Goal: Task Accomplishment & Management: Manage account settings

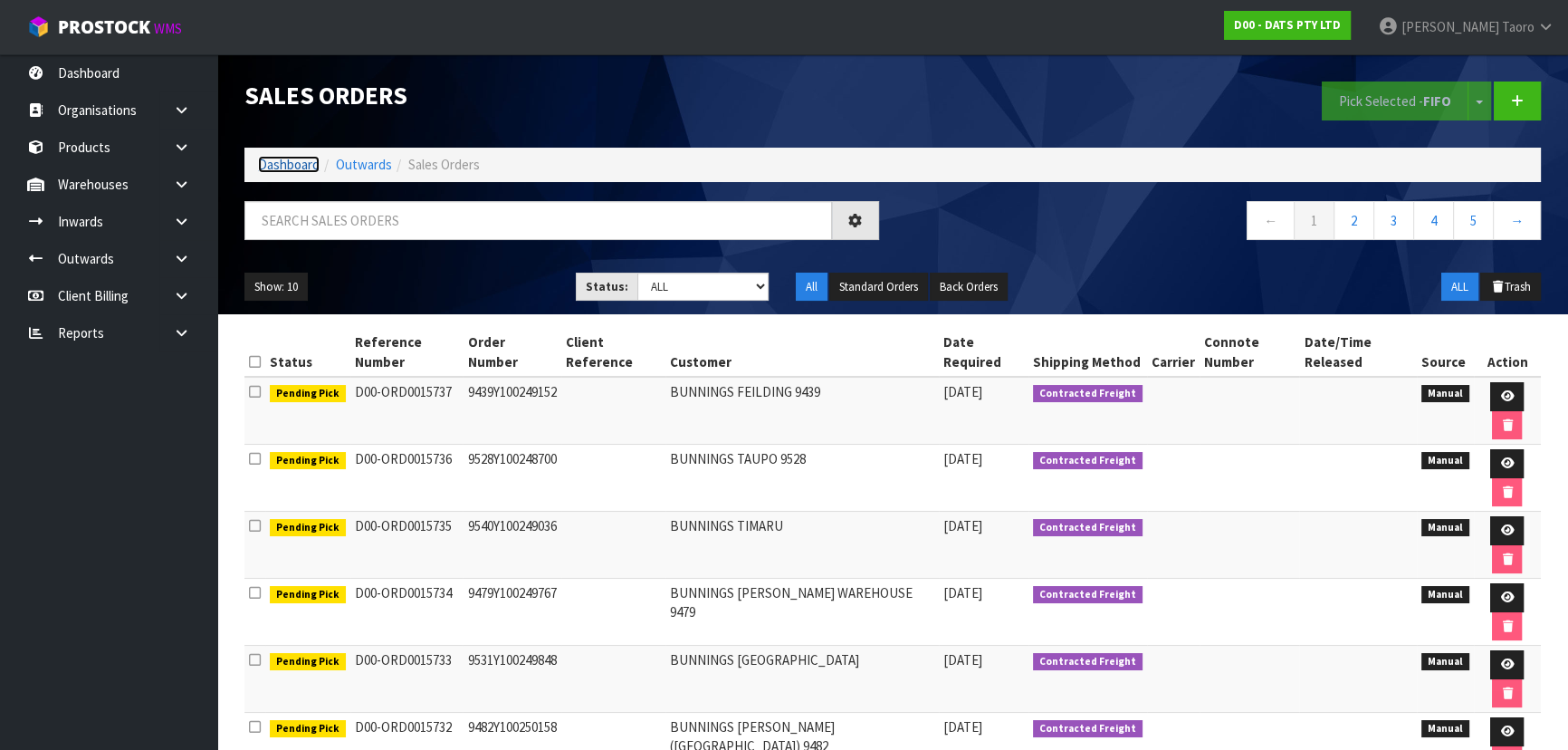
click at [296, 158] on link "Dashboard" at bounding box center [288, 165] width 61 height 17
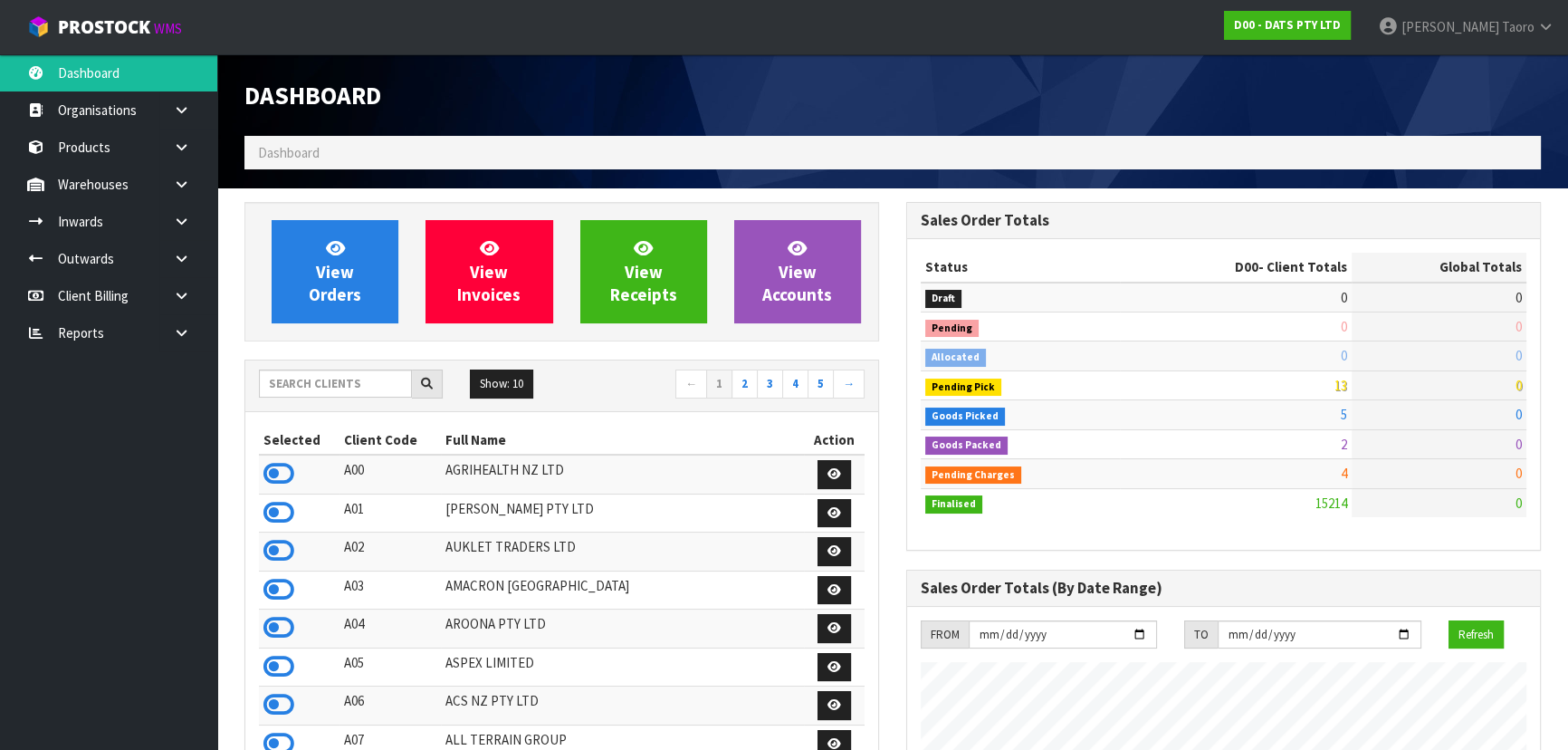
scroll to position [1369, 661]
click at [322, 379] on input "text" at bounding box center [336, 384] width 153 height 28
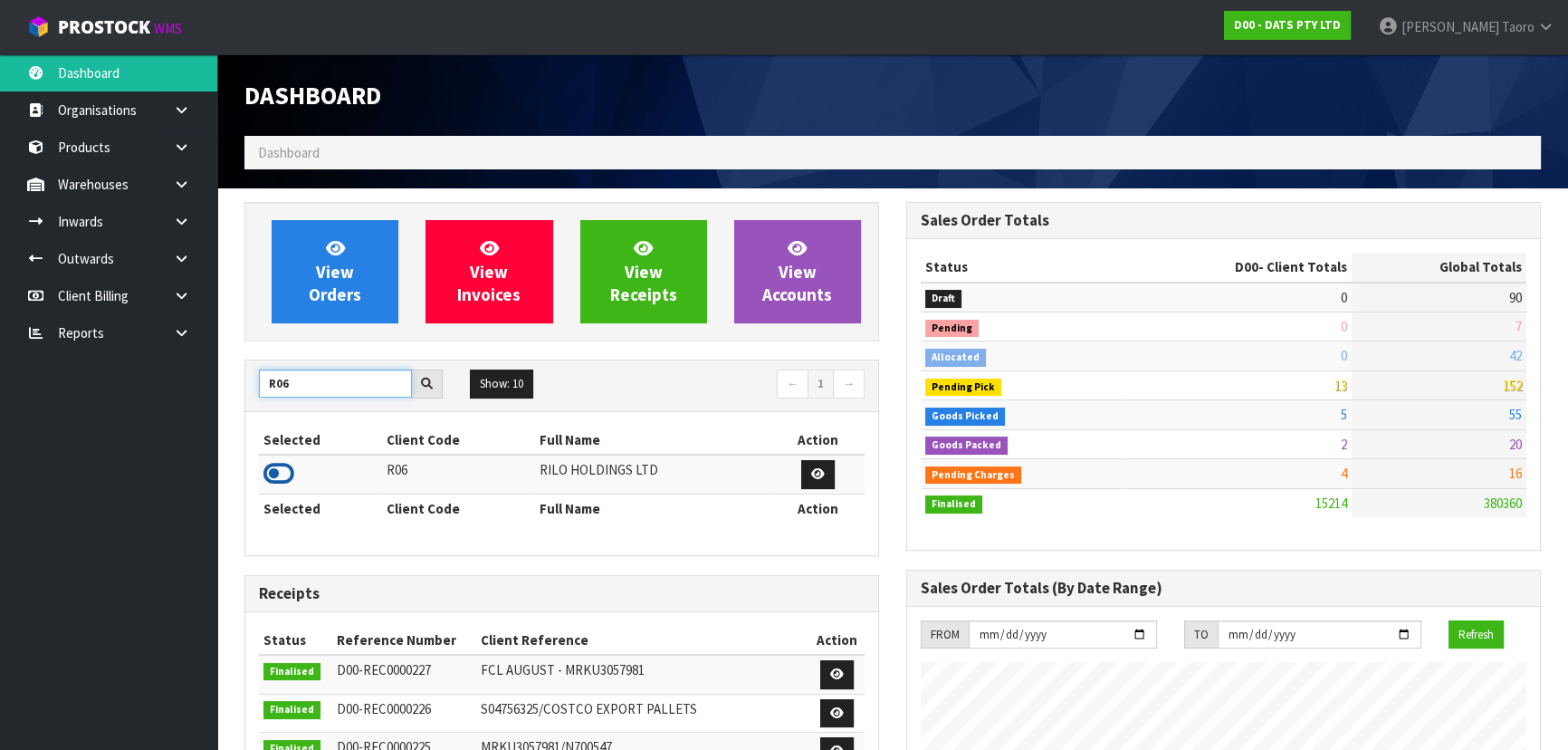
type input "R06"
click at [283, 477] on icon at bounding box center [279, 474] width 31 height 27
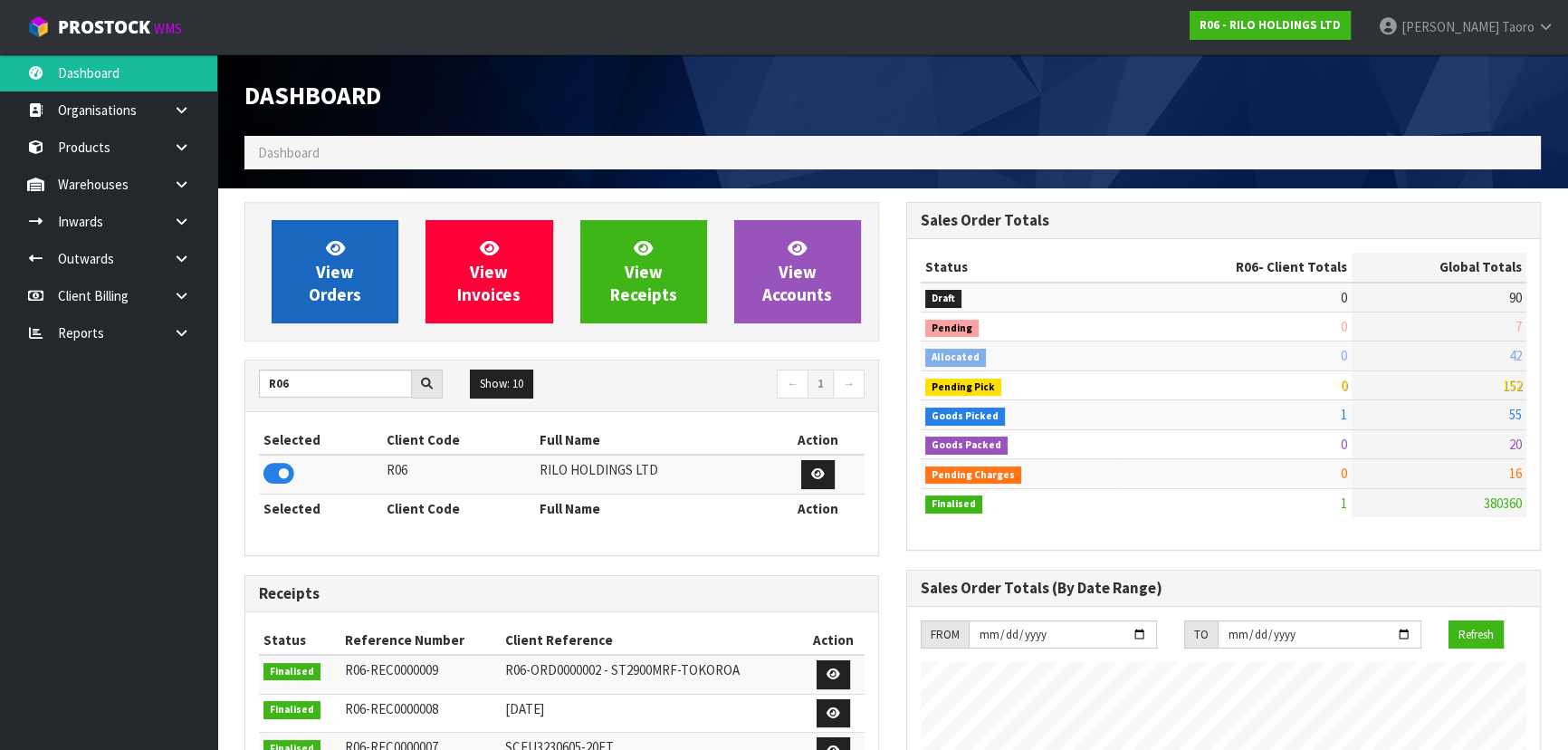
scroll to position [904783, 904625]
click at [326, 269] on span "View Orders" at bounding box center [336, 271] width 53 height 68
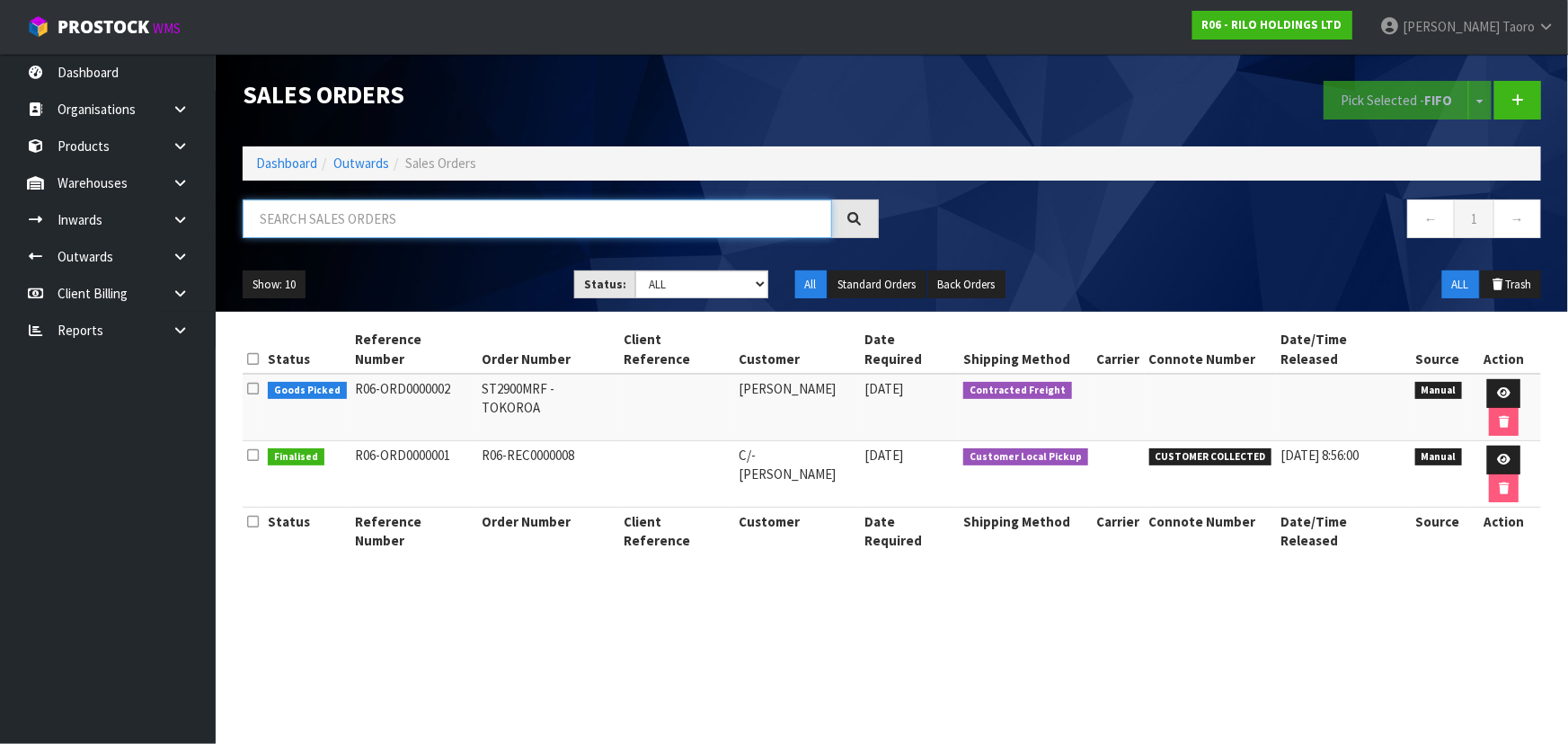
click at [464, 205] on input "text" at bounding box center [538, 219] width 589 height 38
type input "JOB-0411144"
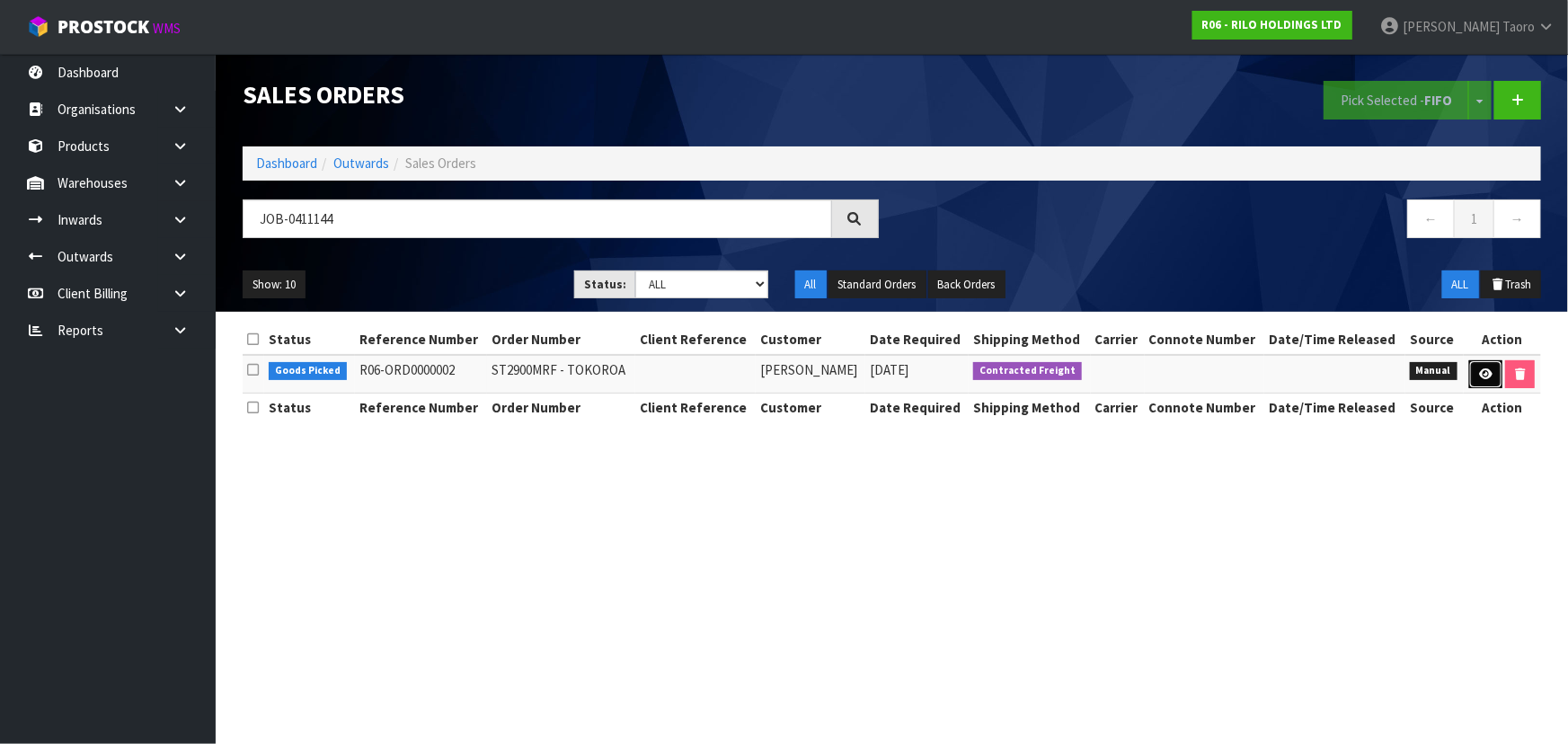
click at [823, 360] on link at bounding box center [1485, 374] width 33 height 29
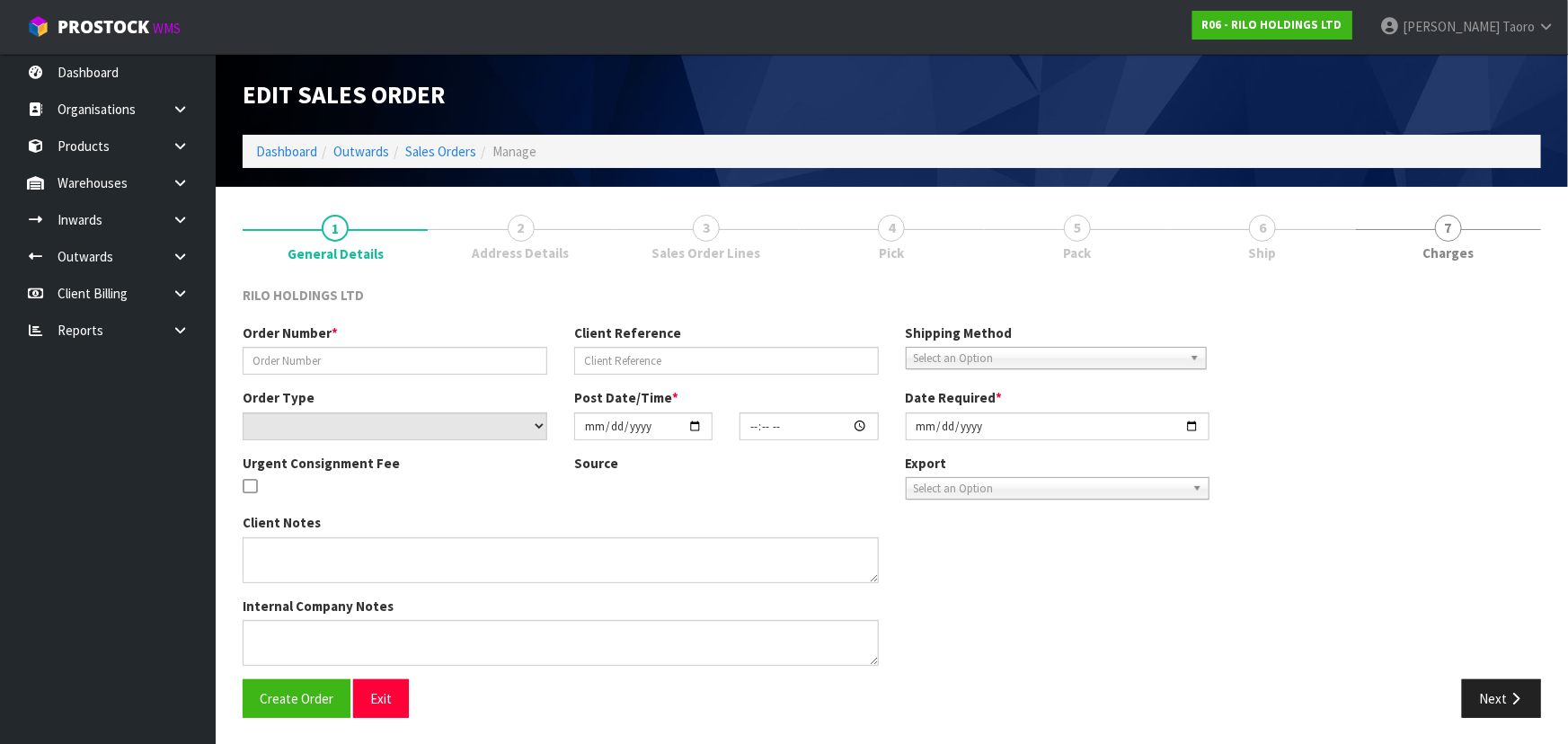
type input "ST2900MRF - TOKOROA"
select select "number:0"
type input "[DATE]"
type input "10:59:00.000"
type input "[DATE]"
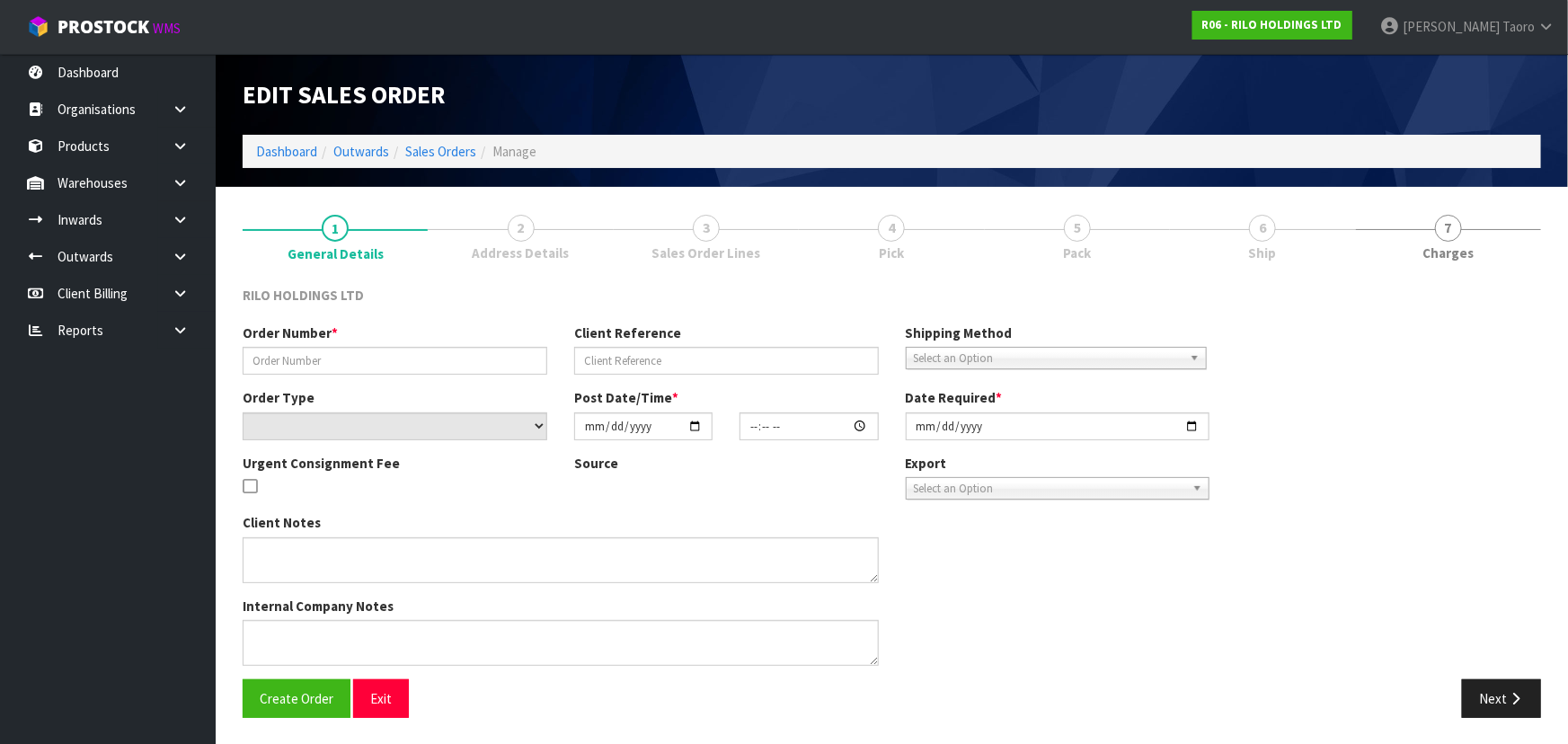
type textarea "PLEASE ADVISE THE BOOKING DETAILS (ESTIMATED DELIVERY DATE AND TIME), SO I CAN …"
type textarea "THE FREIGHT QUOTE FOR DELIVERY TO [STREET_ADDRESS] WILL BE APPROX. $280.00+GST.…"
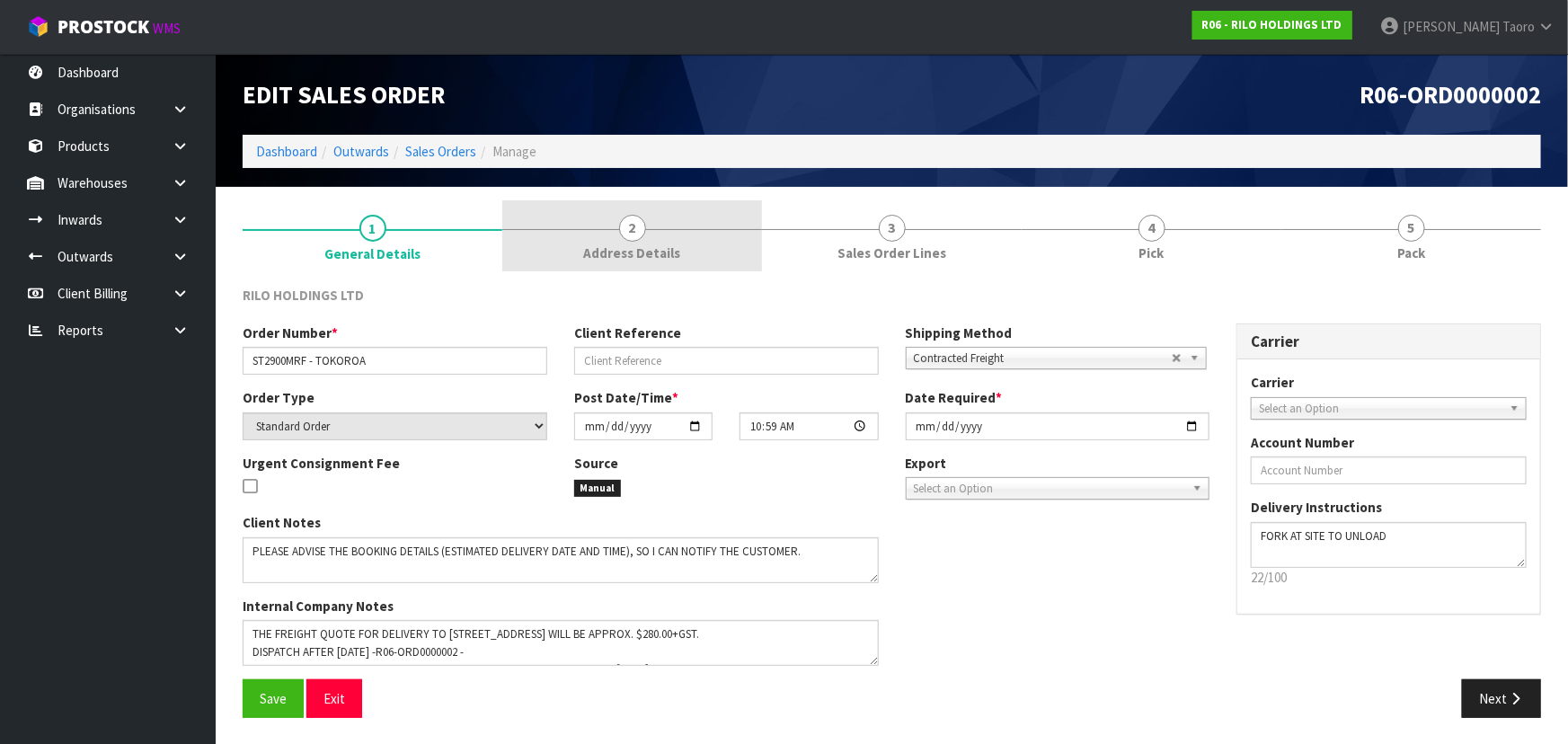
click at [640, 229] on span "2" at bounding box center [632, 228] width 27 height 27
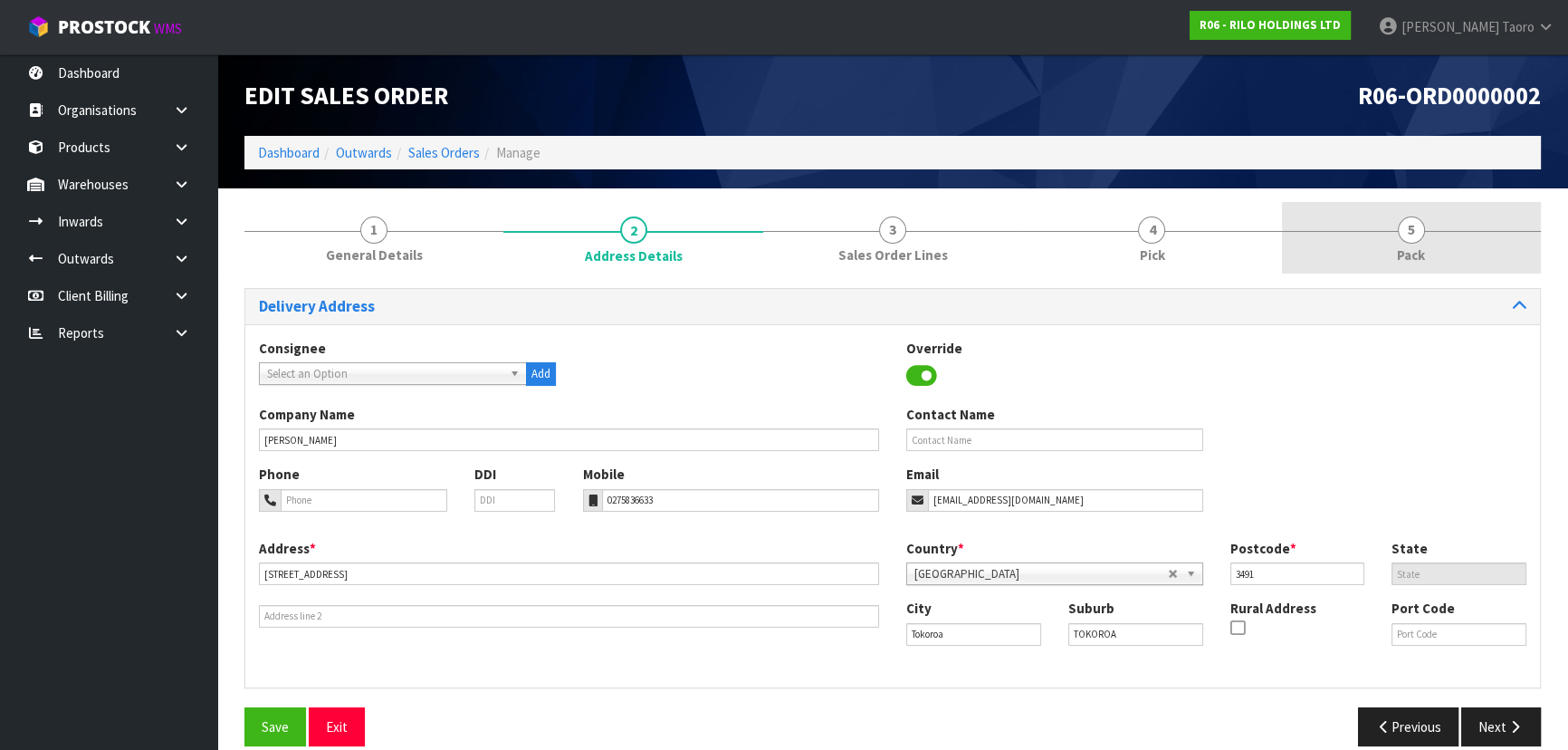
click at [829, 243] on link "5 Pack" at bounding box center [1411, 238] width 259 height 72
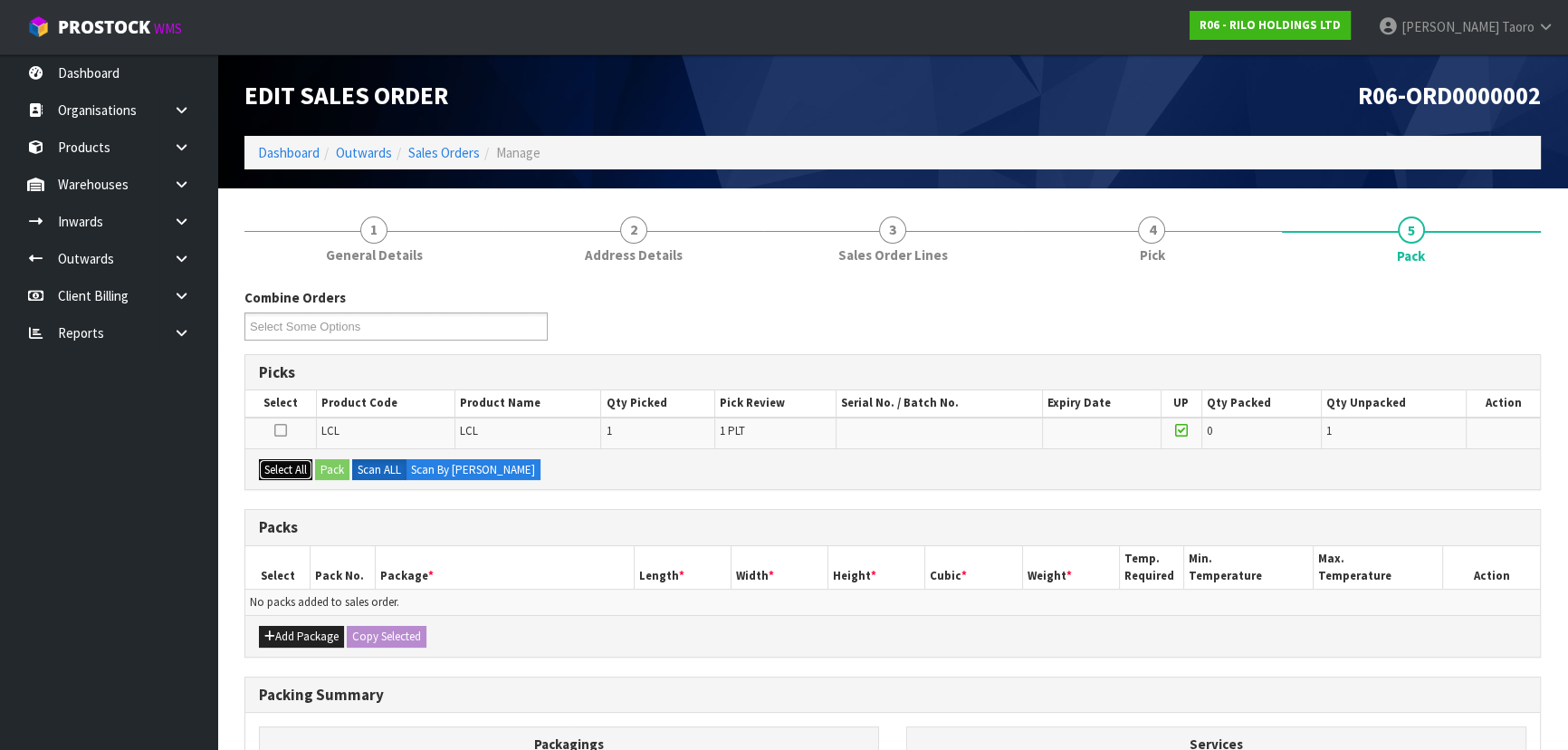
click at [290, 468] on button "Select All" at bounding box center [285, 470] width 54 height 22
click at [336, 466] on button "Pack" at bounding box center [332, 470] width 34 height 22
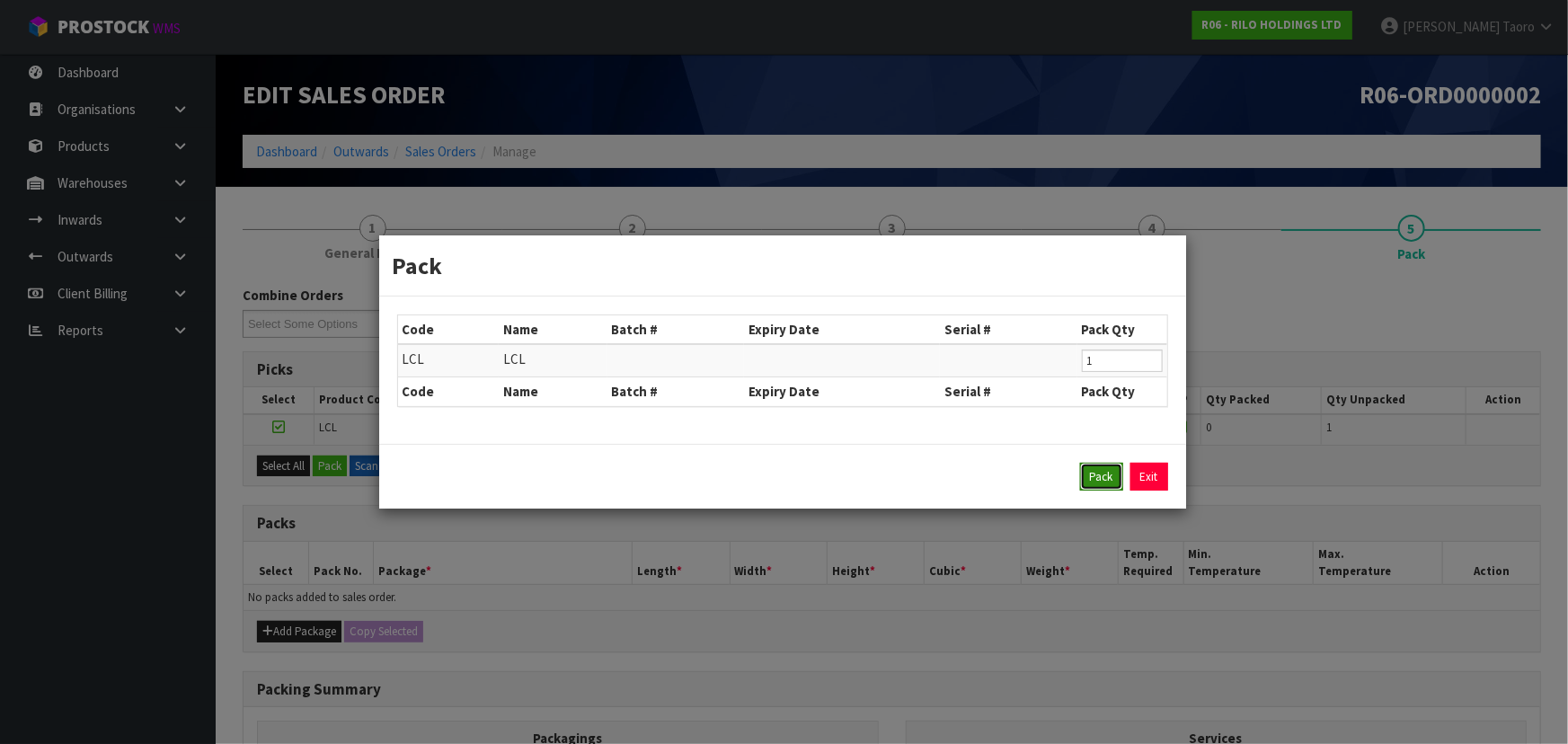
click at [823, 471] on button "Pack" at bounding box center [1102, 477] width 43 height 29
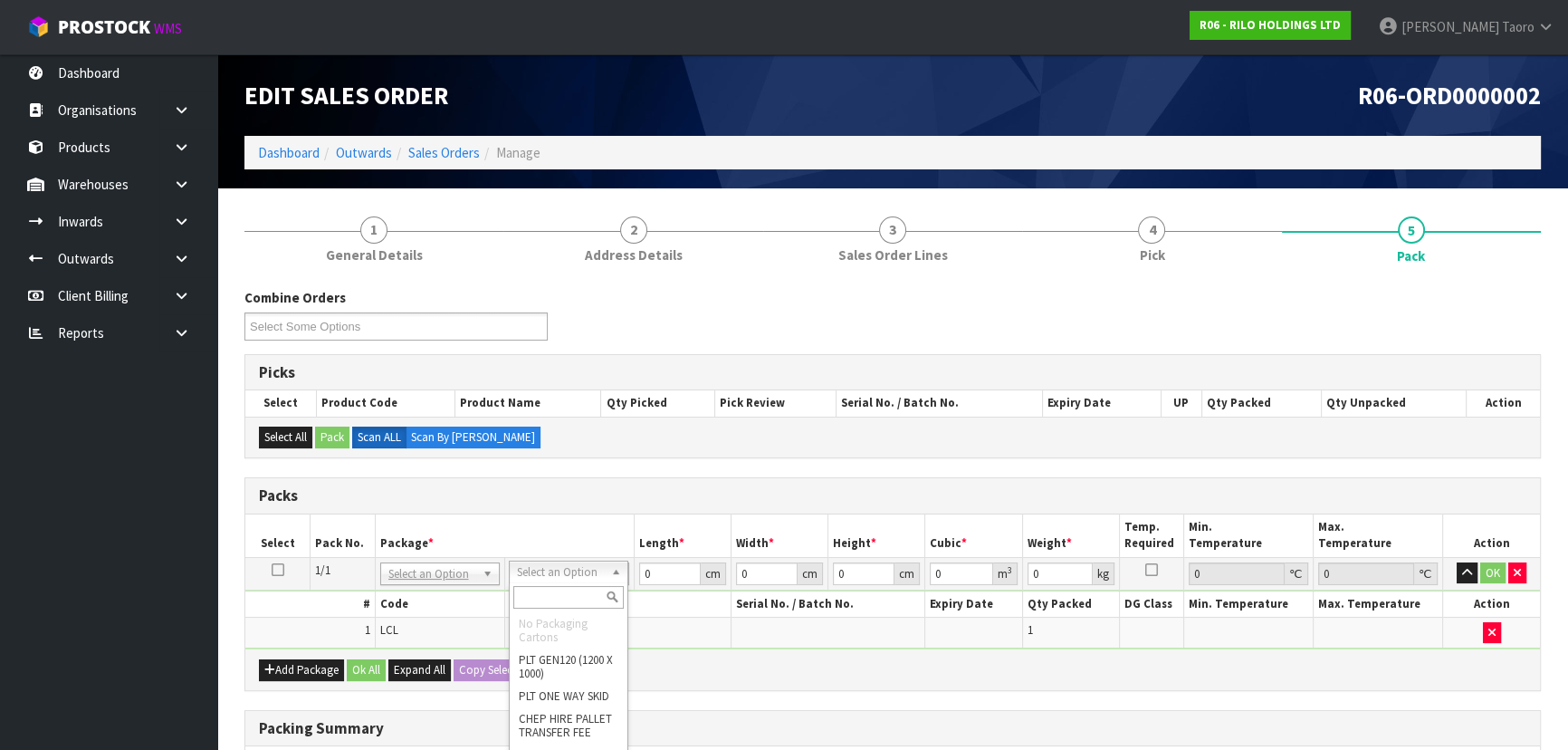
click at [572, 493] on input "text" at bounding box center [568, 598] width 111 height 23
type input "U"
type input "100"
click at [674, 493] on input "0" at bounding box center [668, 574] width 61 height 23
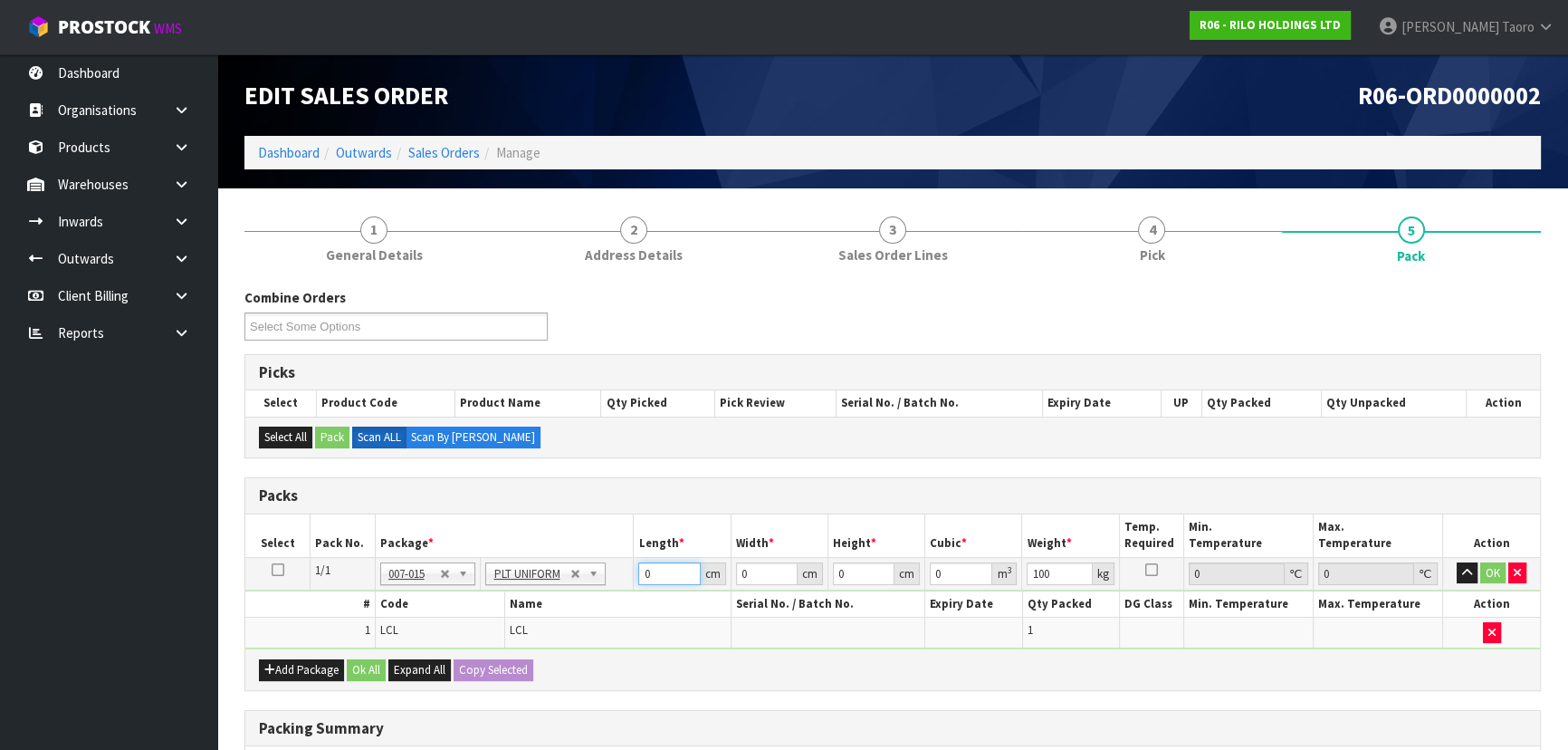
click at [674, 493] on input "0" at bounding box center [668, 574] width 61 height 23
type input "296"
type input "110"
type input "6"
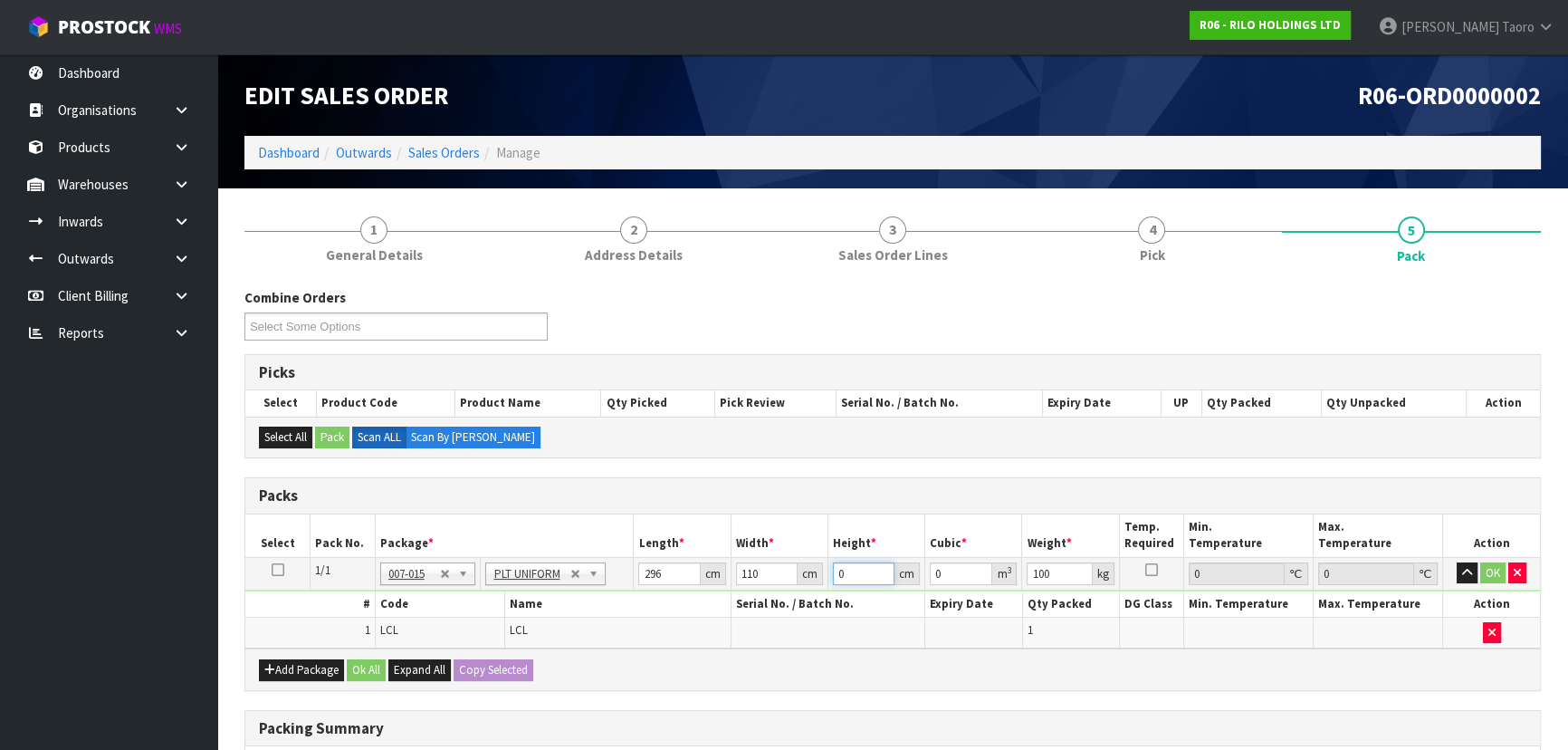
type input "0.19536"
type input "63"
type input "2.05128"
type input "63"
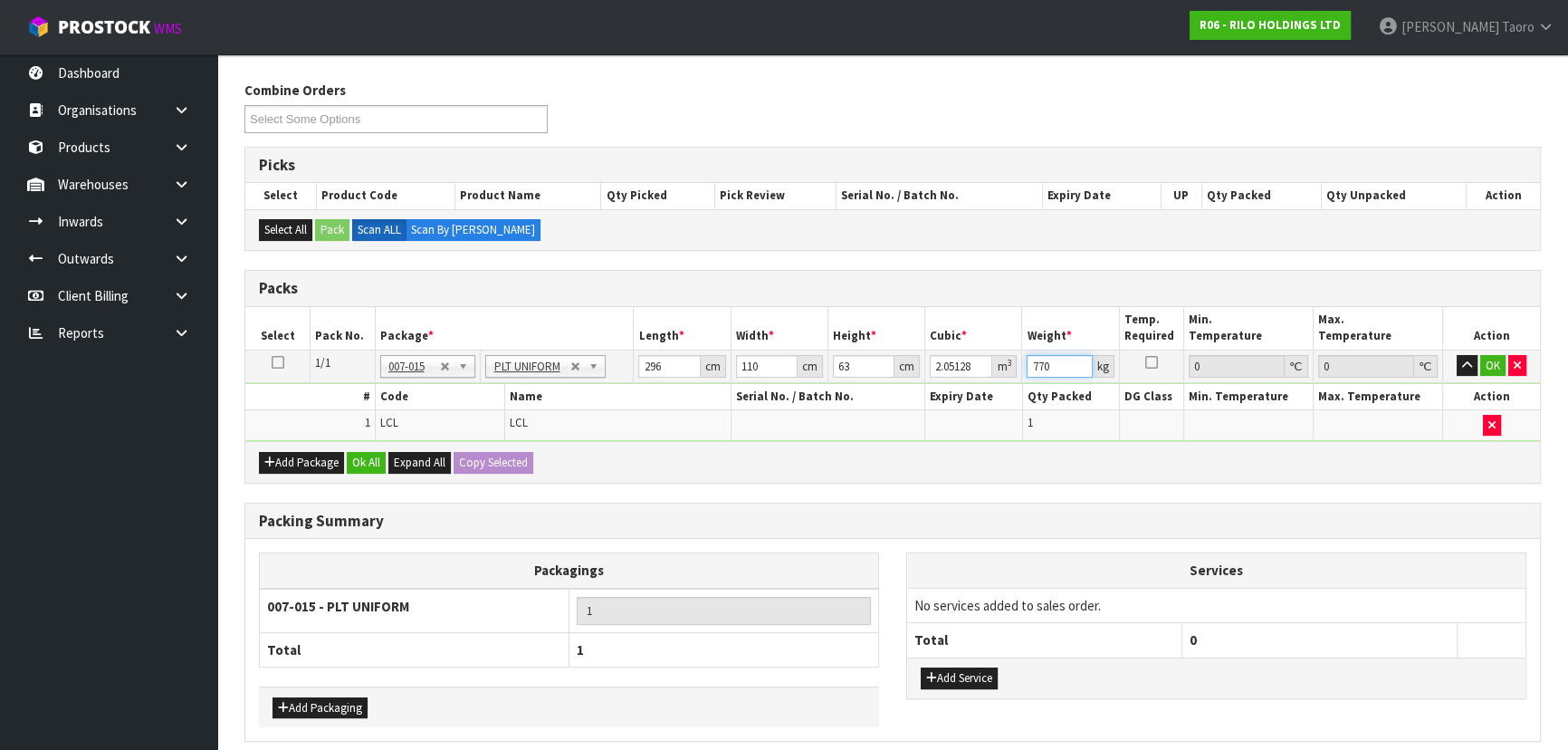
scroll to position [281, 0]
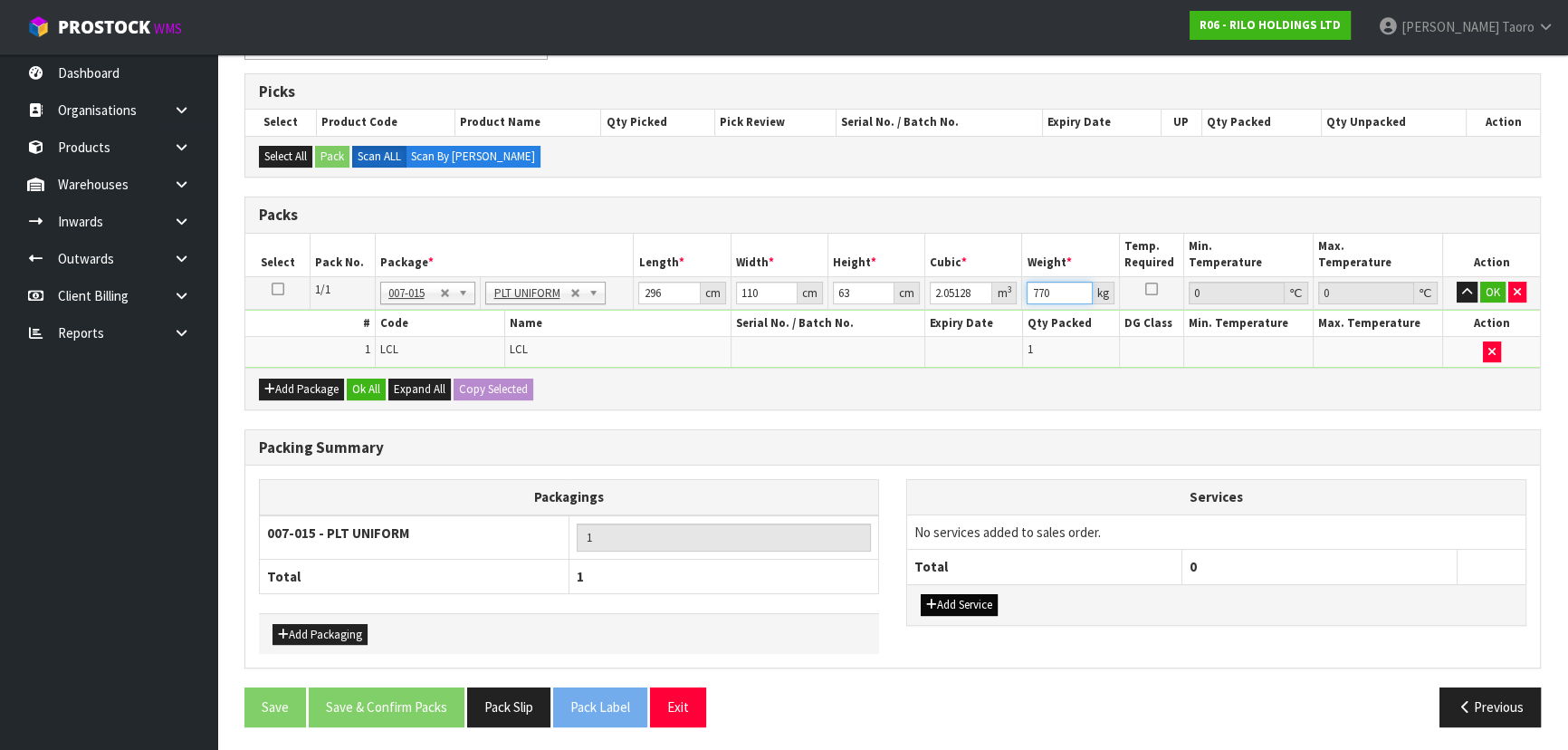
type input "770"
click at [829, 493] on button "Add Service" at bounding box center [958, 604] width 77 height 22
click at [829, 493] on button "Add Service" at bounding box center [958, 614] width 77 height 22
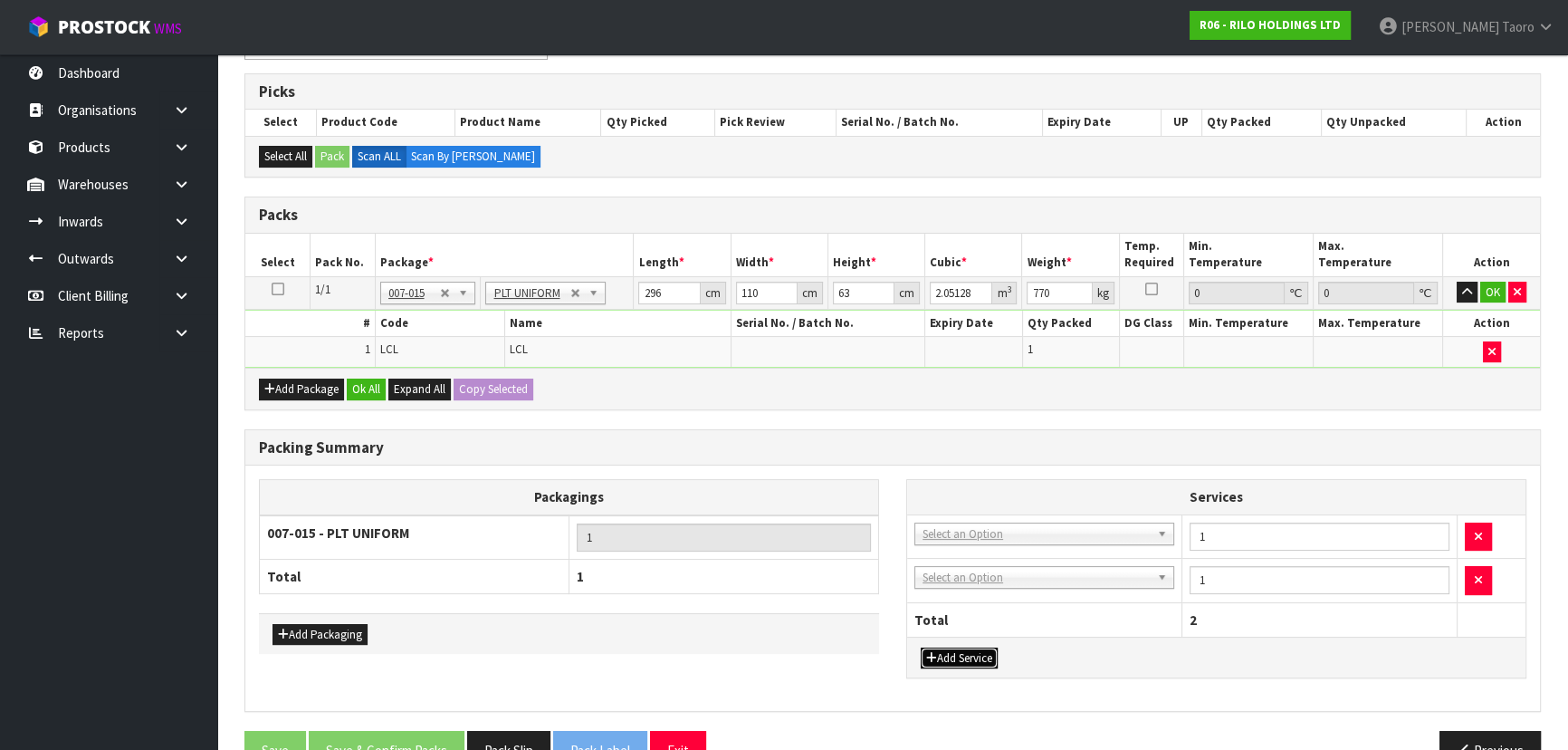
drag, startPoint x: 974, startPoint y: 533, endPoint x: 976, endPoint y: 545, distance: 12.2
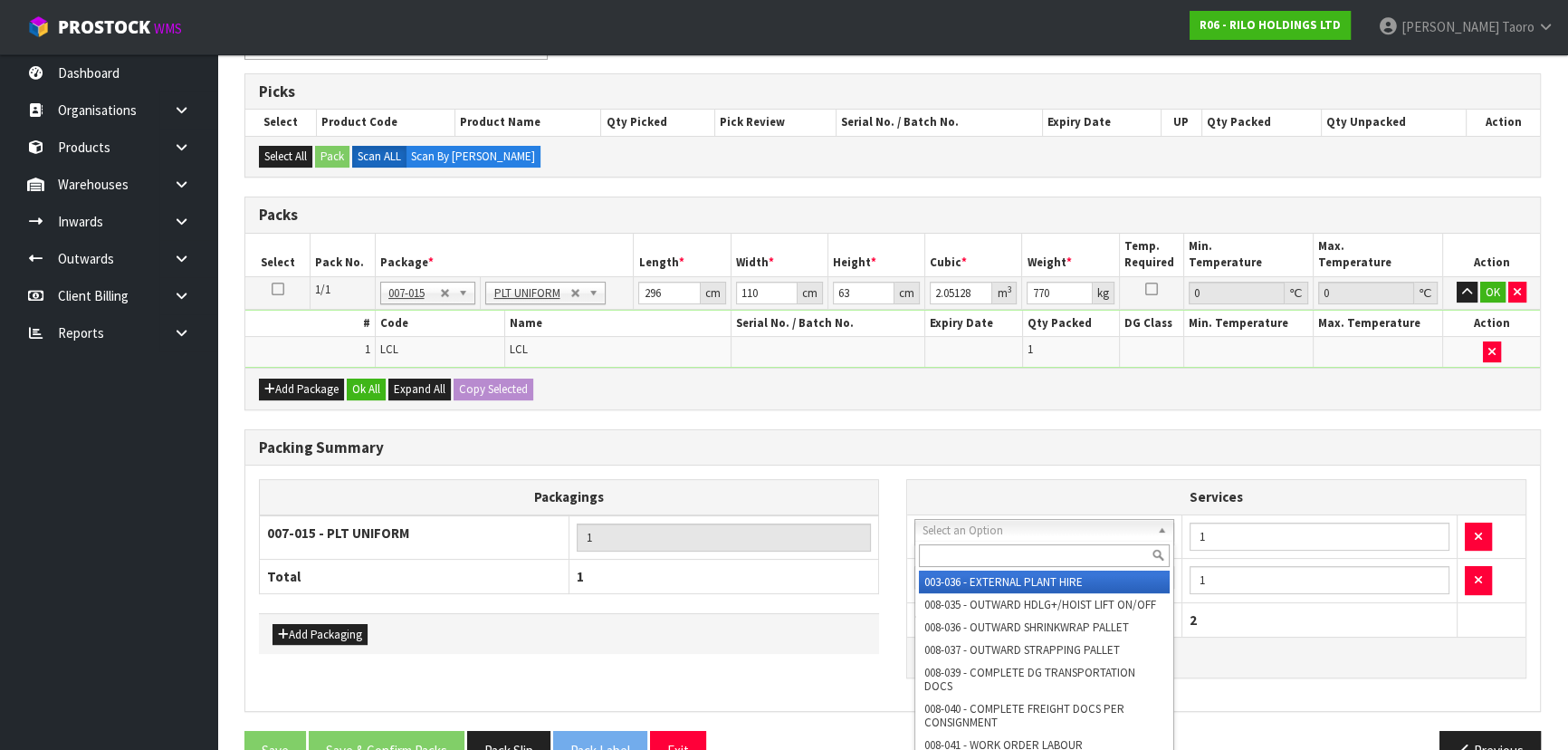
click at [829, 493] on input "text" at bounding box center [1043, 556] width 250 height 23
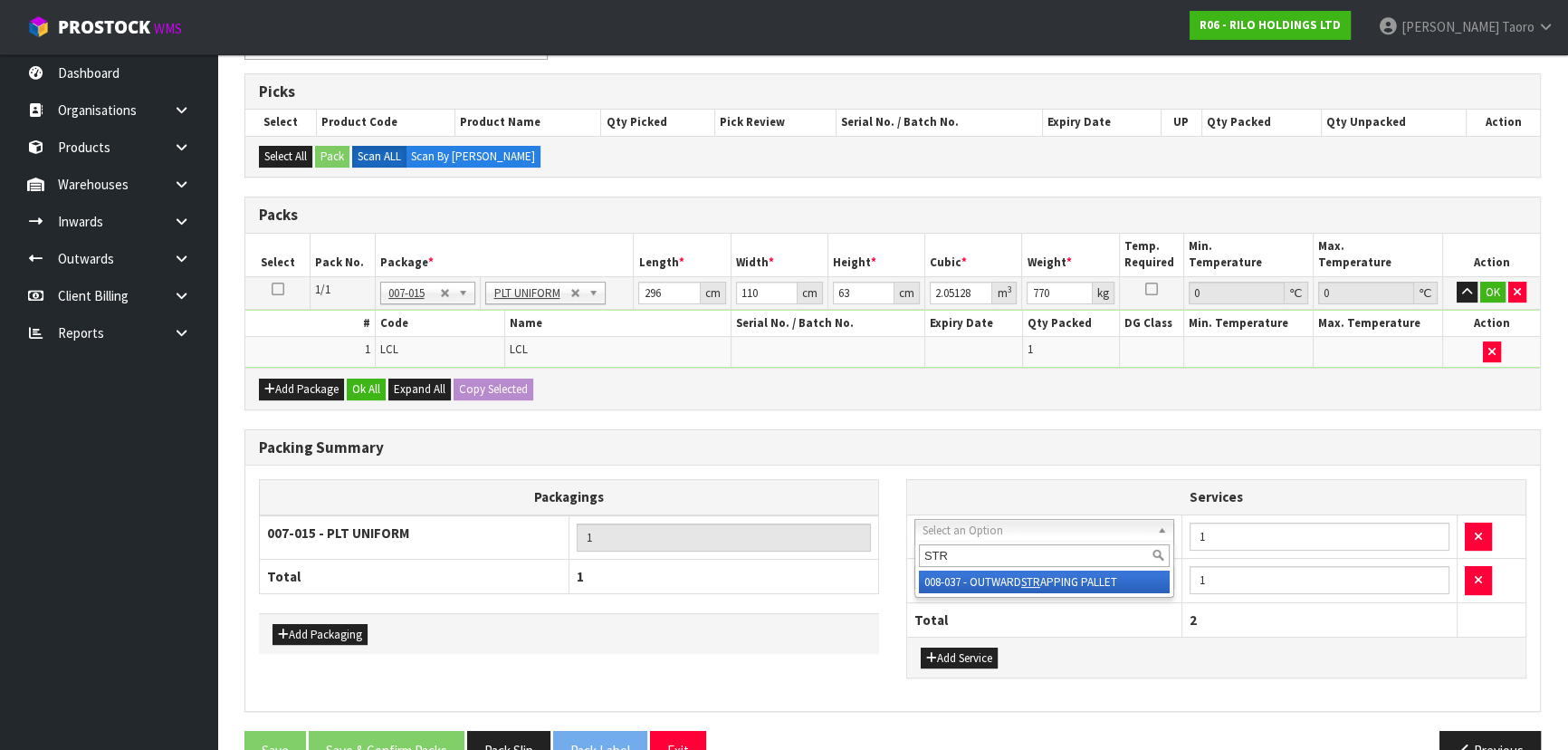
type input "STR"
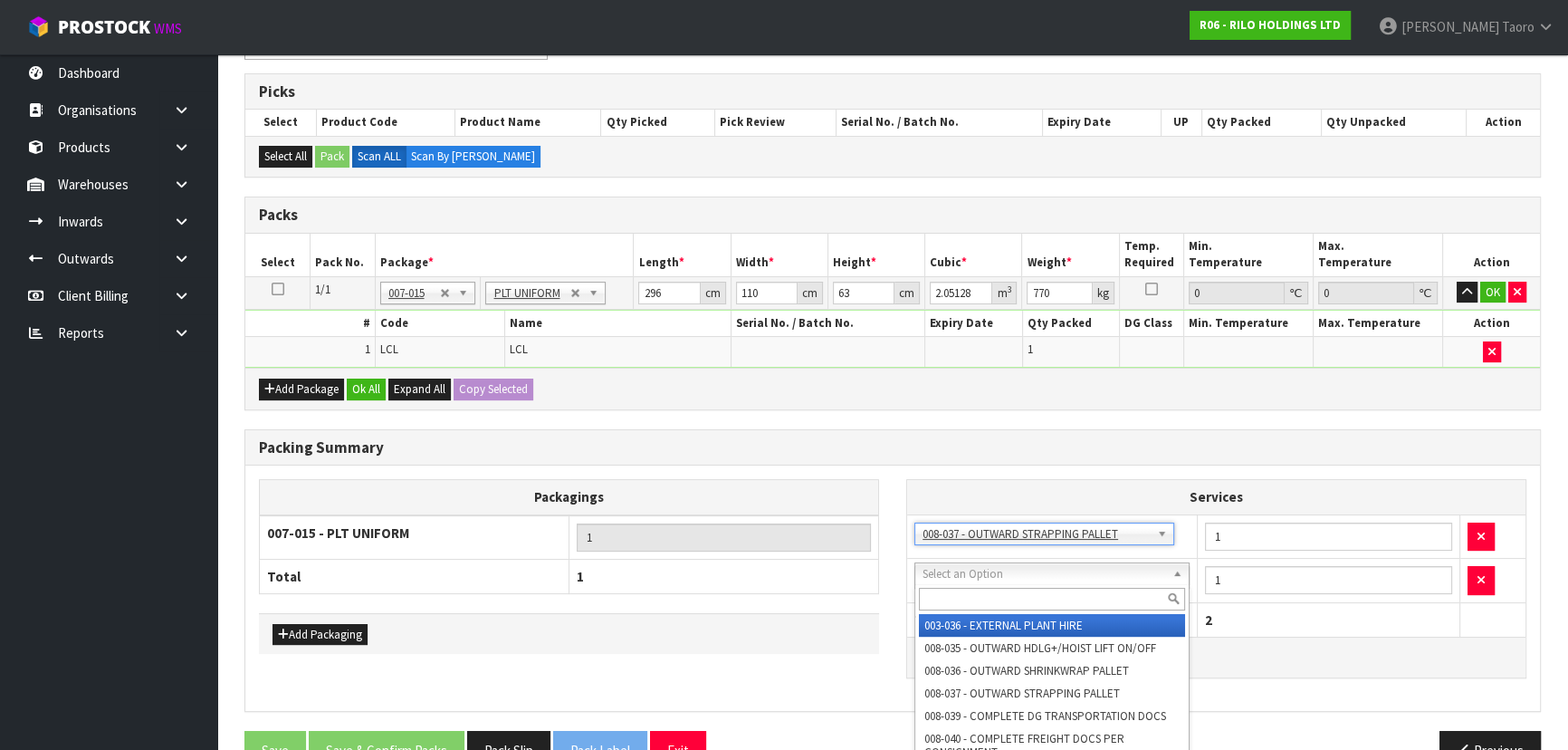
click at [829, 493] on input "text" at bounding box center [1052, 600] width 267 height 23
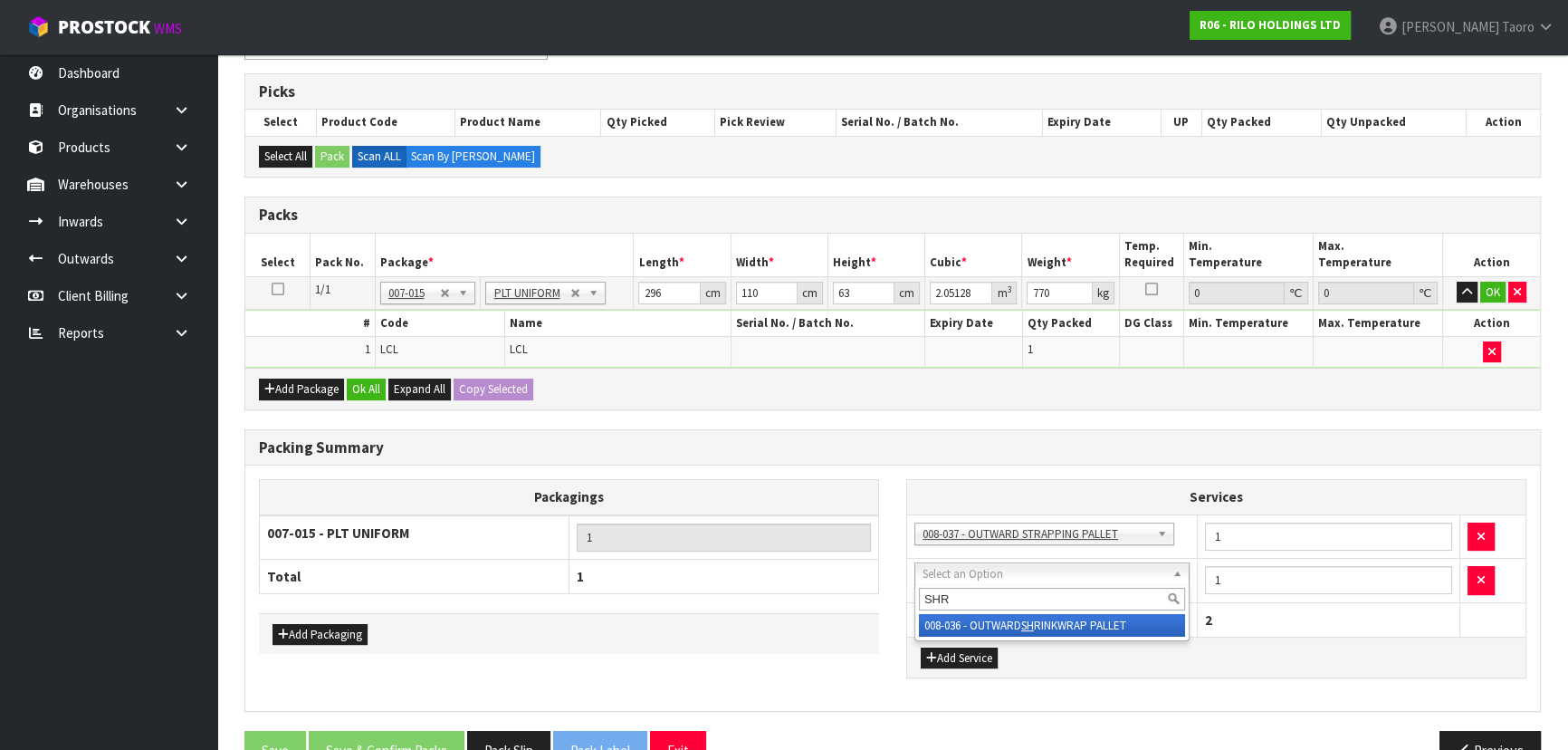
type input "SHRI"
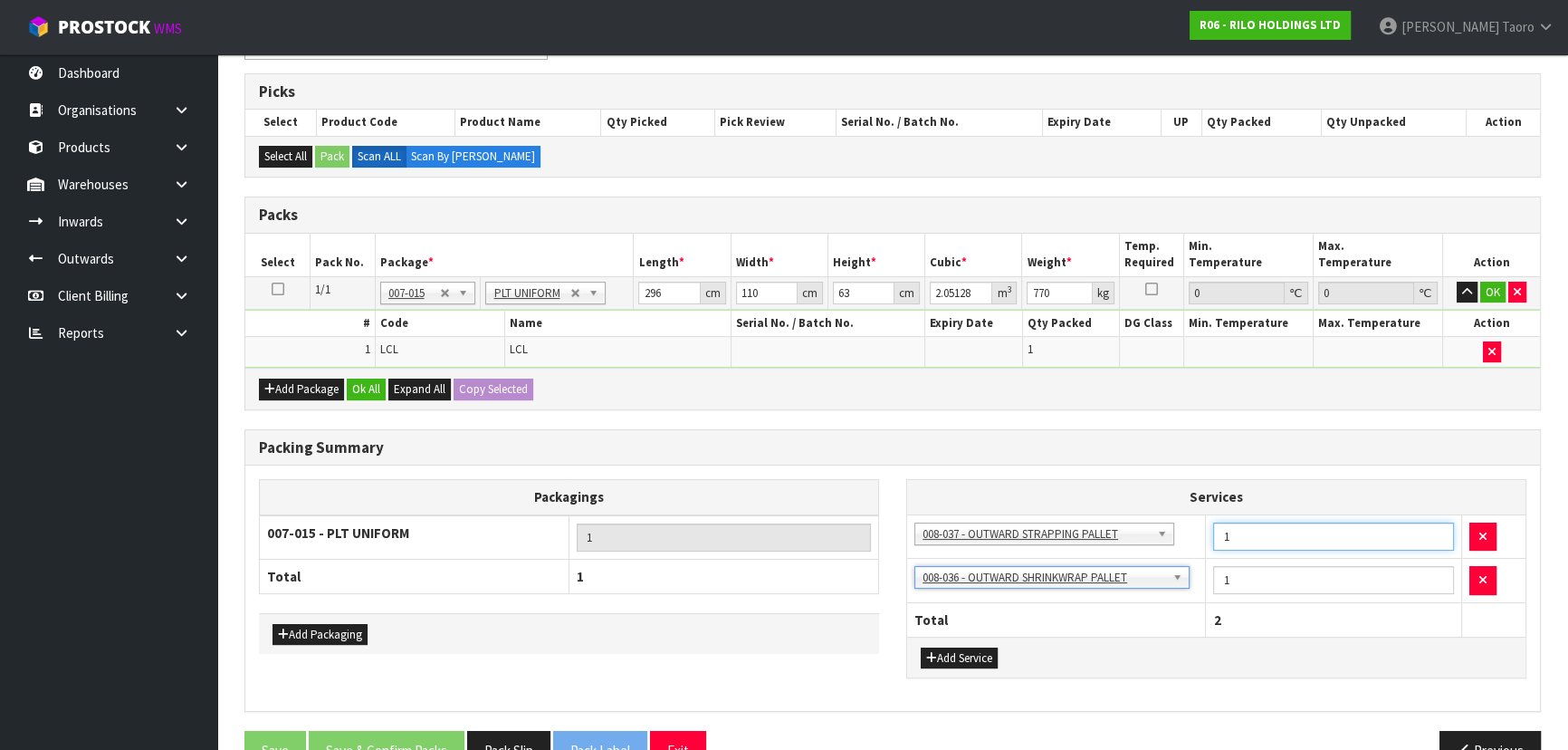
click at [829, 493] on input "1" at bounding box center [1333, 537] width 241 height 28
type input "2"
click at [829, 397] on div "Add Package Ok All Expand All Copy Selected" at bounding box center [893, 388] width 1295 height 41
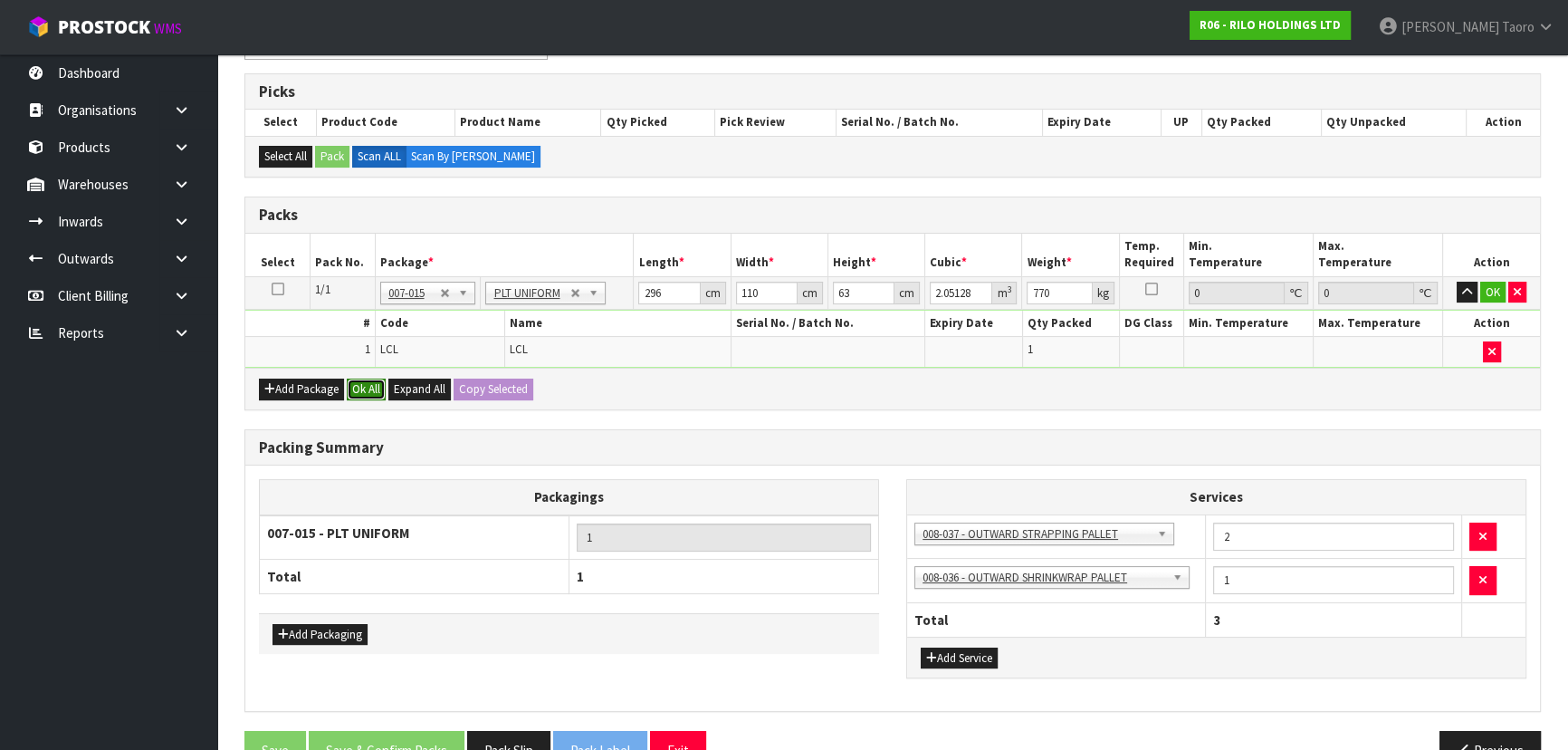
click at [370, 389] on button "Ok All" at bounding box center [366, 389] width 39 height 22
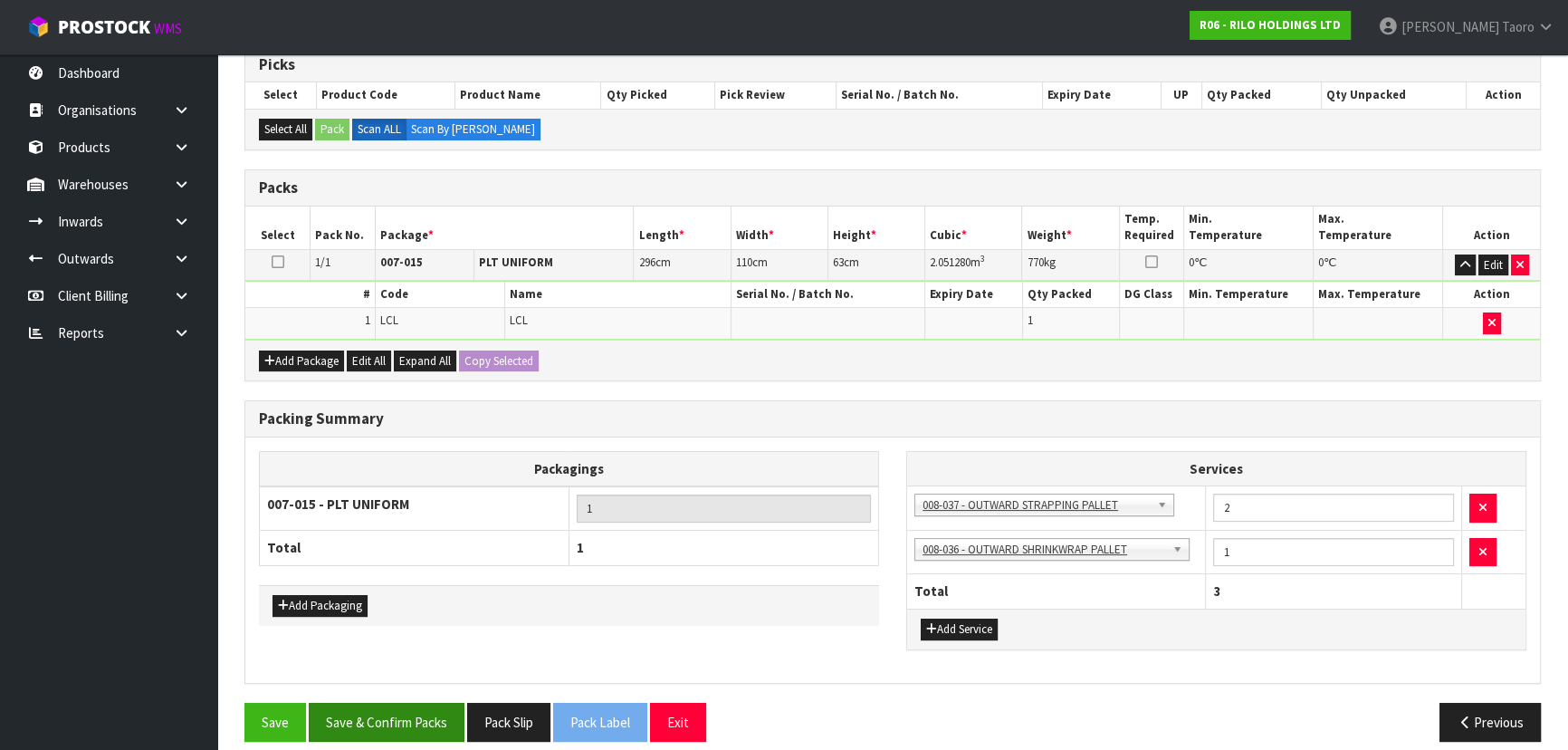
scroll to position [322, 0]
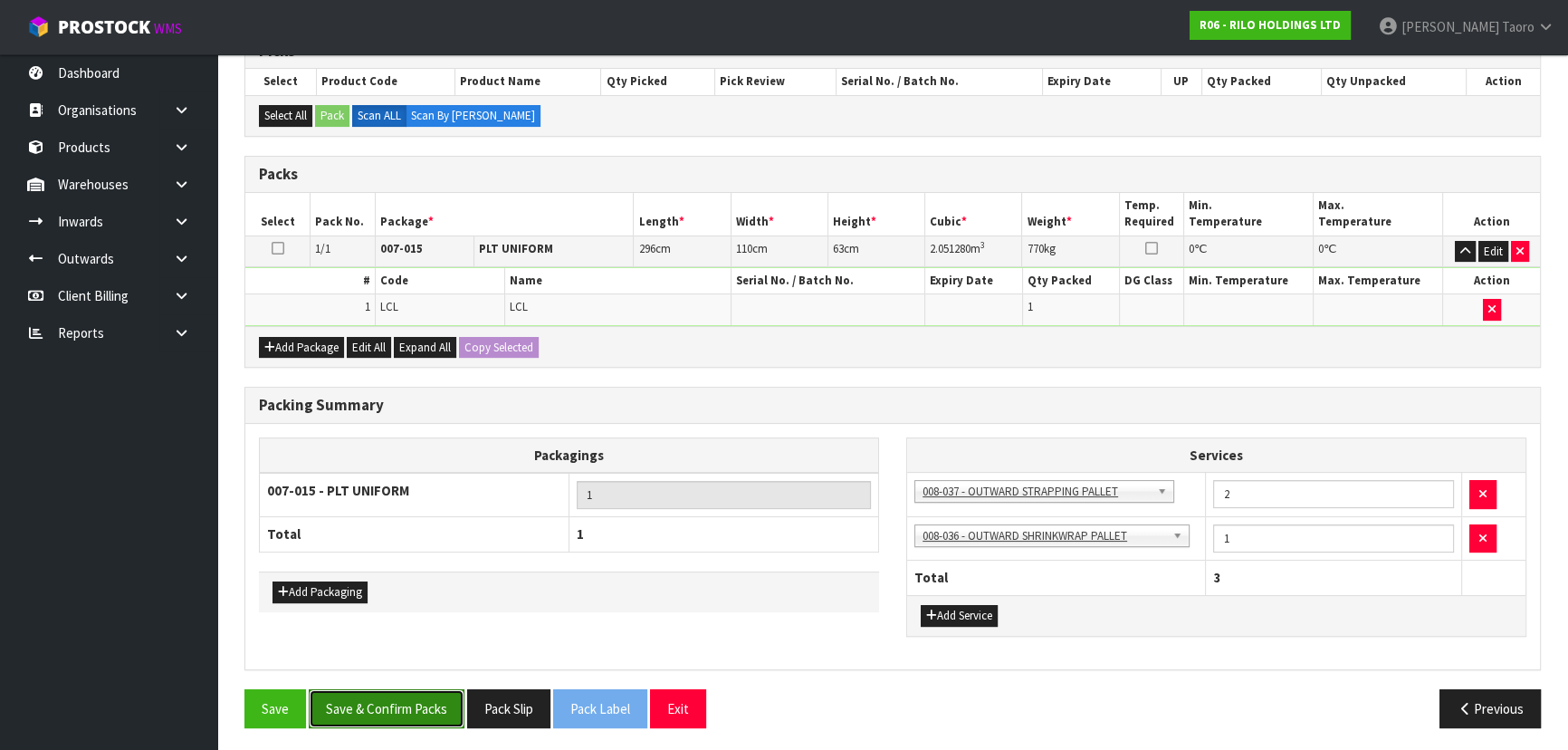
click at [419, 493] on button "Save & Confirm Packs" at bounding box center [387, 708] width 156 height 39
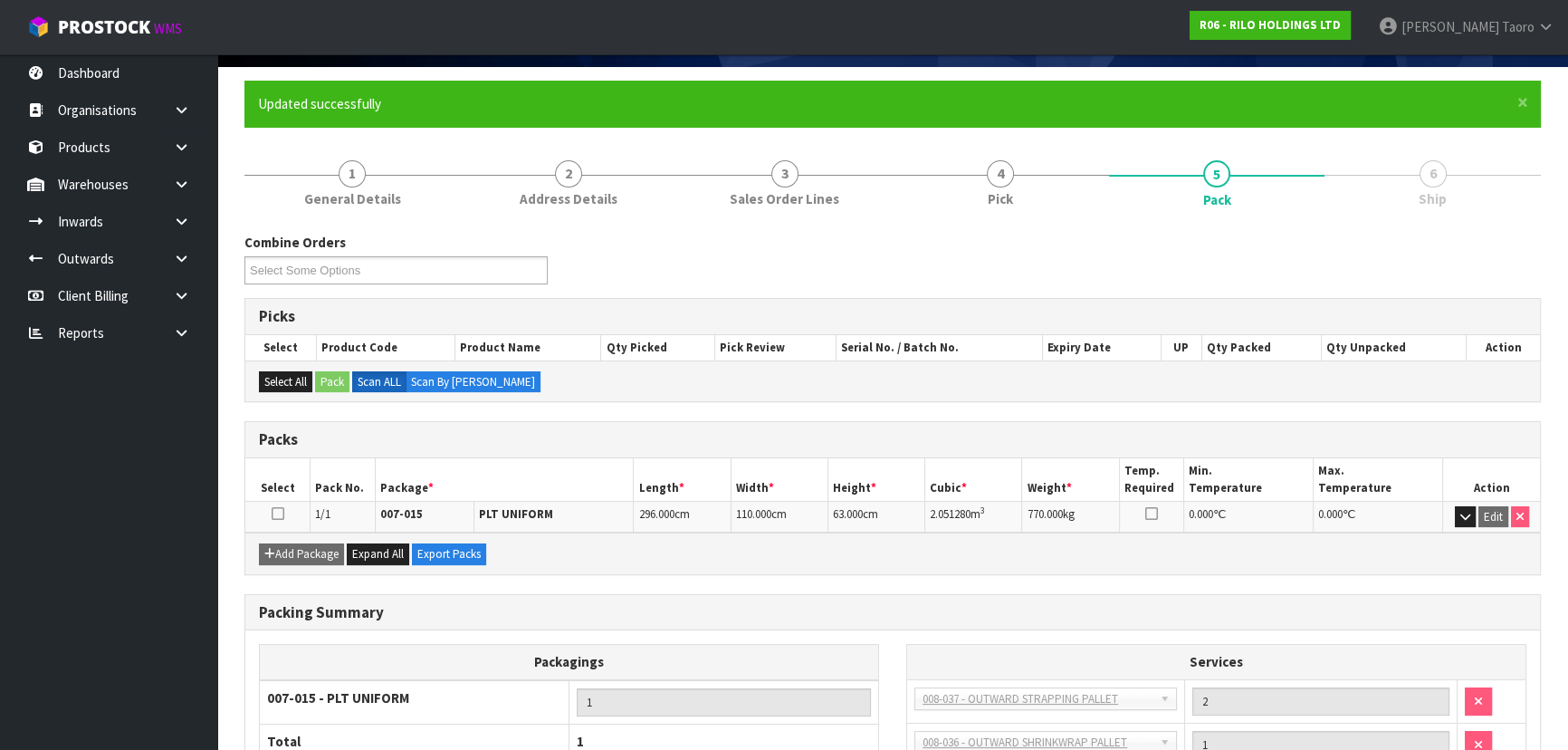
scroll to position [289, 0]
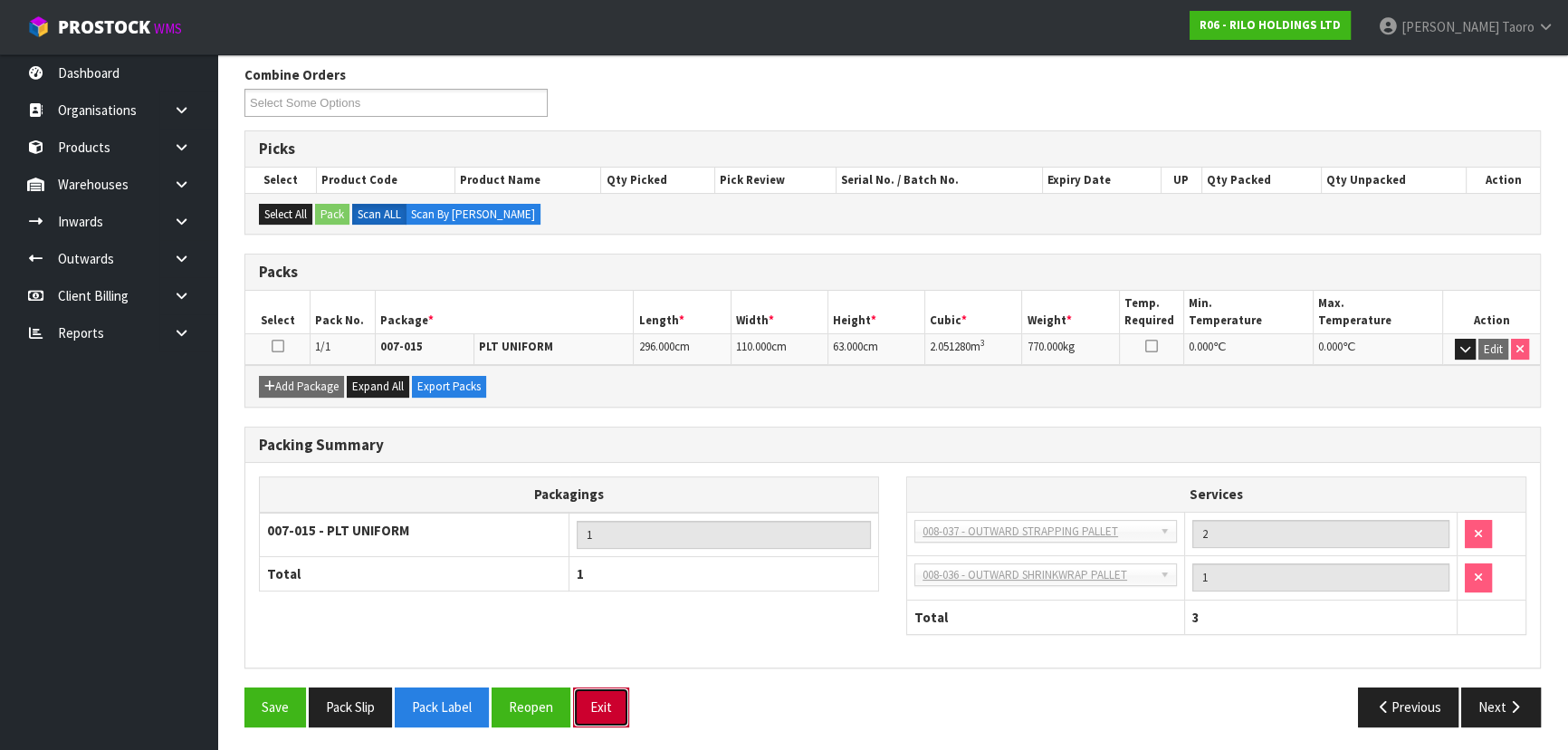
click at [605, 493] on button "Exit" at bounding box center [600, 706] width 56 height 39
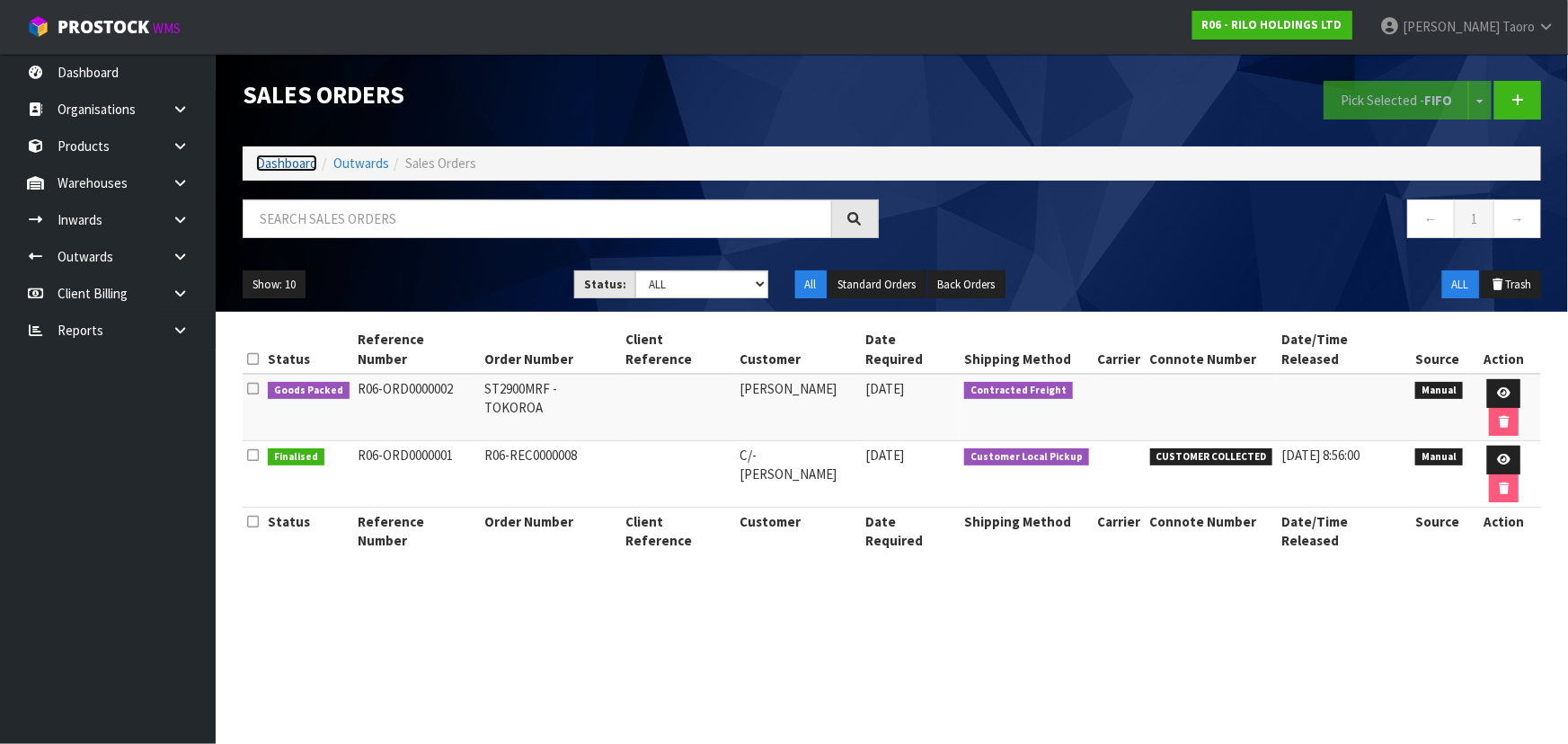
click at [297, 166] on link "Dashboard" at bounding box center [286, 163] width 61 height 17
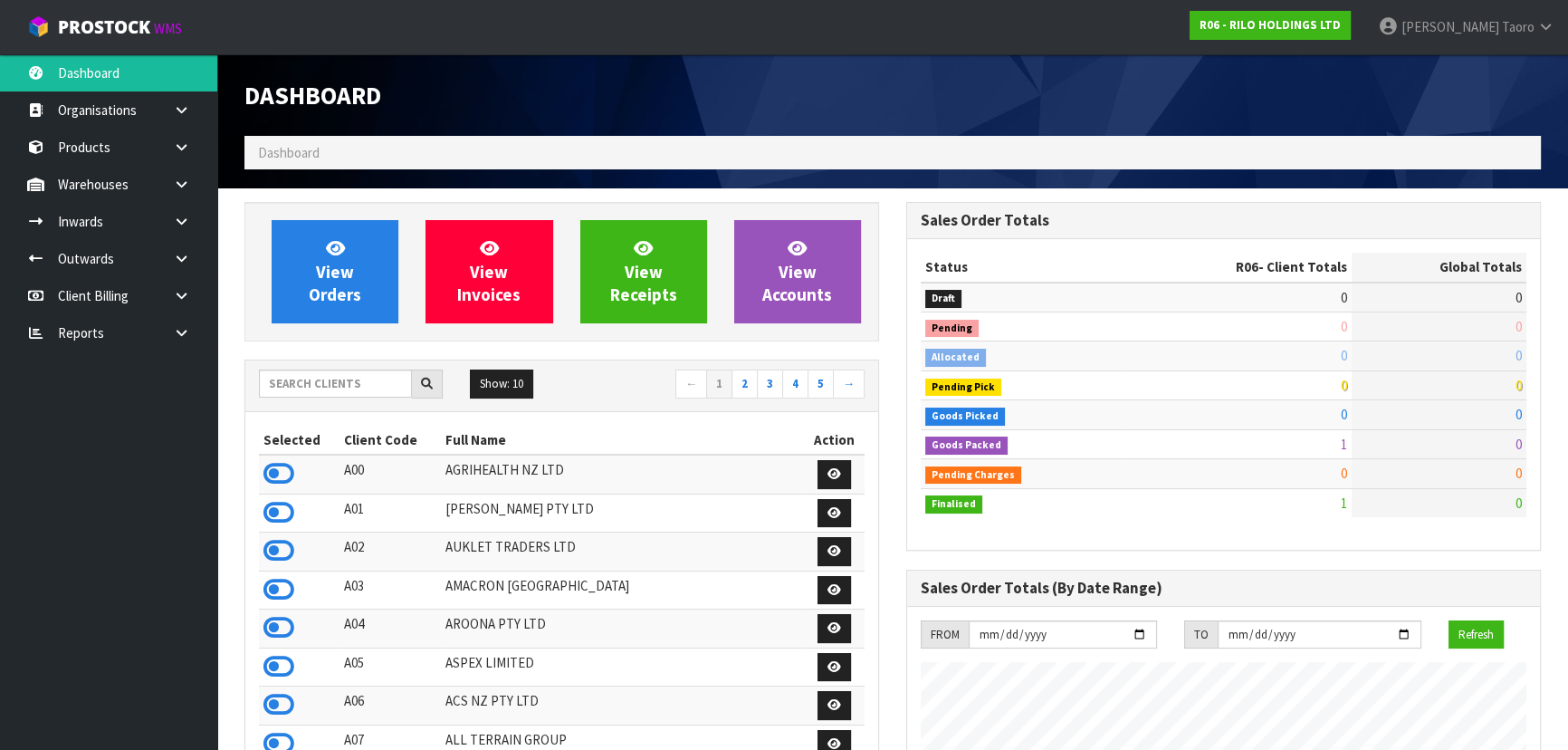
scroll to position [1107, 661]
click at [344, 380] on input "text" at bounding box center [336, 384] width 153 height 28
click at [373, 374] on input "text" at bounding box center [336, 384] width 153 height 28
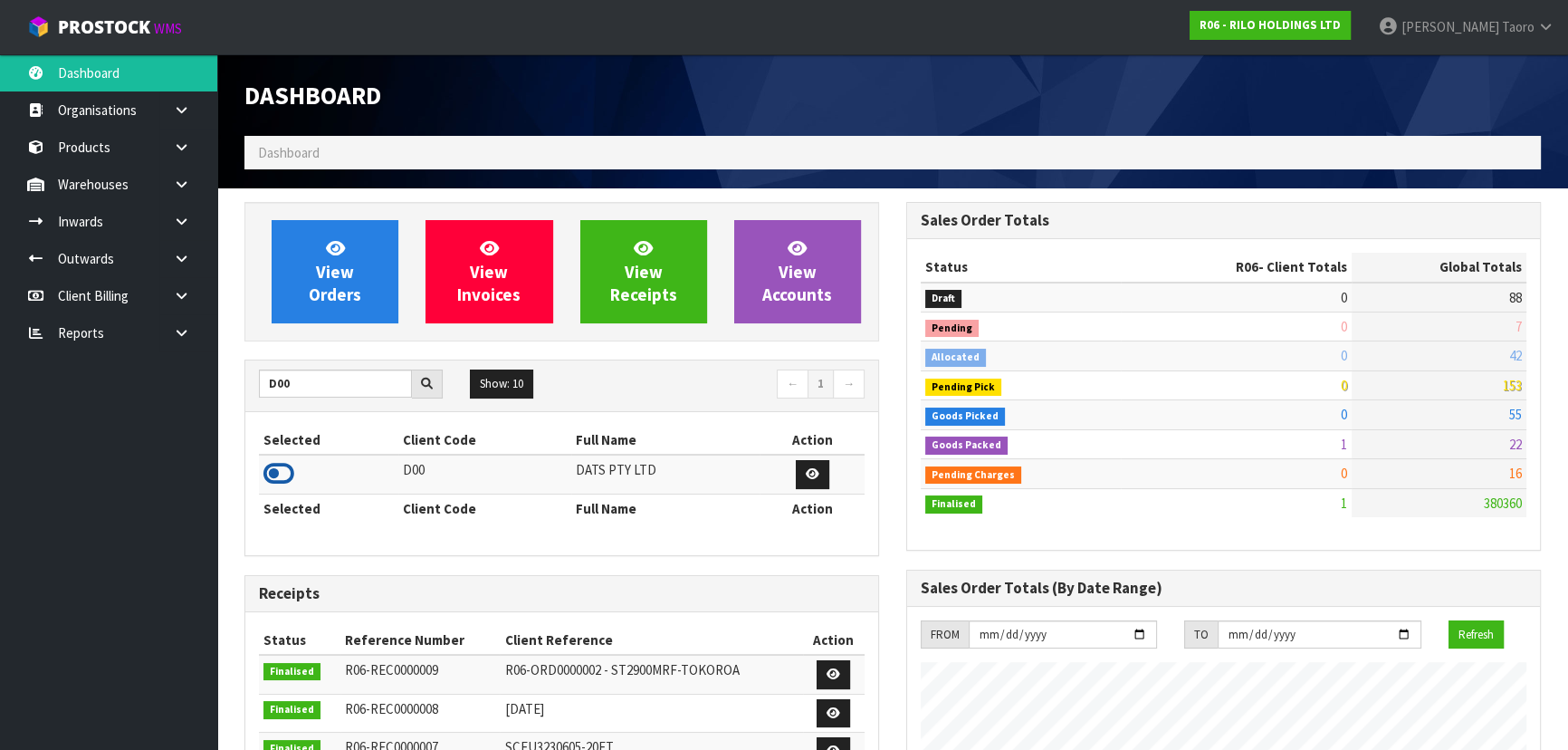
click at [273, 480] on icon at bounding box center [279, 474] width 31 height 27
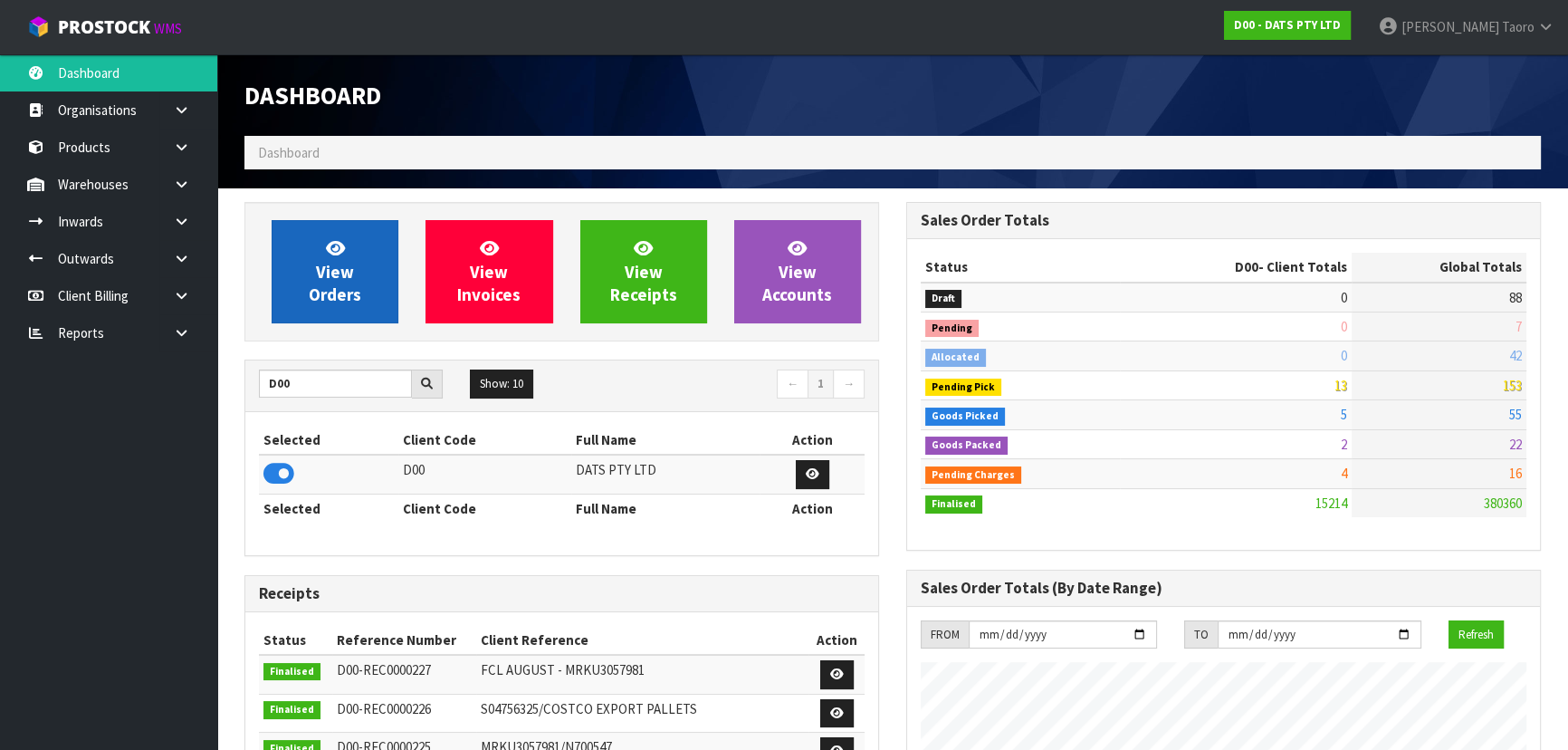
scroll to position [1369, 661]
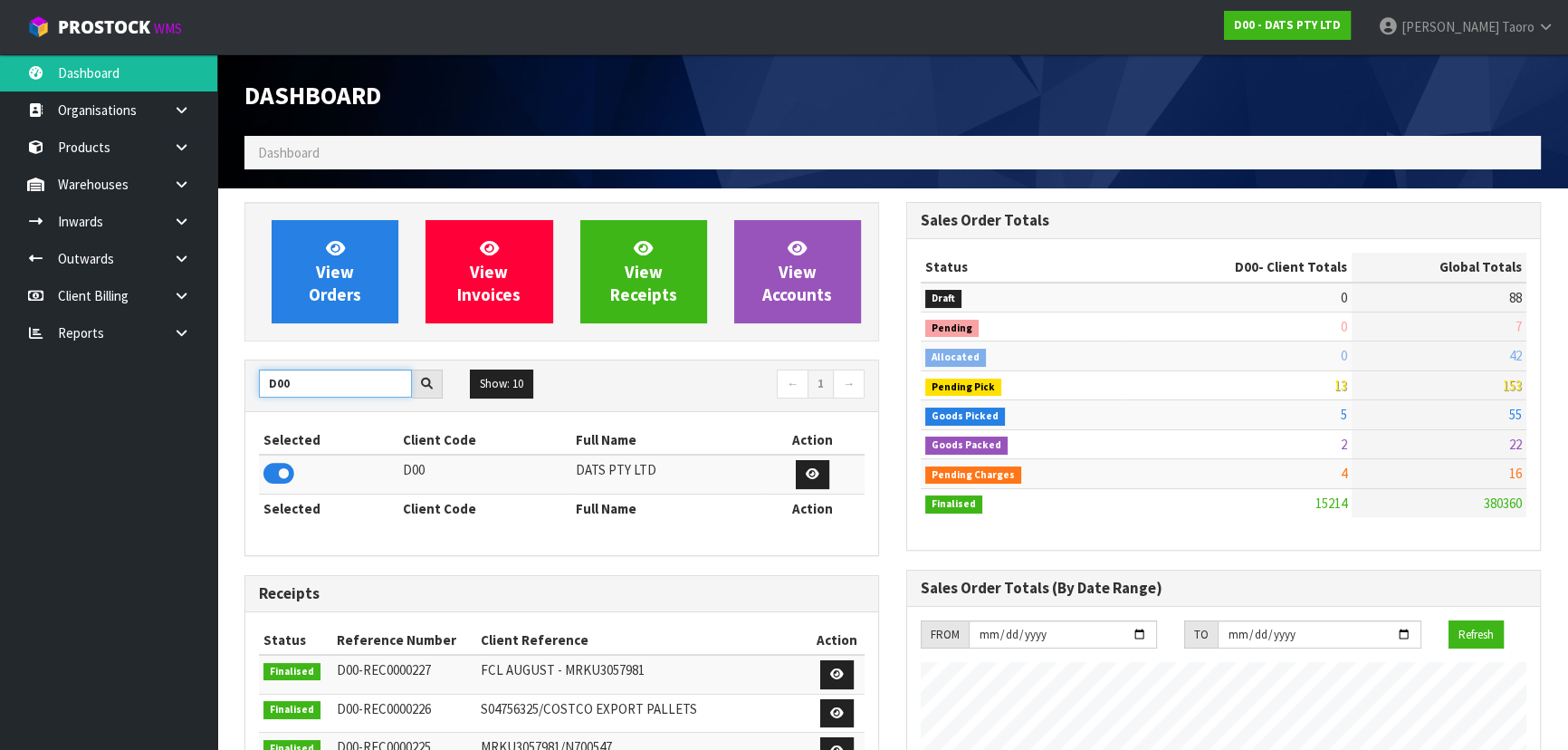
click at [308, 383] on input "D00" at bounding box center [336, 384] width 153 height 28
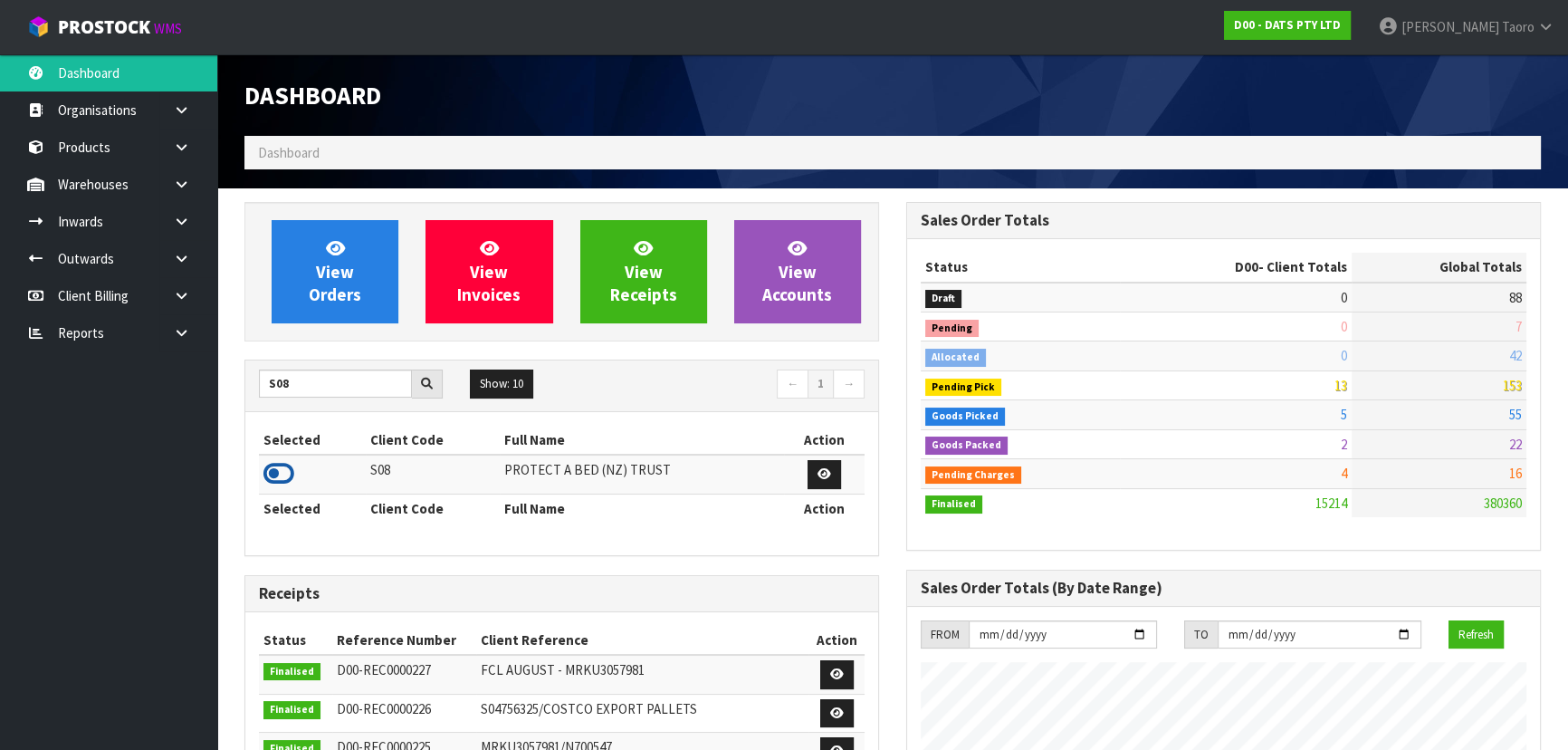
click at [283, 467] on icon at bounding box center [279, 474] width 31 height 27
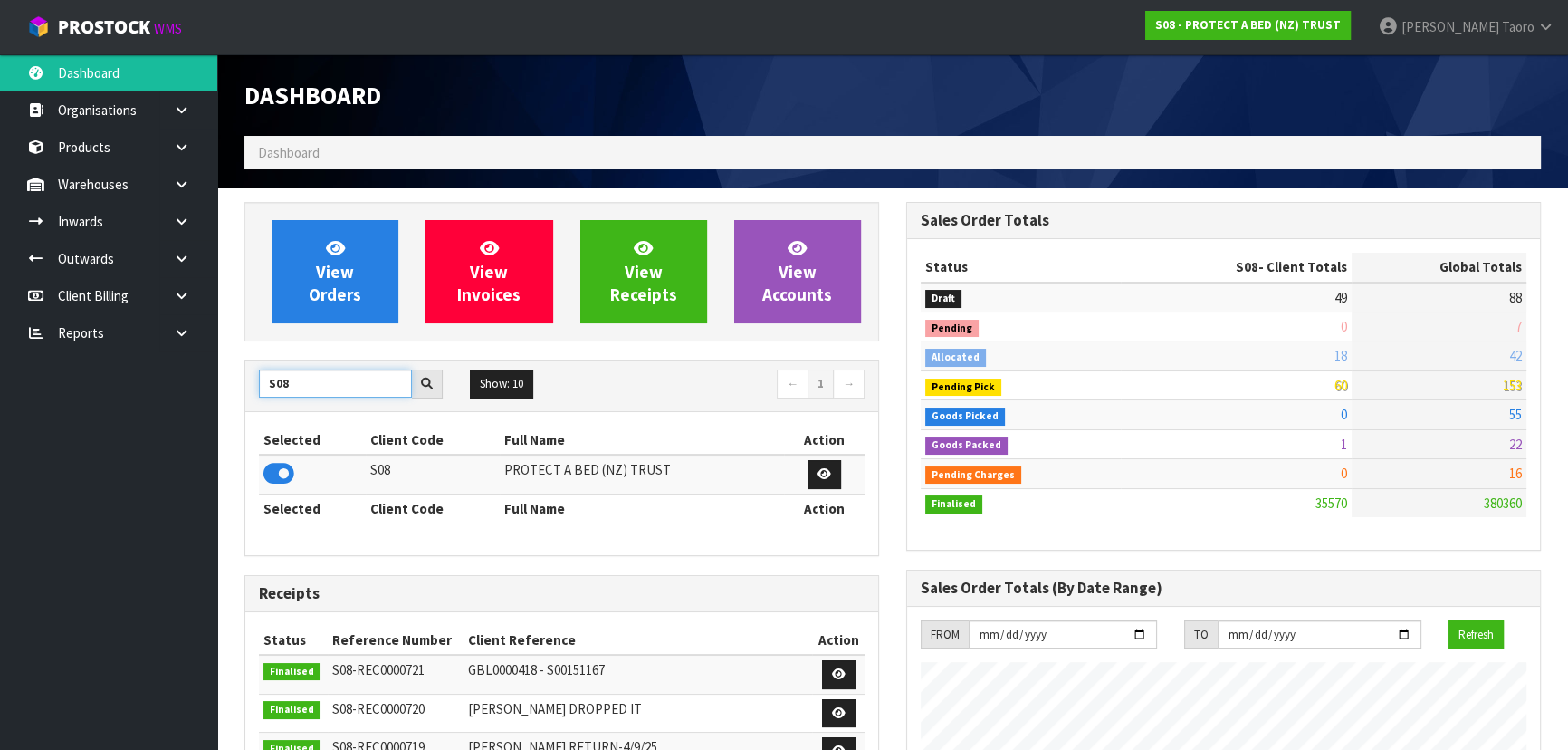
click at [336, 379] on input "S08" at bounding box center [336, 384] width 153 height 28
drag, startPoint x: 275, startPoint y: 478, endPoint x: 285, endPoint y: 446, distance: 33.5
click at [276, 478] on icon at bounding box center [279, 474] width 31 height 27
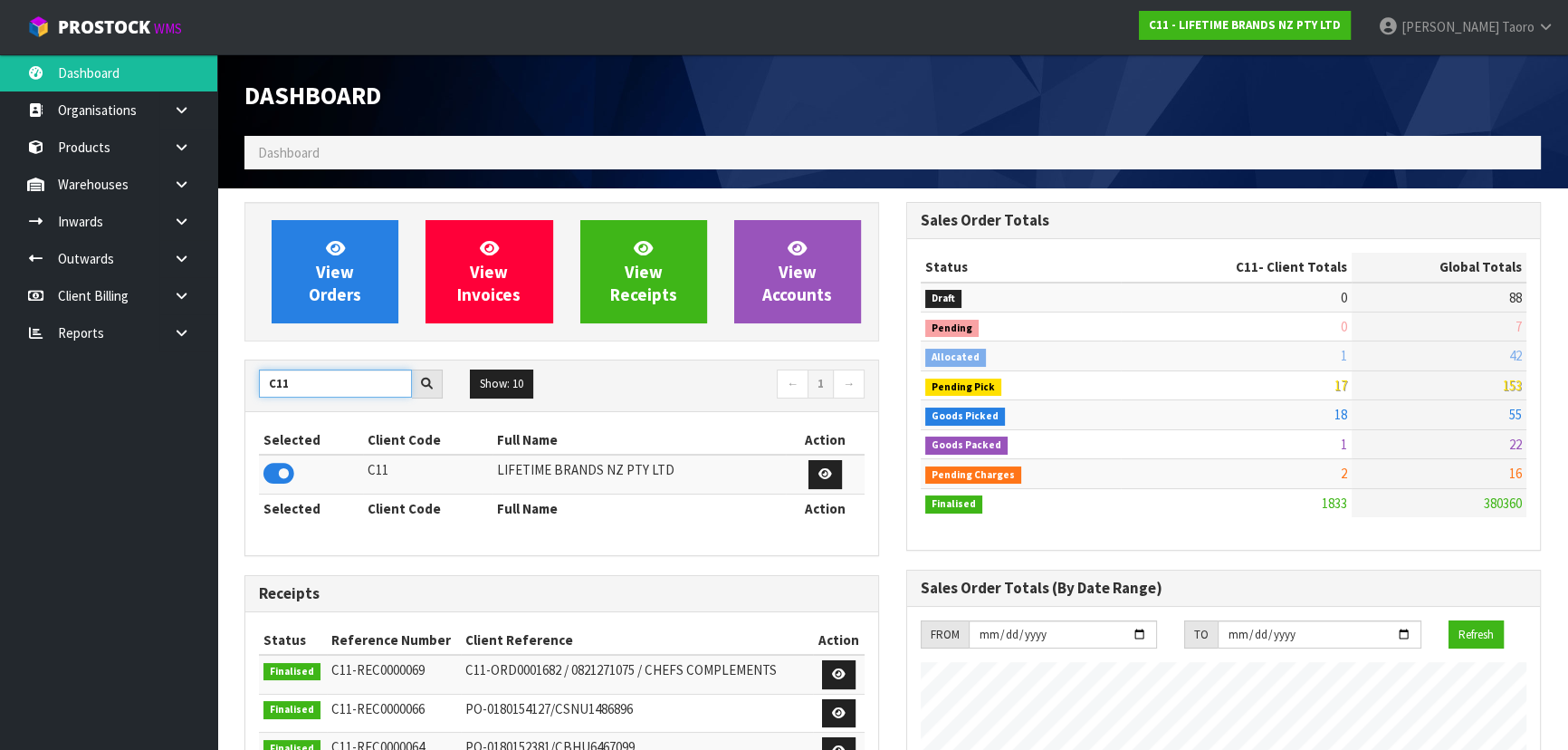
click at [307, 380] on input "C11" at bounding box center [336, 384] width 153 height 28
type input "K01"
click at [288, 472] on icon at bounding box center [279, 474] width 31 height 27
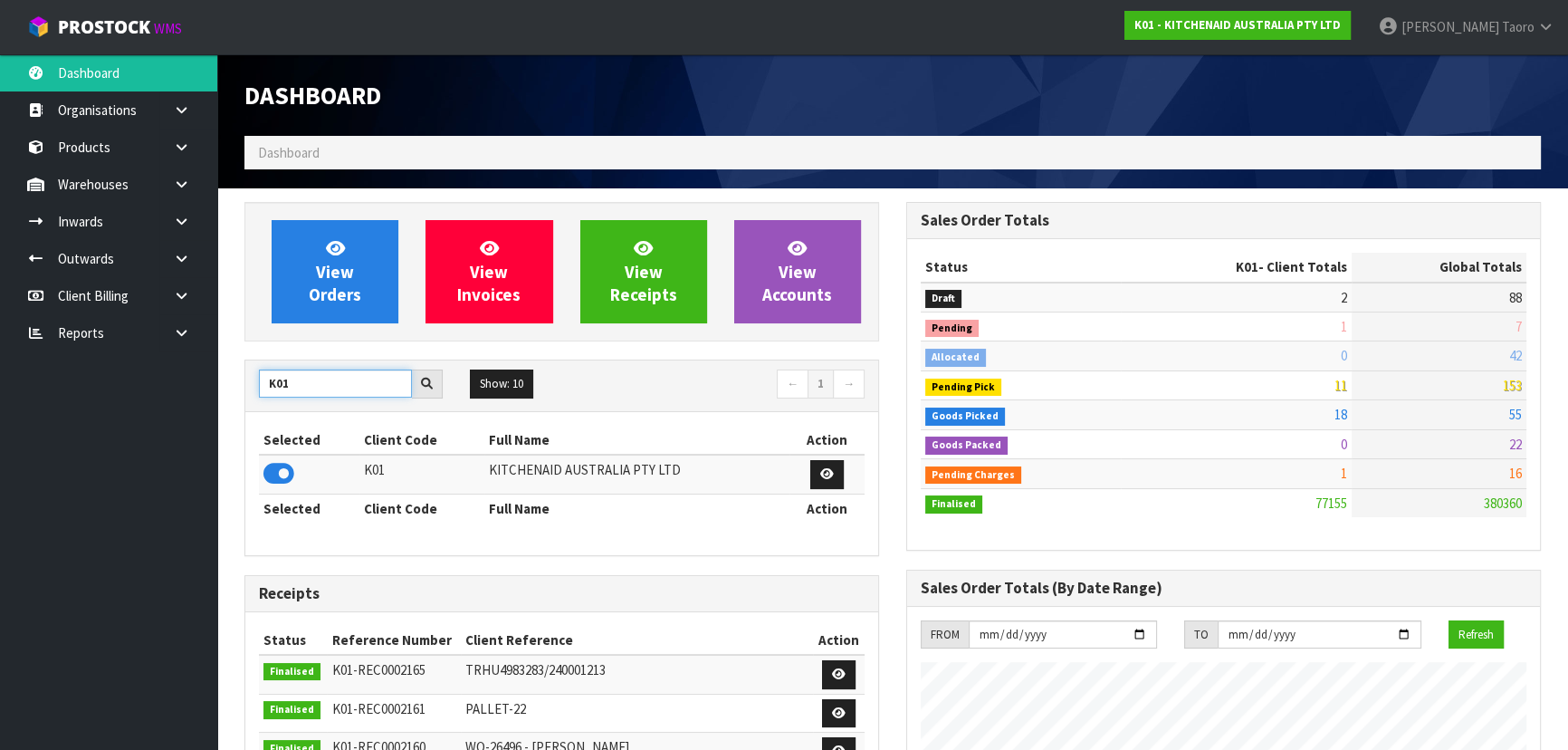
click at [336, 376] on input "K01" at bounding box center [336, 384] width 153 height 28
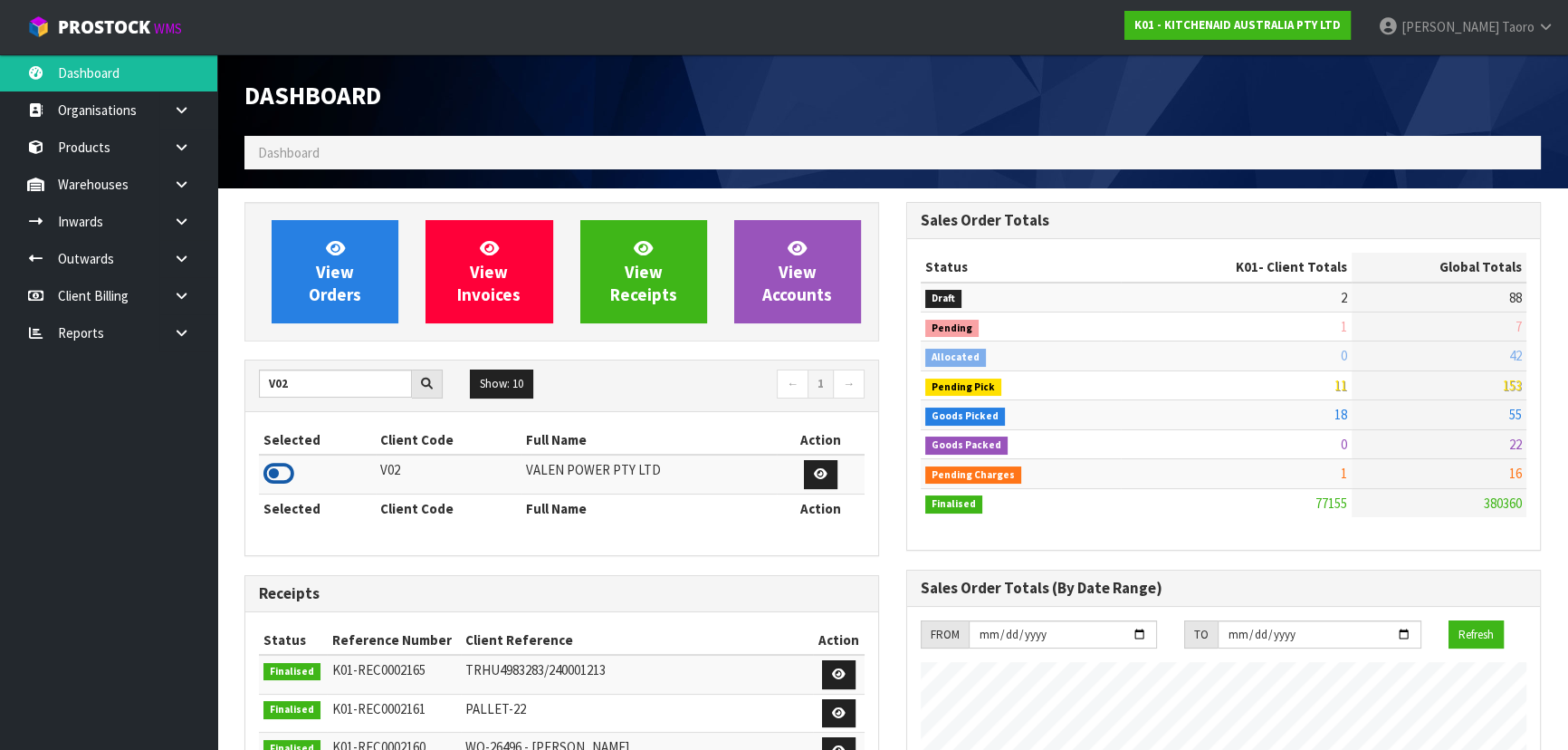
click at [276, 475] on icon at bounding box center [279, 474] width 31 height 27
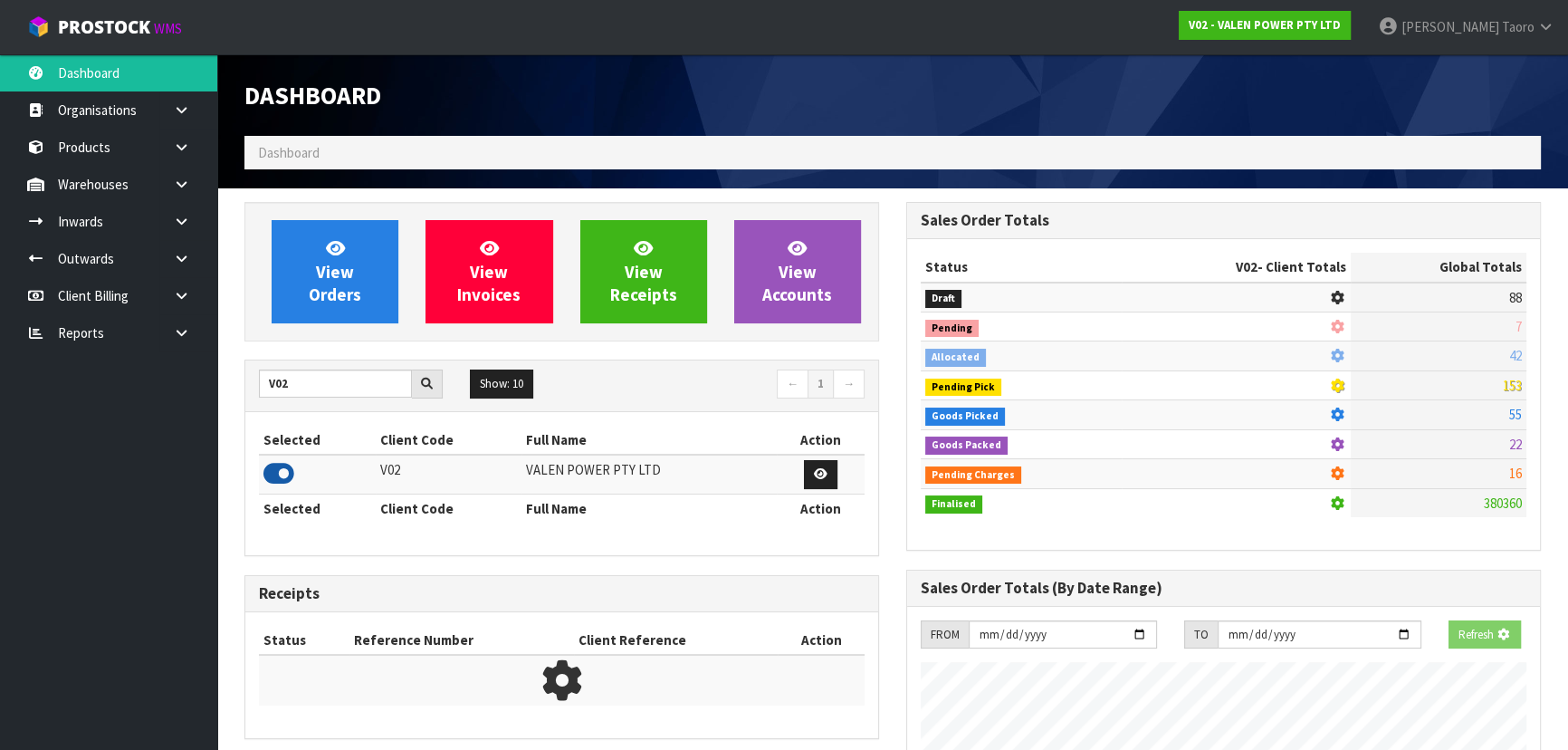
scroll to position [1408, 661]
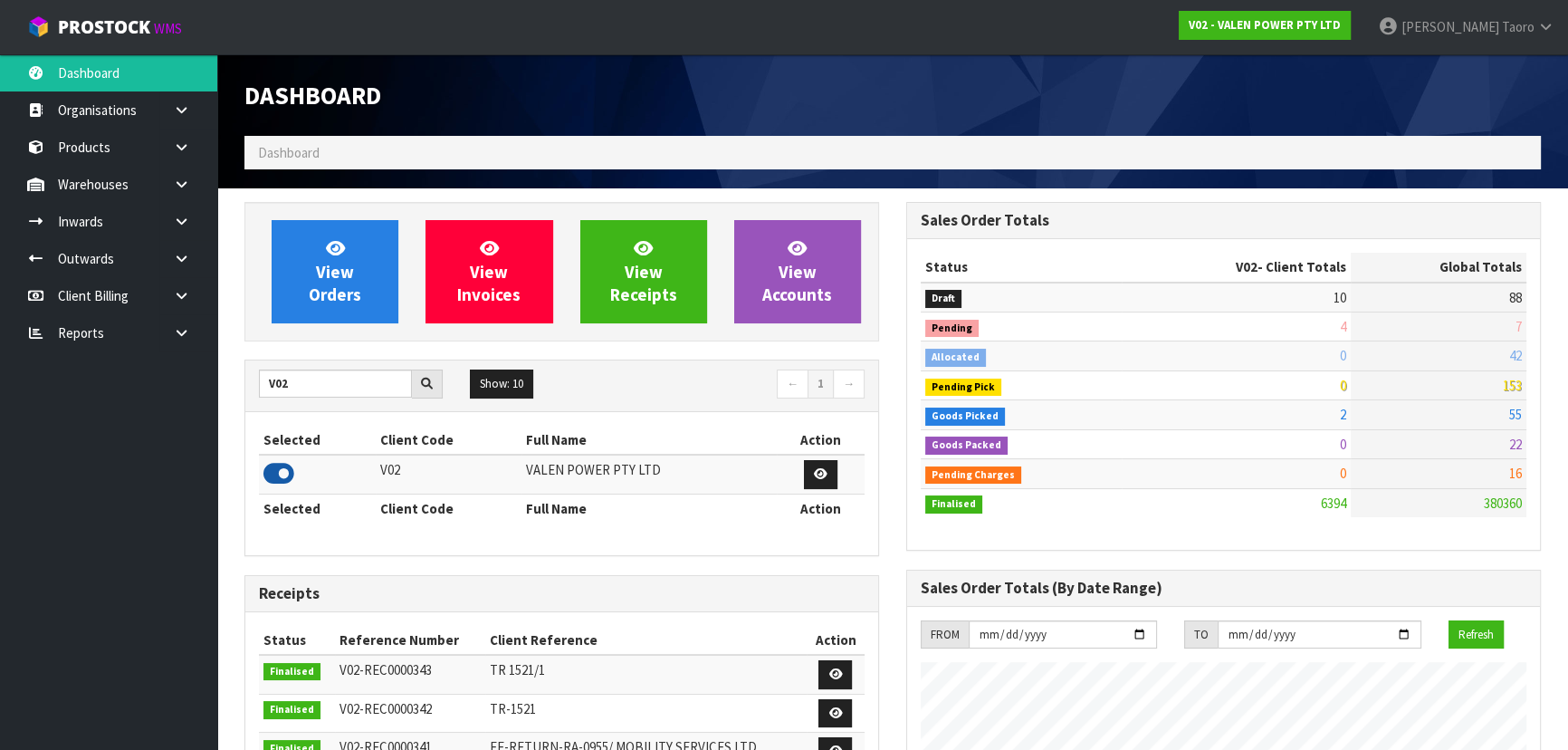
click at [276, 475] on icon at bounding box center [279, 474] width 31 height 27
click at [297, 388] on input "V02" at bounding box center [336, 384] width 153 height 28
type input "A00"
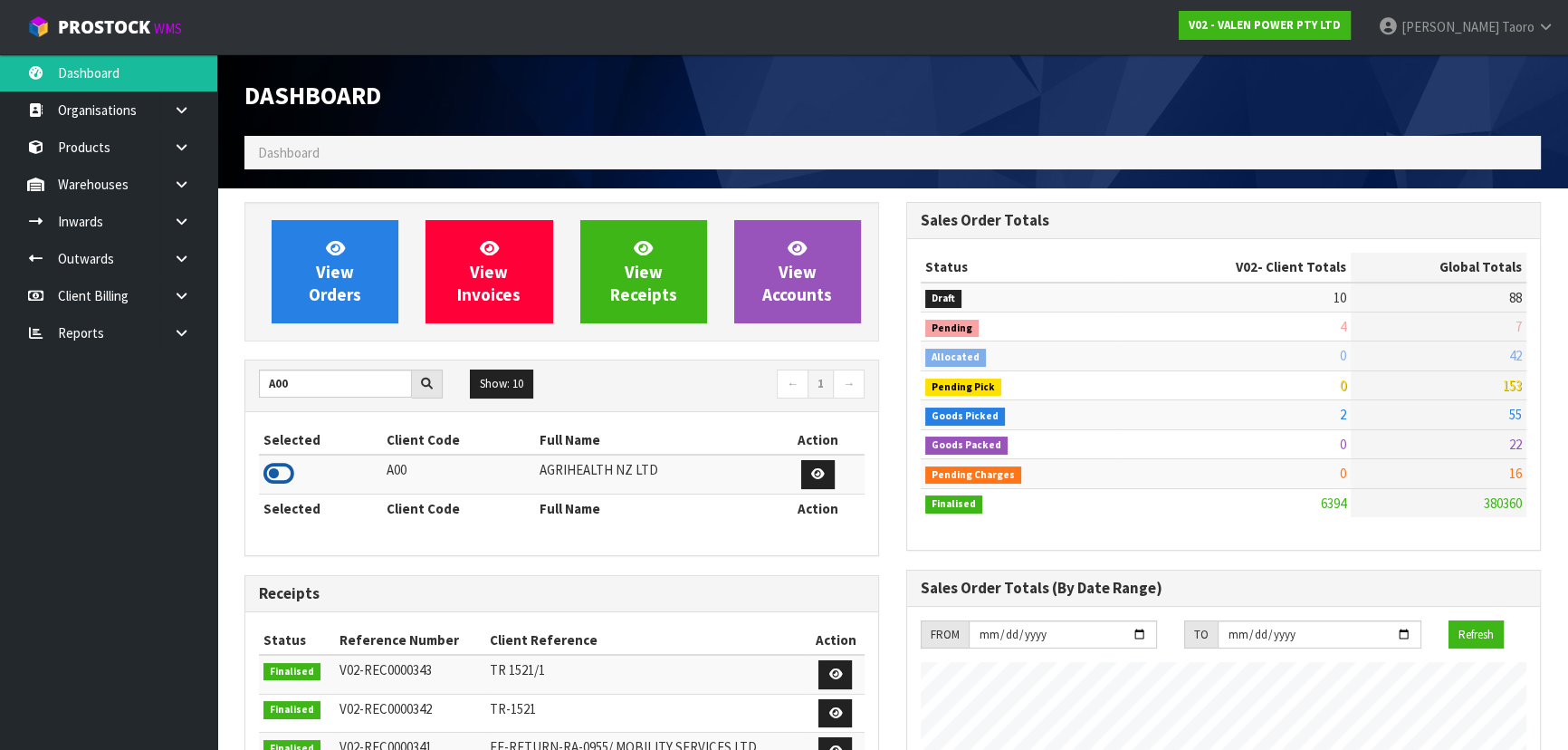
click at [279, 473] on icon at bounding box center [279, 474] width 31 height 27
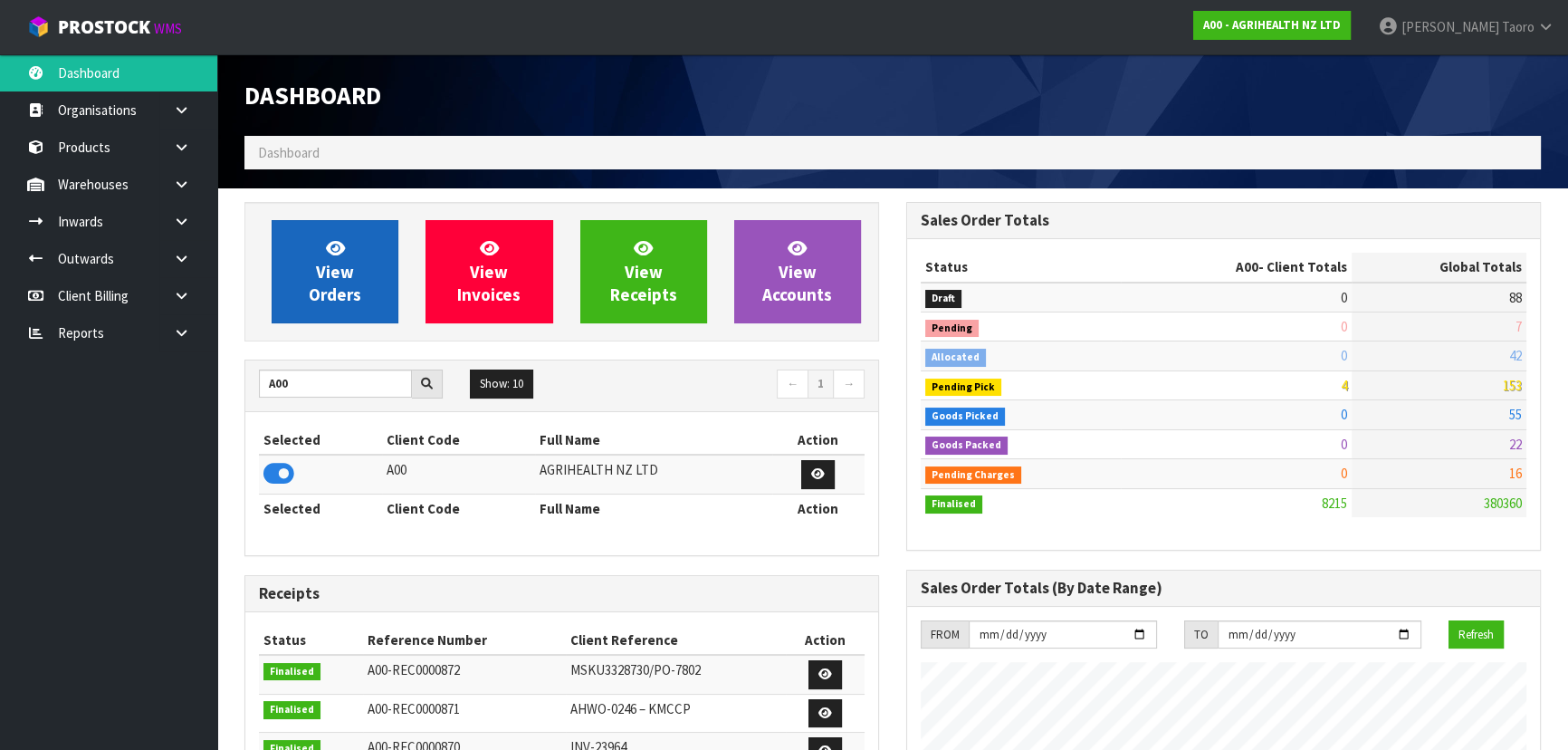
scroll to position [1369, 661]
click at [327, 262] on span "View Orders" at bounding box center [336, 271] width 53 height 68
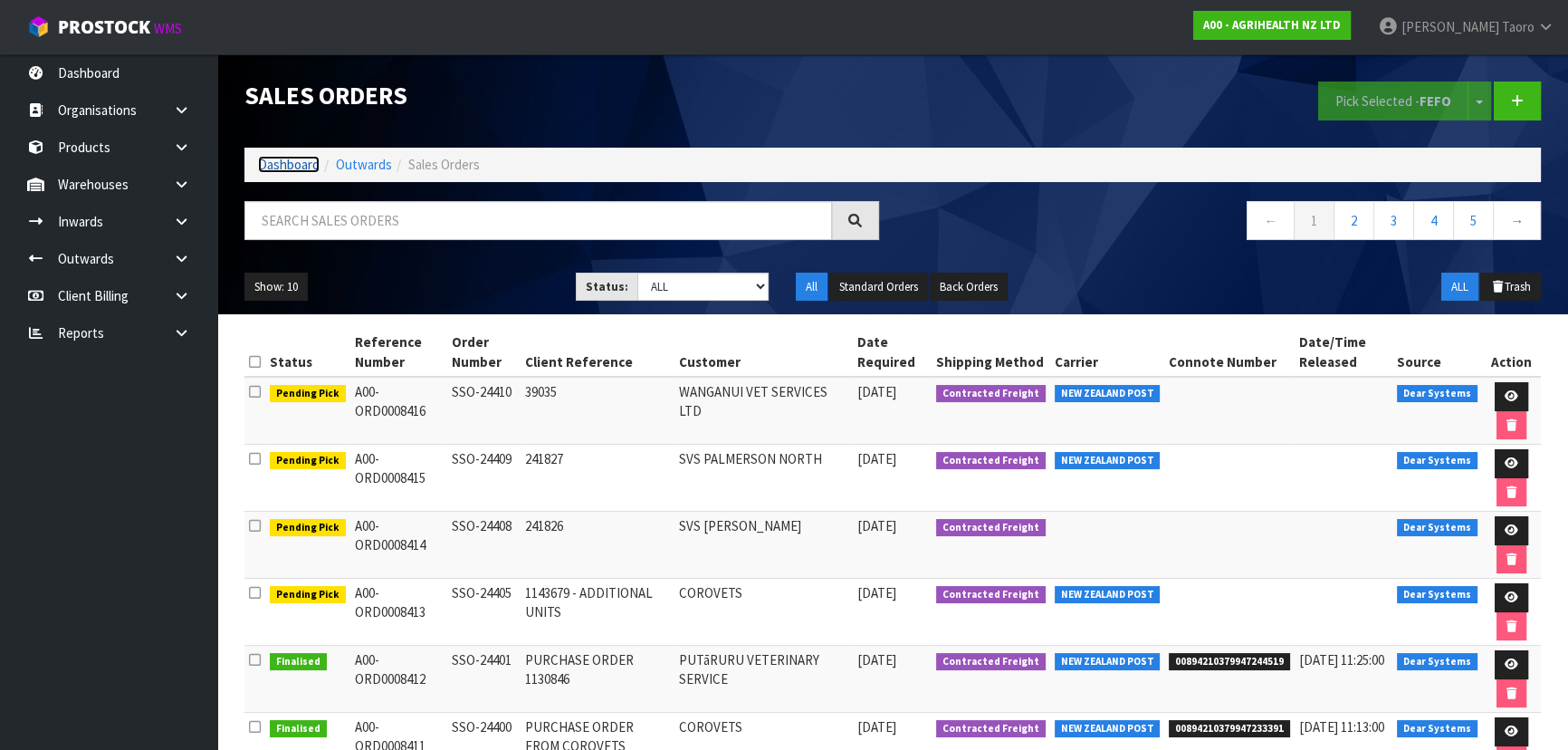
click at [299, 164] on link "Dashboard" at bounding box center [288, 165] width 61 height 17
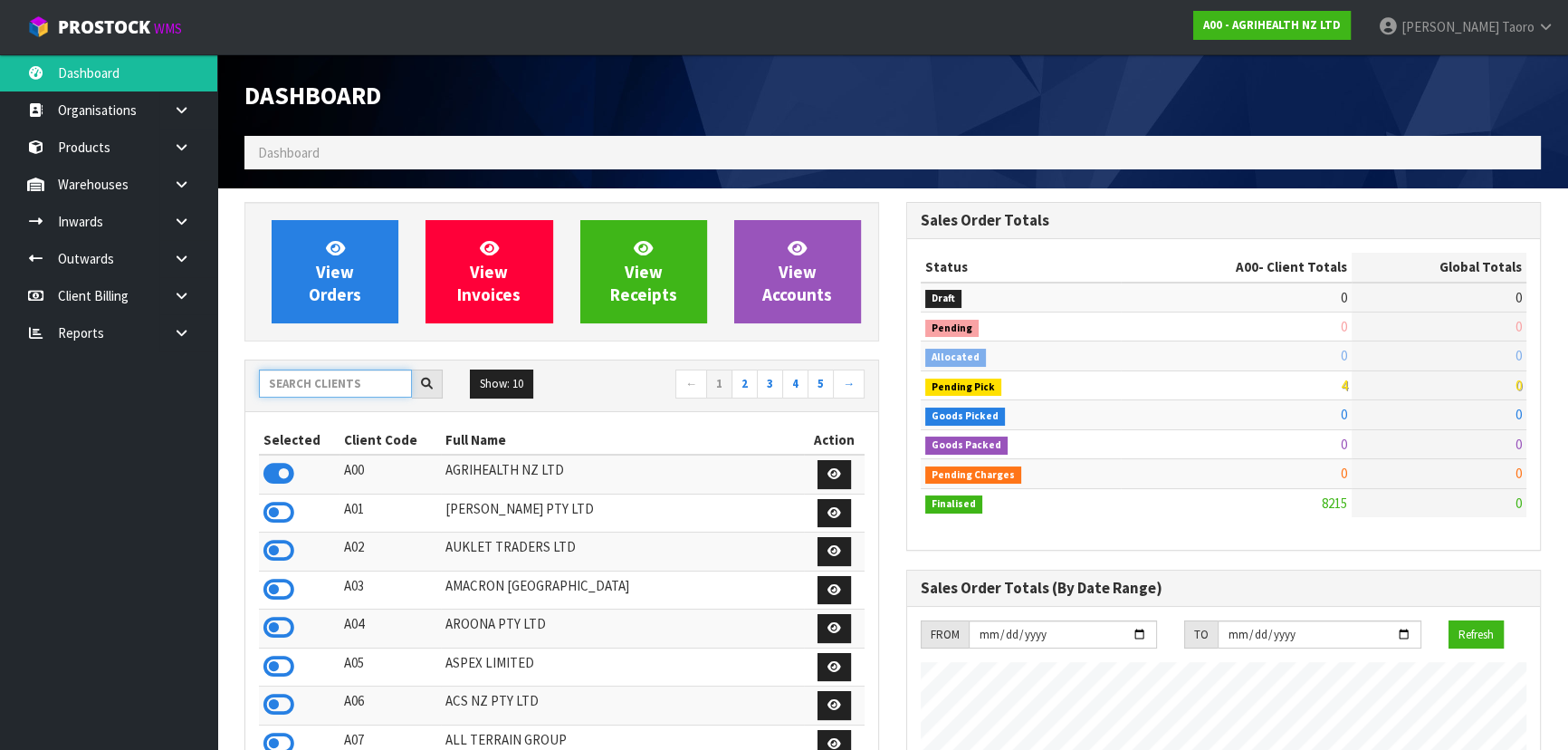
scroll to position [1369, 661]
click at [349, 371] on input "text" at bounding box center [336, 384] width 153 height 28
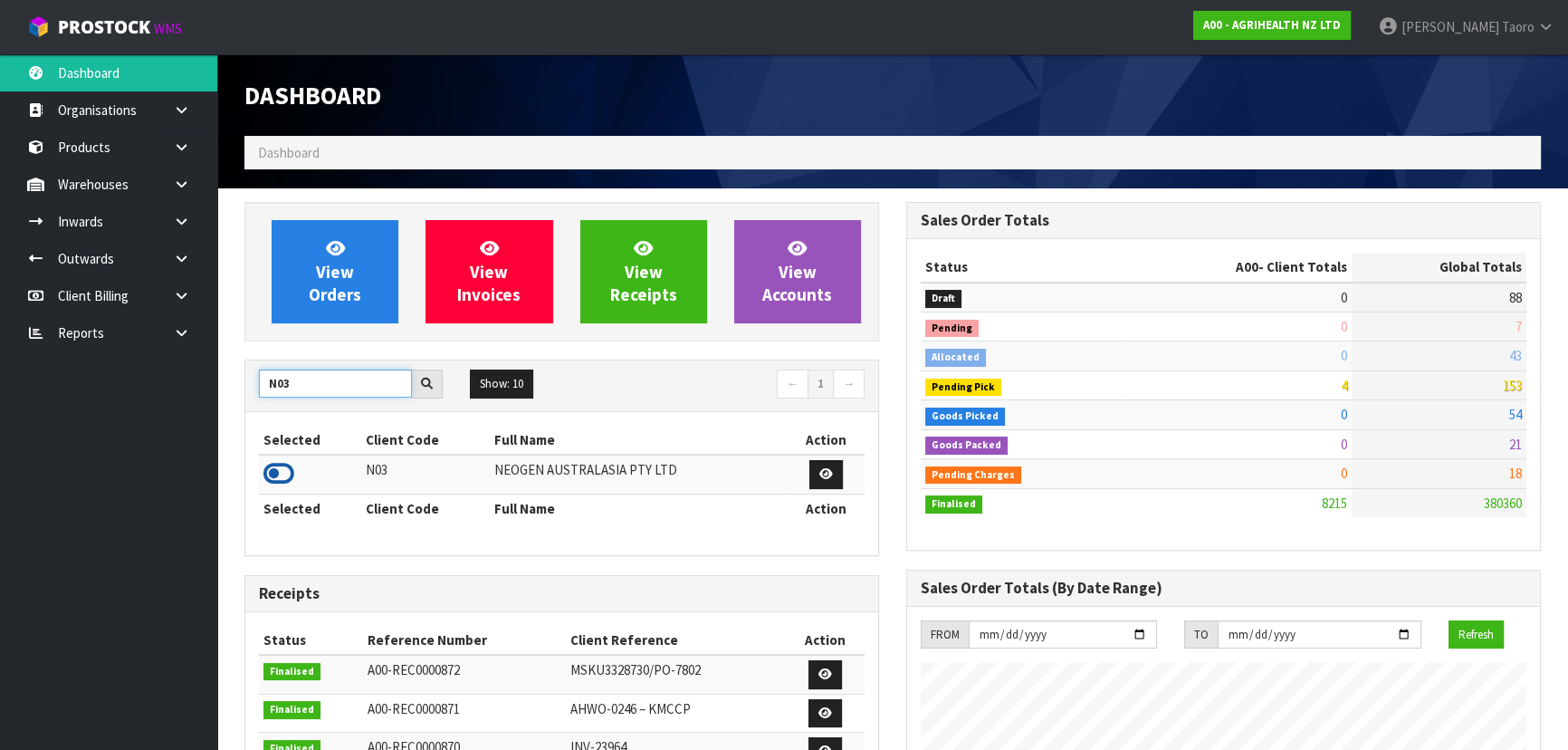
type input "N03"
click at [286, 477] on icon at bounding box center [279, 474] width 31 height 27
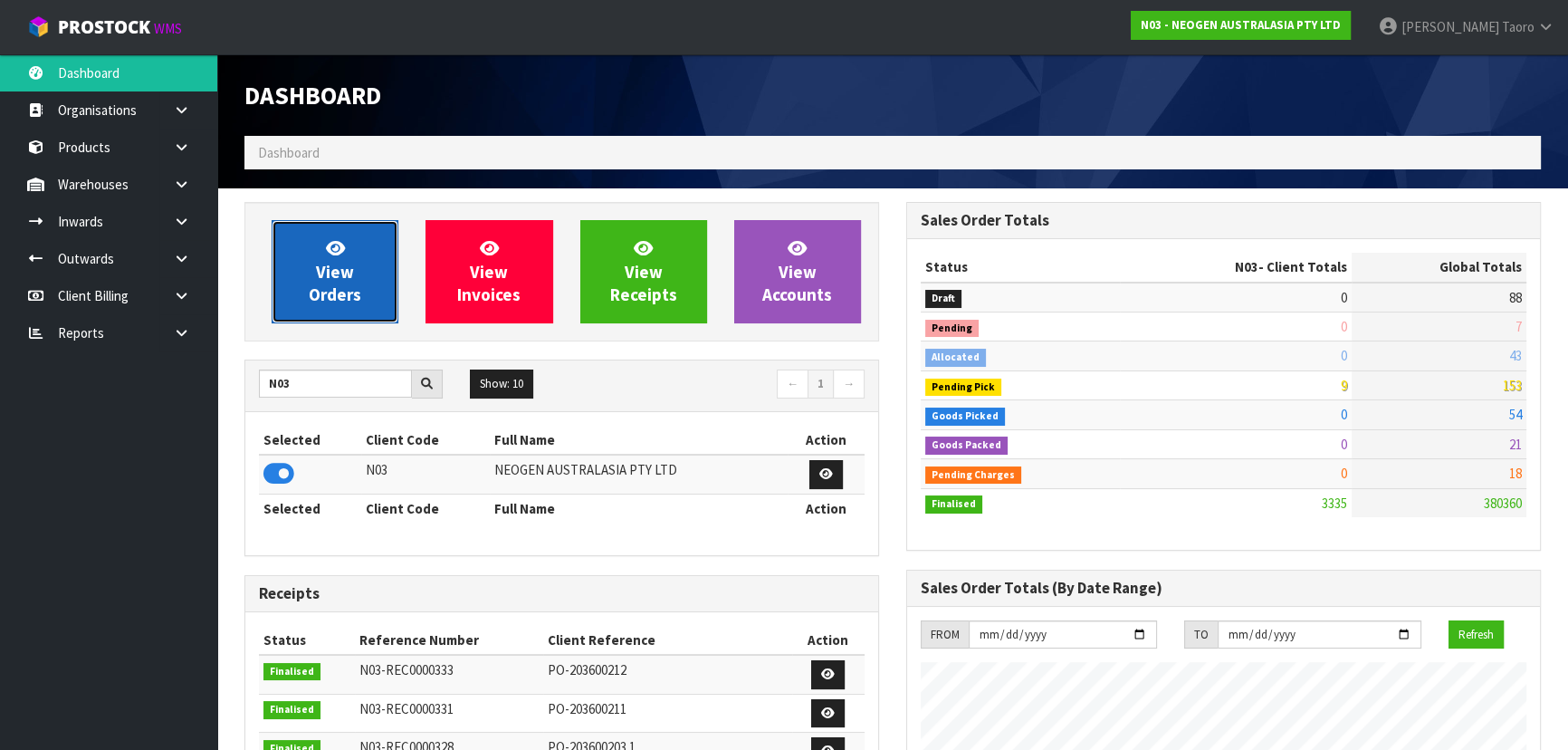
click at [335, 293] on span "View Orders" at bounding box center [336, 271] width 53 height 68
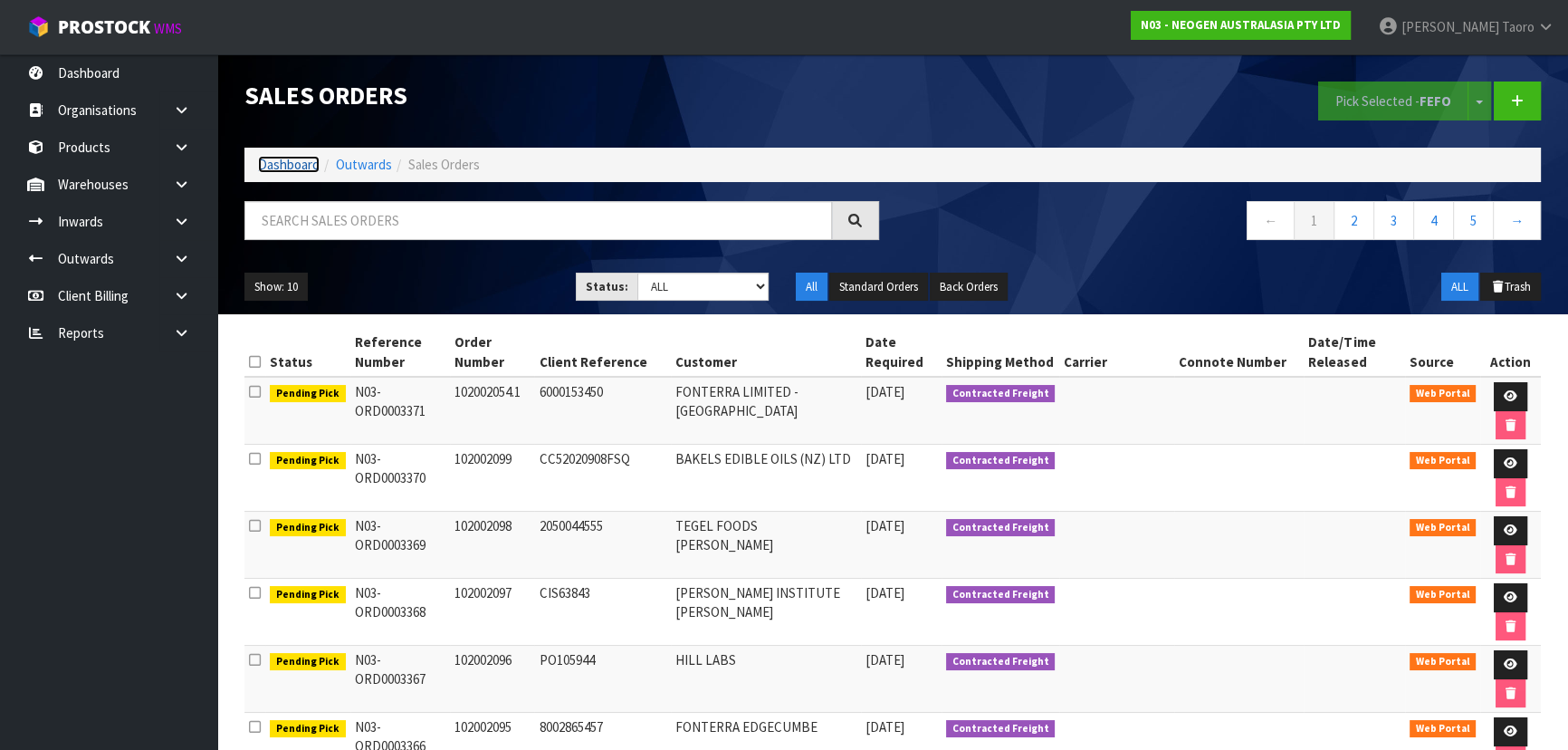
click at [267, 166] on link "Dashboard" at bounding box center [288, 165] width 61 height 17
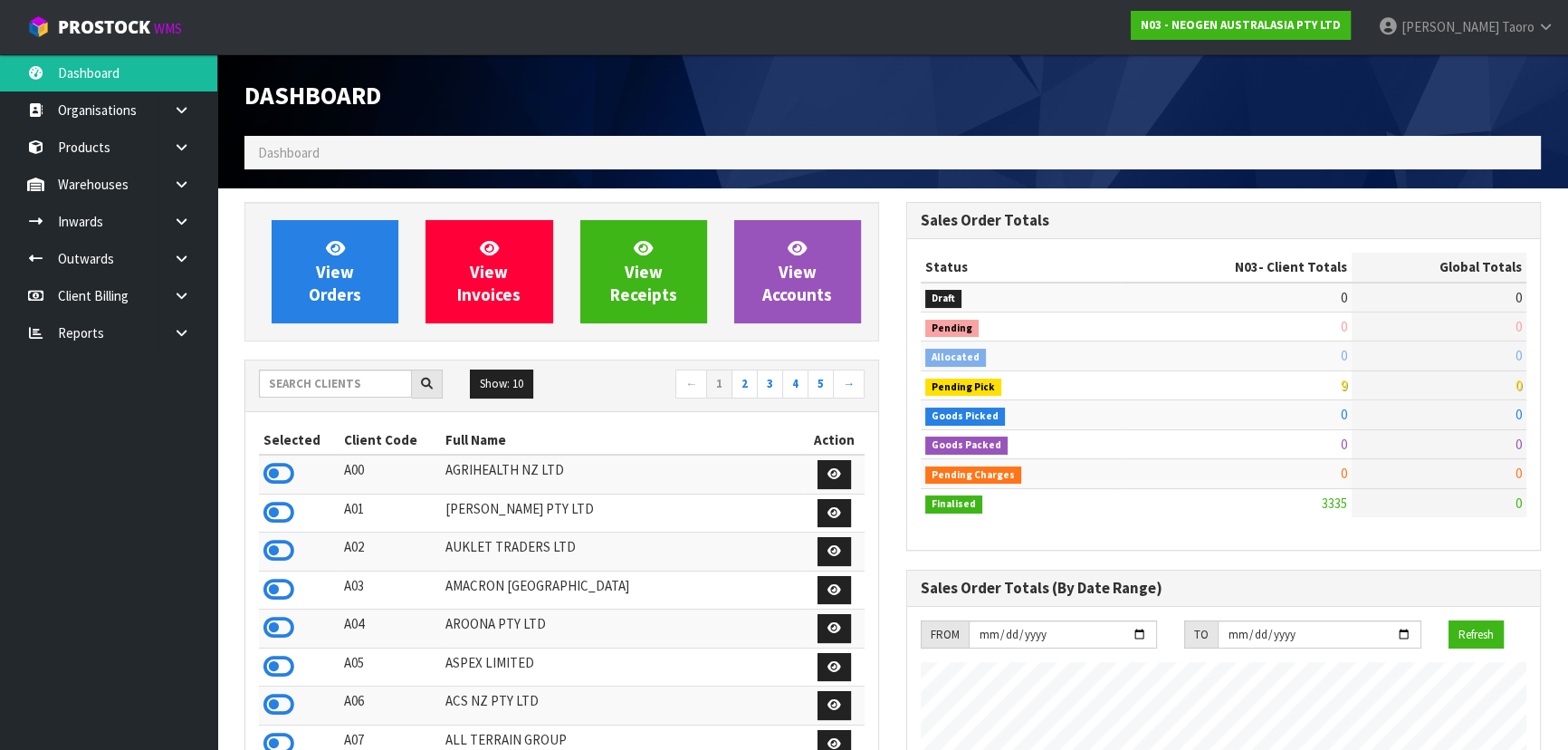
scroll to position [1408, 661]
click at [281, 468] on icon at bounding box center [279, 474] width 31 height 27
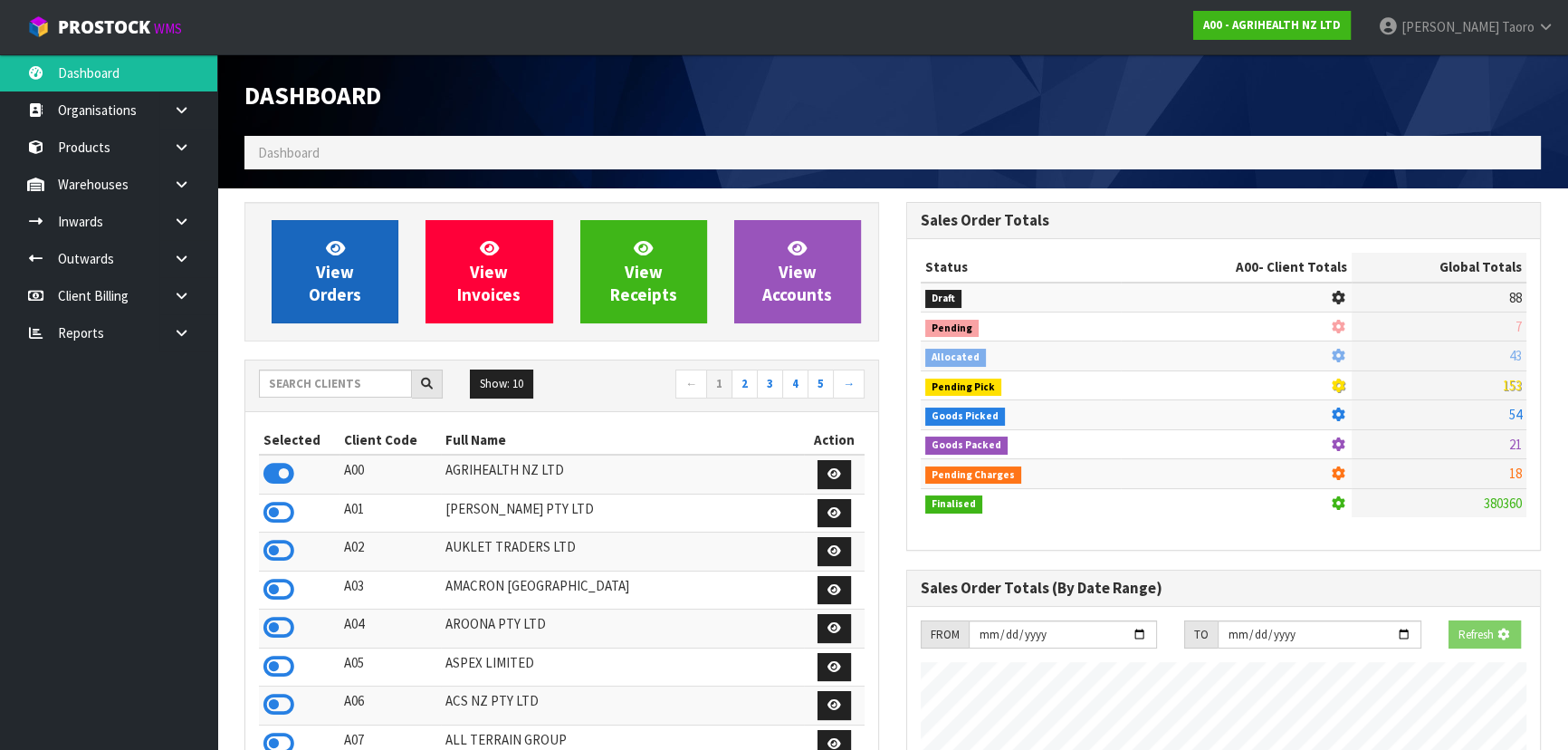
scroll to position [1369, 661]
click at [335, 273] on span "View Orders" at bounding box center [336, 271] width 53 height 68
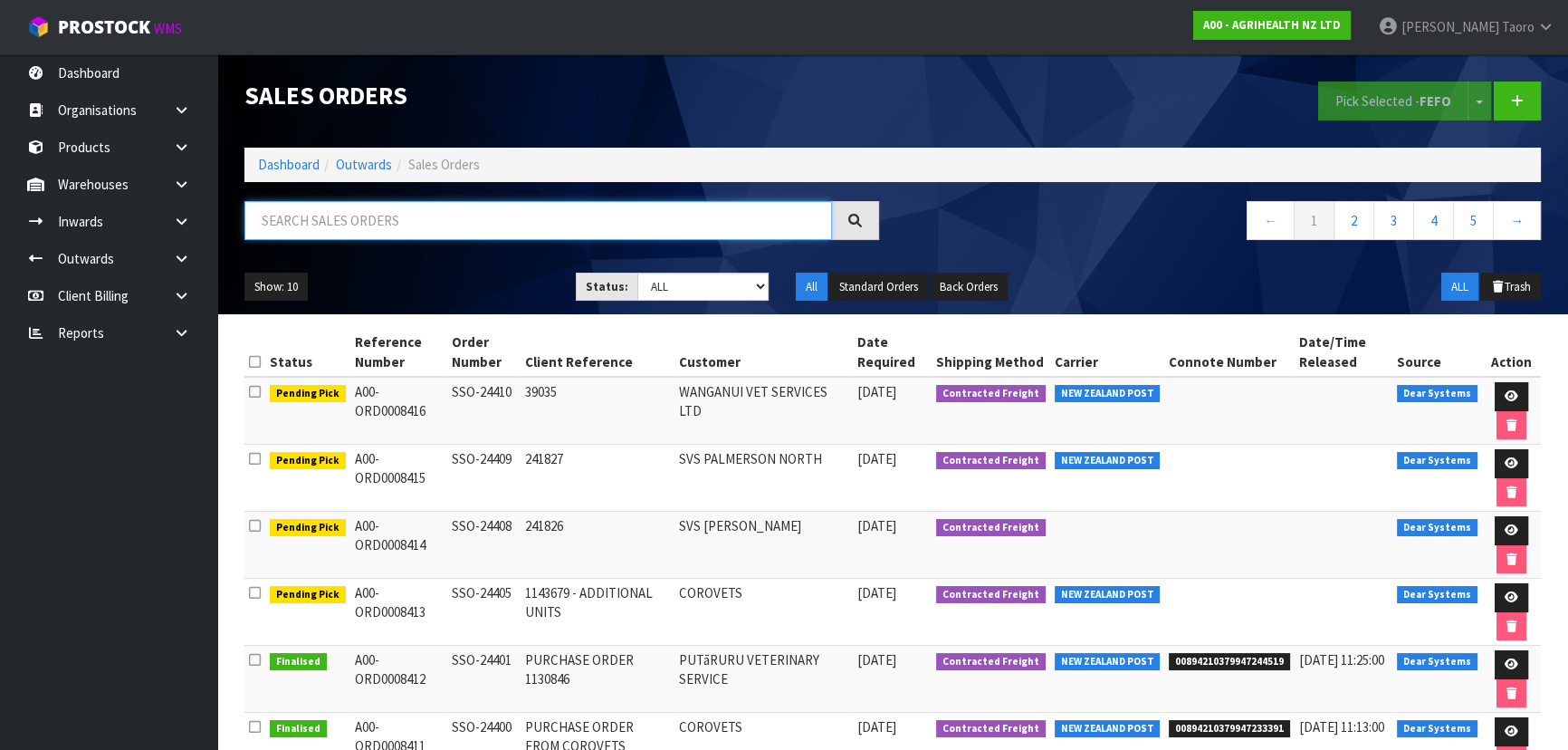
click at [397, 221] on input "text" at bounding box center [539, 220] width 588 height 39
click at [548, 302] on ul "Show: 10 5 10 25 50" at bounding box center [397, 287] width 304 height 29
click at [498, 121] on div "Sales Orders" at bounding box center [561, 95] width 662 height 81
click at [469, 226] on input "text" at bounding box center [539, 220] width 588 height 39
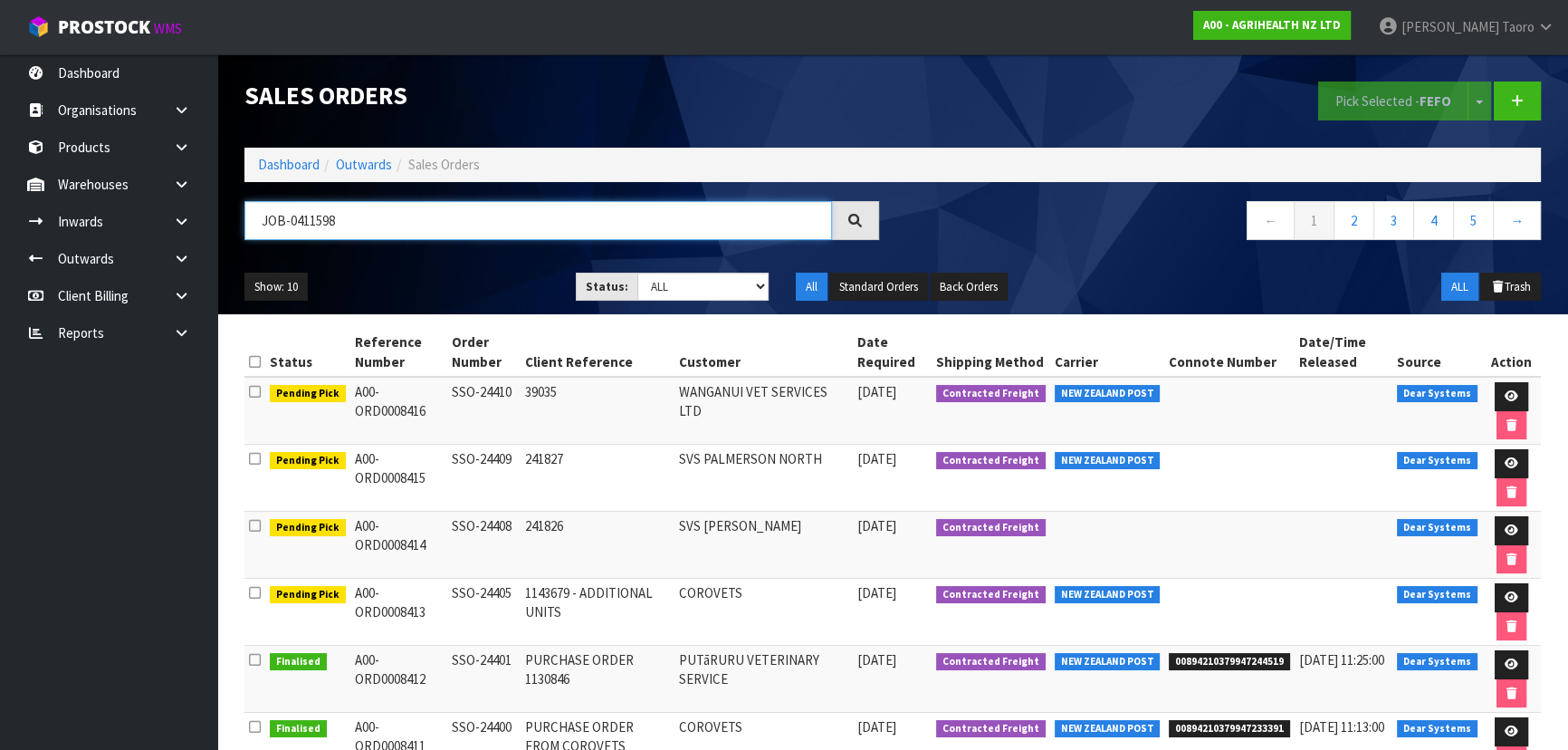
type input "JOB-0411598"
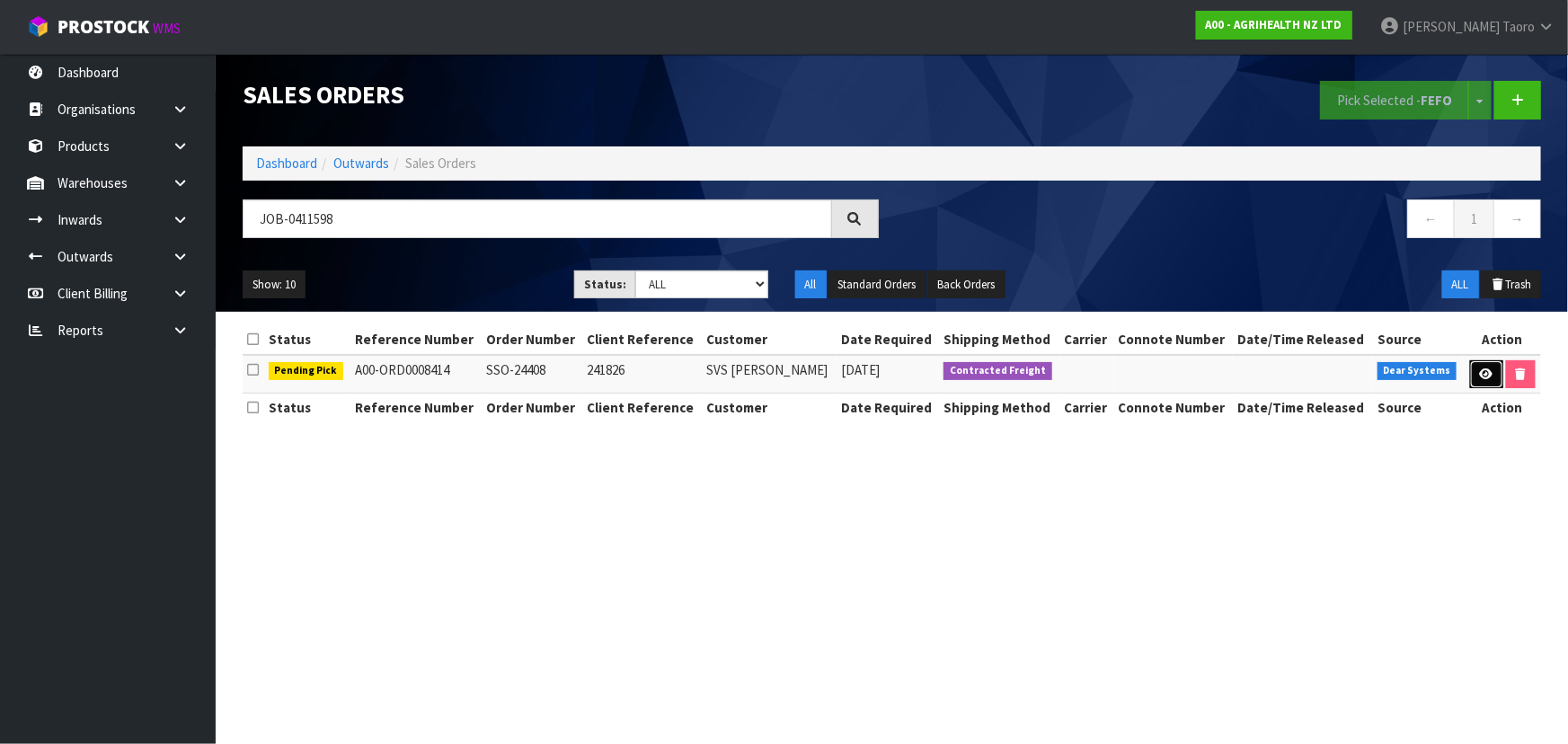
click at [823, 374] on icon at bounding box center [1487, 374] width 13 height 11
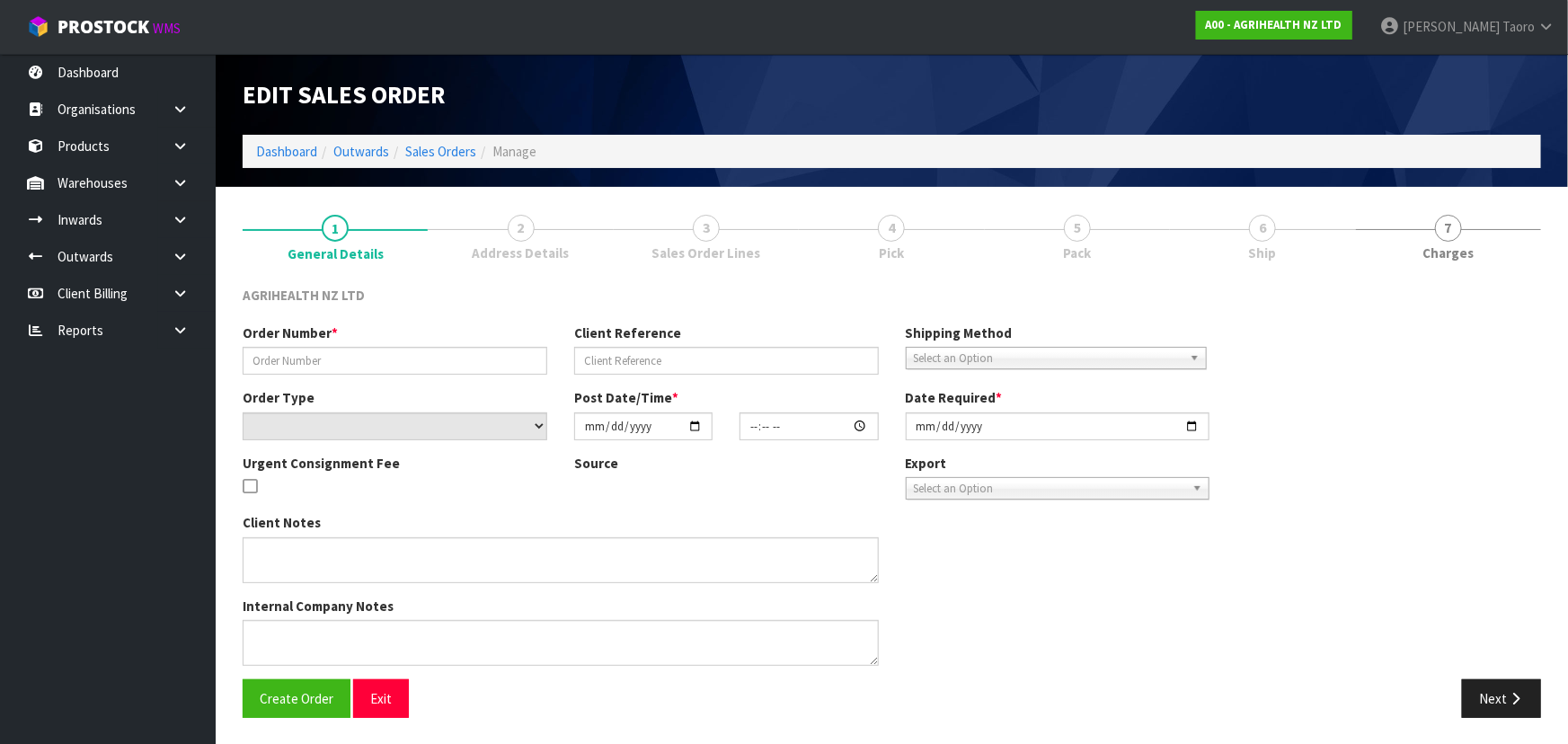
type input "SSO-24408"
type input "241826"
select select "number:0"
type input "[DATE]"
type input "15:08:04.000"
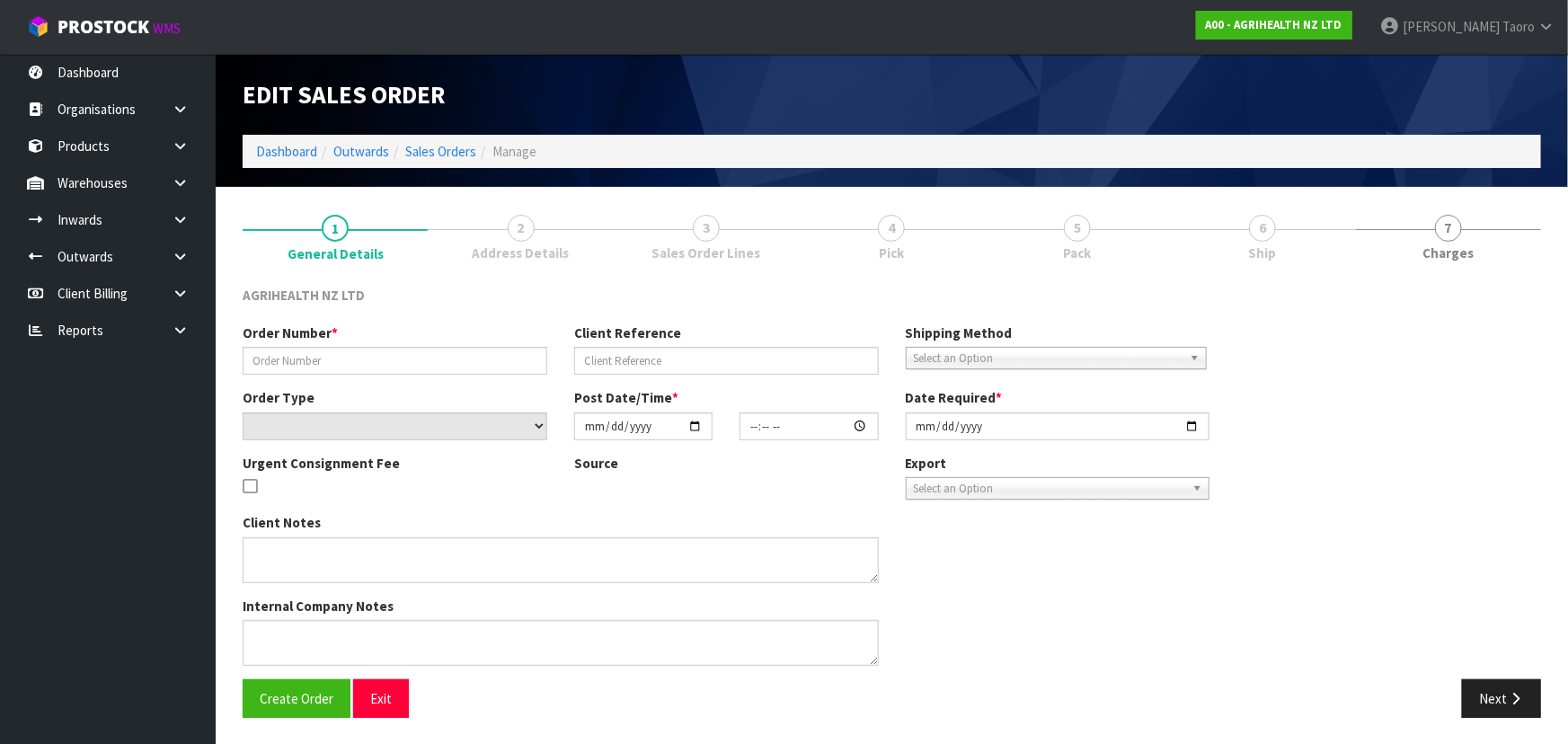
type input "[DATE]"
type textarea "EXAGEN, KRYPTADE AND TOLTROX ON BACK-ORDER SHIP BY: Freight"
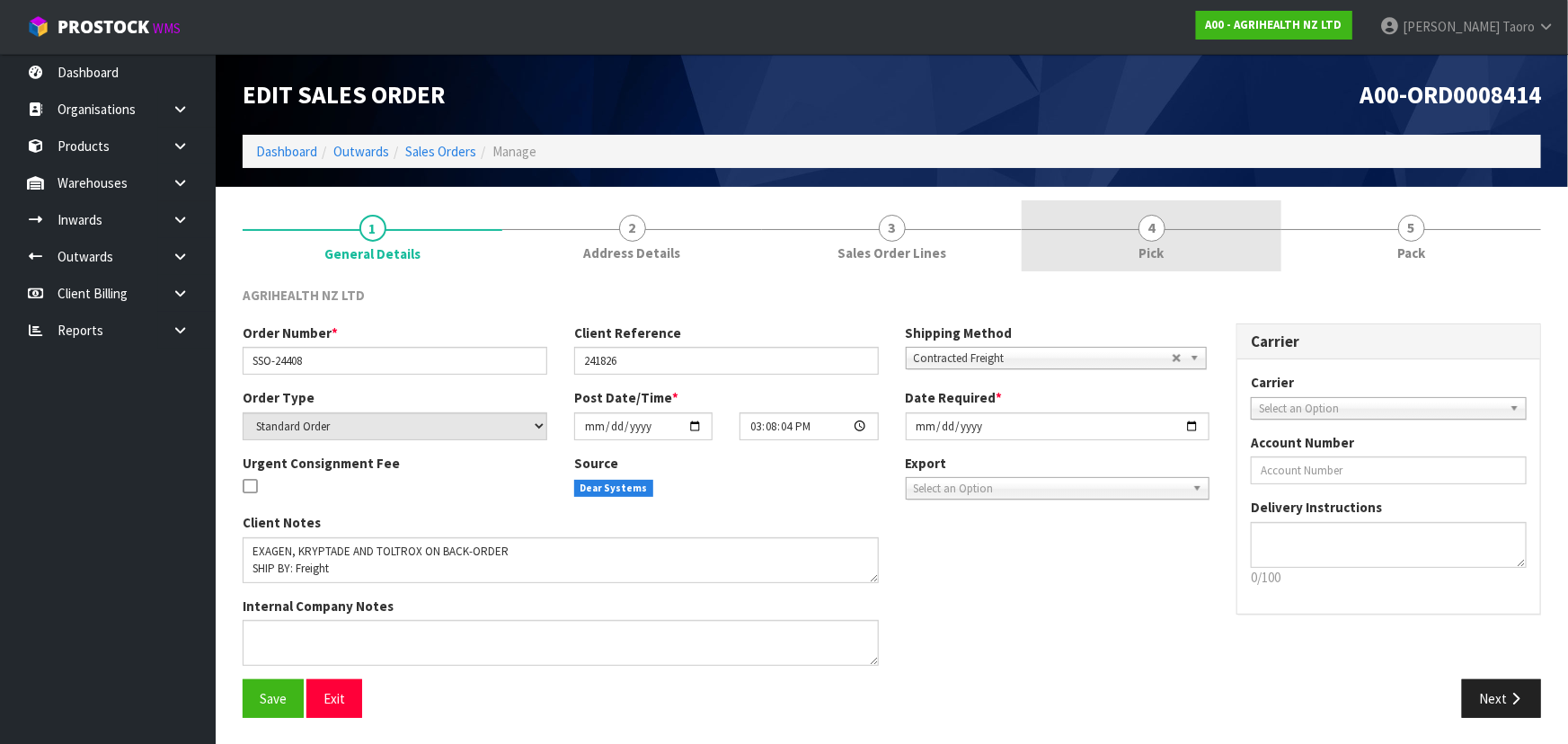
click at [823, 246] on link "4 Pick" at bounding box center [1151, 236] width 260 height 71
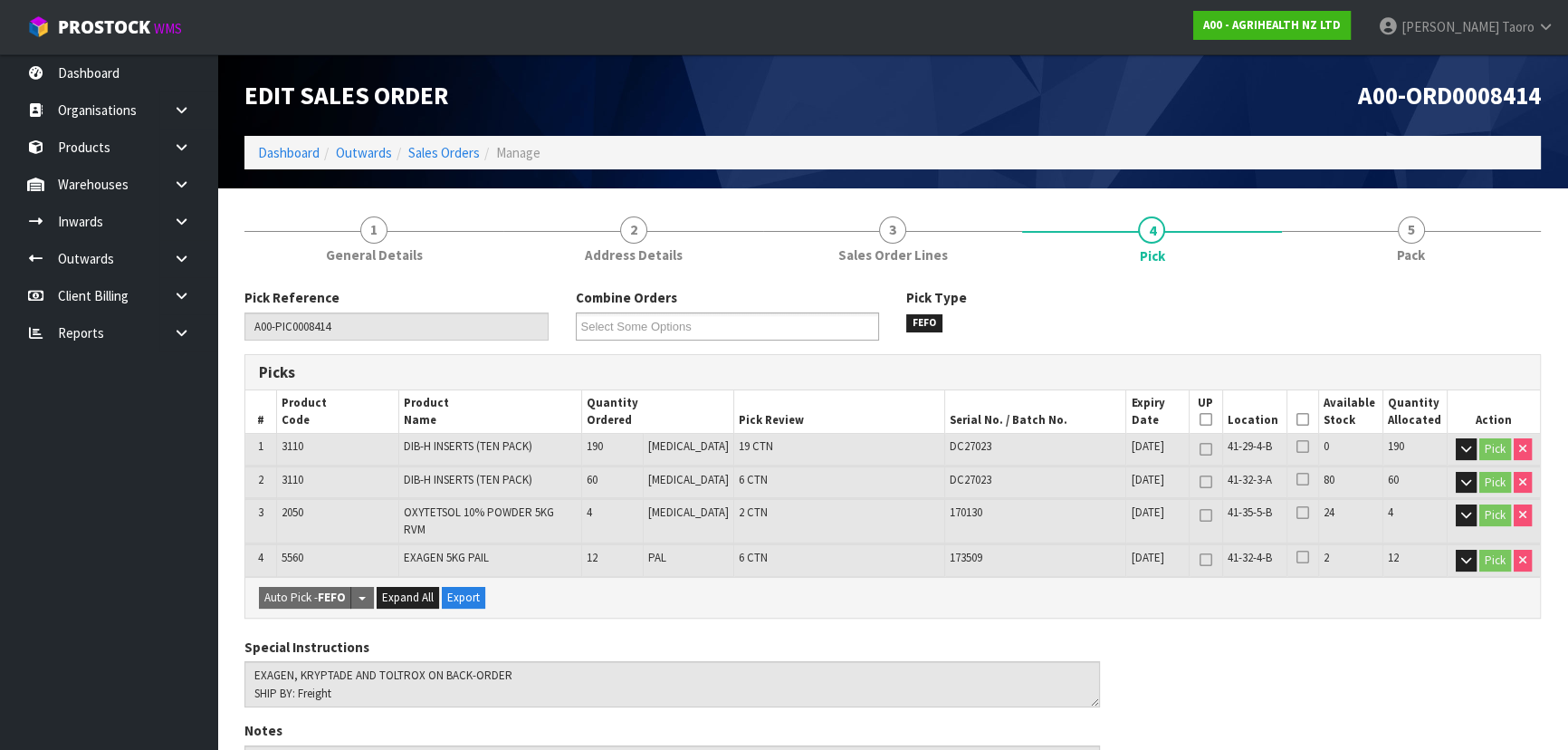
click at [829, 419] on icon at bounding box center [1302, 419] width 12 height 1
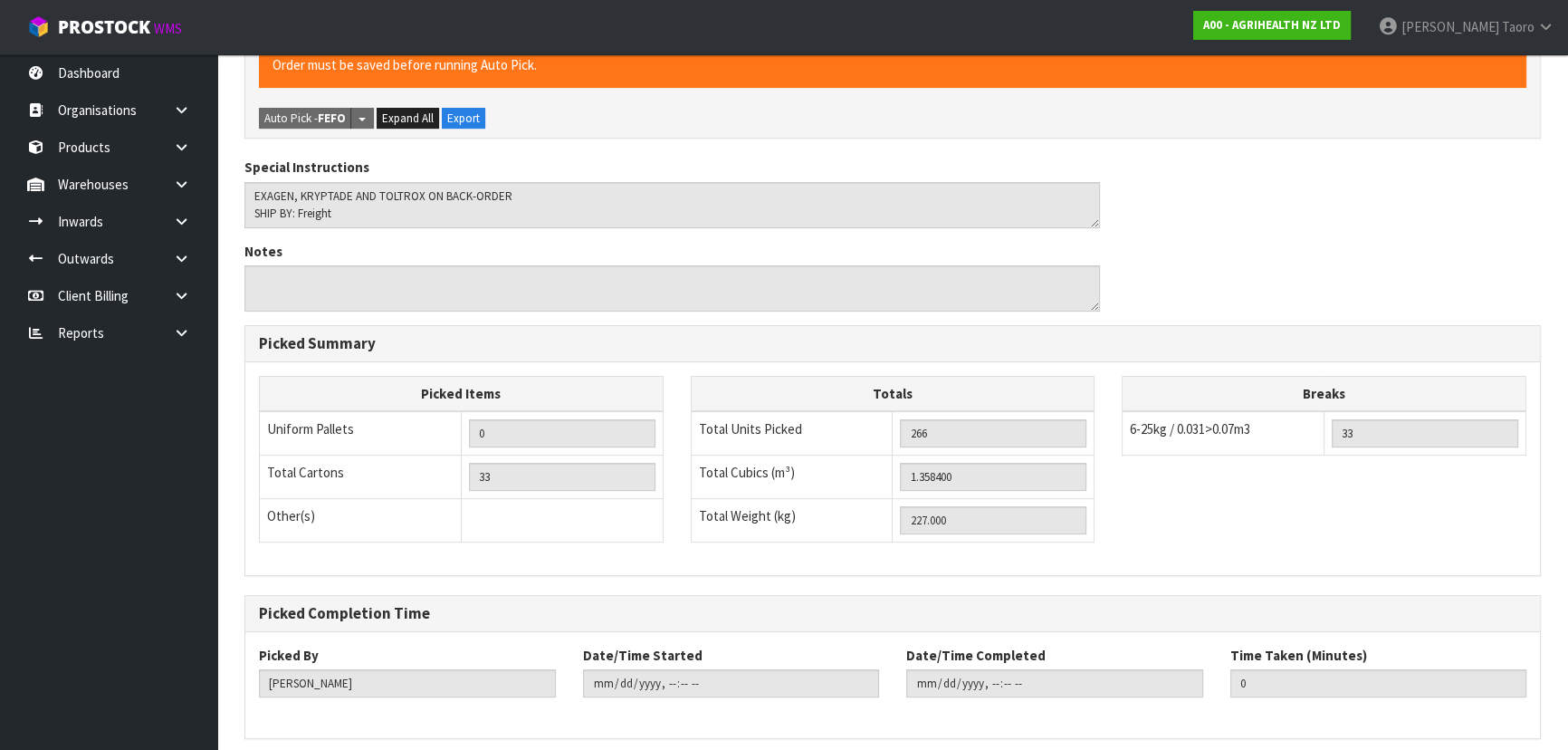
scroll to position [603, 0]
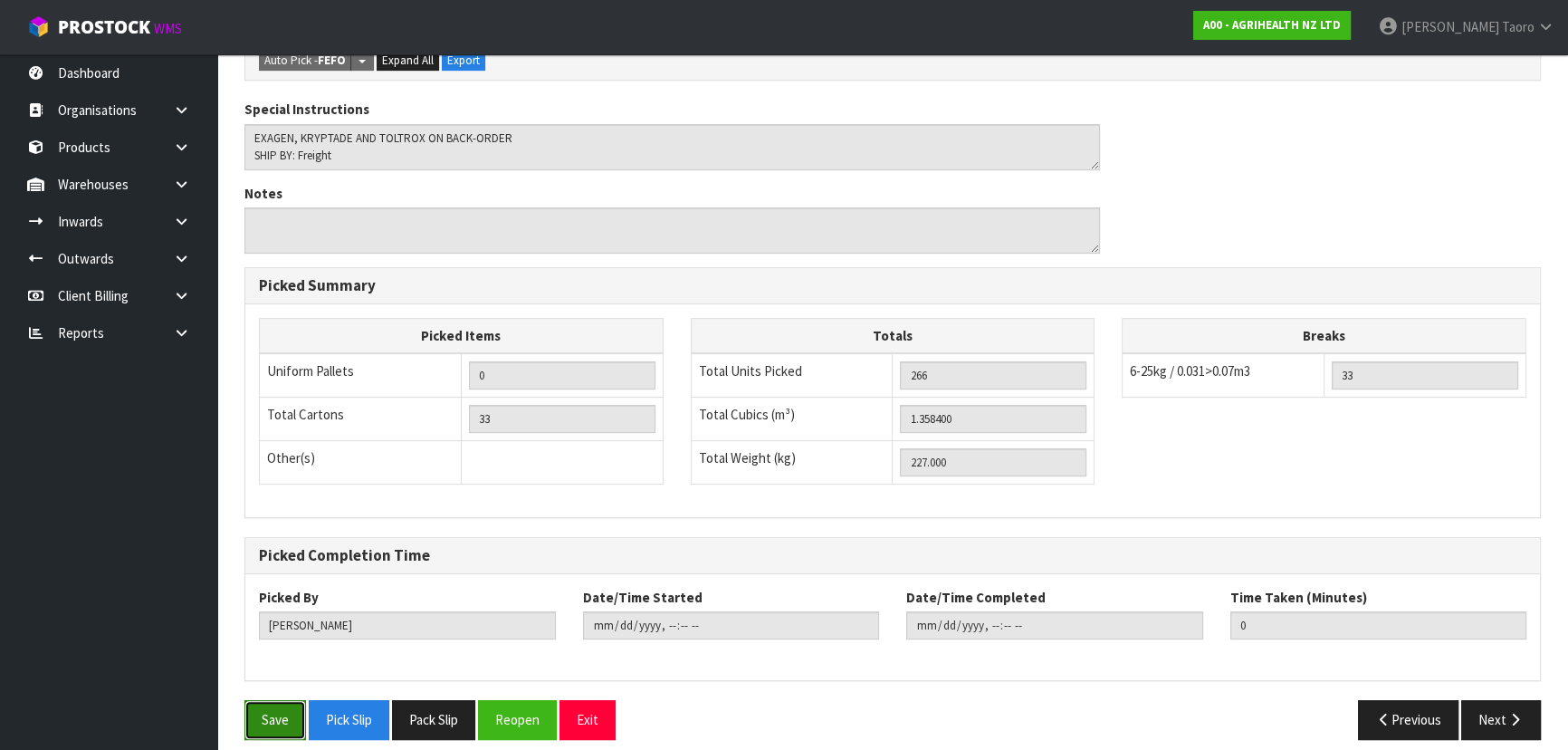
click at [278, 493] on button "Save" at bounding box center [275, 719] width 61 height 39
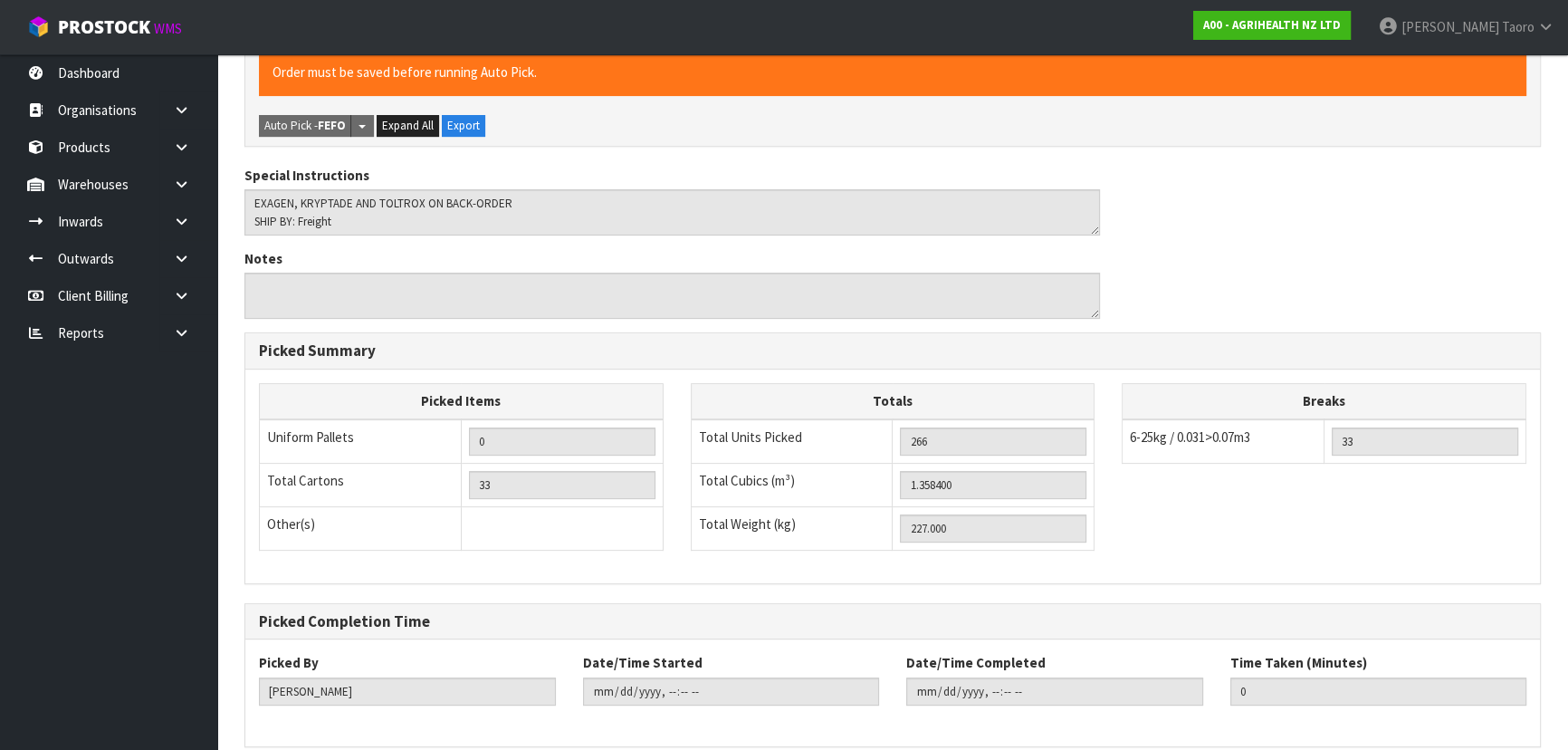
scroll to position [0, 0]
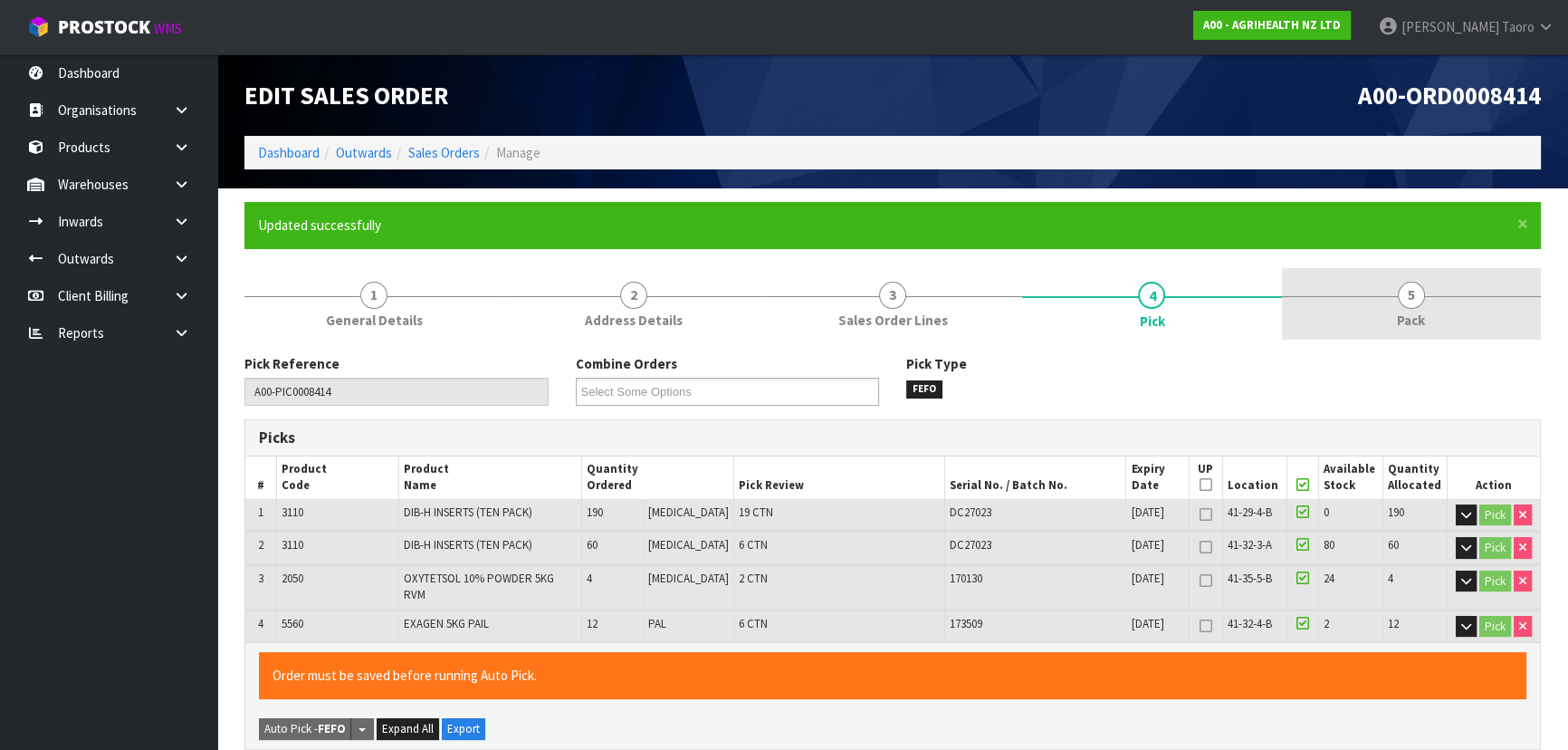
click at [829, 276] on link "5 Pack" at bounding box center [1411, 305] width 259 height 72
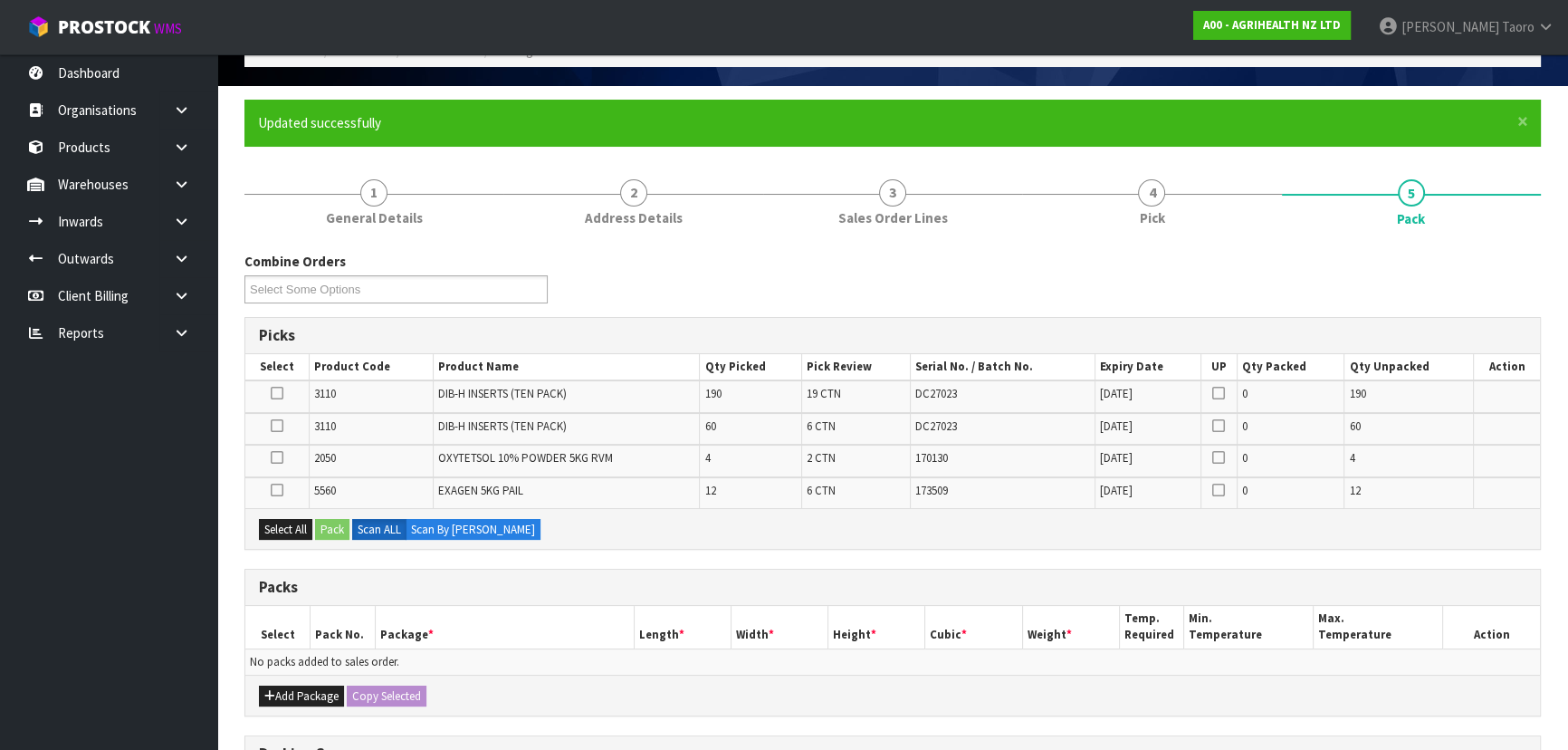
scroll to position [247, 0]
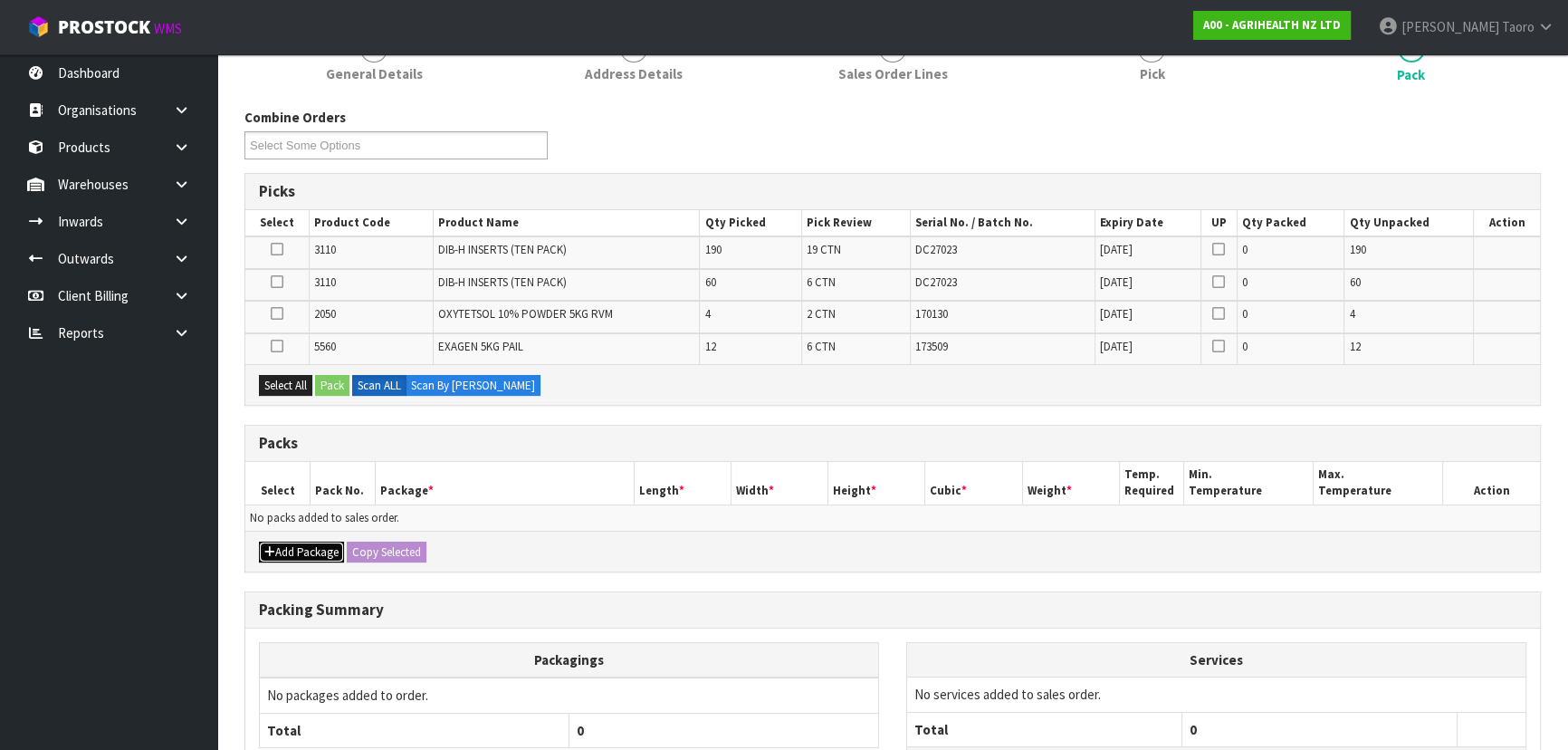
click at [274, 493] on button "Add Package" at bounding box center [302, 552] width 85 height 22
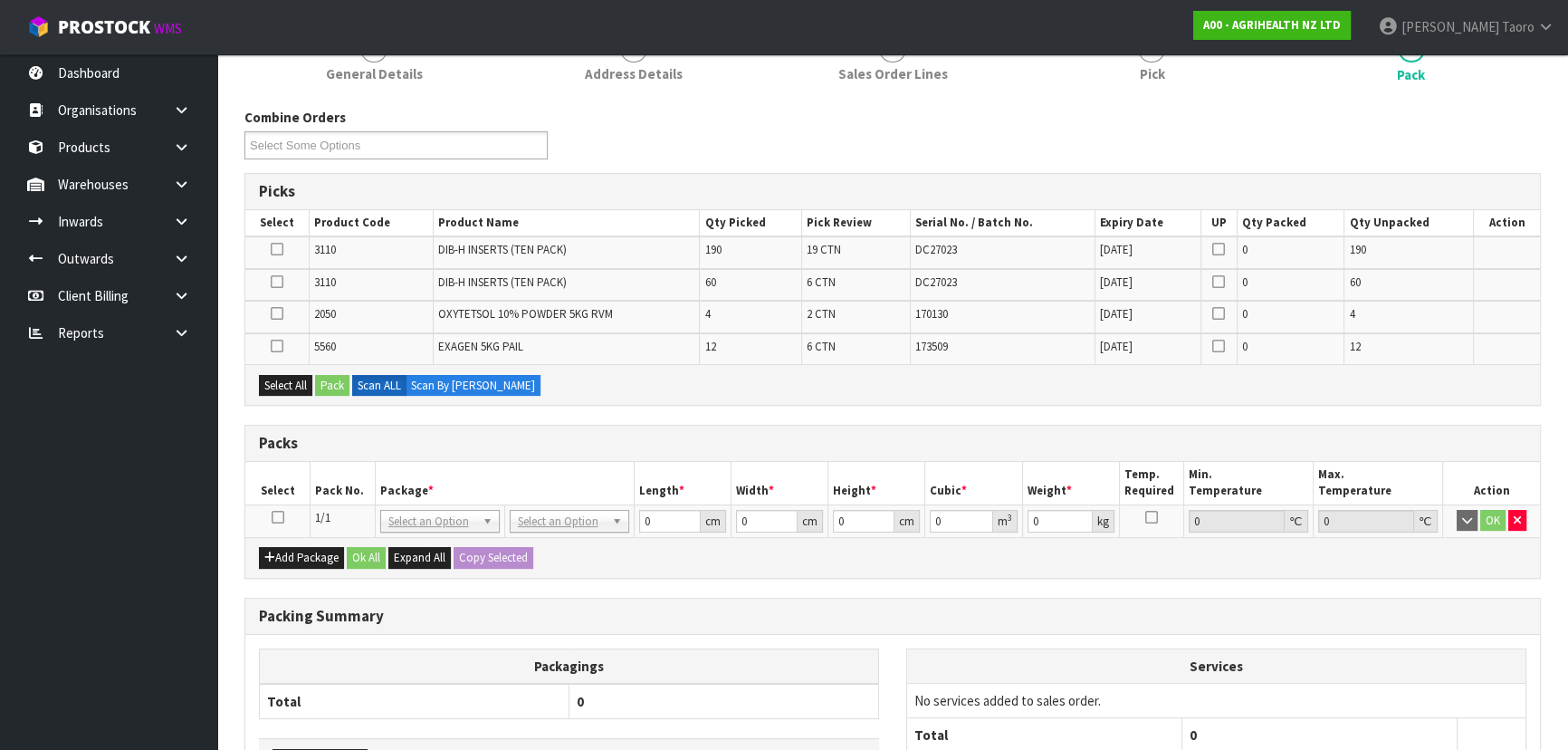
click at [275, 493] on icon at bounding box center [277, 517] width 12 height 1
click at [290, 383] on button "Select All" at bounding box center [285, 386] width 54 height 22
click at [333, 379] on button "Pack" at bounding box center [332, 386] width 34 height 22
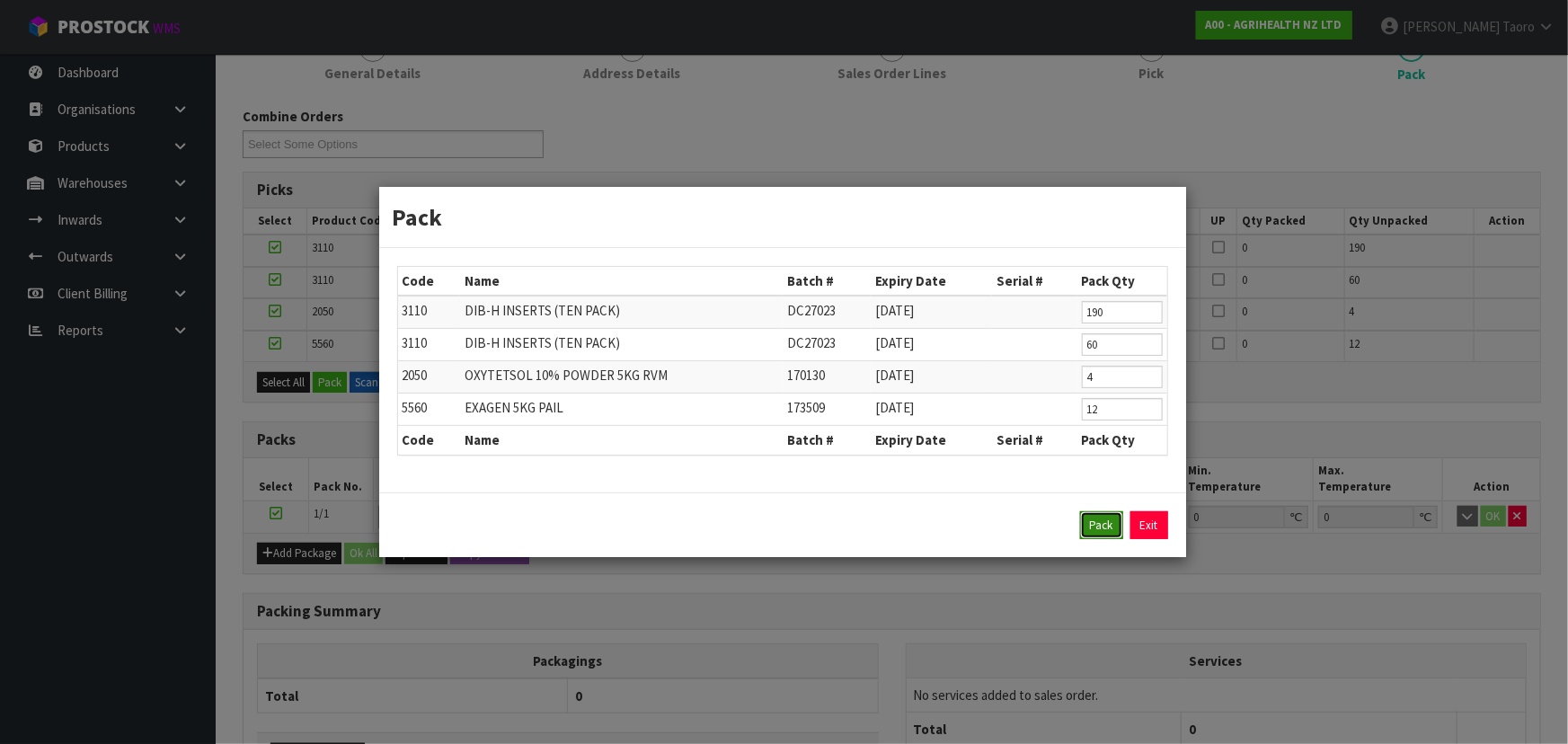
click at [823, 489] on button "Pack" at bounding box center [1102, 525] width 43 height 29
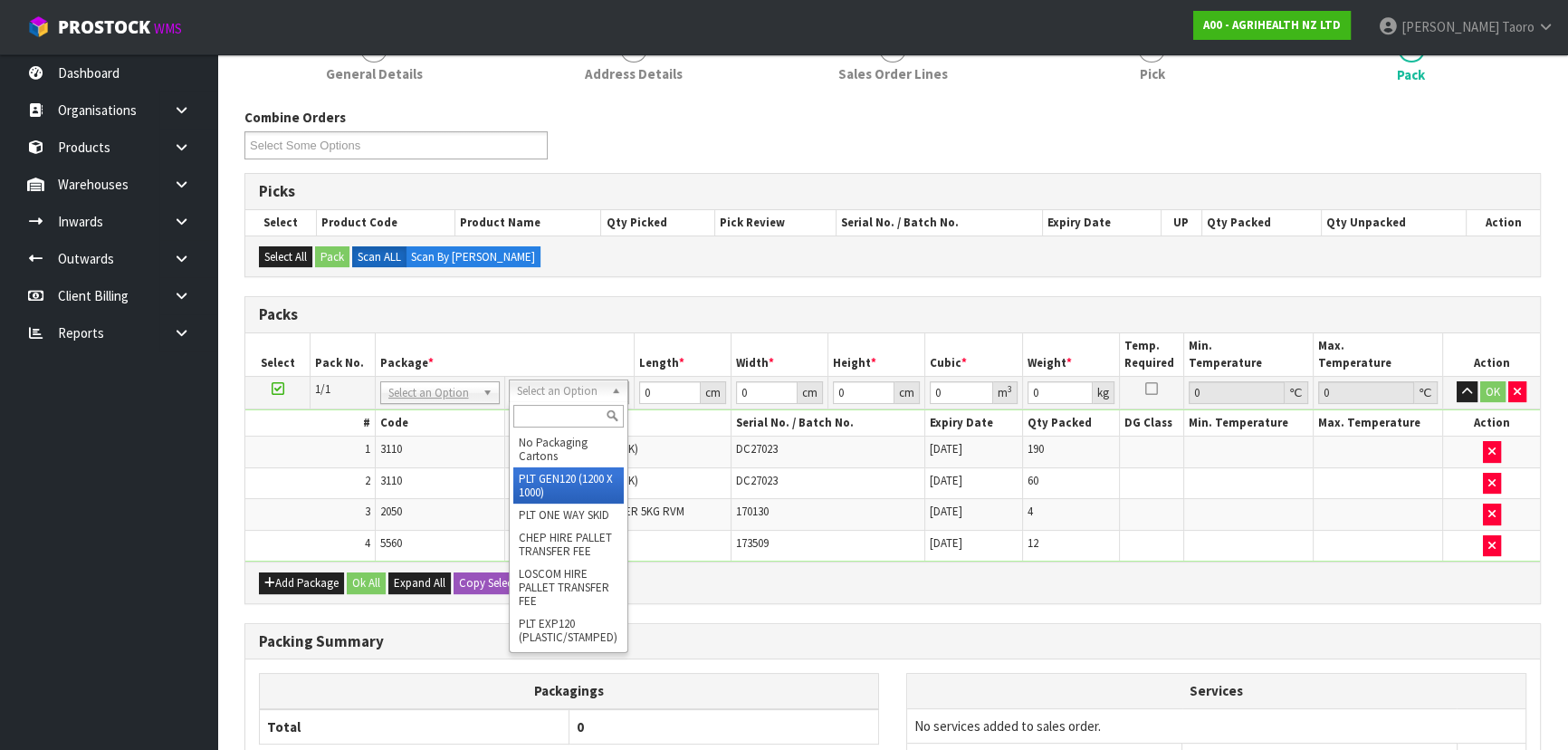
type input "120"
type input "100"
type input "227"
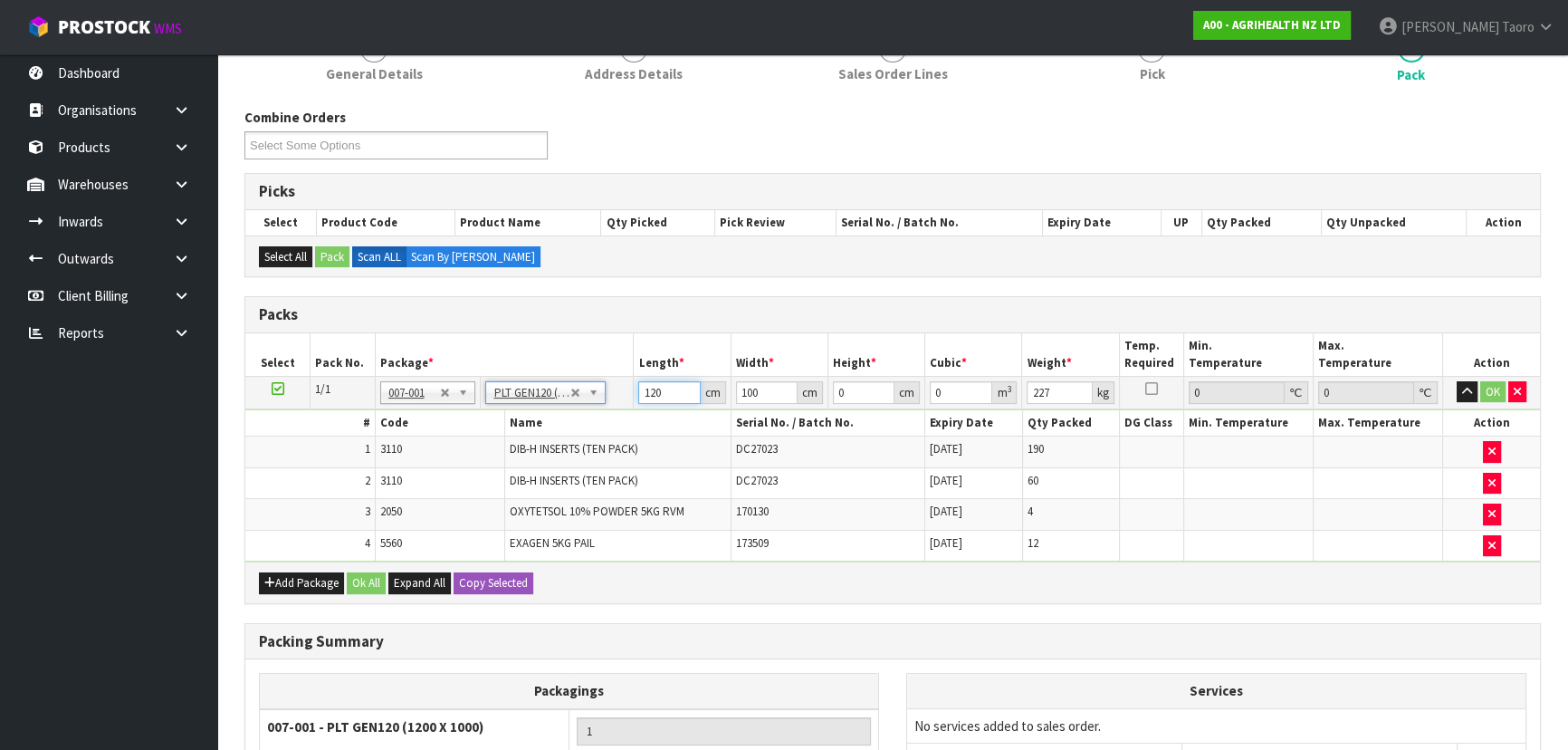
click at [660, 397] on input "120" at bounding box center [668, 392] width 61 height 23
type input "121"
type input "110"
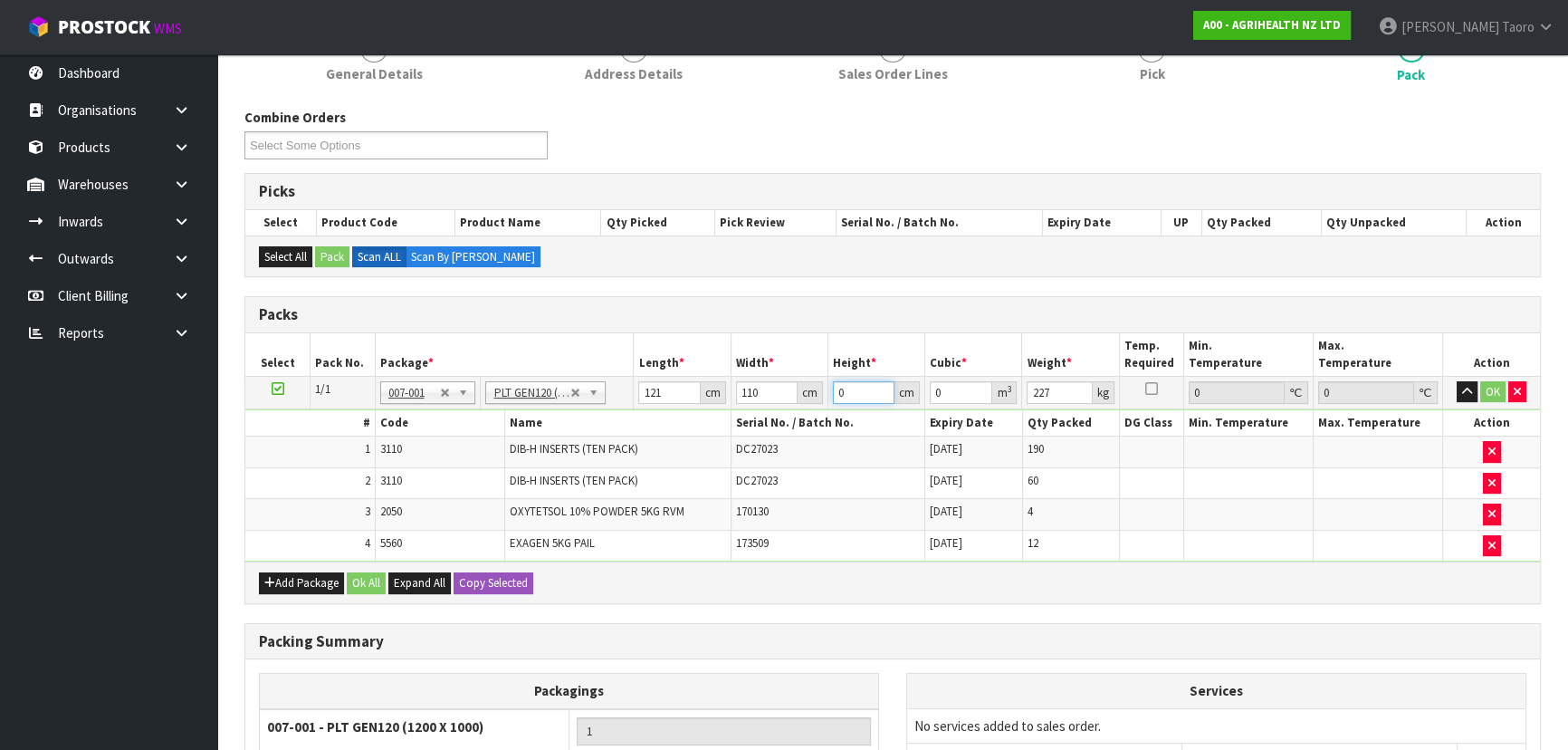
type input "1"
type input "0.01331"
type input "13"
type input "0.17303"
type input "137"
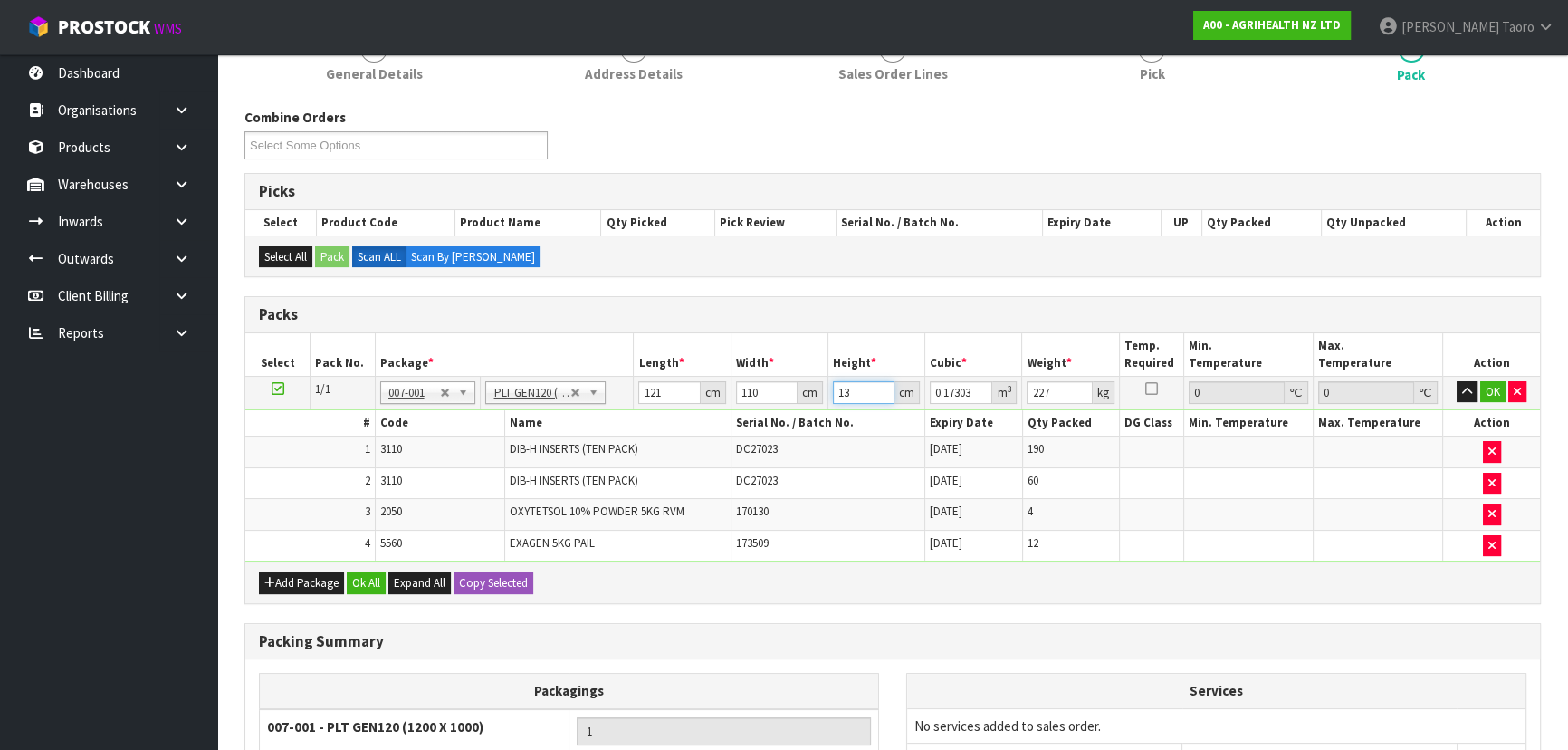
type input "1.82347"
type input "137"
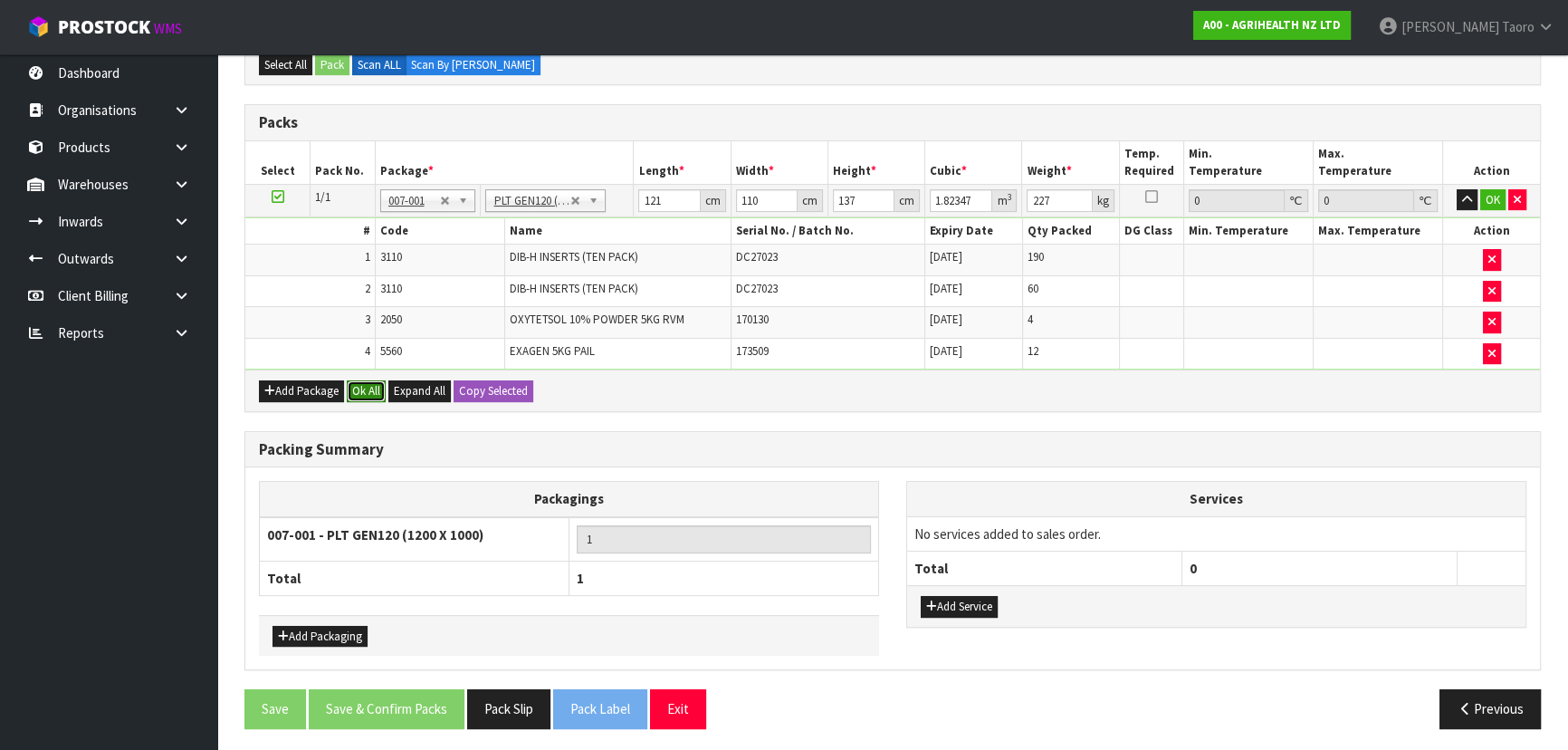
click at [371, 389] on button "Ok All" at bounding box center [366, 391] width 39 height 22
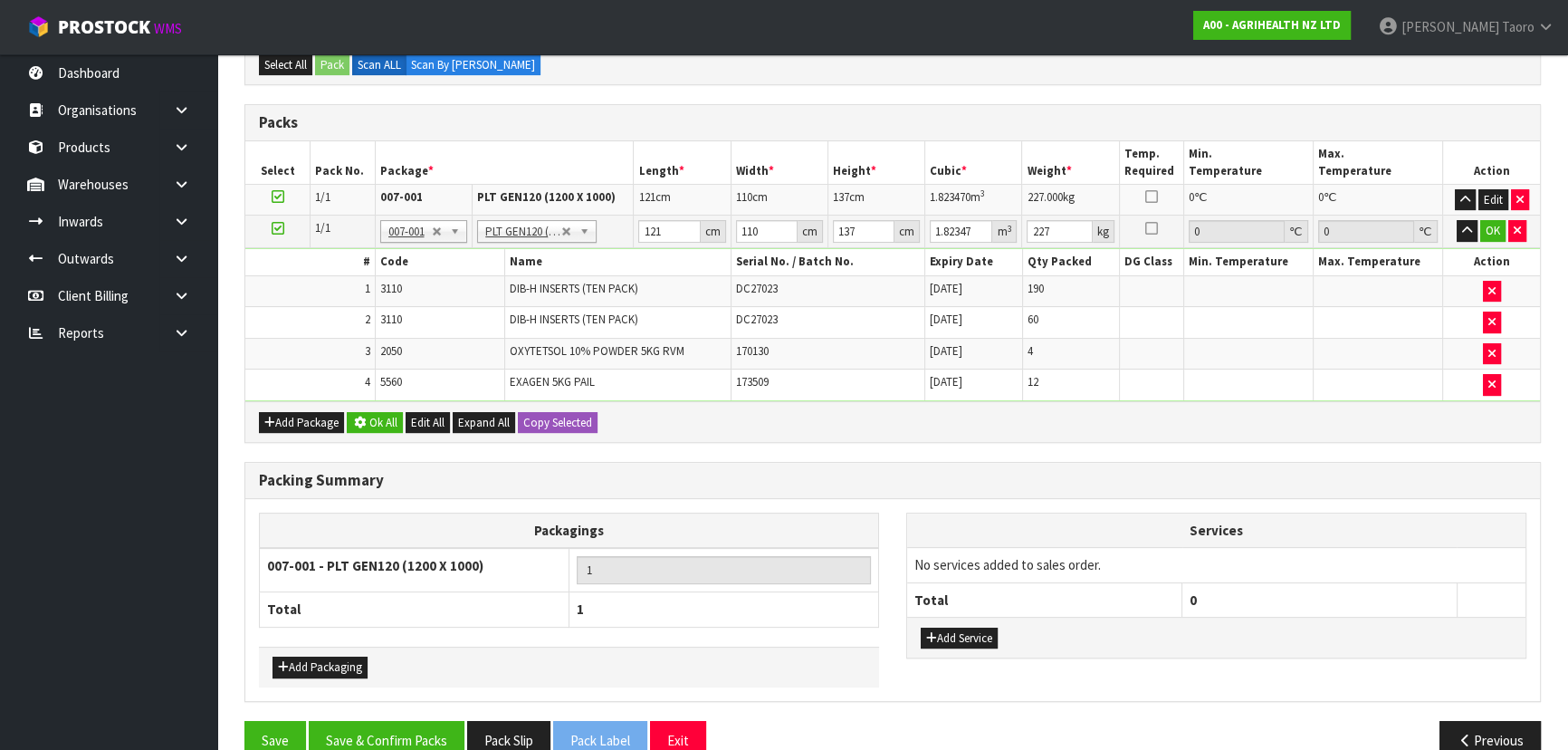
scroll to position [437, 0]
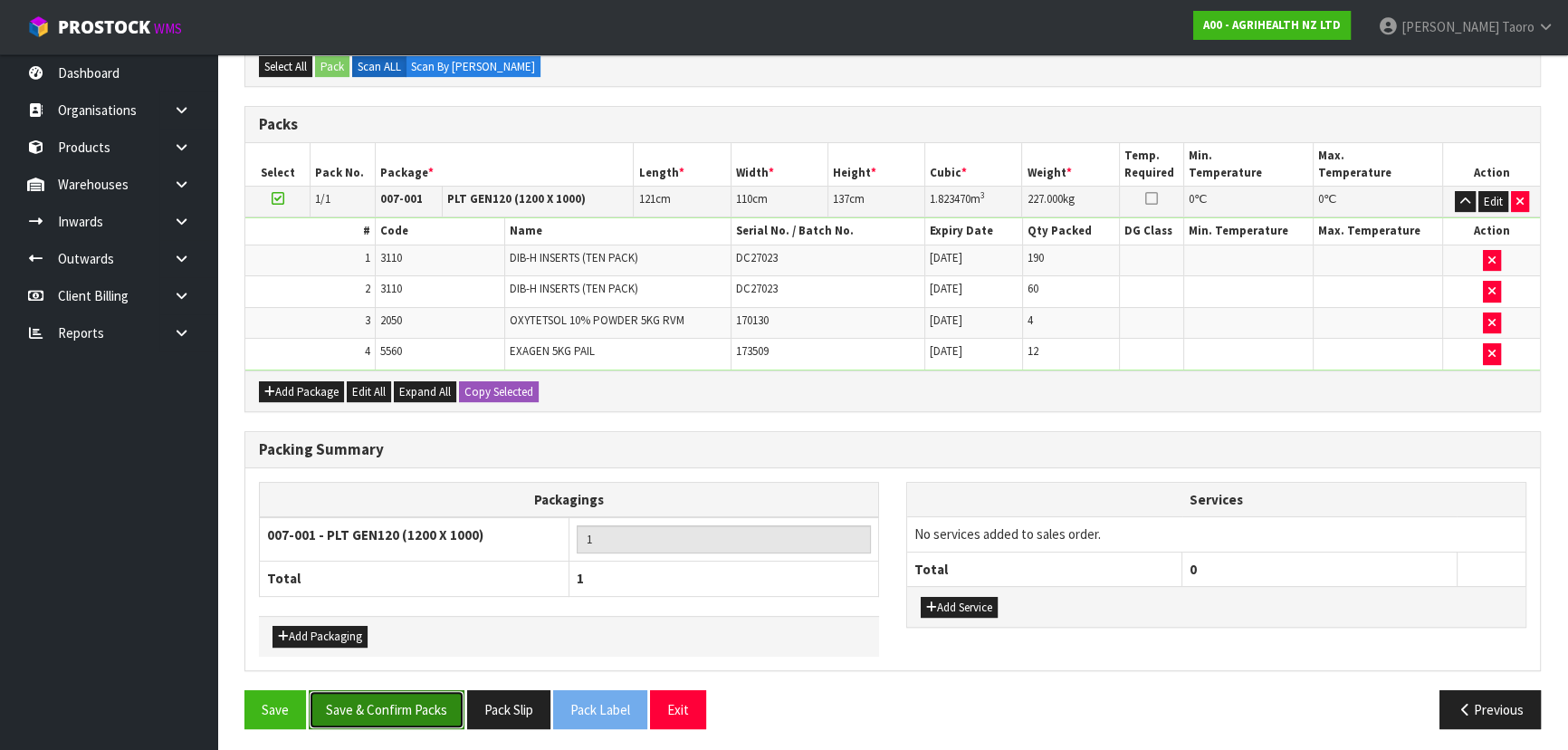
click at [432, 493] on button "Save & Confirm Packs" at bounding box center [387, 709] width 156 height 39
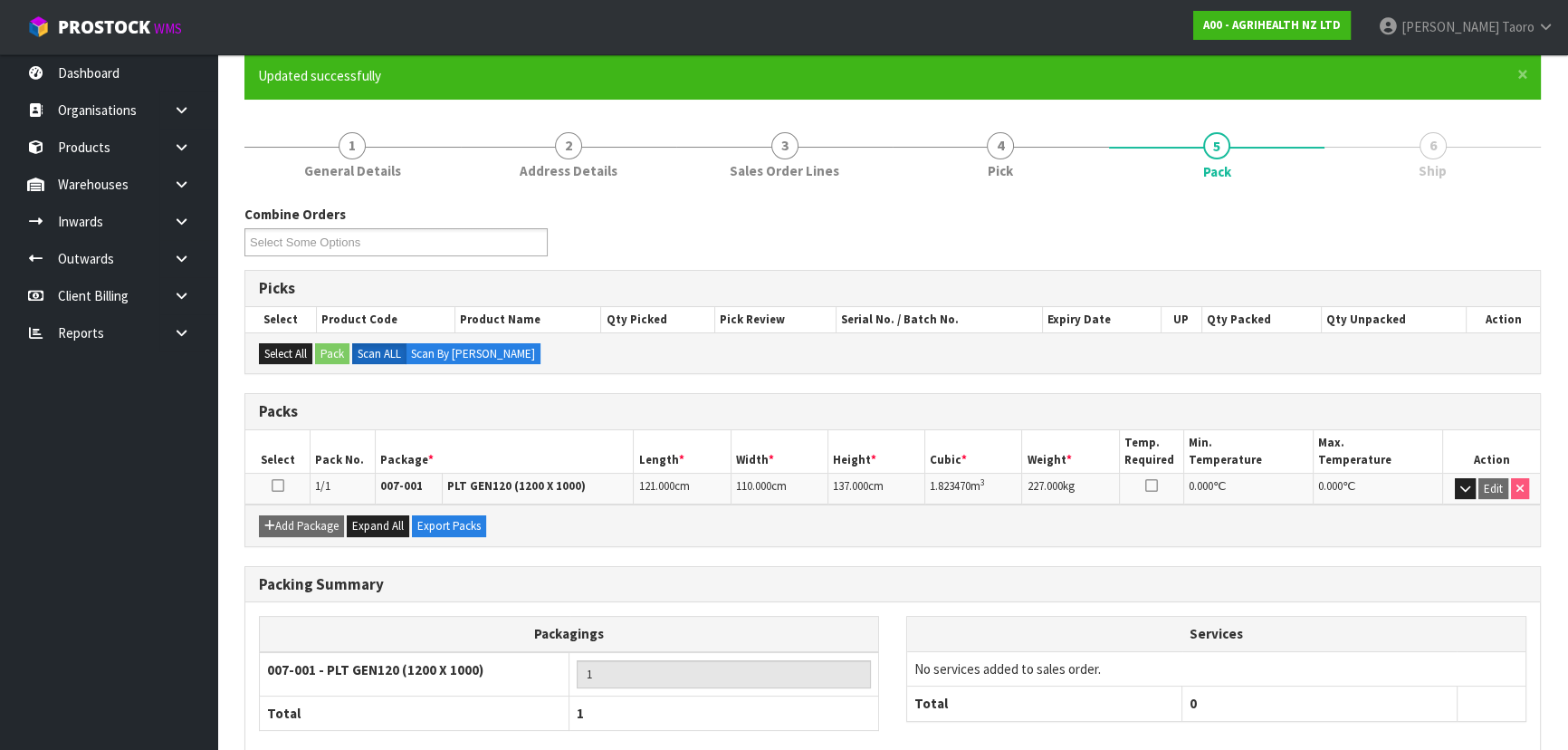
scroll to position [246, 0]
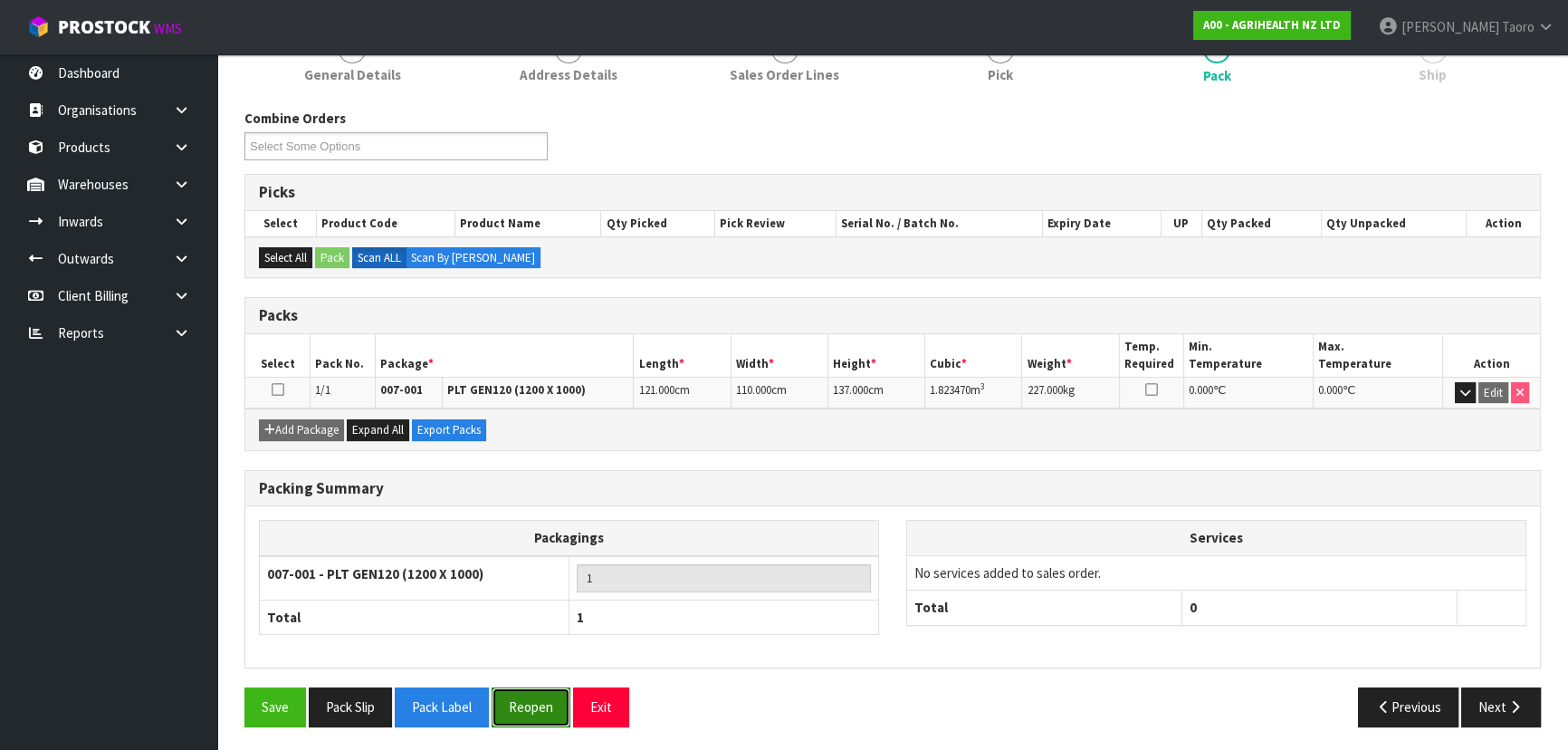
click at [510, 493] on button "Reopen" at bounding box center [530, 706] width 78 height 39
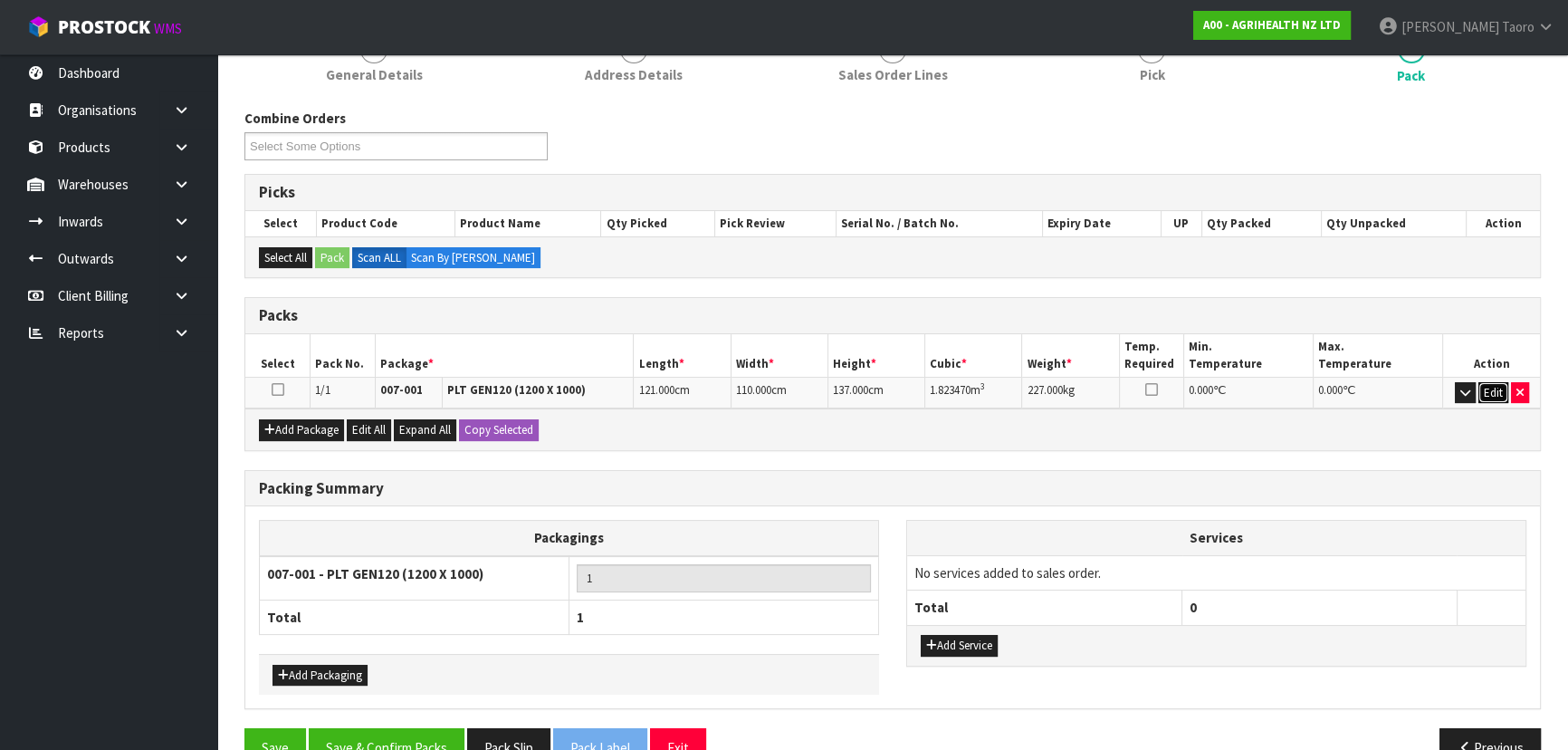
click at [829, 392] on button "Edit" at bounding box center [1493, 392] width 30 height 22
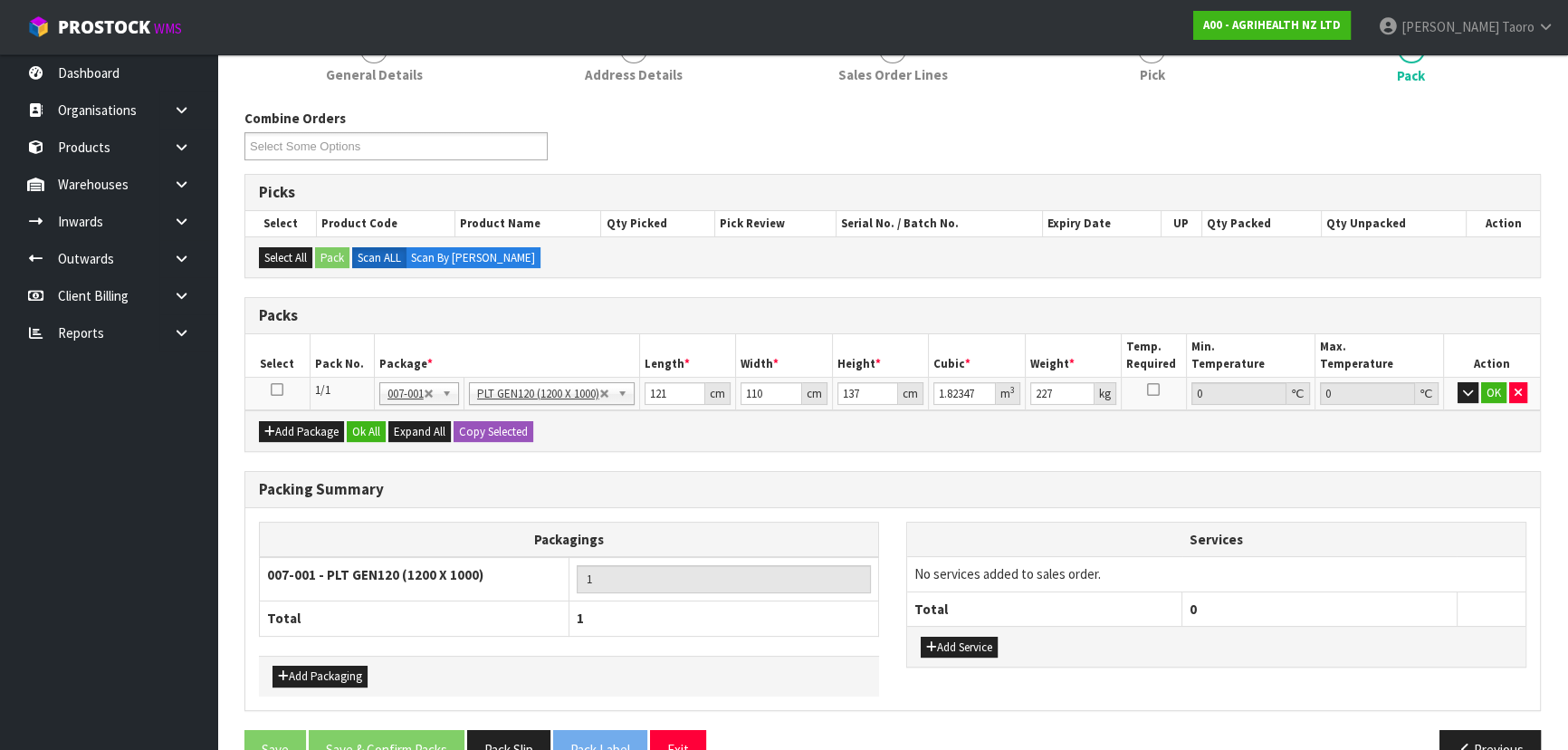
click at [789, 334] on div "Packs" at bounding box center [893, 316] width 1295 height 36
click at [829, 69] on link "4 Pick" at bounding box center [1151, 59] width 259 height 72
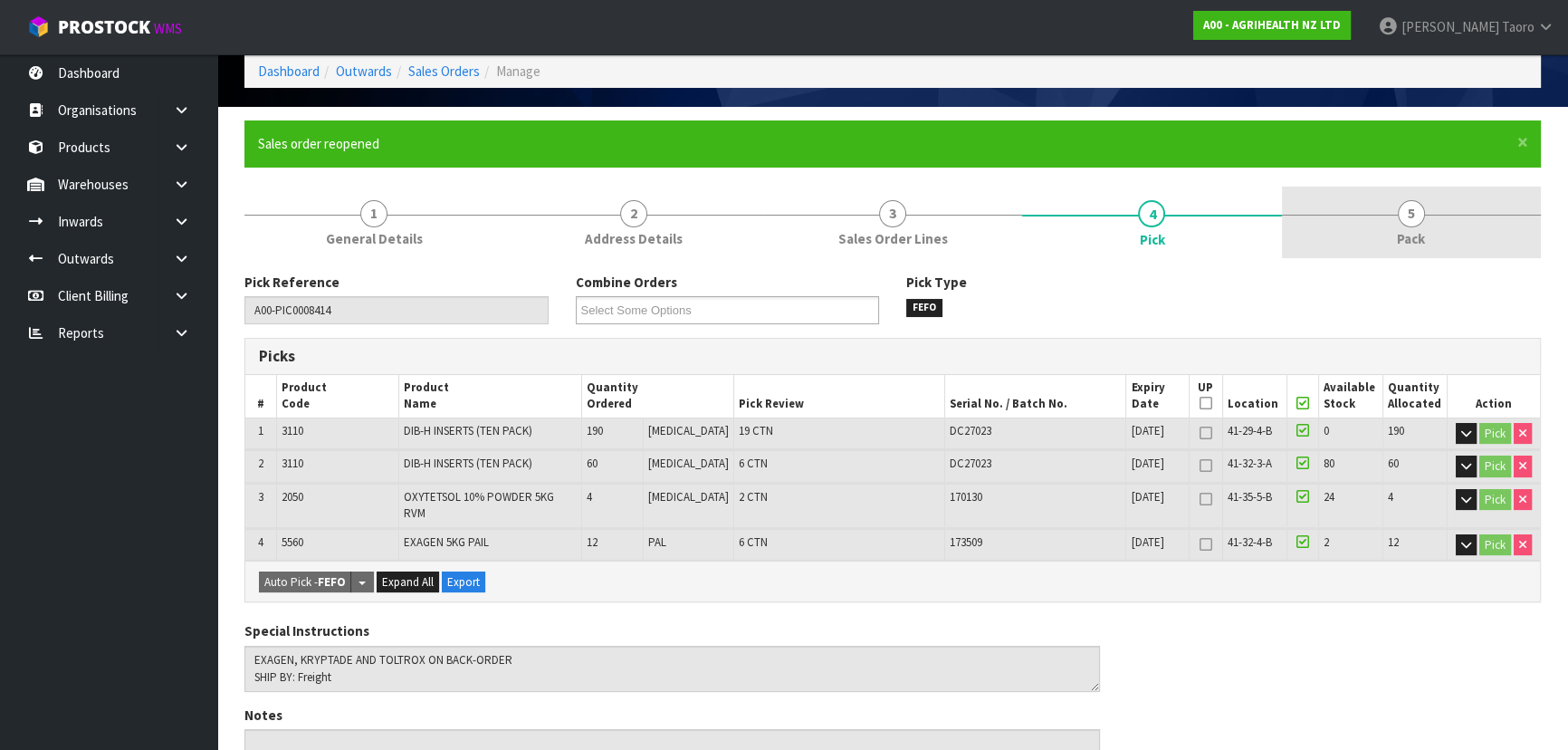
click at [829, 222] on link "5 Pack" at bounding box center [1411, 222] width 259 height 72
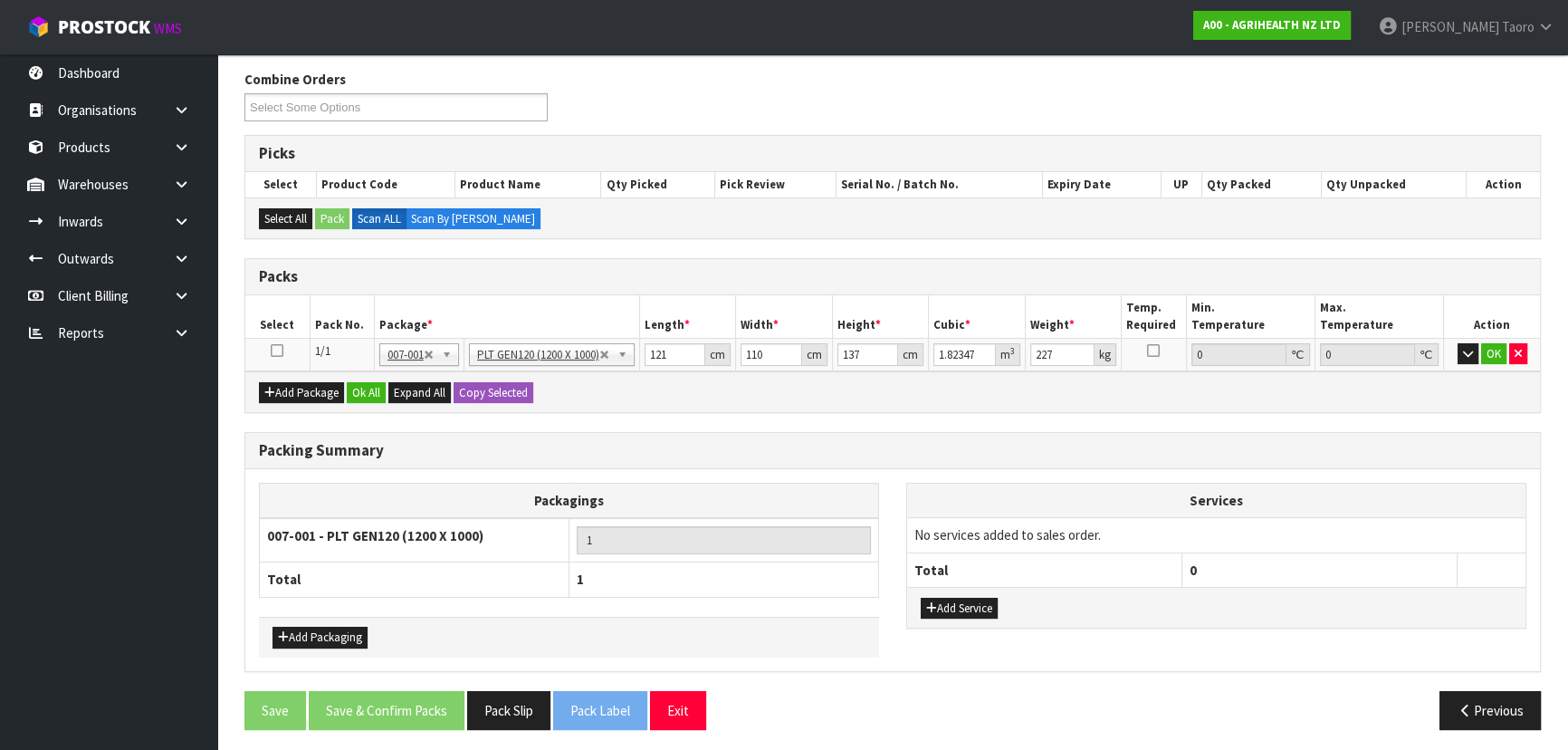
scroll to position [288, 0]
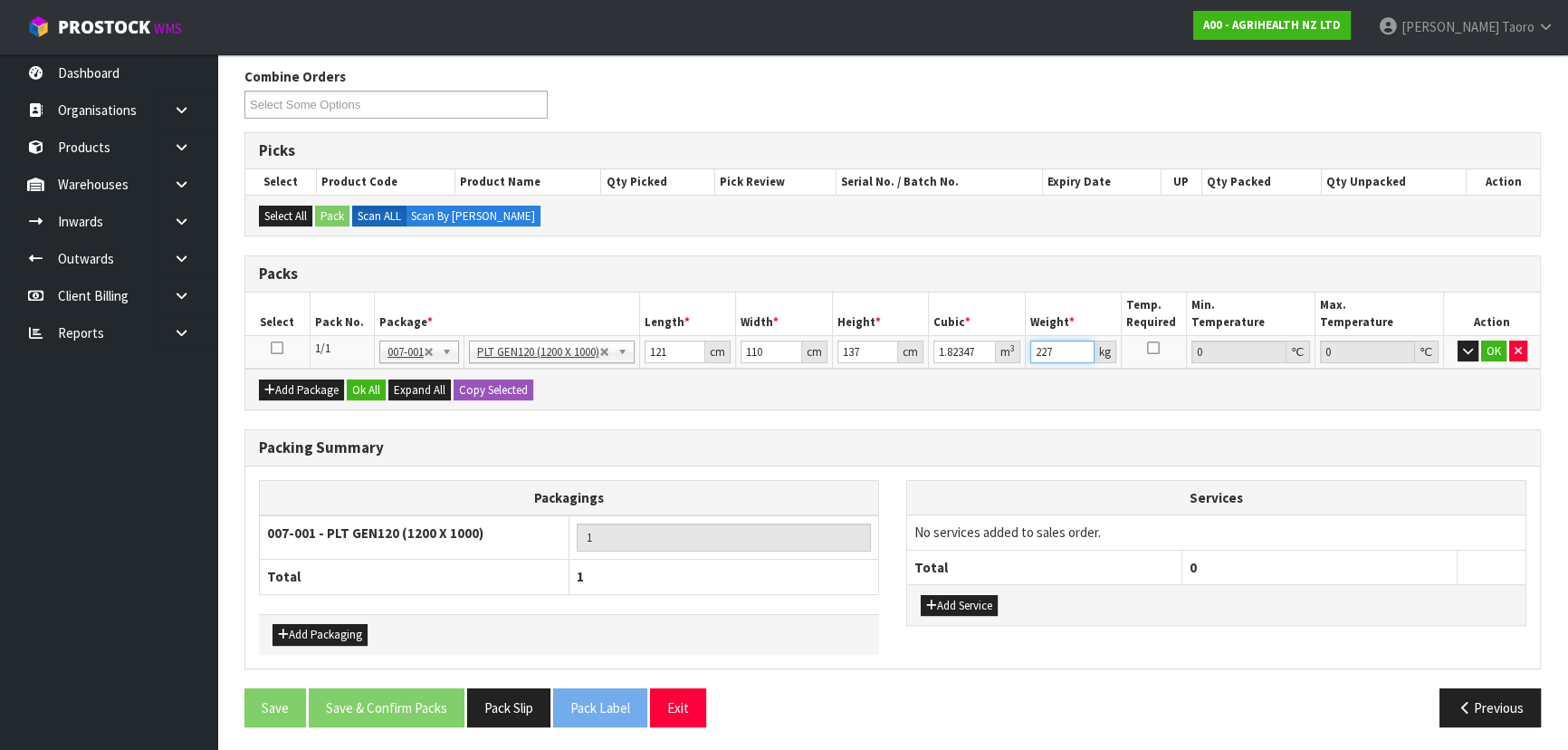
click at [829, 349] on input "227" at bounding box center [1062, 352] width 65 height 23
type input "237"
click at [829, 353] on button "OK" at bounding box center [1493, 351] width 26 height 22
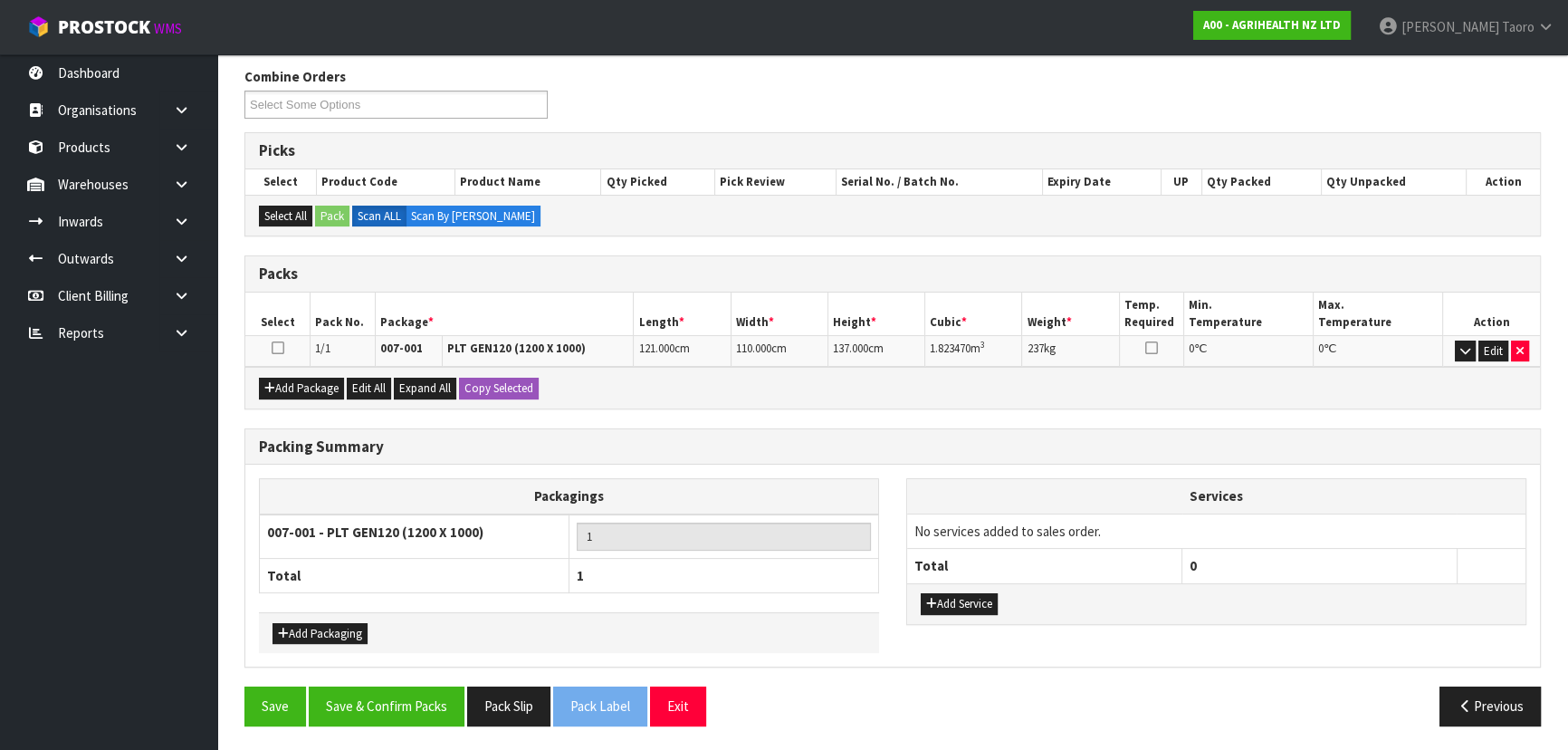
scroll to position [287, 0]
click at [432, 493] on button "Save & Confirm Packs" at bounding box center [387, 706] width 156 height 39
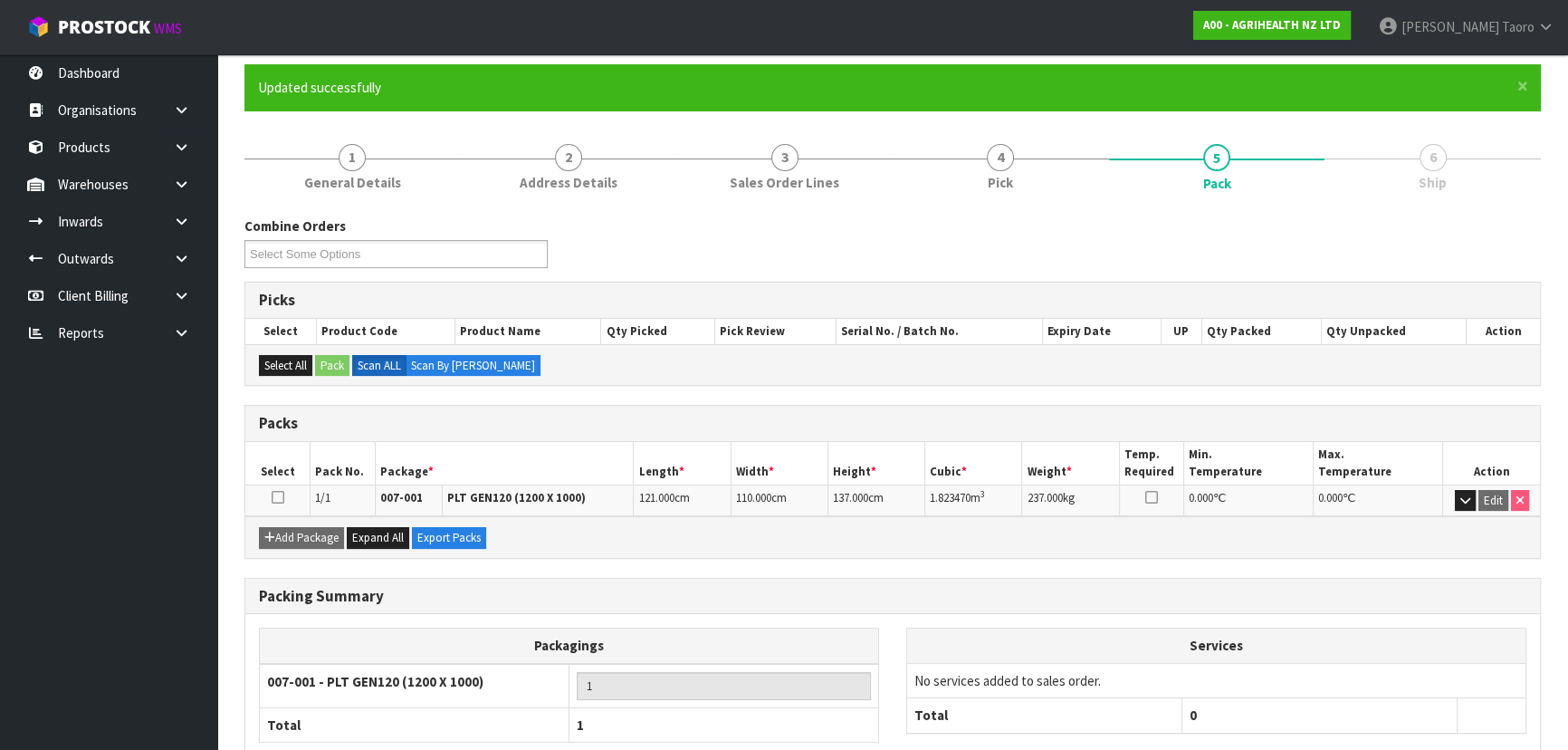
scroll to position [246, 0]
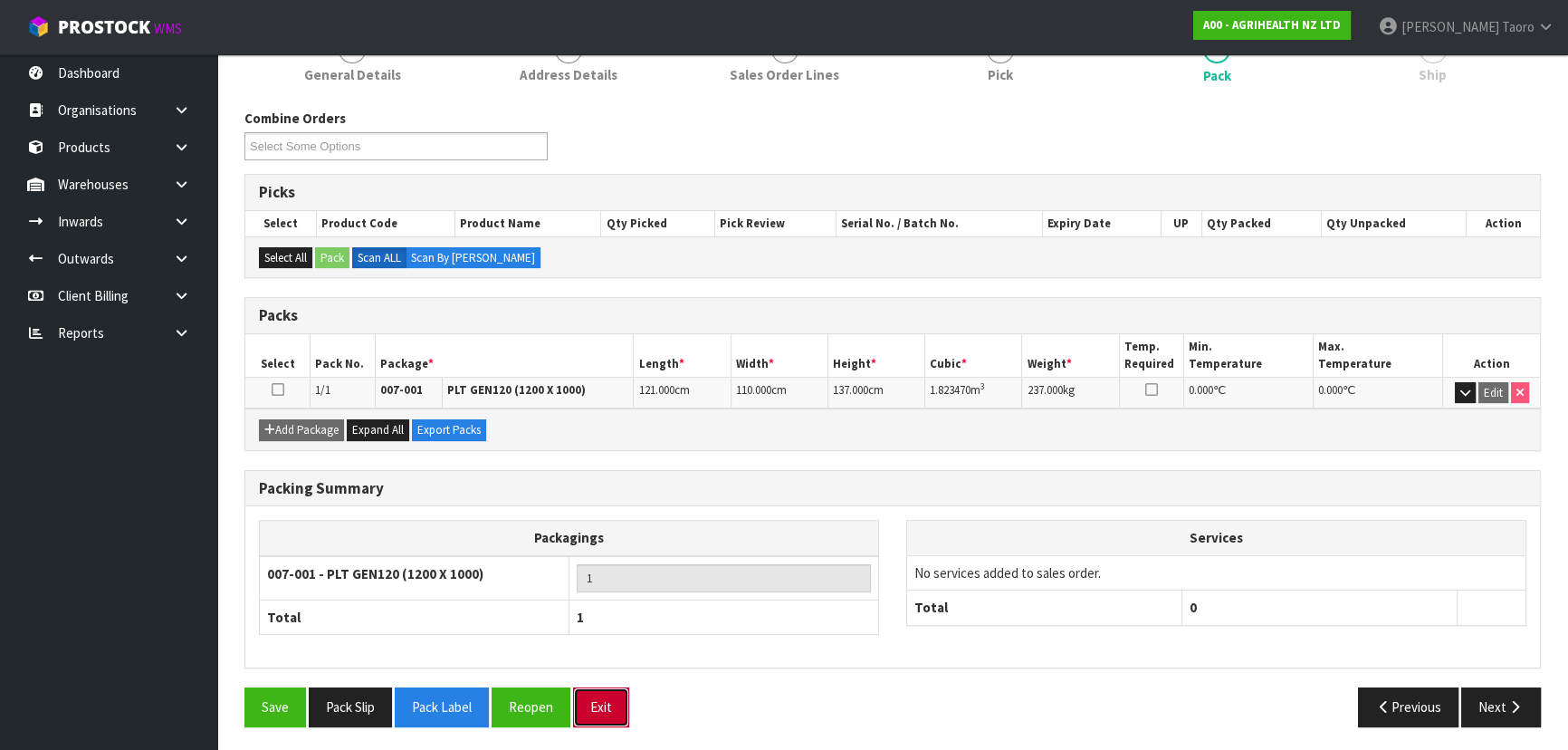
click at [612, 493] on button "Exit" at bounding box center [600, 706] width 56 height 39
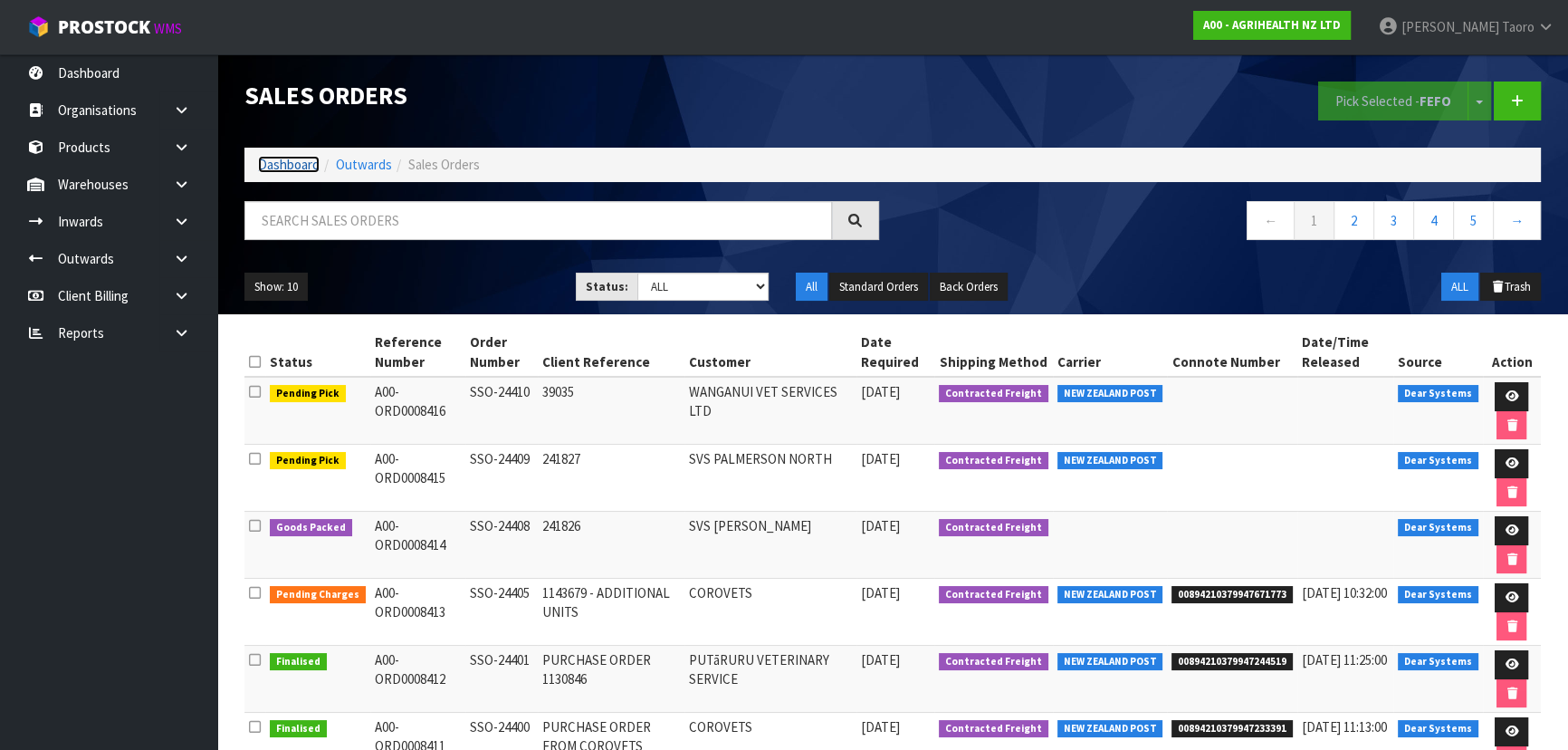
click at [272, 160] on link "Dashboard" at bounding box center [288, 165] width 61 height 17
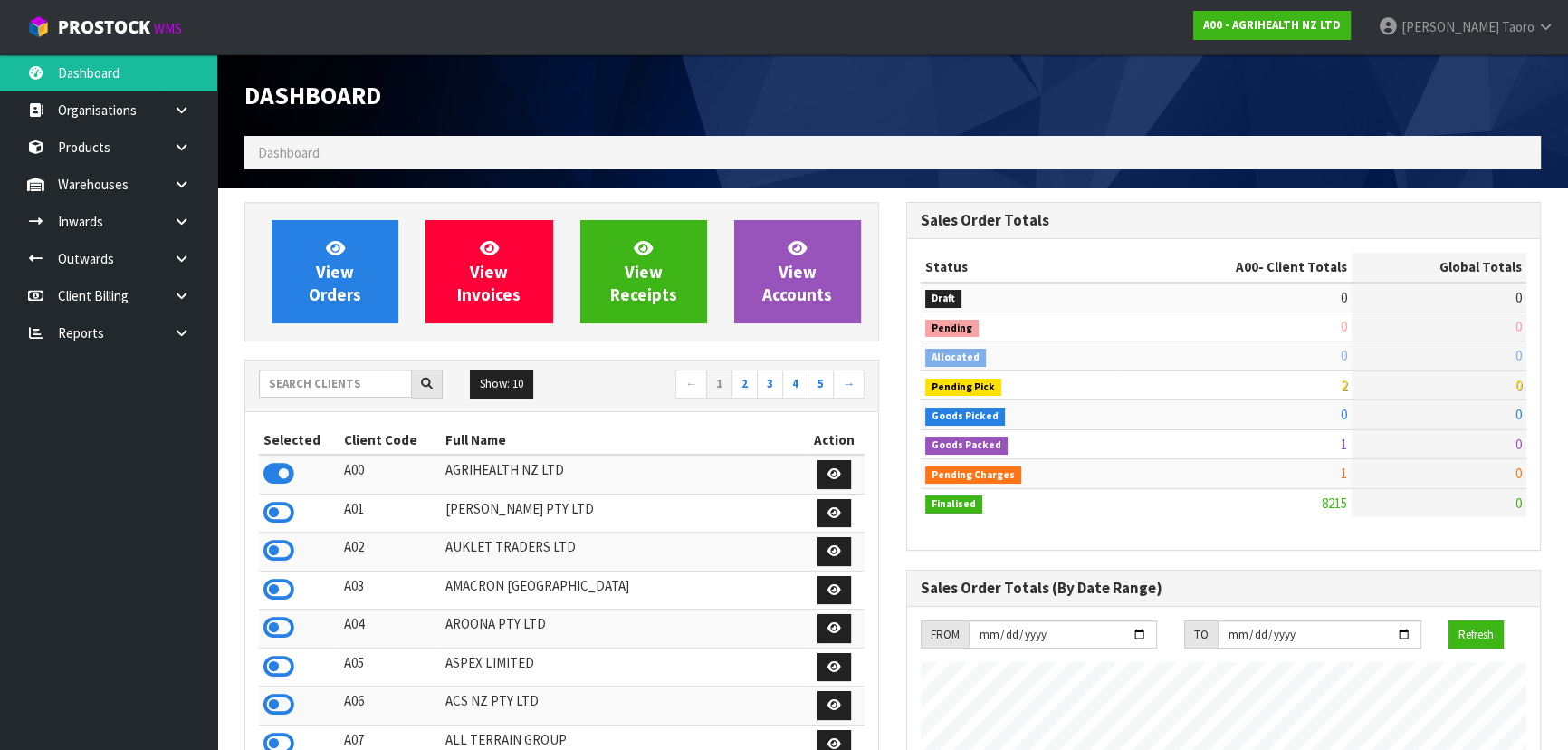
scroll to position [1369, 661]
click at [349, 380] on input "text" at bounding box center [336, 384] width 153 height 28
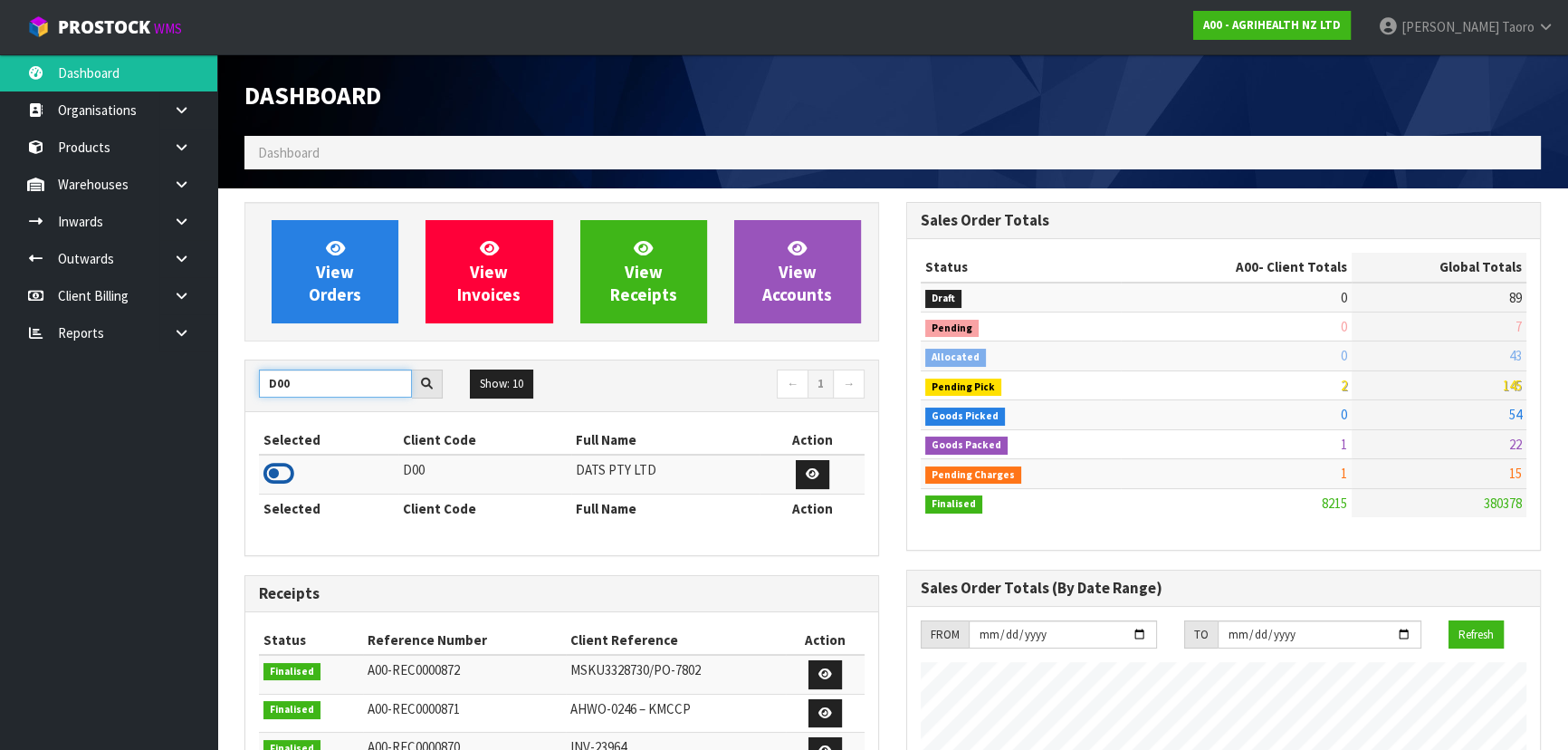
type input "D00"
click at [284, 472] on icon at bounding box center [279, 474] width 31 height 27
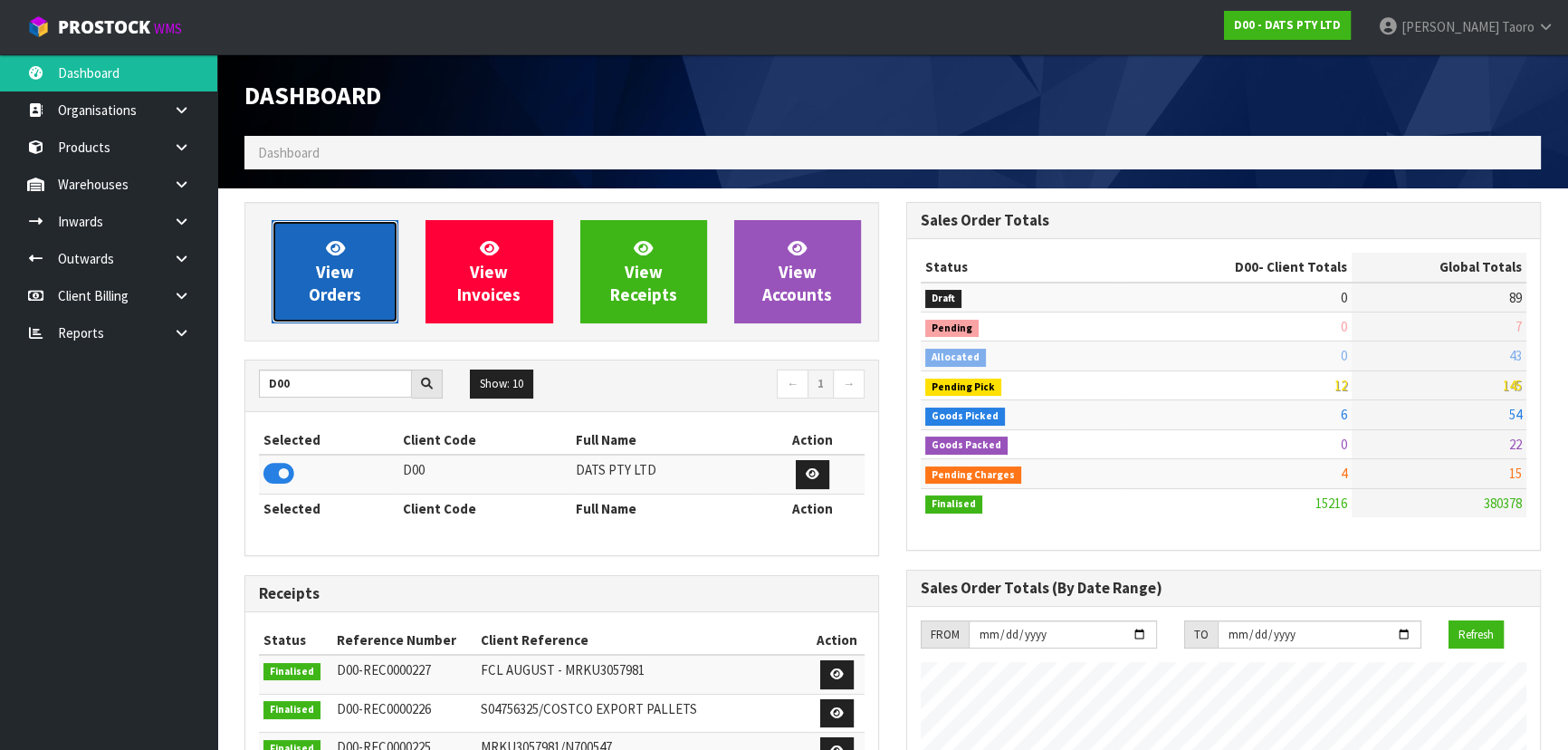
click at [327, 280] on span "View Orders" at bounding box center [336, 271] width 53 height 68
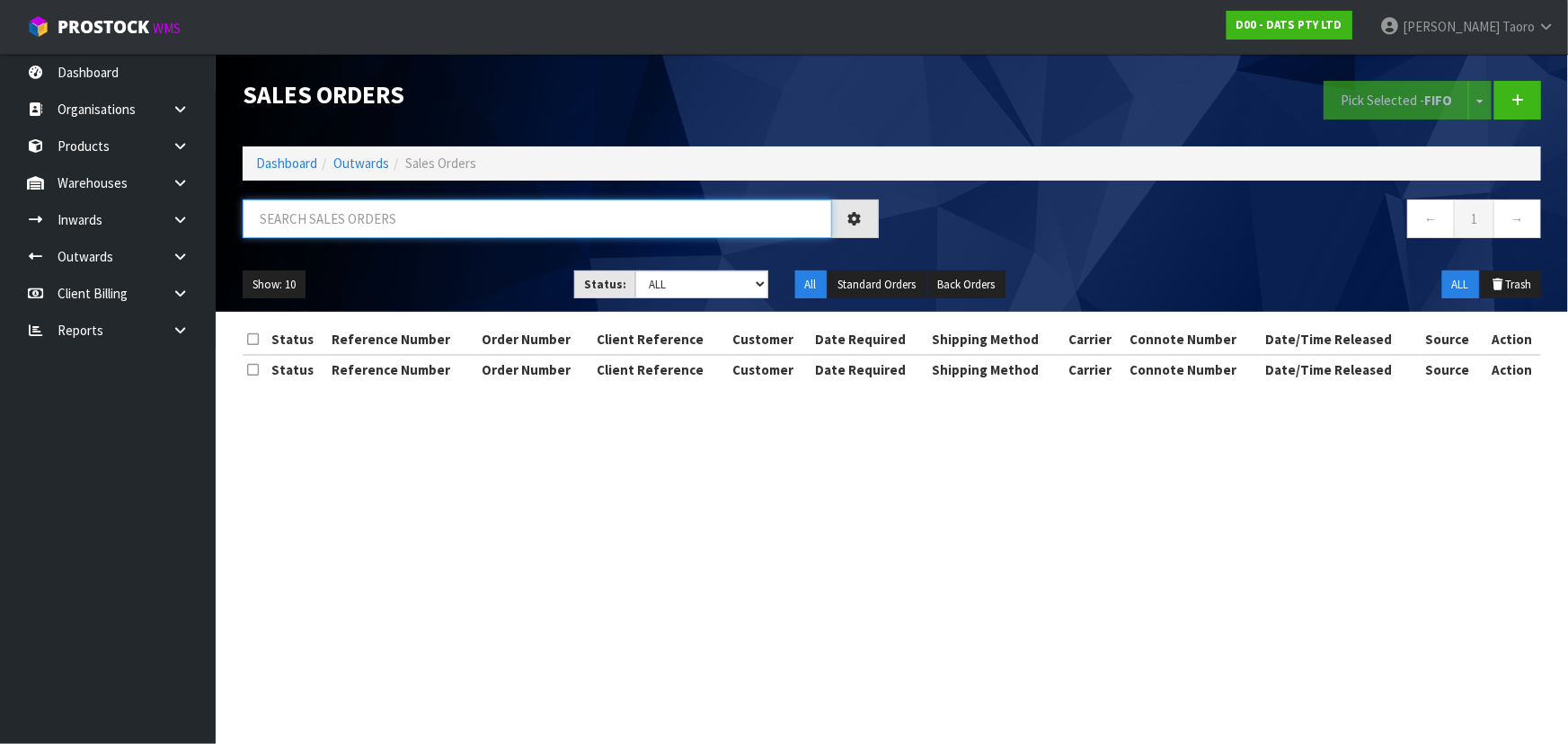
click at [358, 224] on input "text" at bounding box center [538, 219] width 589 height 38
type input "JOB-0411124"
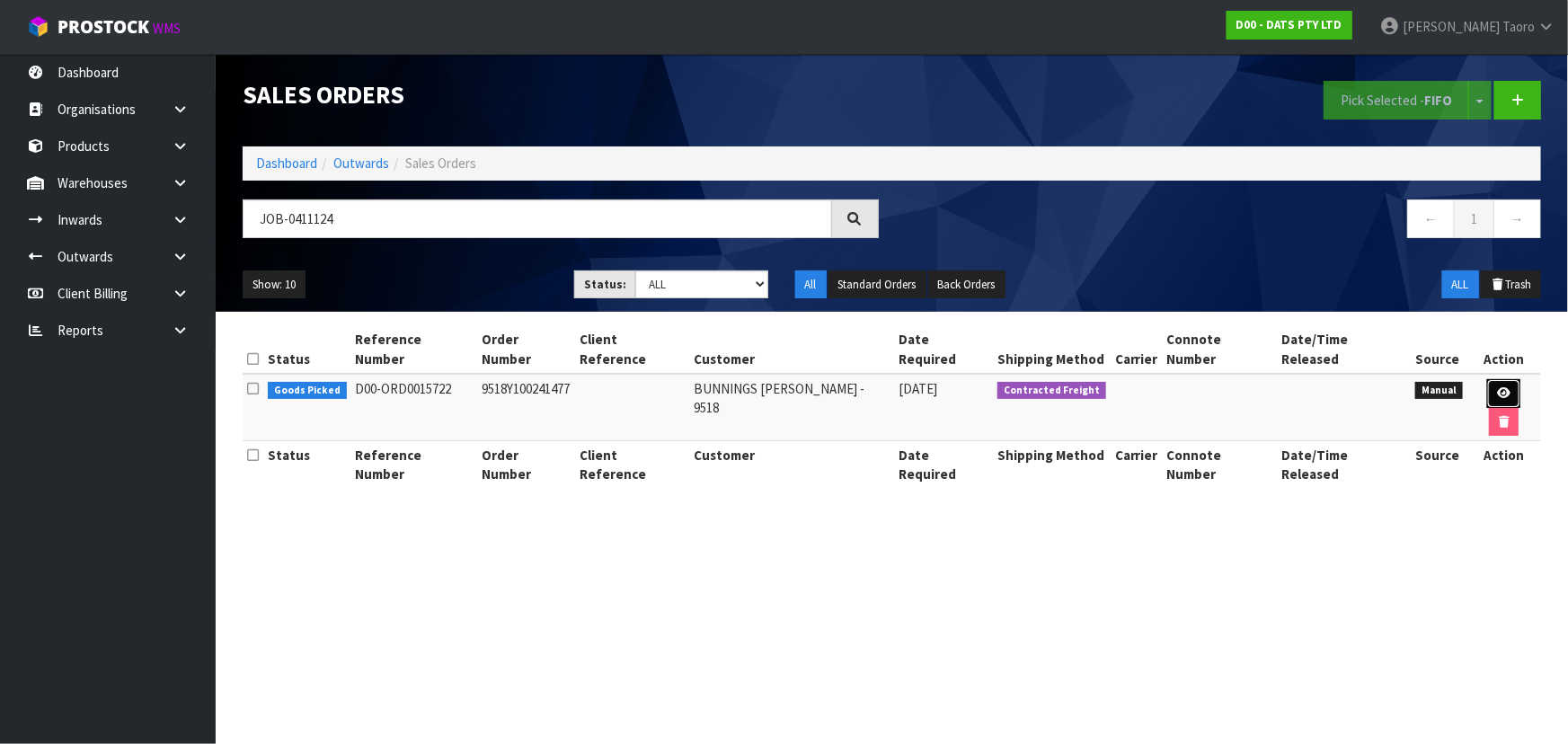
click at [823, 387] on icon at bounding box center [1504, 393] width 13 height 11
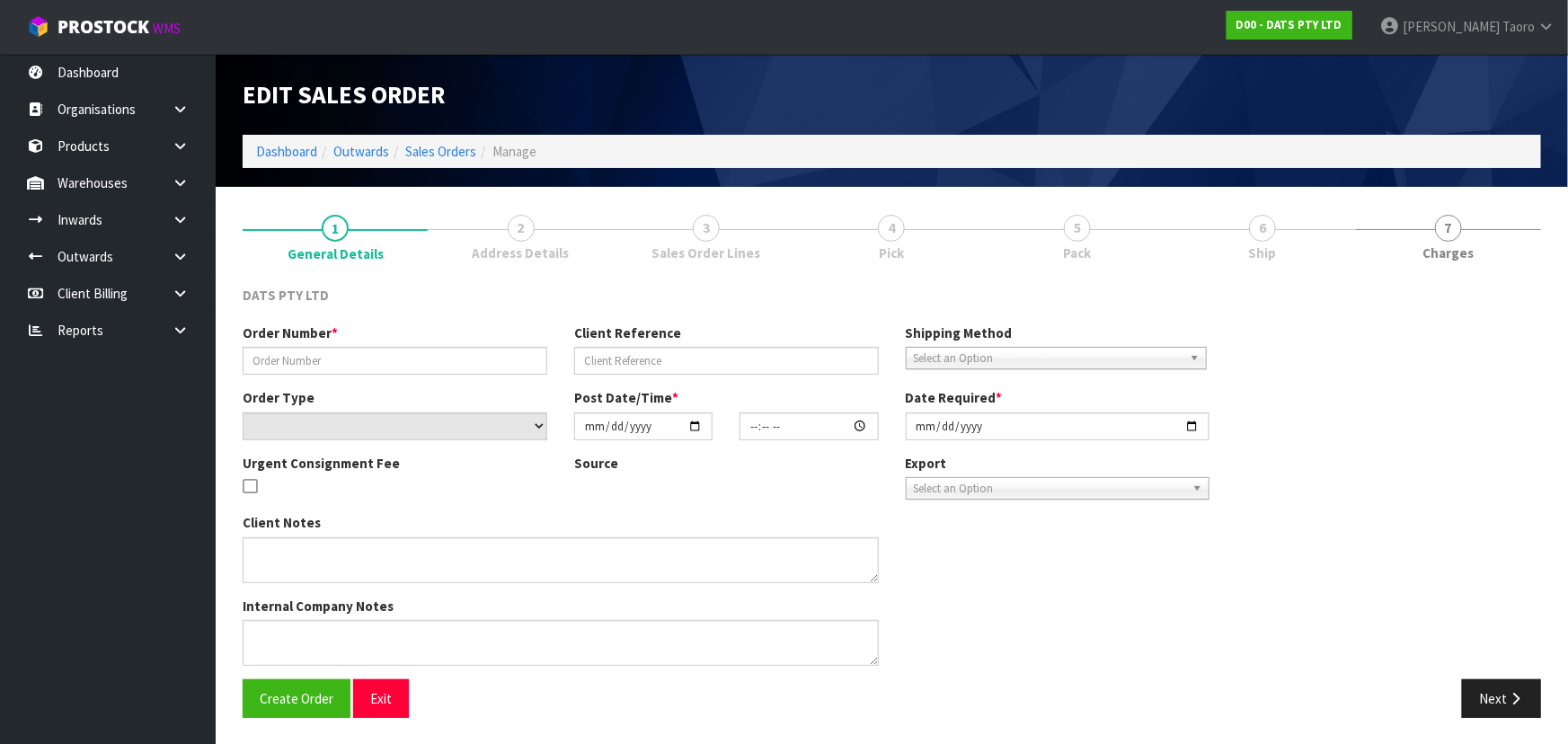
type input "9518Y100241477"
select select "number:0"
type input "[DATE]"
type input "08:58:00.000"
type input "[DATE]"
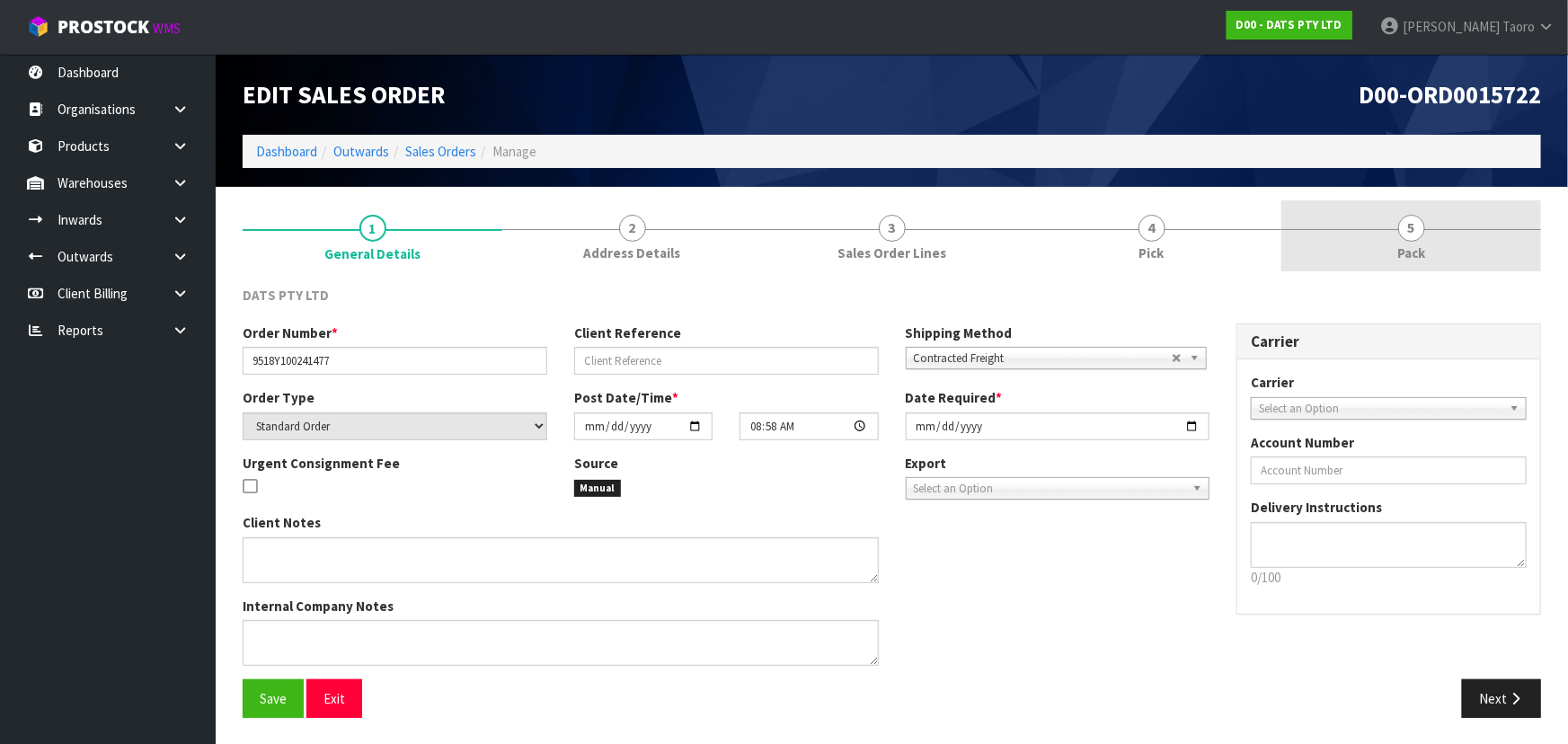
drag, startPoint x: 1422, startPoint y: 249, endPoint x: 1402, endPoint y: 265, distance: 25.6
click at [823, 249] on span "Pack" at bounding box center [1411, 253] width 28 height 19
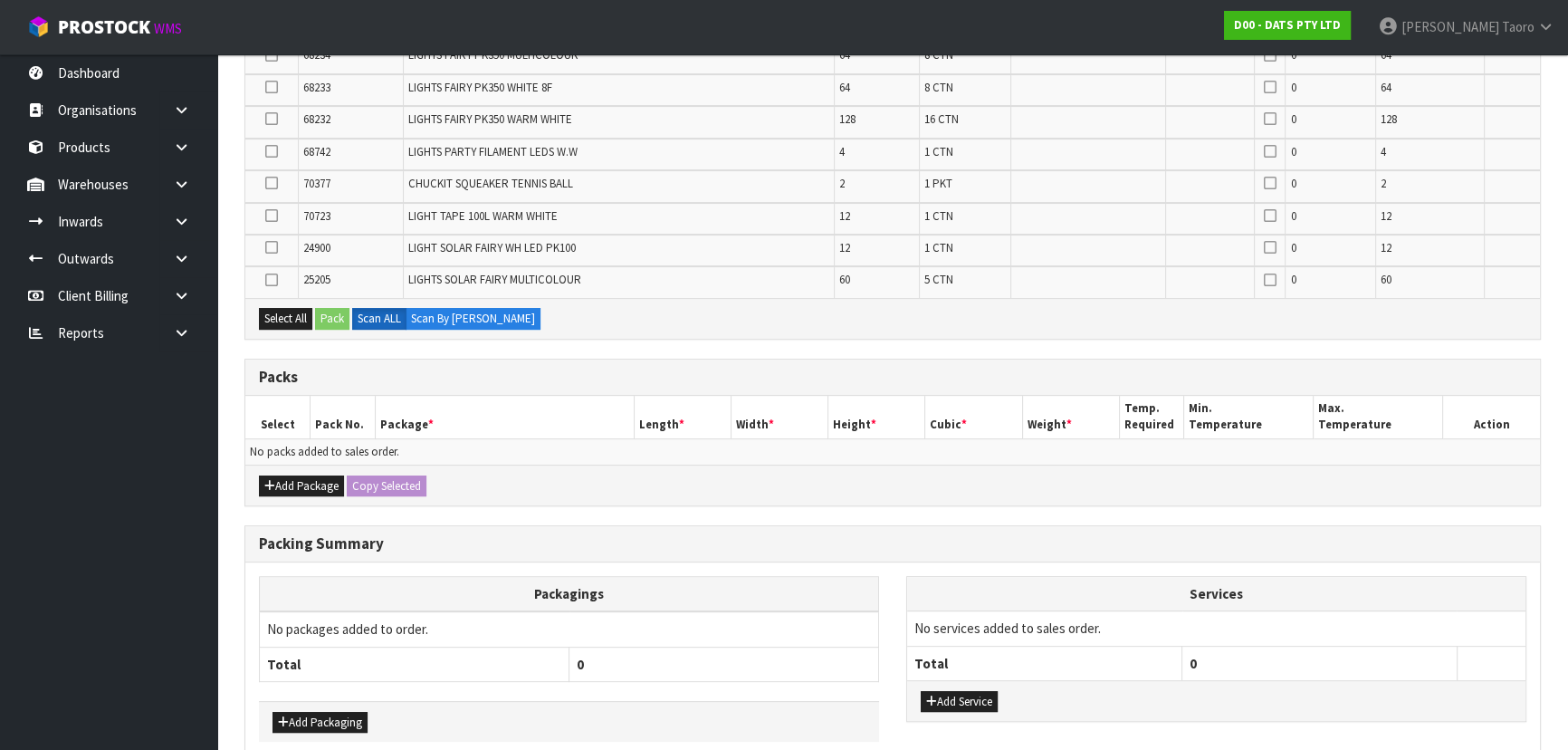
scroll to position [717, 0]
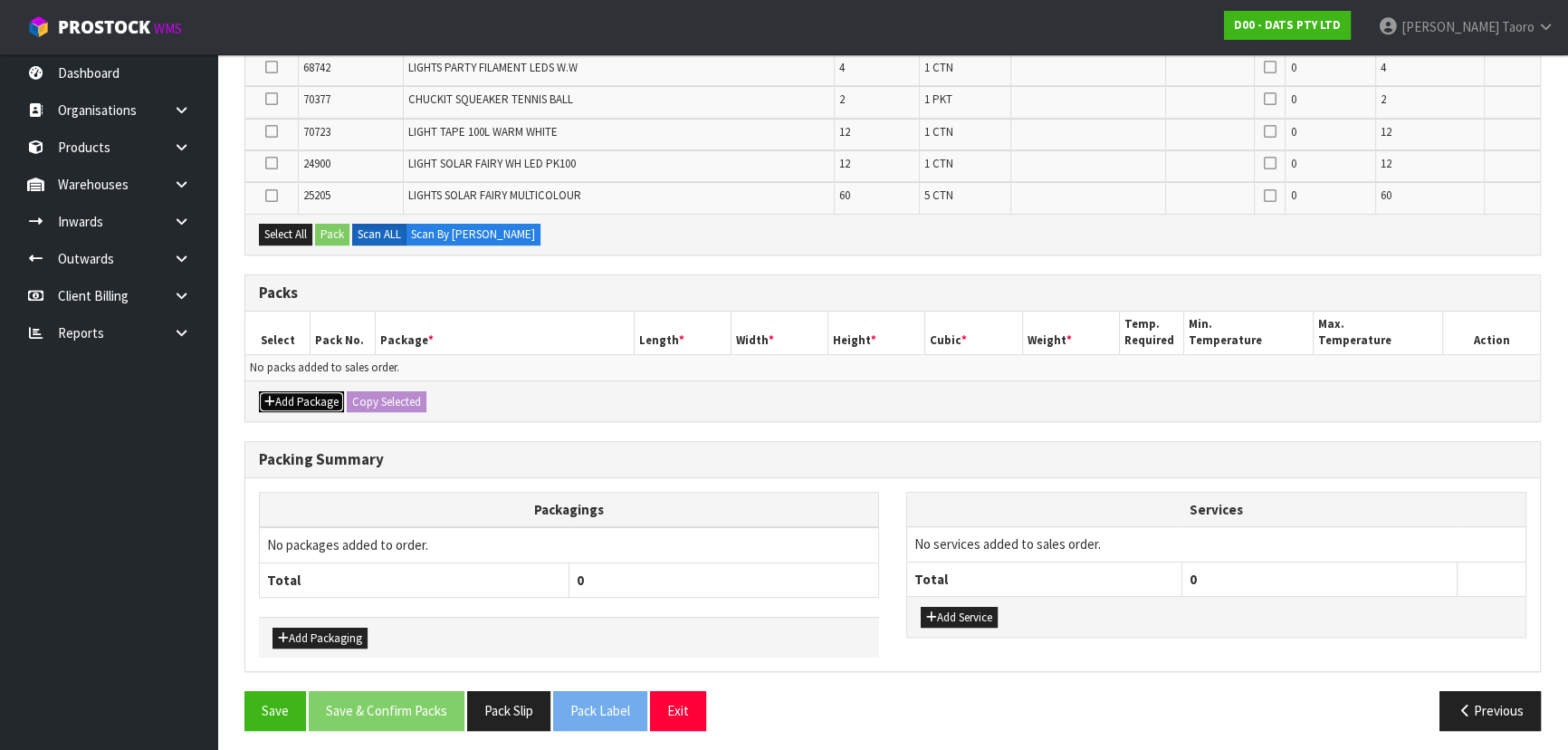
drag, startPoint x: 310, startPoint y: 389, endPoint x: 299, endPoint y: 380, distance: 14.2
click at [309, 392] on button "Add Package" at bounding box center [302, 402] width 85 height 22
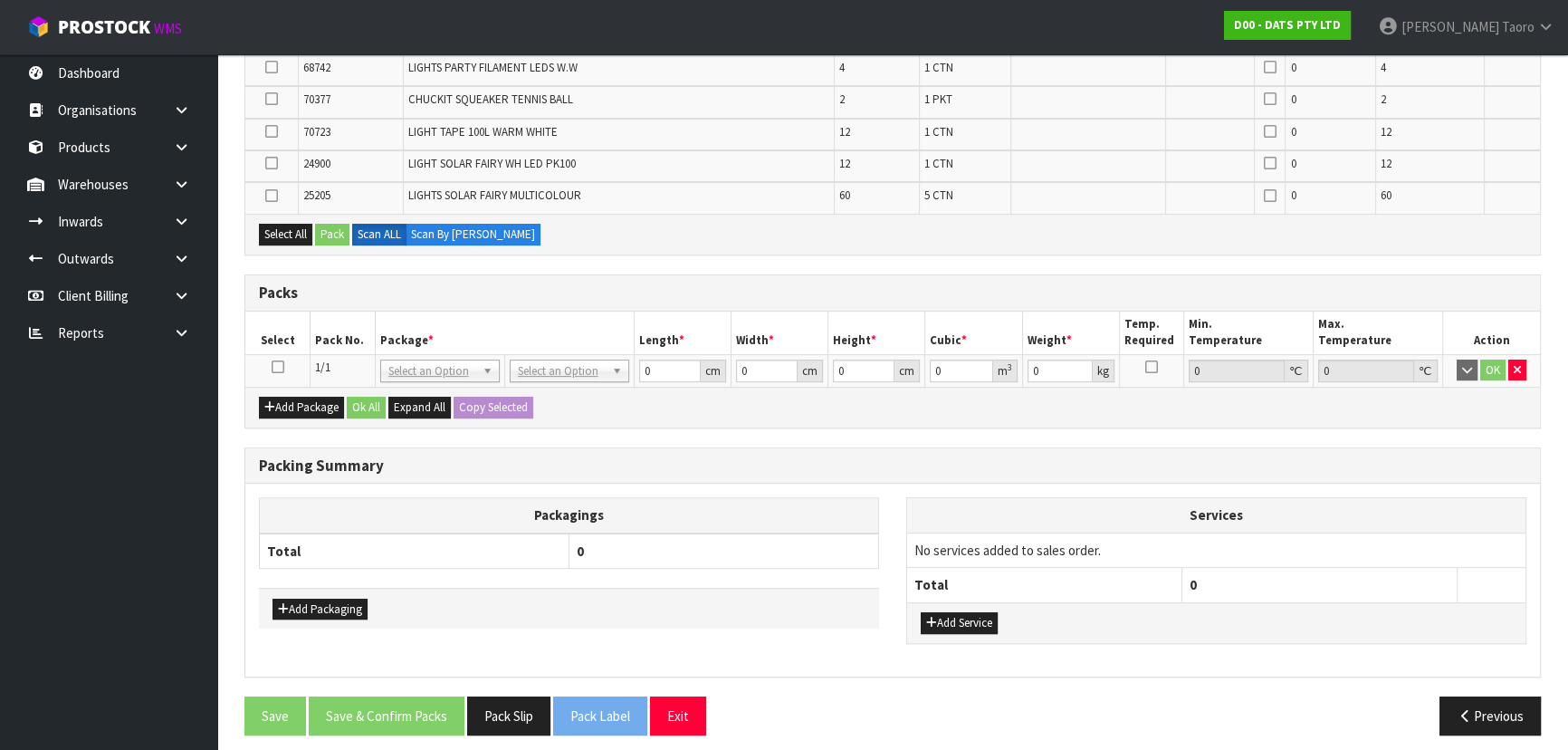
click at [280, 367] on icon at bounding box center [277, 367] width 12 height 1
click at [336, 311] on th "Pack No." at bounding box center [343, 332] width 65 height 43
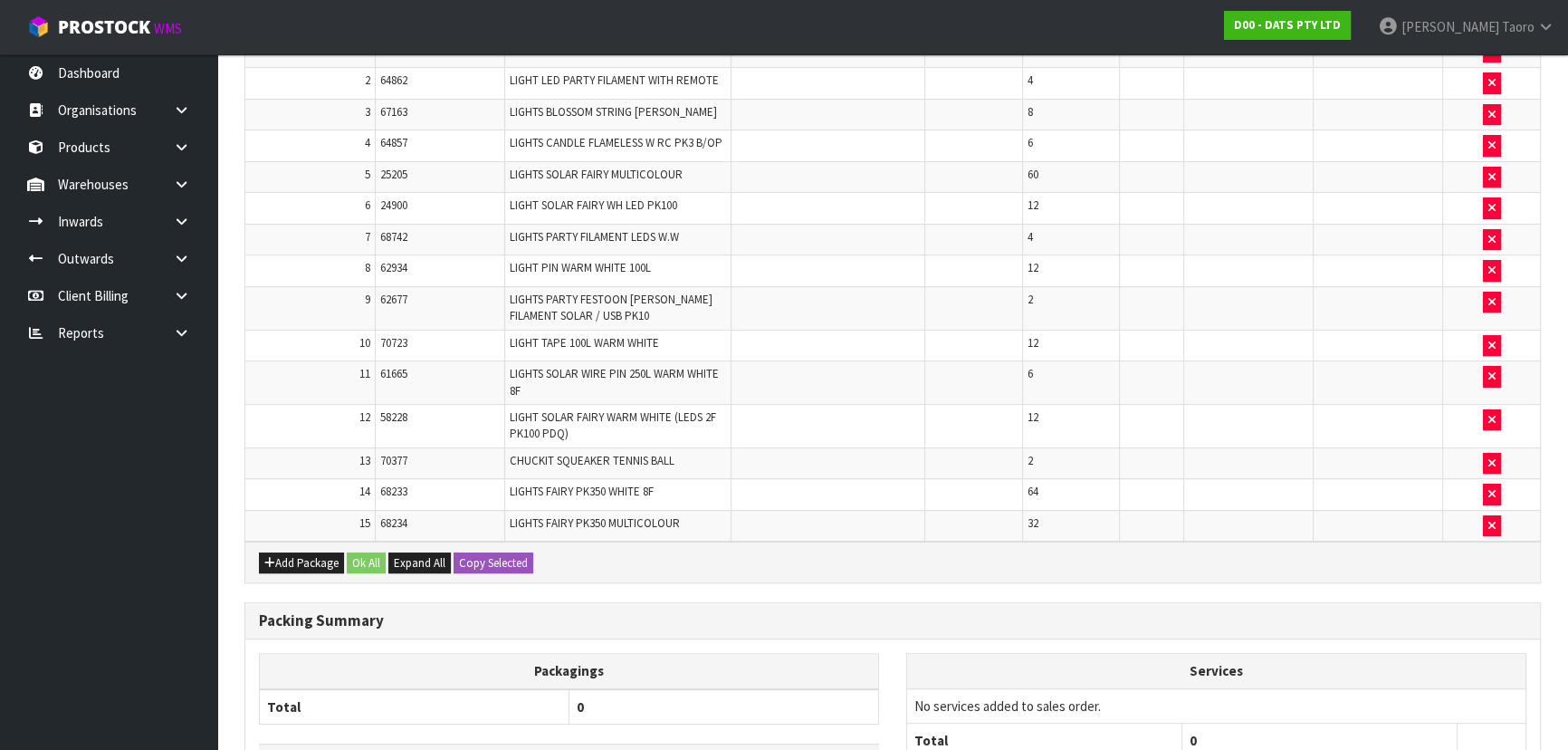
scroll to position [0, 0]
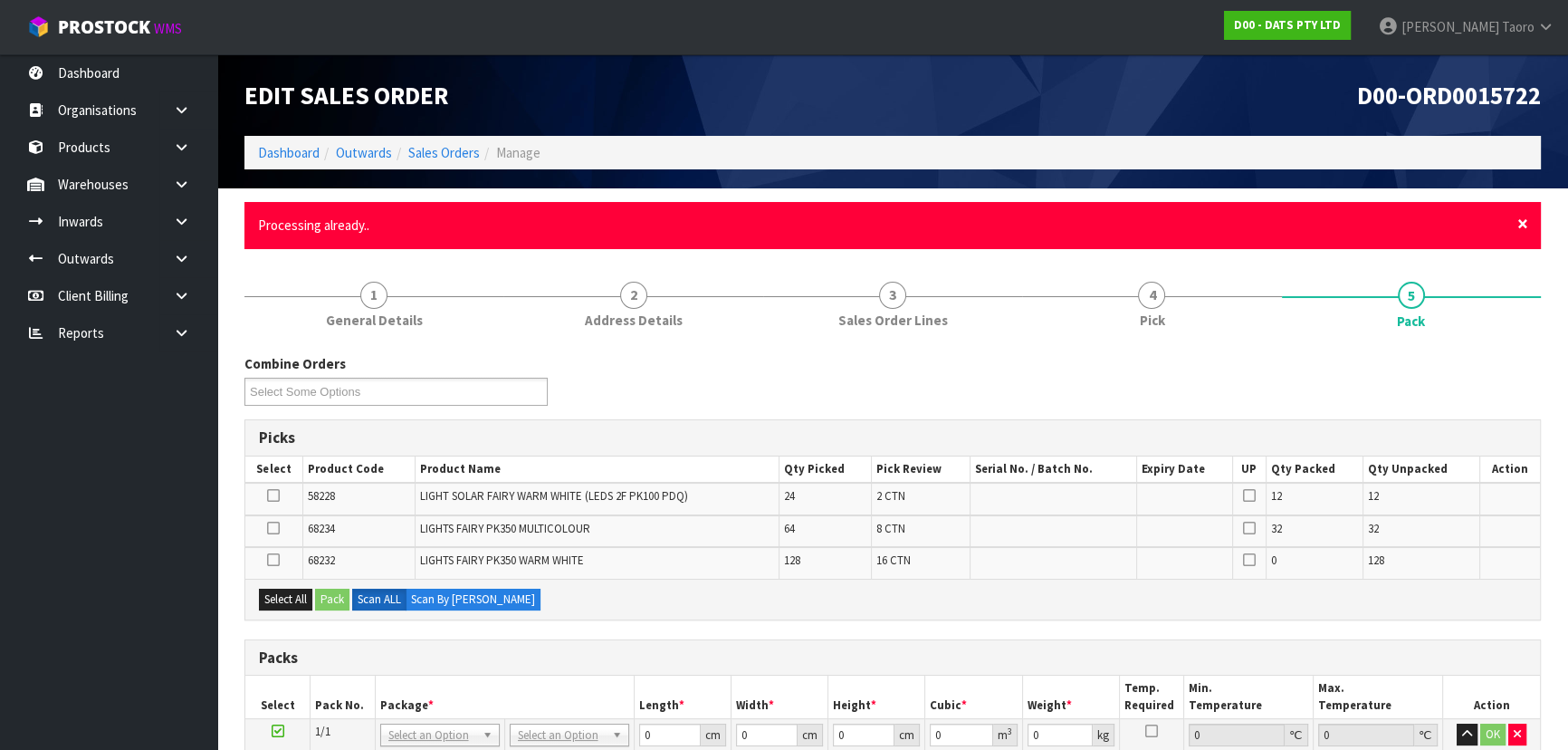
click at [829, 225] on span "×" at bounding box center [1522, 223] width 10 height 26
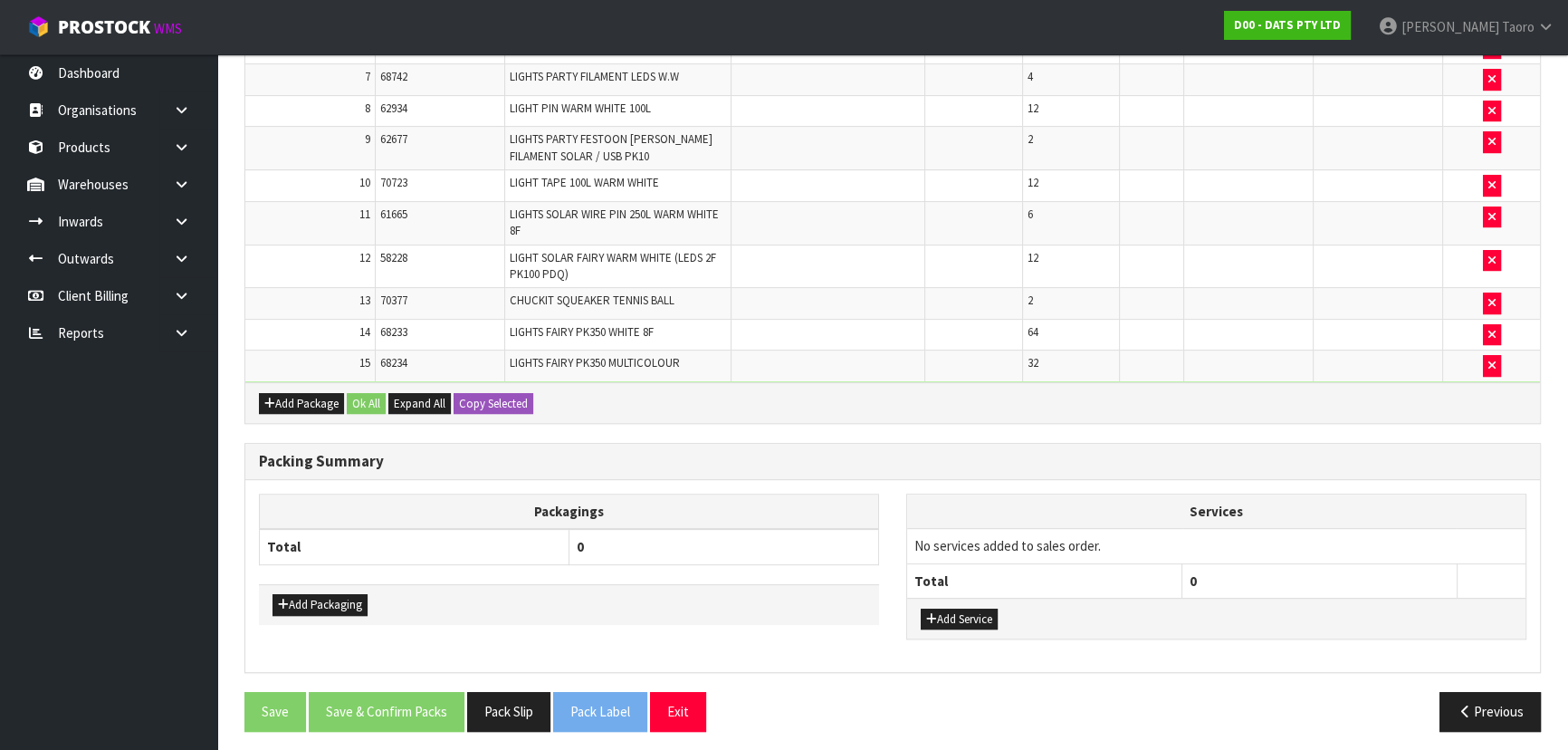
click at [829, 493] on th "0" at bounding box center [1319, 581] width 275 height 34
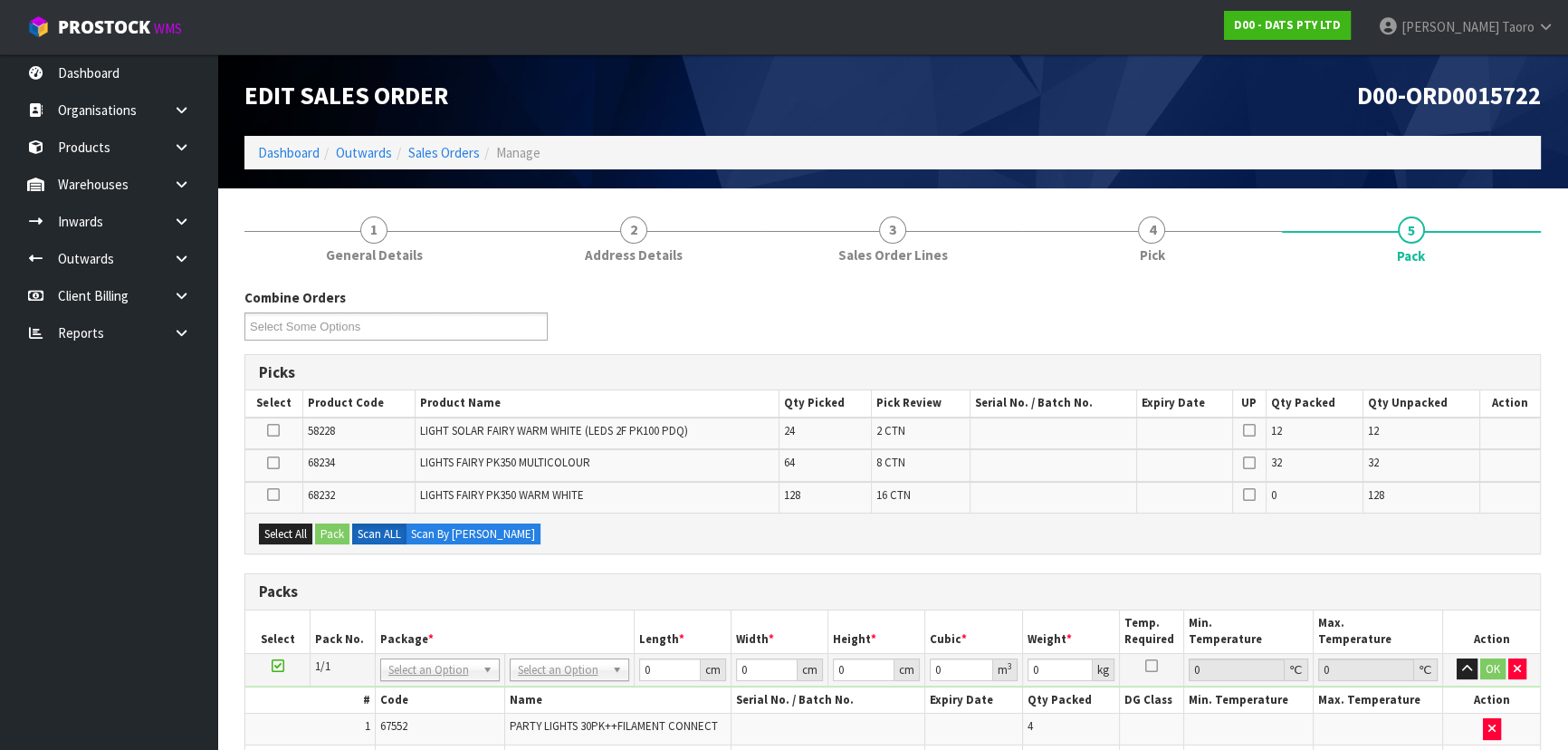
click at [785, 355] on div "Picks" at bounding box center [893, 373] width 1295 height 36
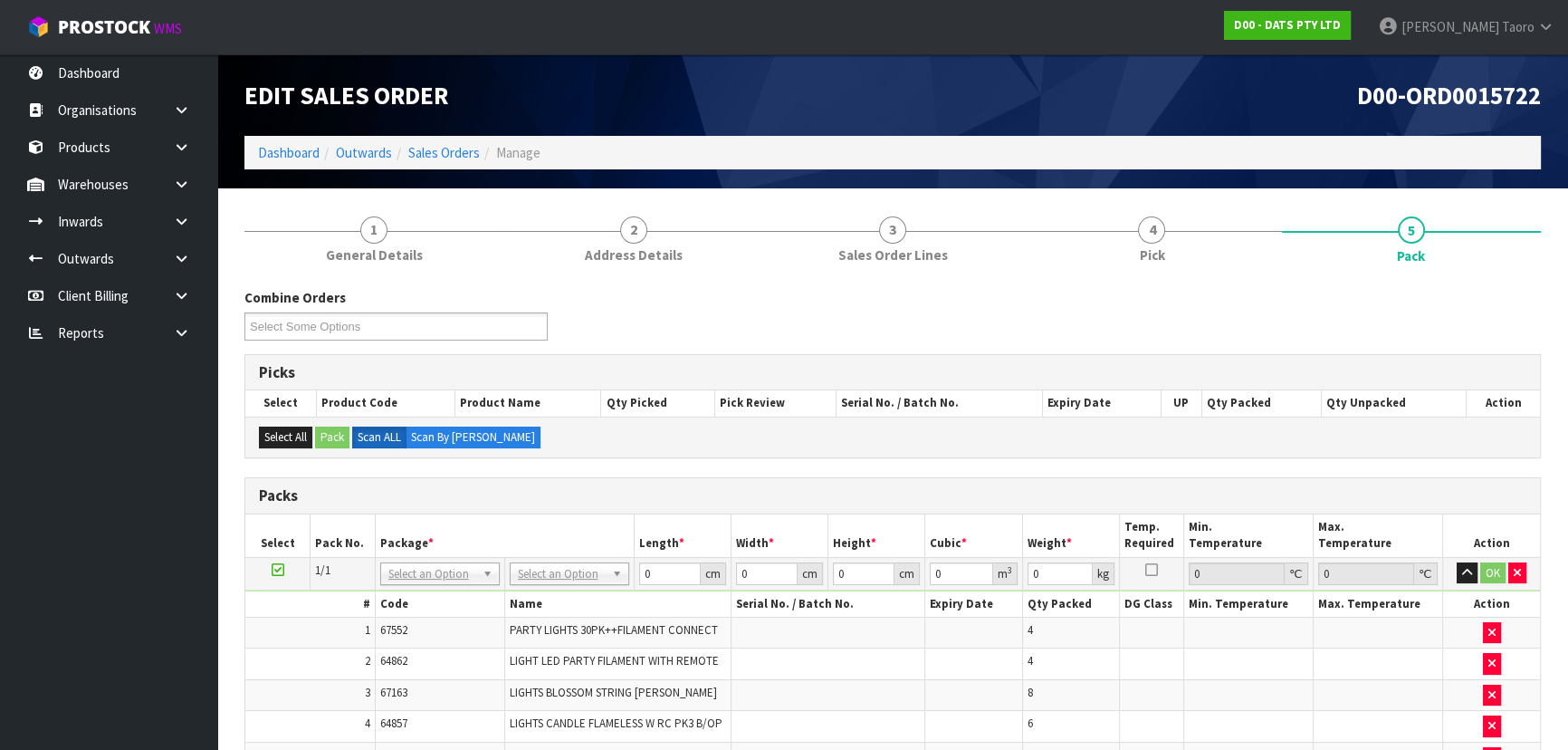
click at [829, 304] on div "Combine Orders D00-ORD0015716 D00-ORD0015717 D00-ORD0015719 D00-ORD0015720 D00-…" at bounding box center [892, 321] width 1323 height 65
click at [829, 493] on icon "button" at bounding box center [1467, 573] width 10 height 11
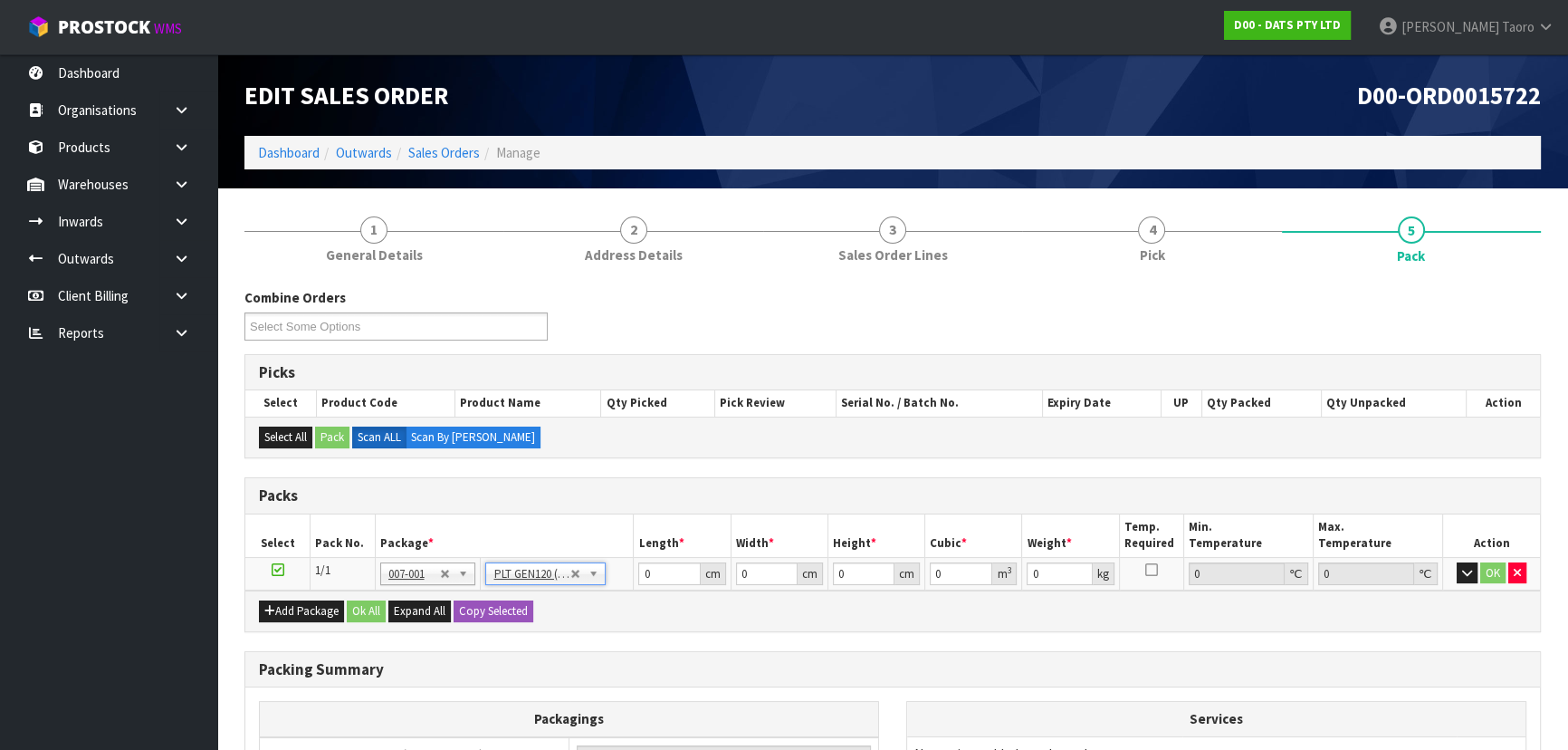
type input "120"
type input "100"
type input "222.45"
click at [666, 493] on input "120" at bounding box center [668, 574] width 61 height 23
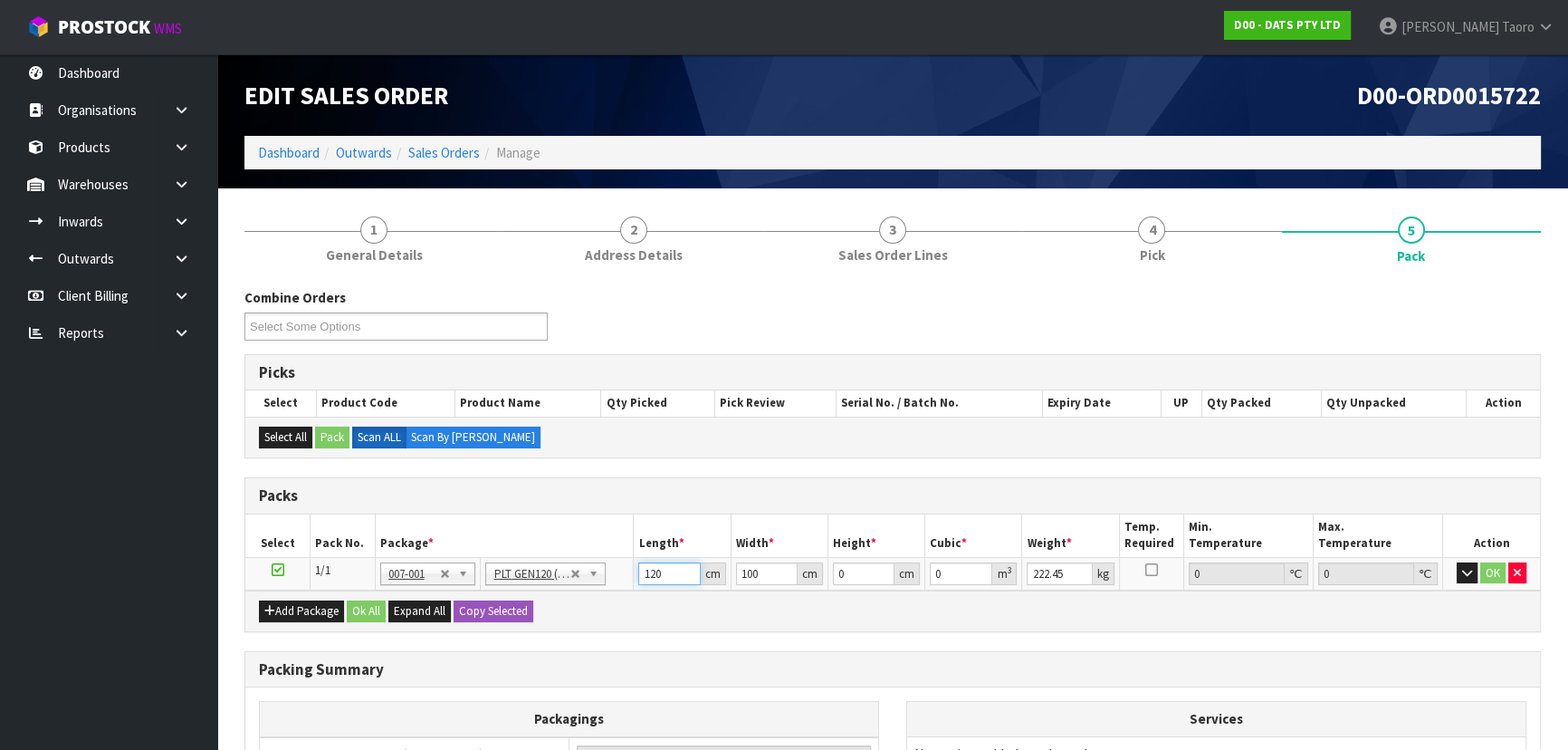
click at [666, 493] on input "120" at bounding box center [668, 574] width 61 height 23
type input "120"
type input "113"
type input "1"
type input "0.01356"
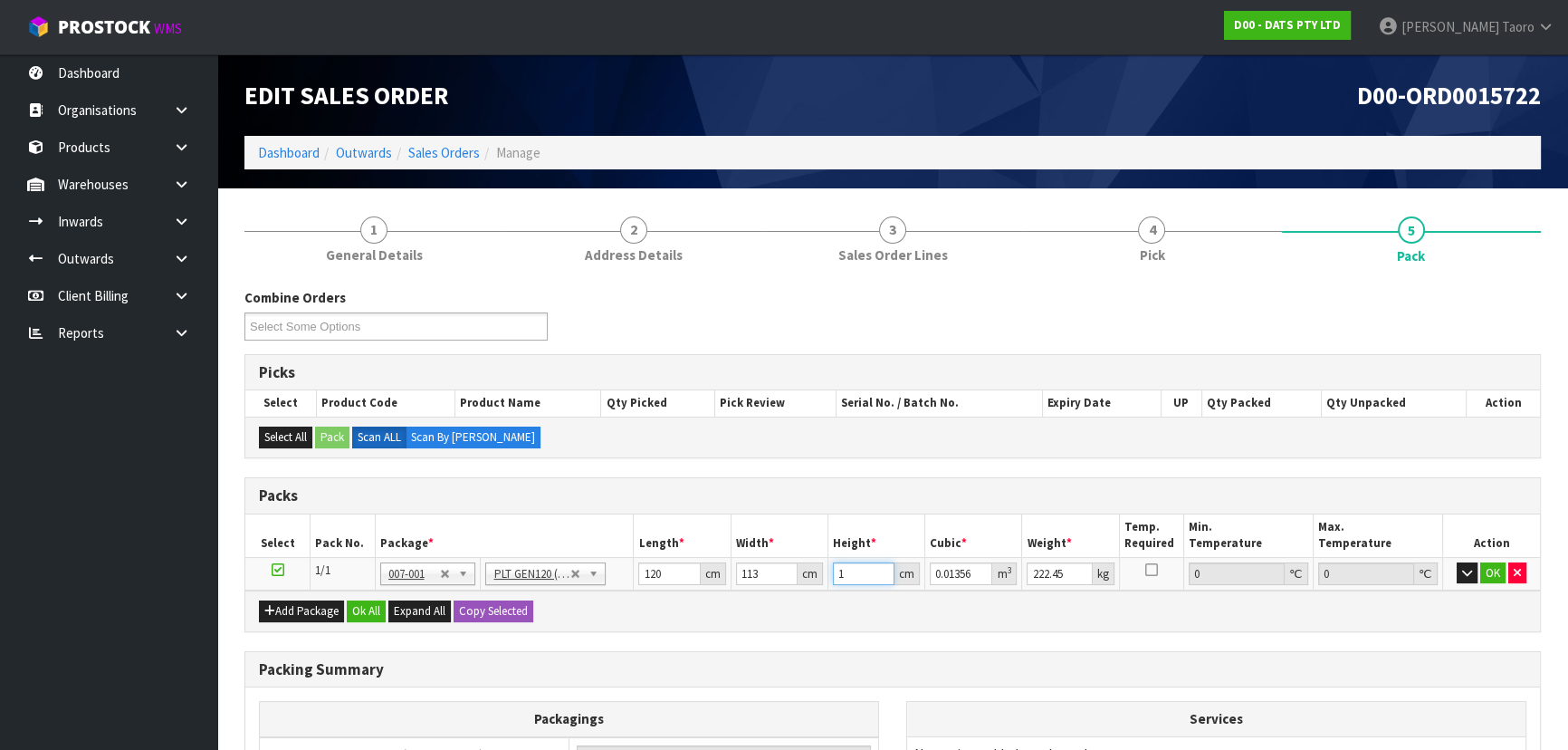
type input "15"
type input "0.2034"
type input "157"
type input "2.12892"
type input "157"
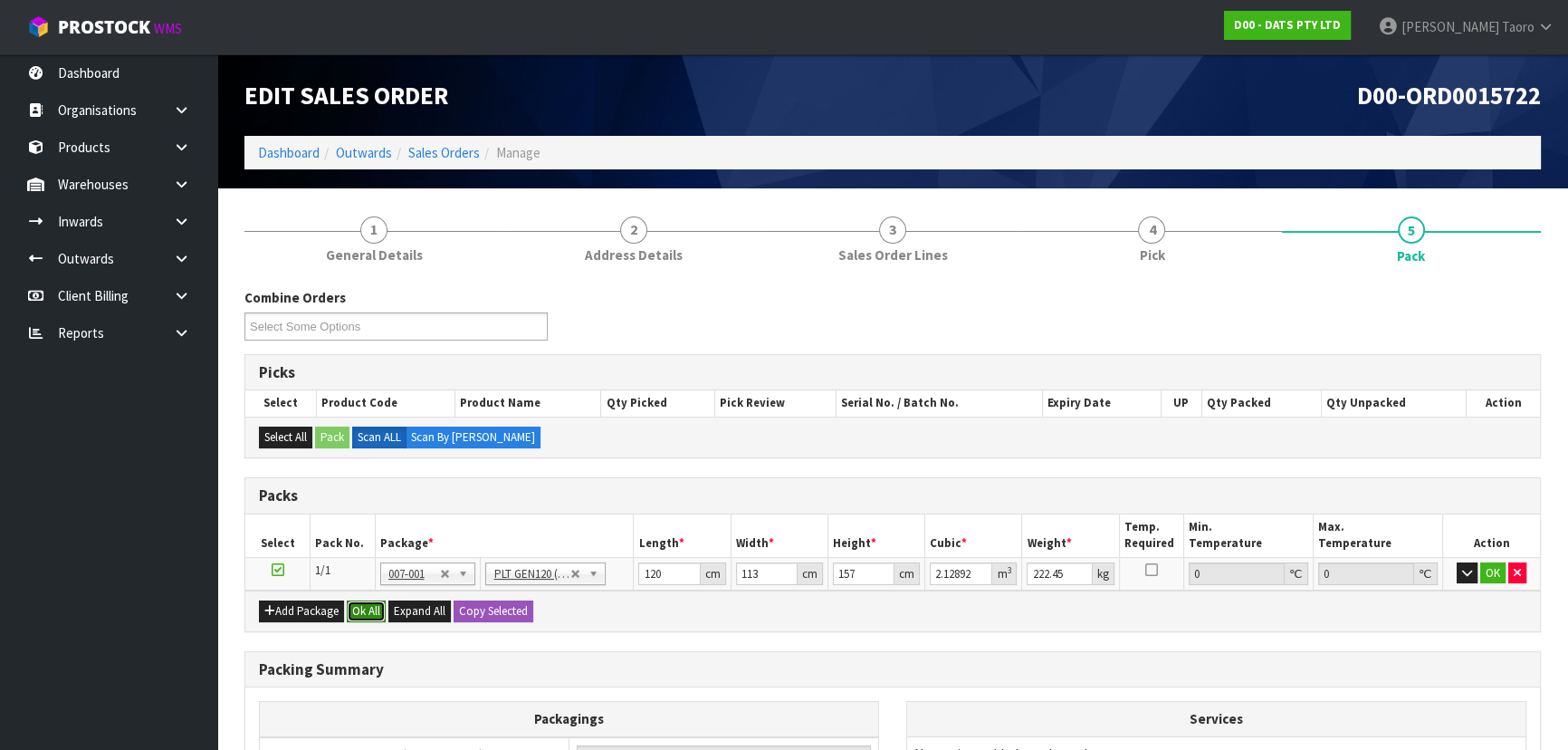
click at [366, 493] on button "Ok All" at bounding box center [366, 611] width 39 height 22
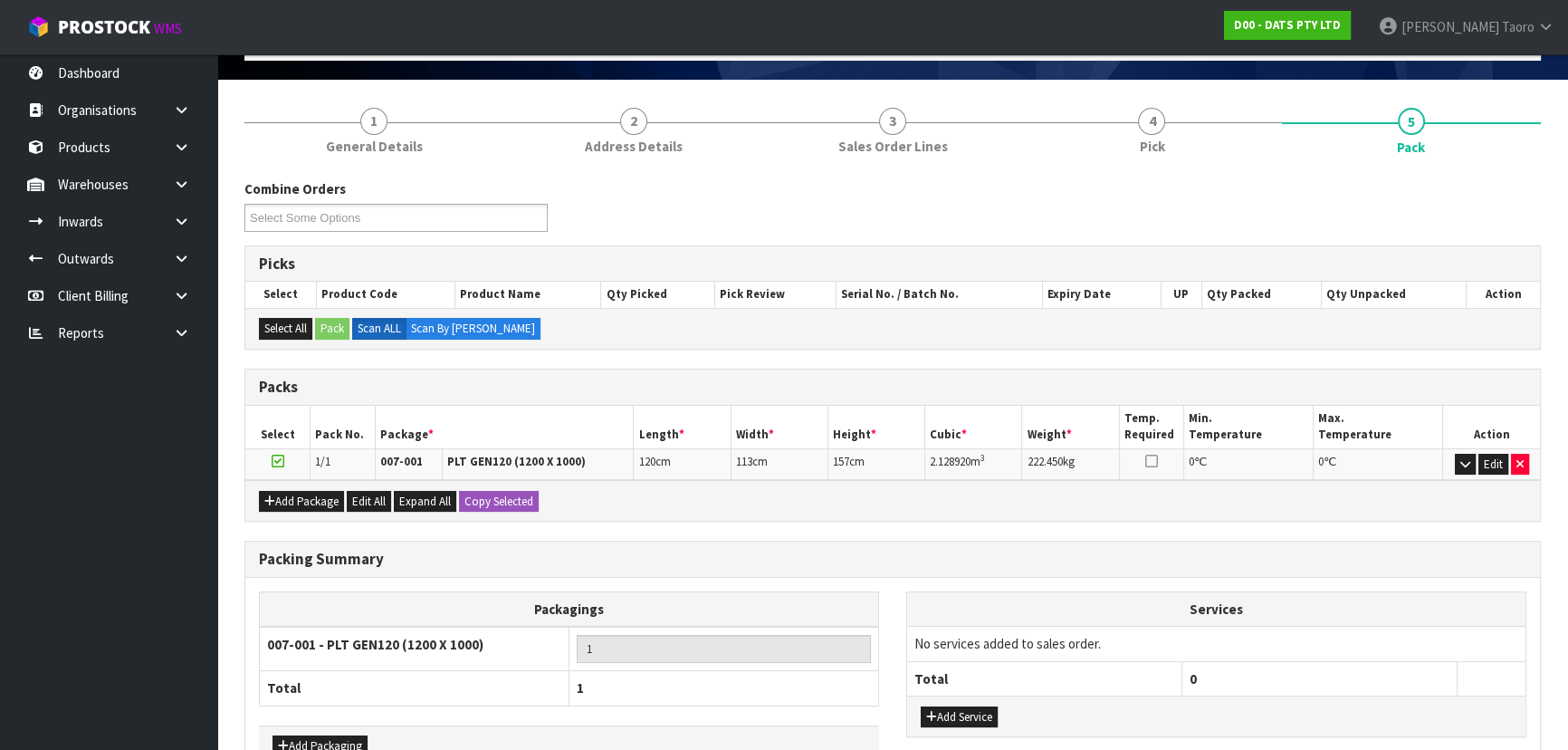
scroll to position [220, 0]
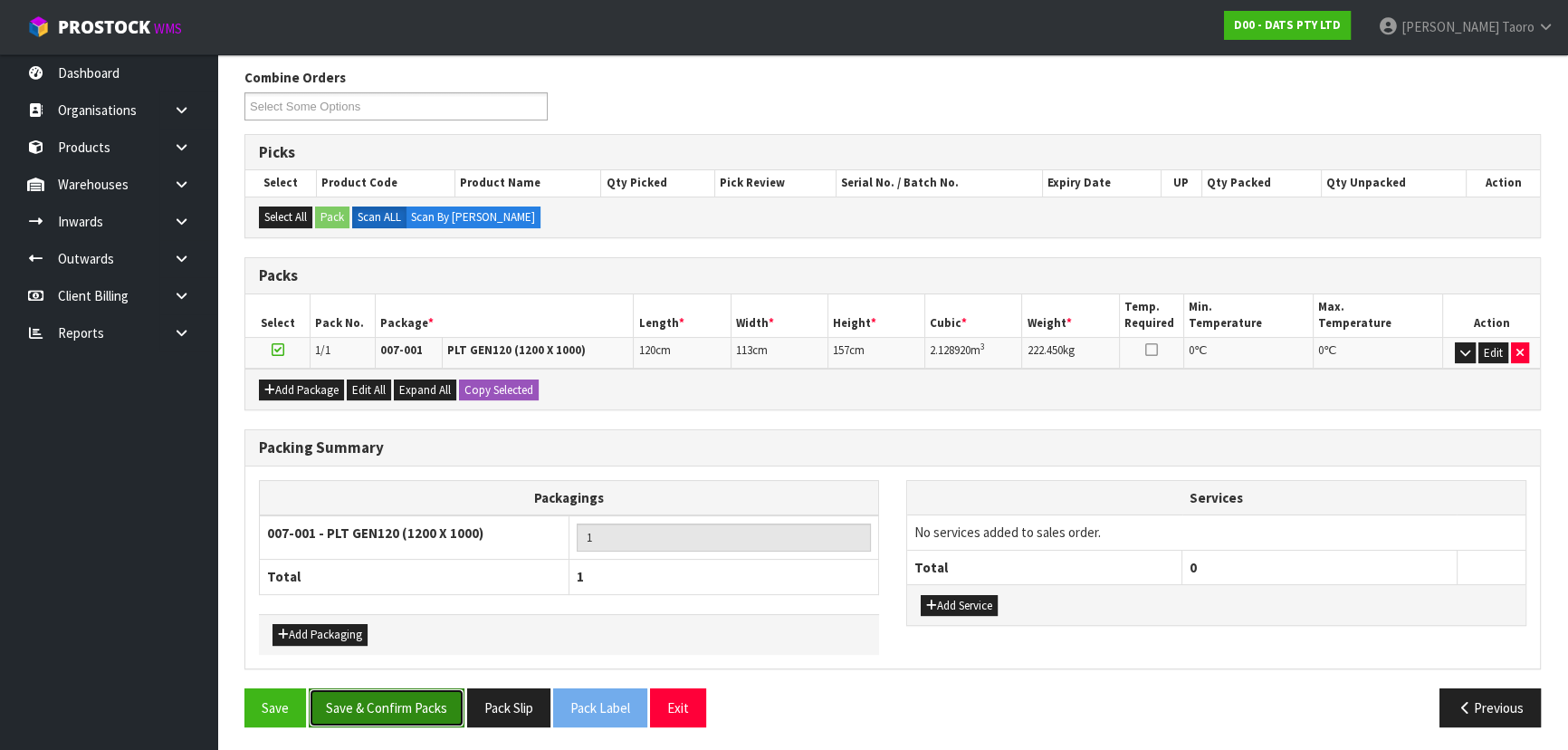
click at [361, 493] on button "Save & Confirm Packs" at bounding box center [387, 707] width 156 height 39
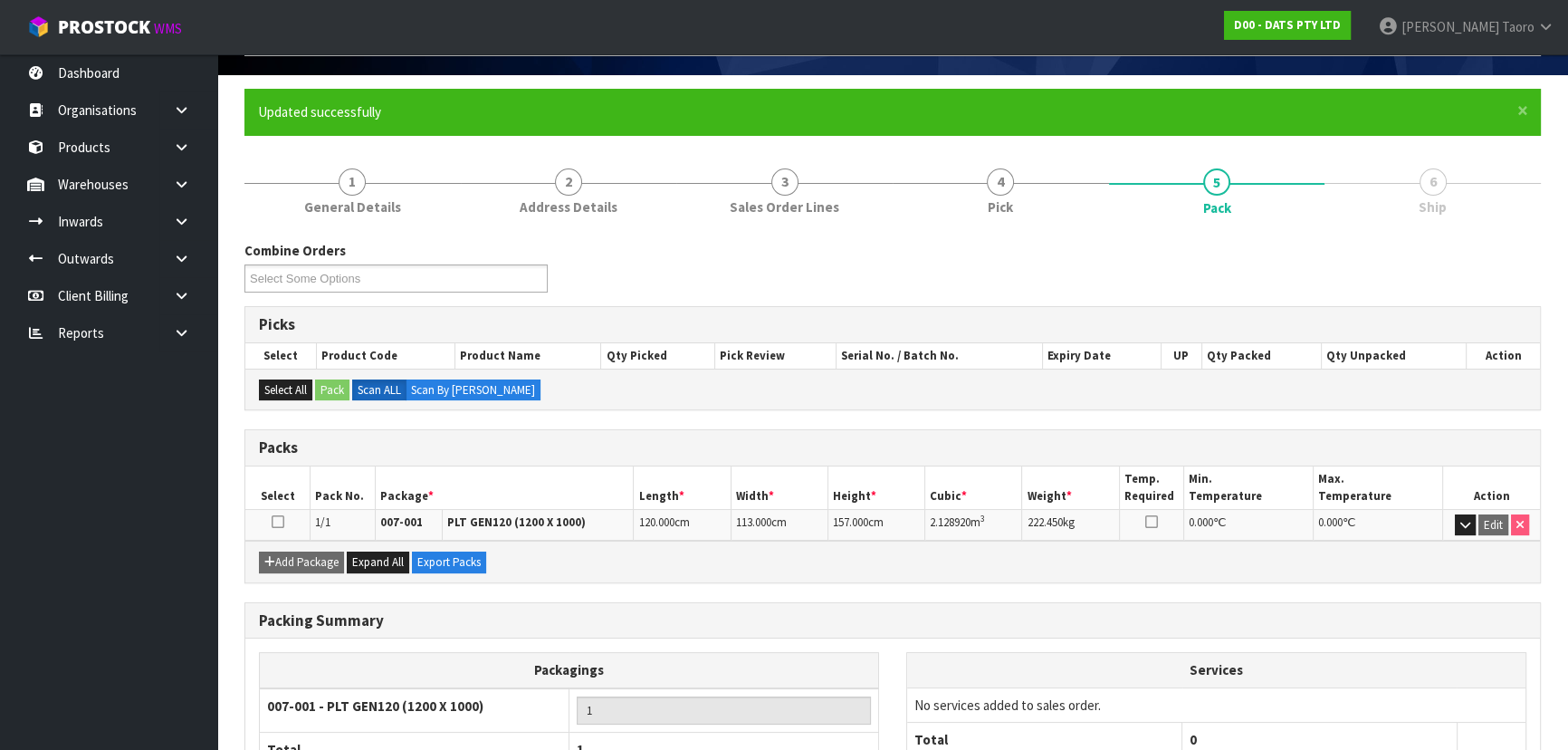
scroll to position [246, 0]
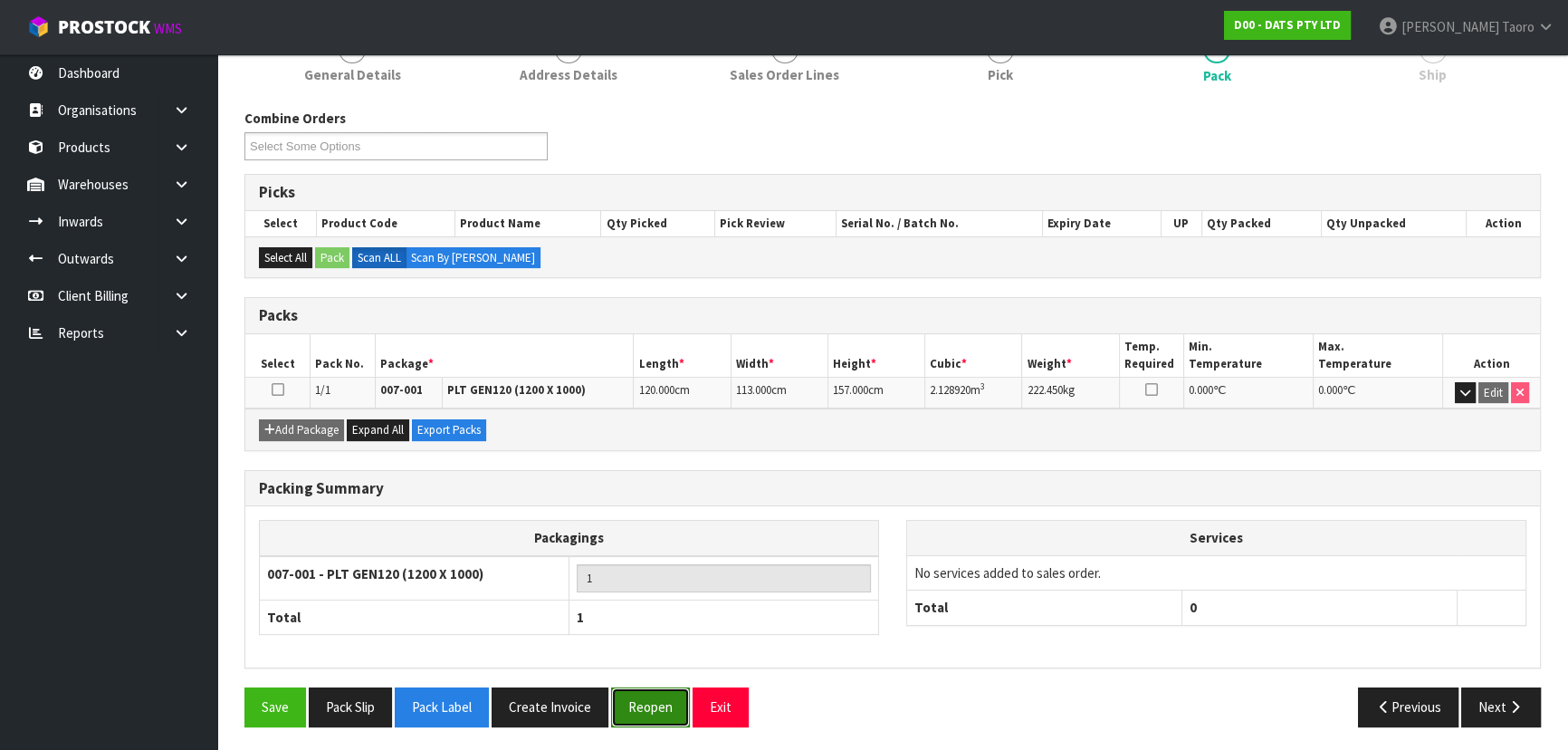
drag, startPoint x: 654, startPoint y: 706, endPoint x: 649, endPoint y: 688, distance: 18.7
click at [654, 493] on button "Reopen" at bounding box center [650, 706] width 78 height 39
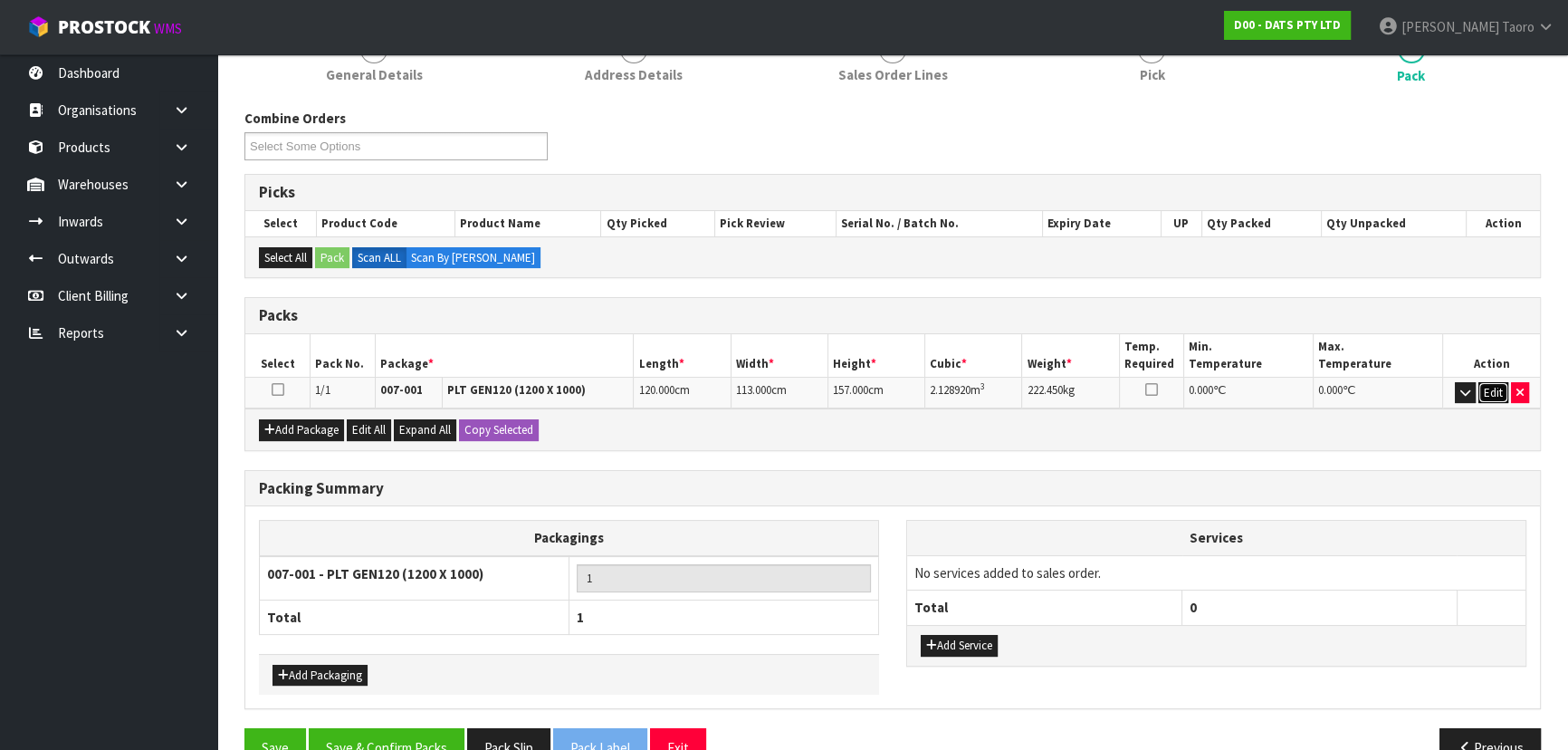
click at [829, 382] on button "Edit" at bounding box center [1493, 392] width 30 height 22
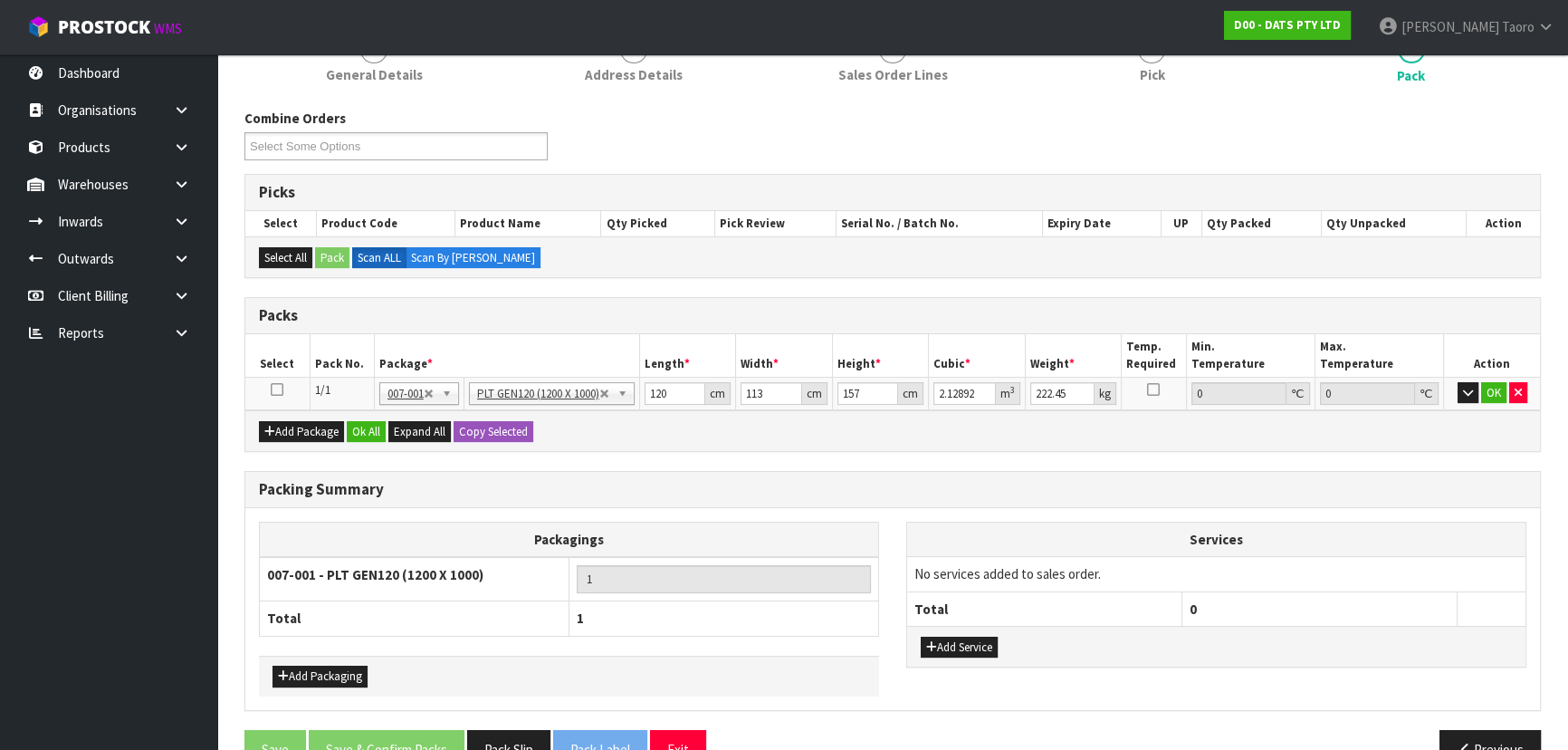
click at [829, 304] on div "Packs" at bounding box center [893, 316] width 1295 height 36
click at [829, 397] on input "222.45" at bounding box center [1062, 393] width 65 height 23
click at [829, 396] on input "222.45" at bounding box center [1062, 393] width 65 height 23
type input "213"
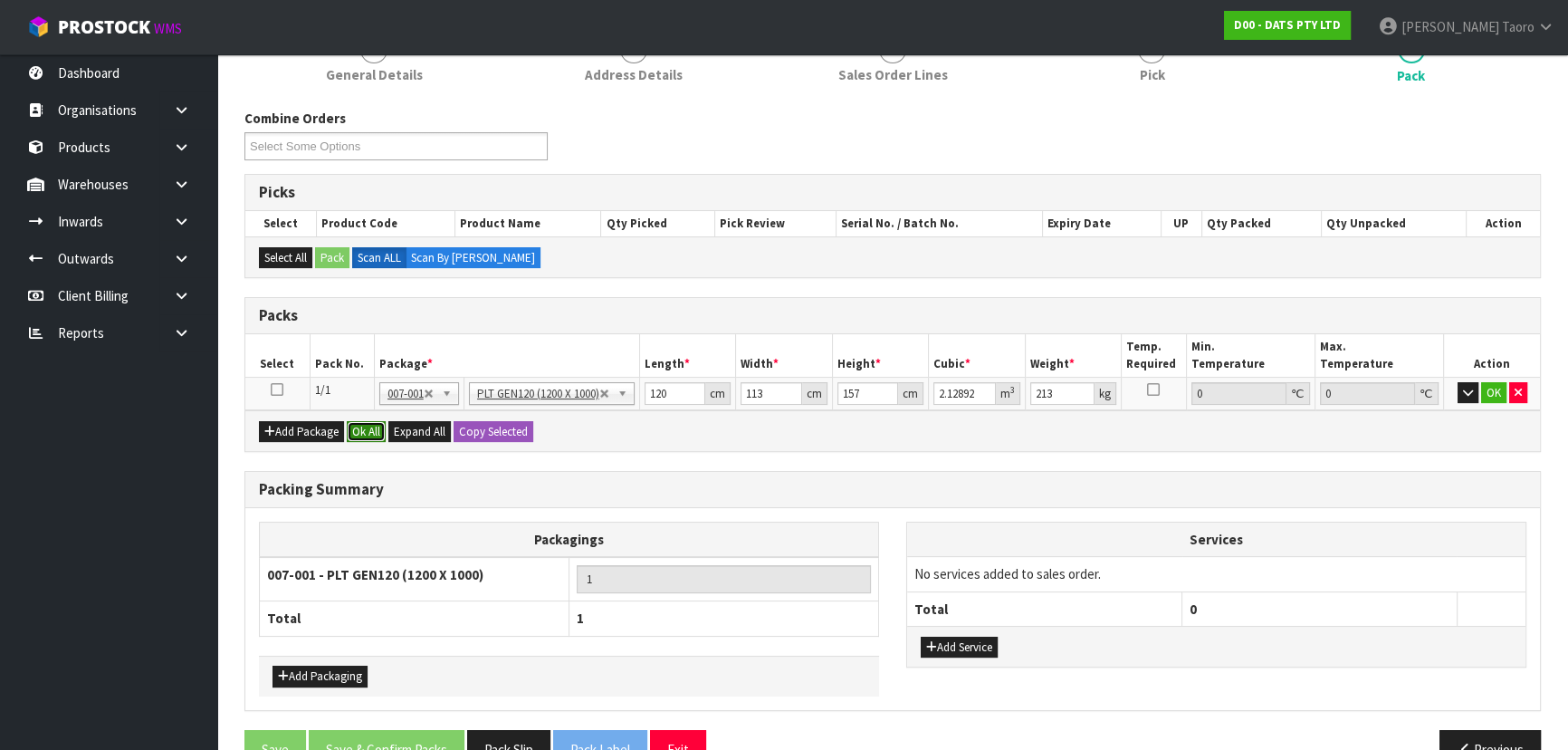
click at [375, 427] on button "Ok All" at bounding box center [366, 431] width 39 height 22
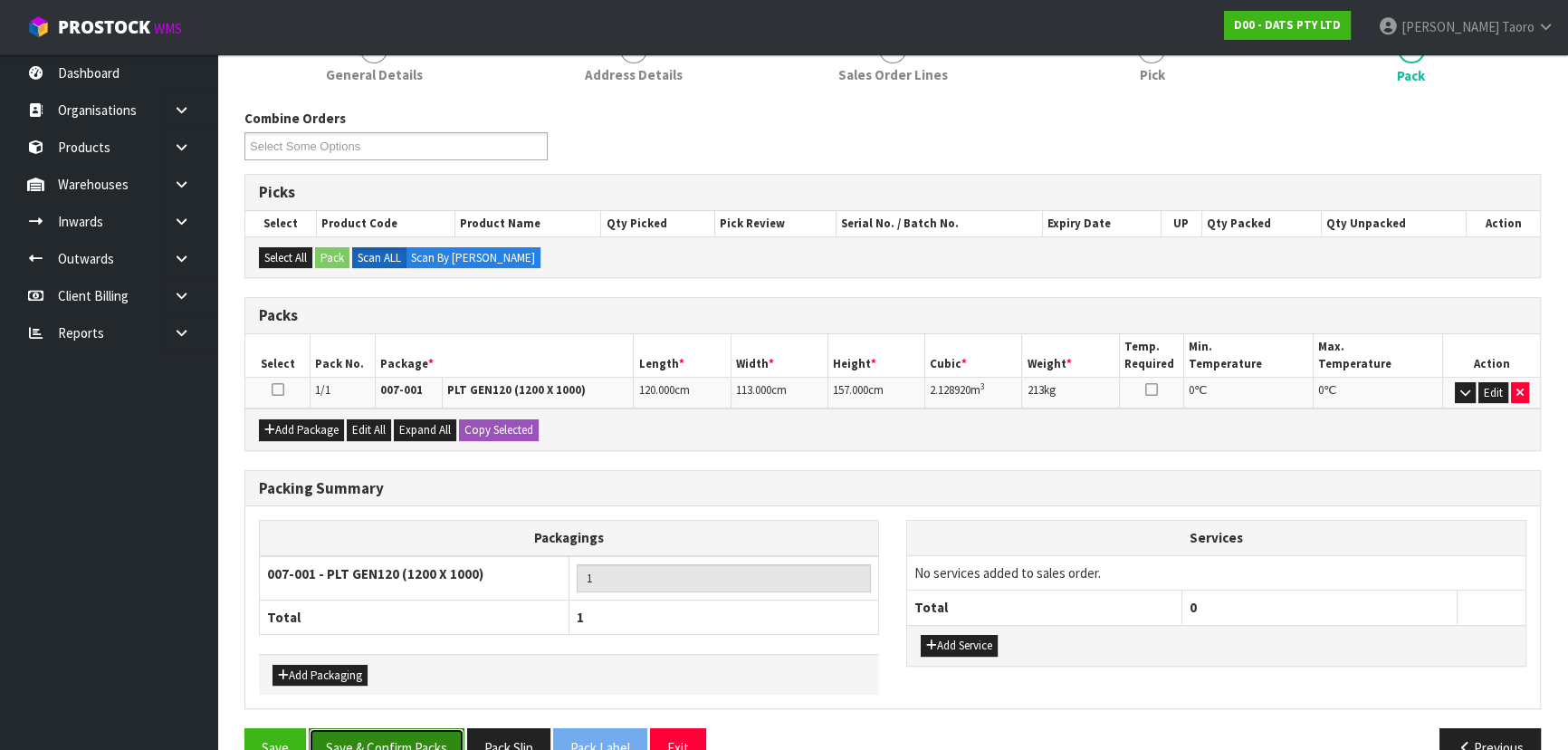
click at [403, 493] on button "Save & Confirm Packs" at bounding box center [387, 747] width 156 height 39
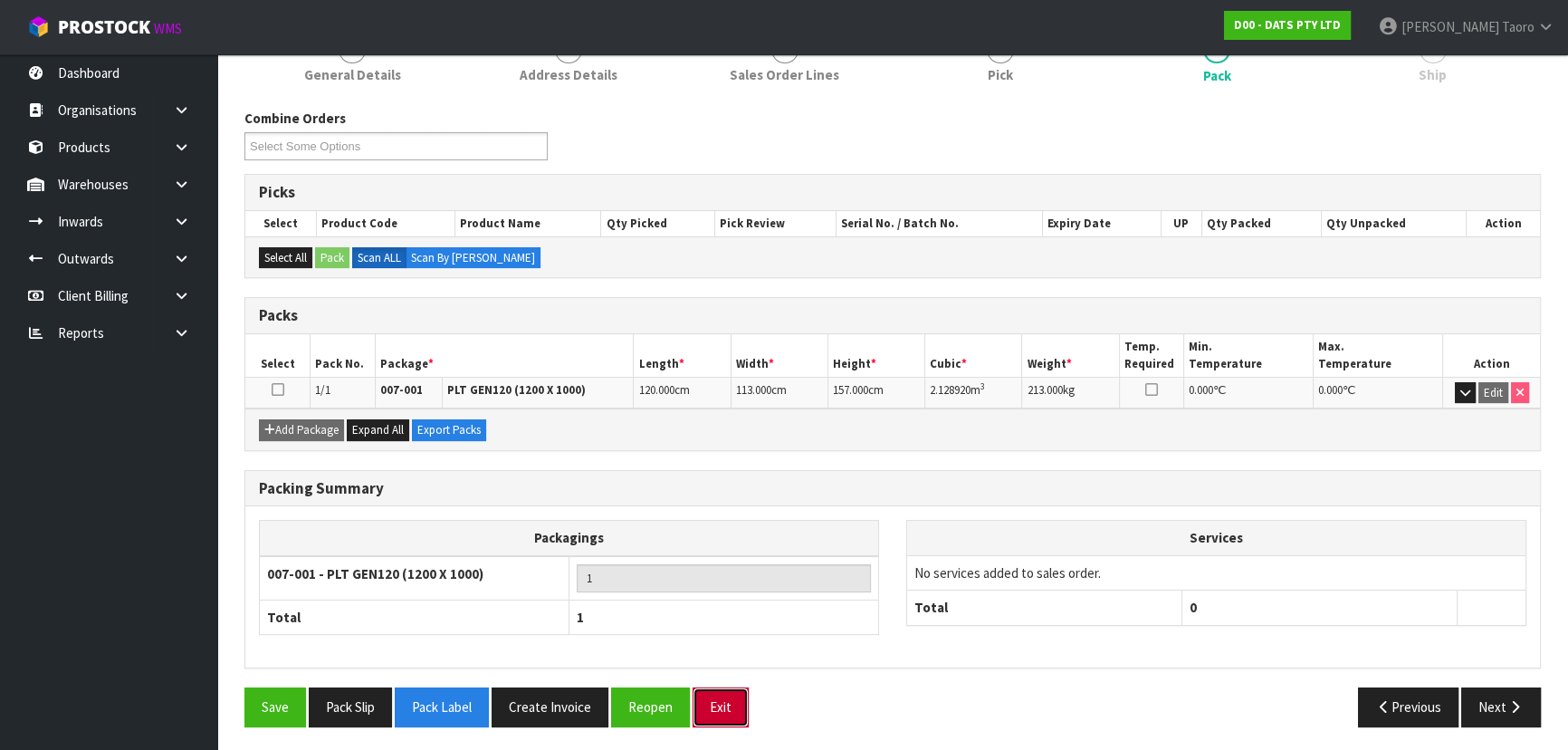
click at [715, 493] on button "Exit" at bounding box center [720, 706] width 56 height 39
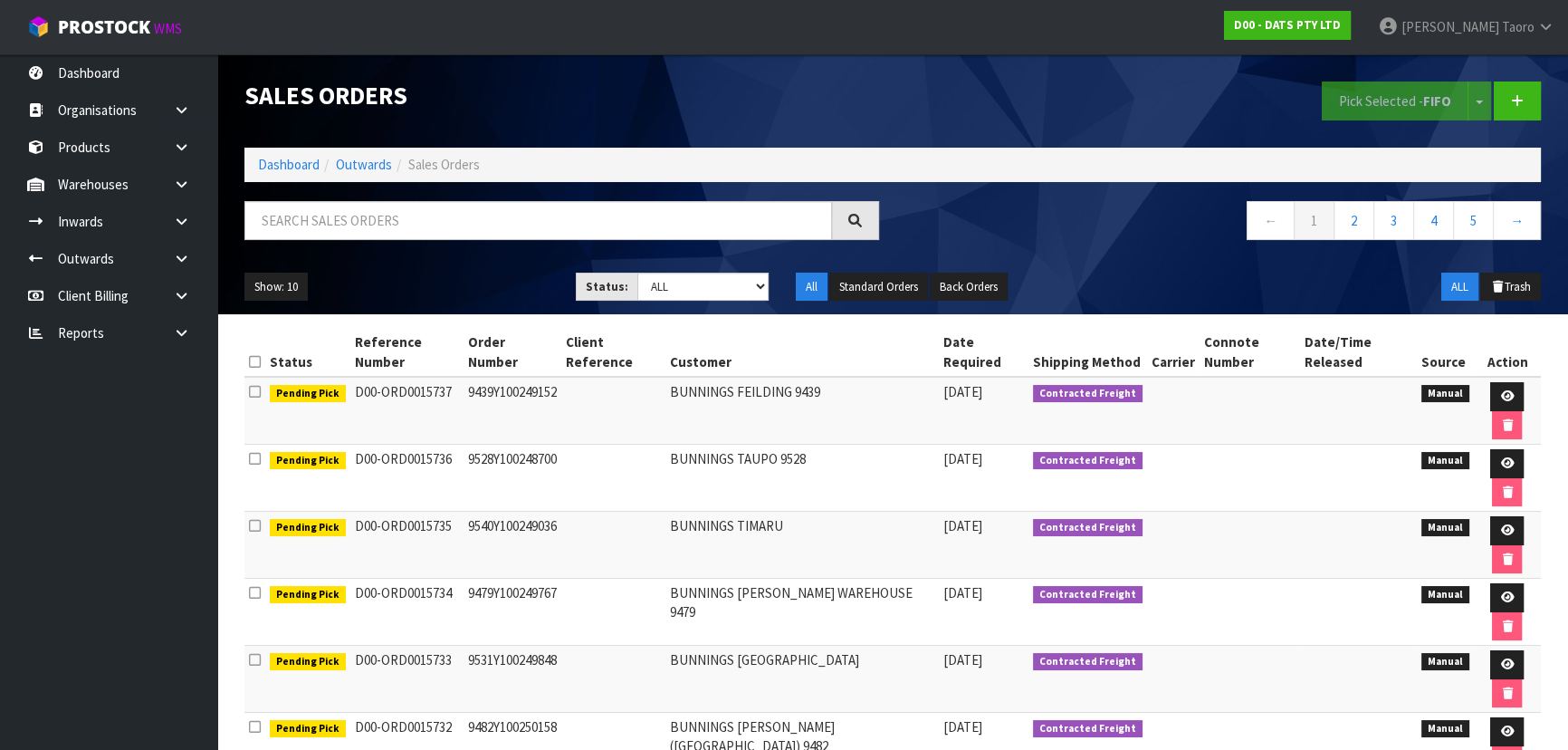
click at [548, 302] on ul "Show: 10 5 10 25 50" at bounding box center [397, 287] width 304 height 29
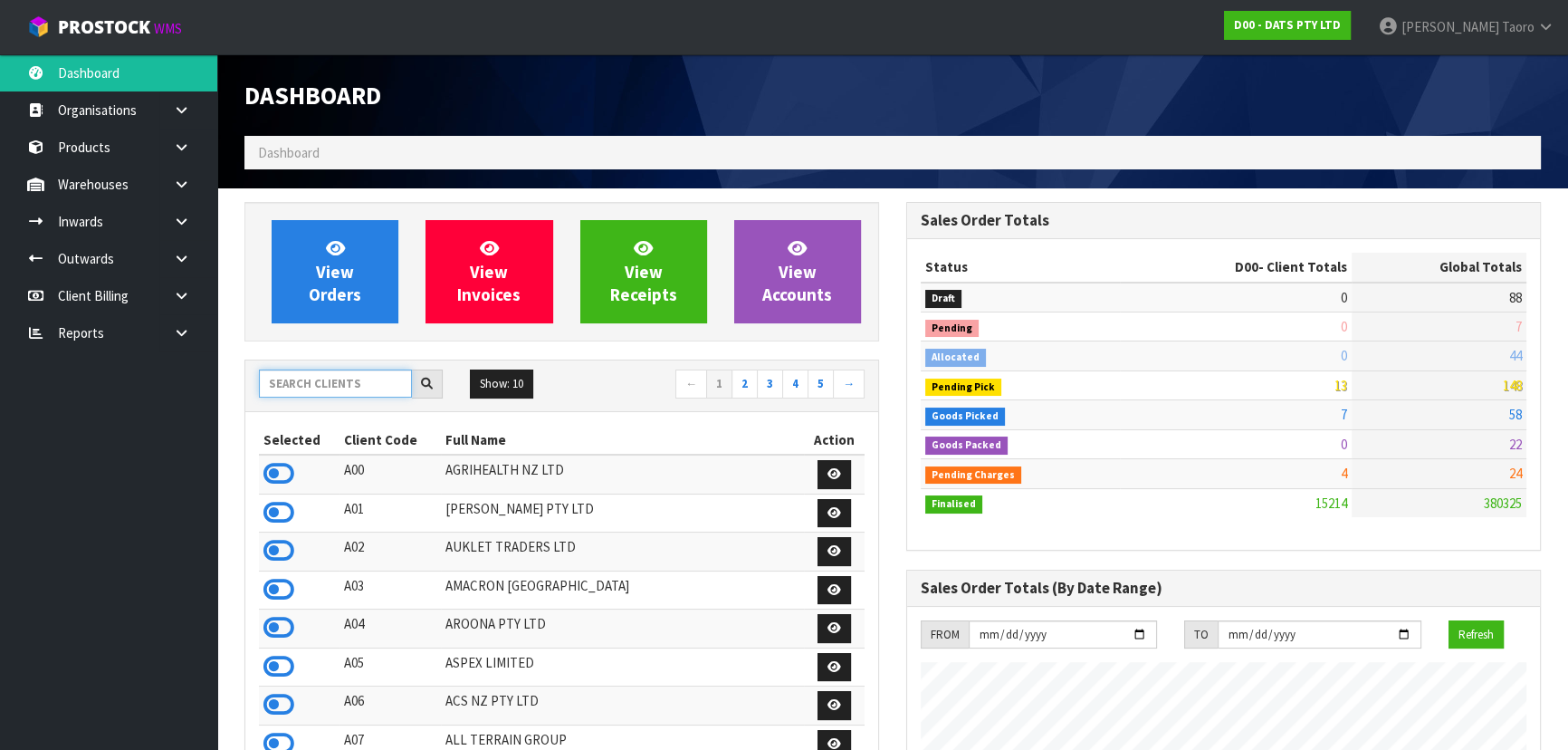
scroll to position [1369, 661]
click at [313, 388] on input "text" at bounding box center [336, 384] width 153 height 28
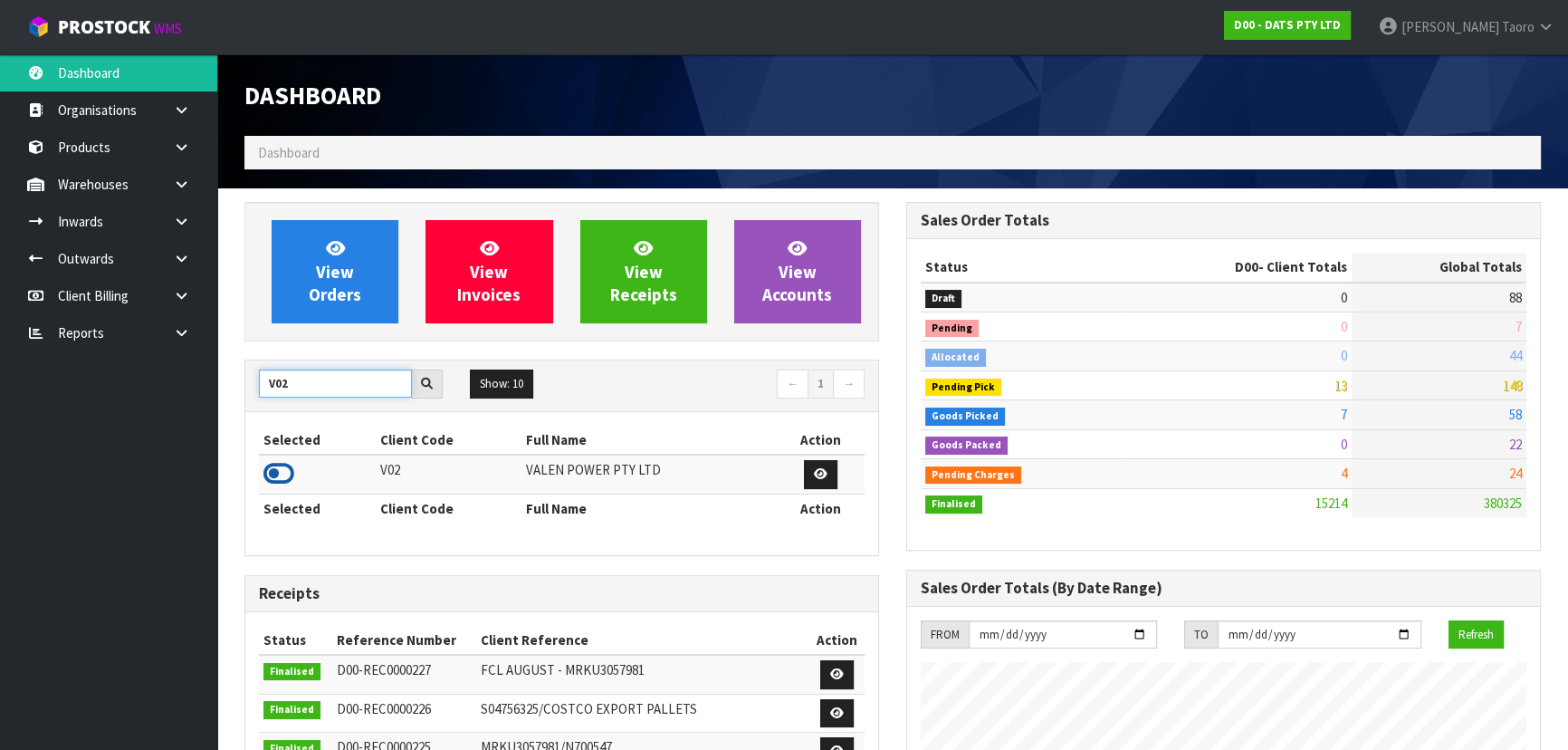
type input "V02"
drag, startPoint x: 284, startPoint y: 476, endPoint x: 301, endPoint y: 354, distance: 123.2
click at [284, 474] on icon at bounding box center [279, 474] width 31 height 27
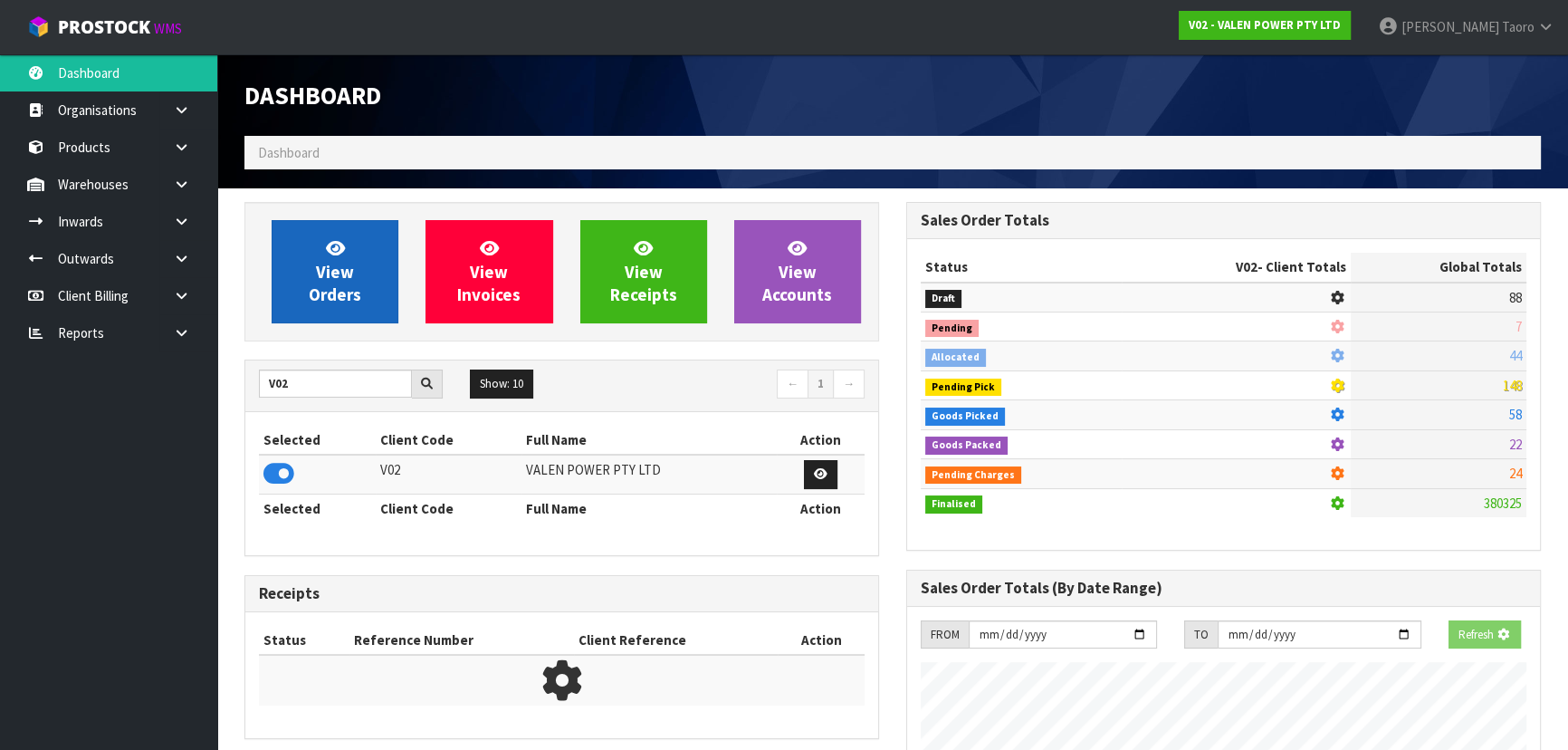
scroll to position [1408, 661]
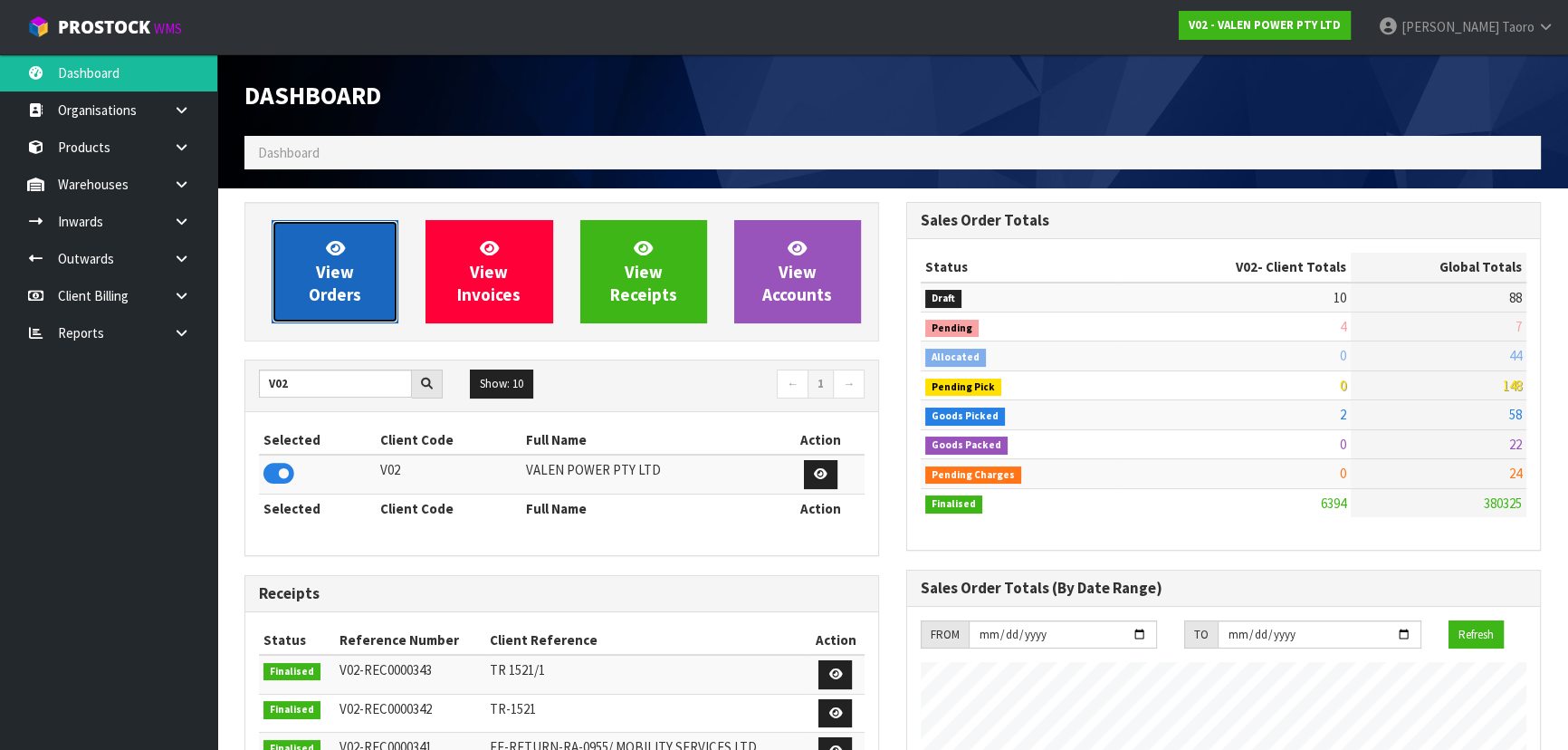
click at [345, 263] on span "View Orders" at bounding box center [336, 271] width 53 height 68
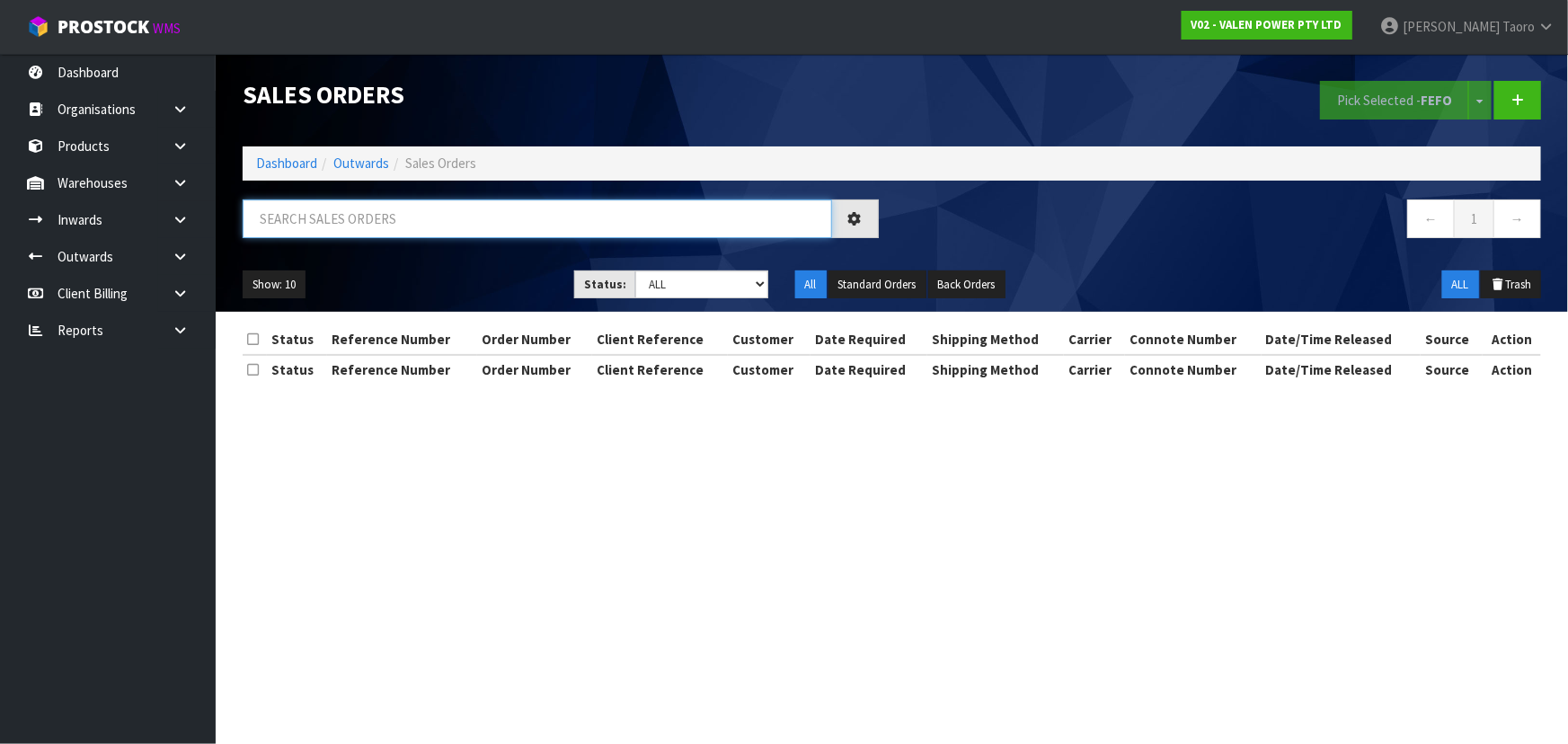
click at [355, 217] on input "text" at bounding box center [538, 219] width 589 height 38
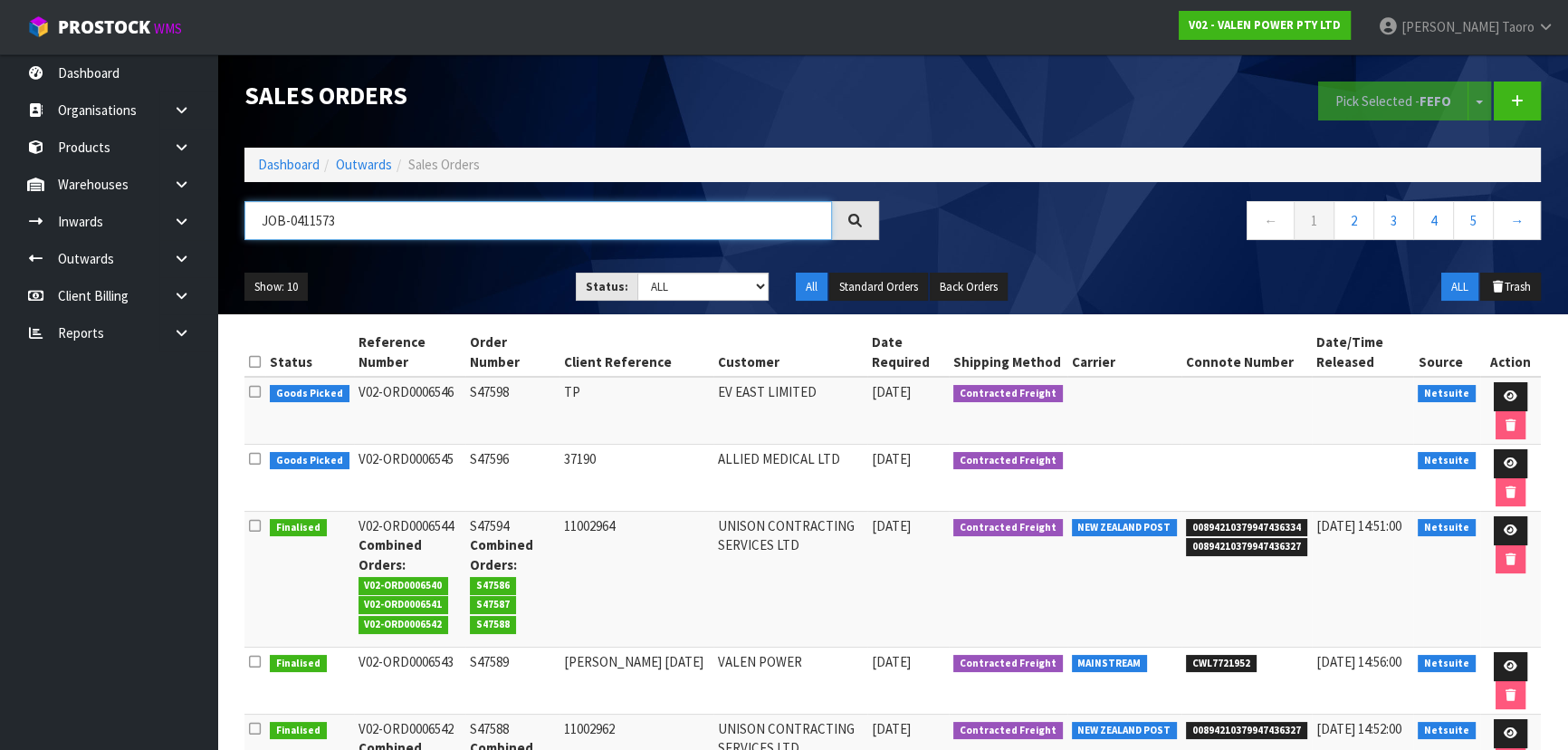
type input "JOB-0411573"
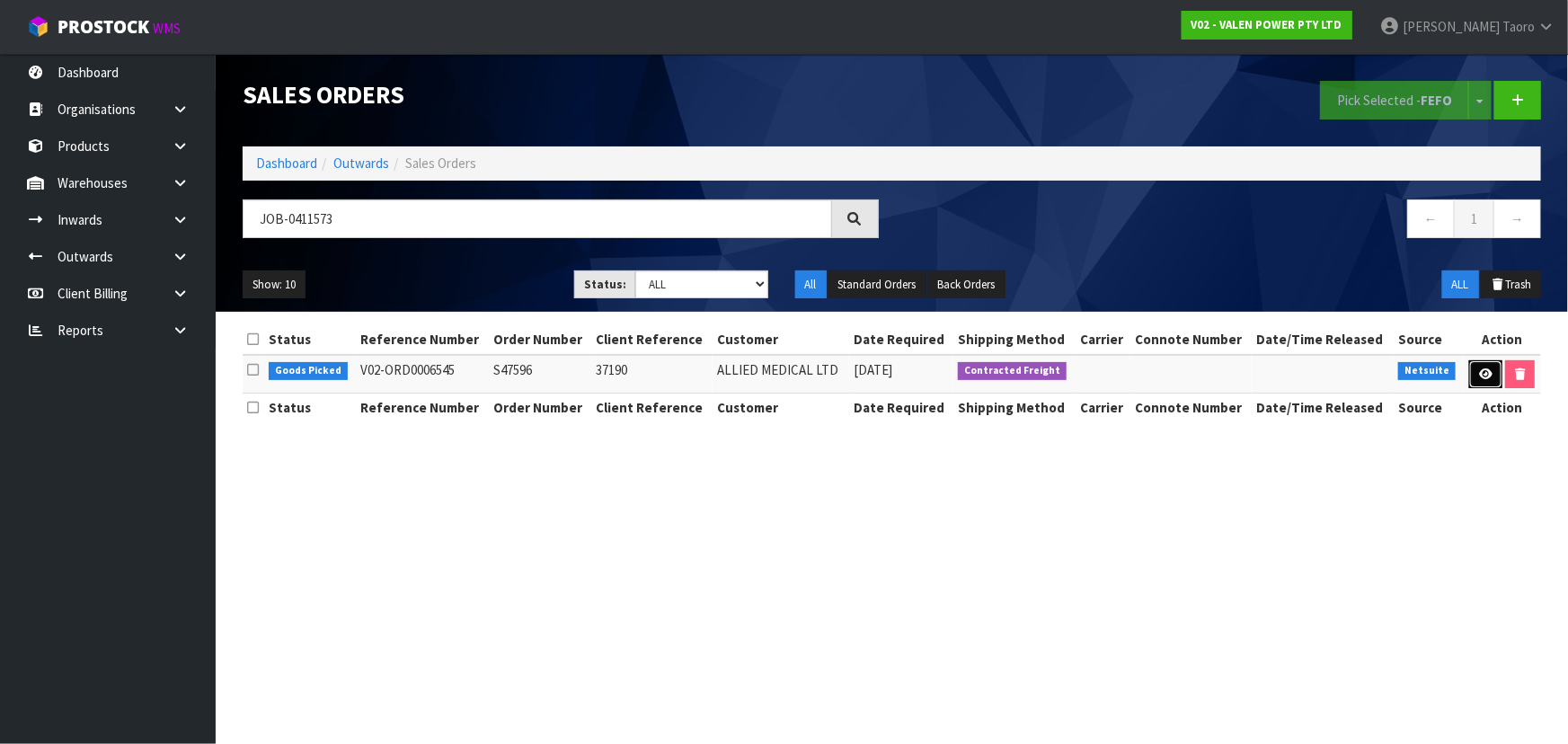
click at [1472, 371] on link at bounding box center [1485, 374] width 33 height 29
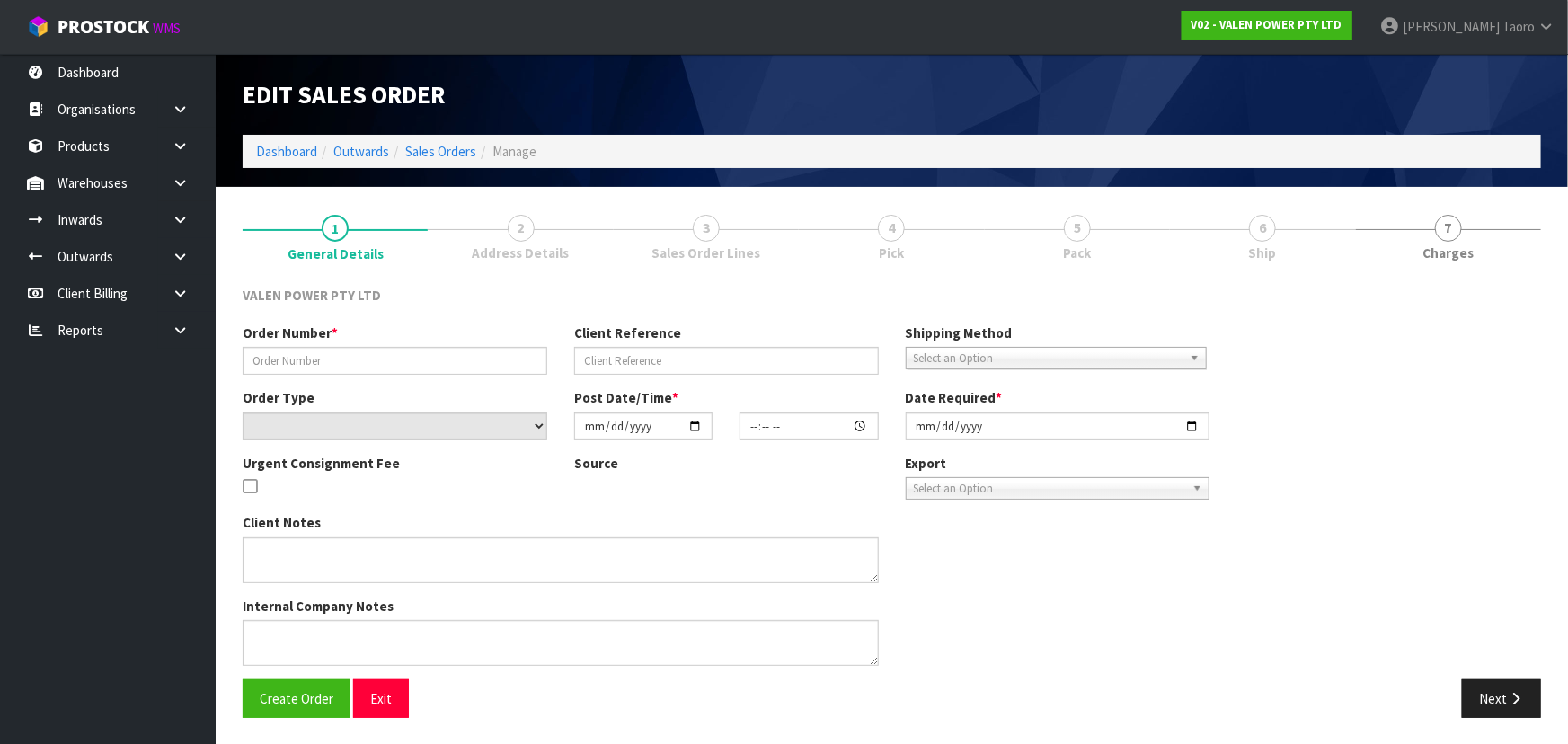
type input "S47596"
type input "37190"
select select "number:0"
type input "[DATE]"
type input "13:30:07.000"
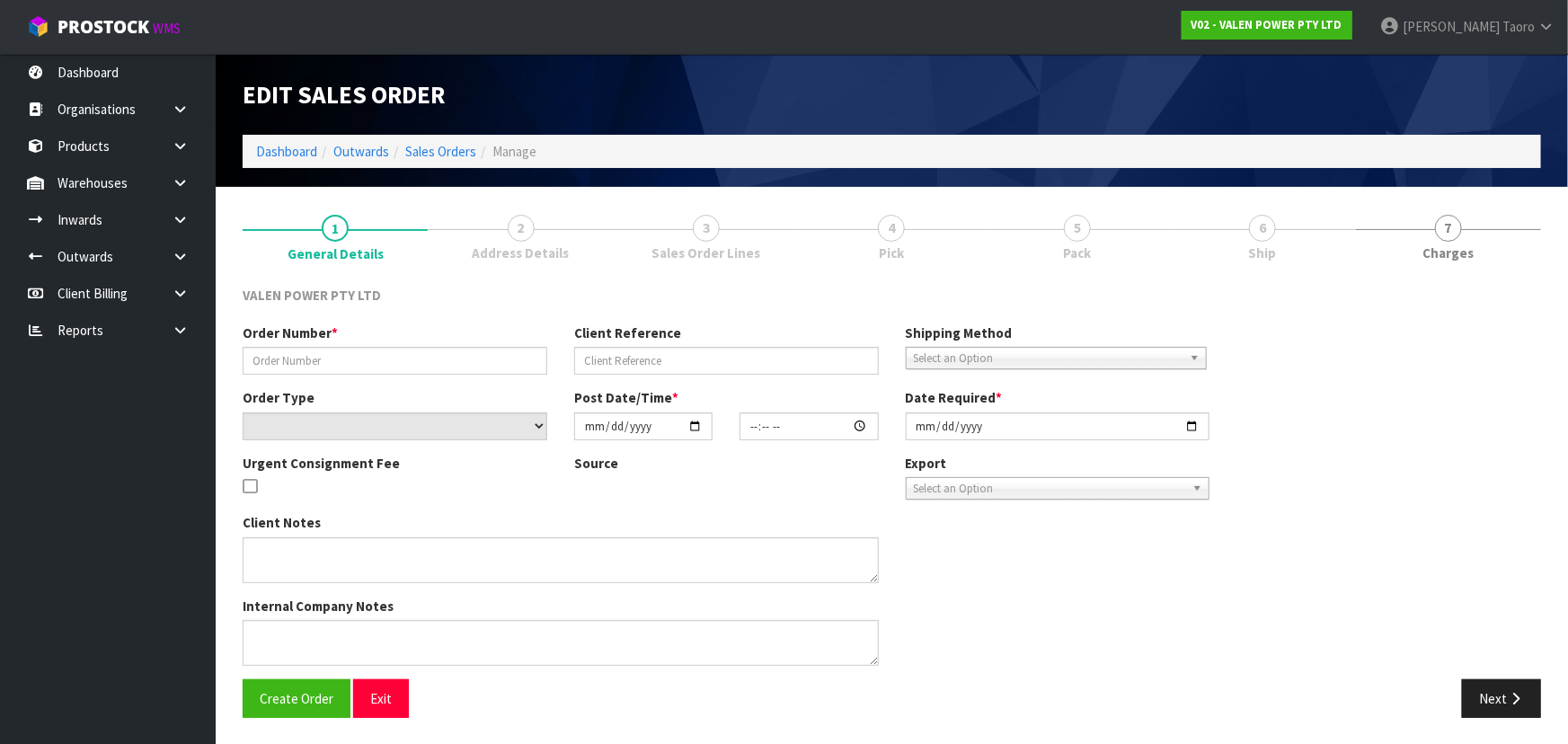
type input "[DATE]"
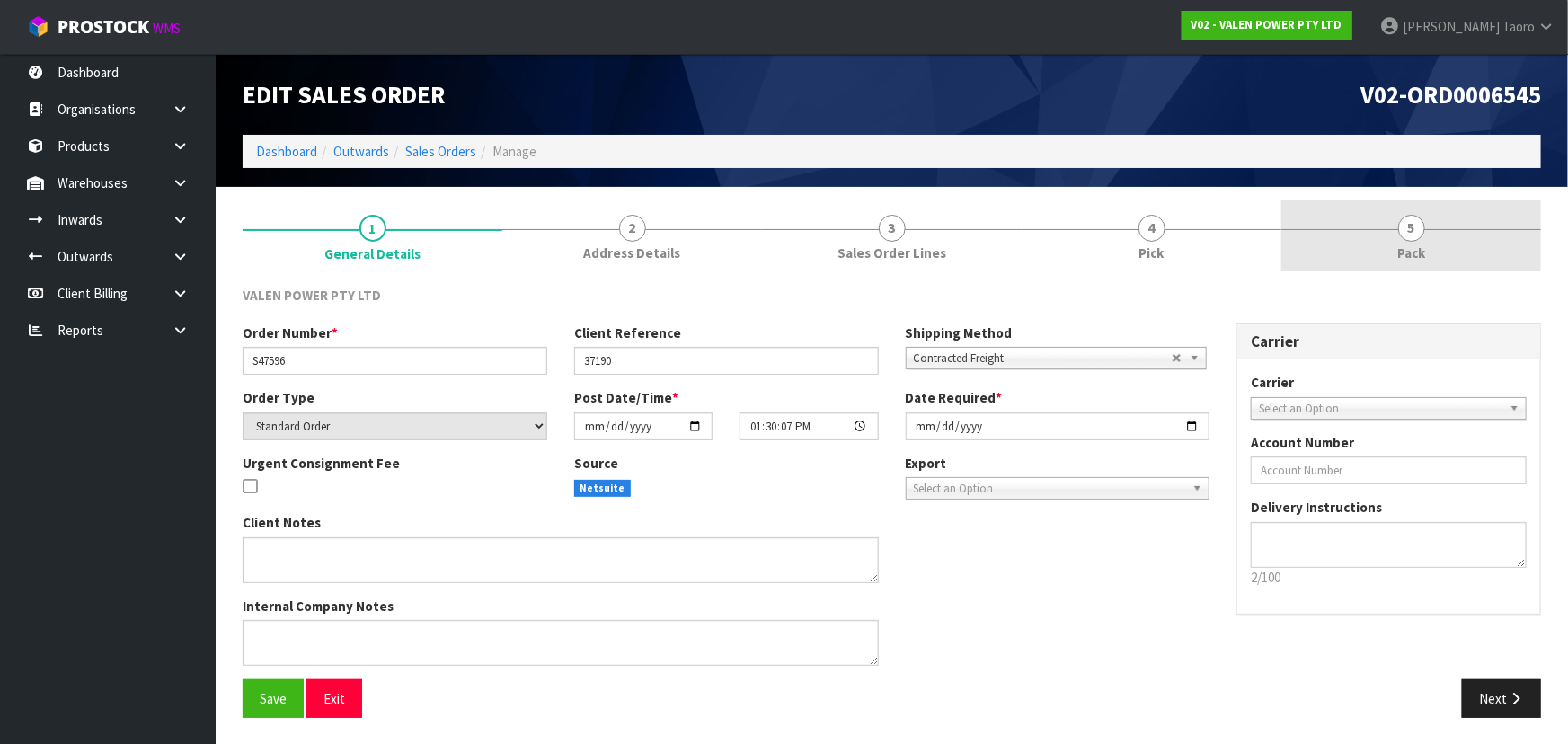
click at [1366, 265] on link "5 Pack" at bounding box center [1411, 236] width 260 height 71
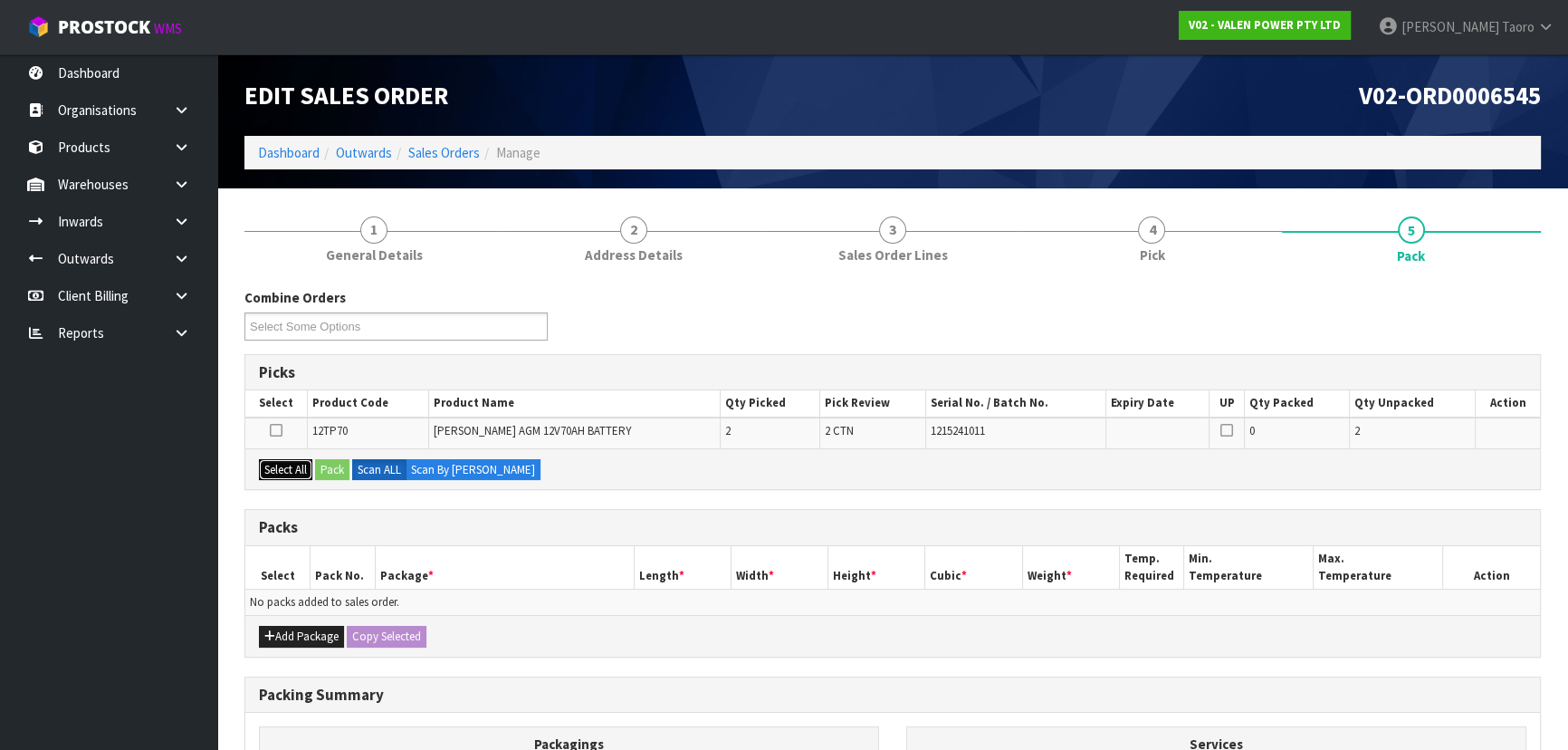
click at [286, 464] on button "Select All" at bounding box center [285, 470] width 54 height 22
click at [348, 467] on button "Pack" at bounding box center [332, 470] width 34 height 22
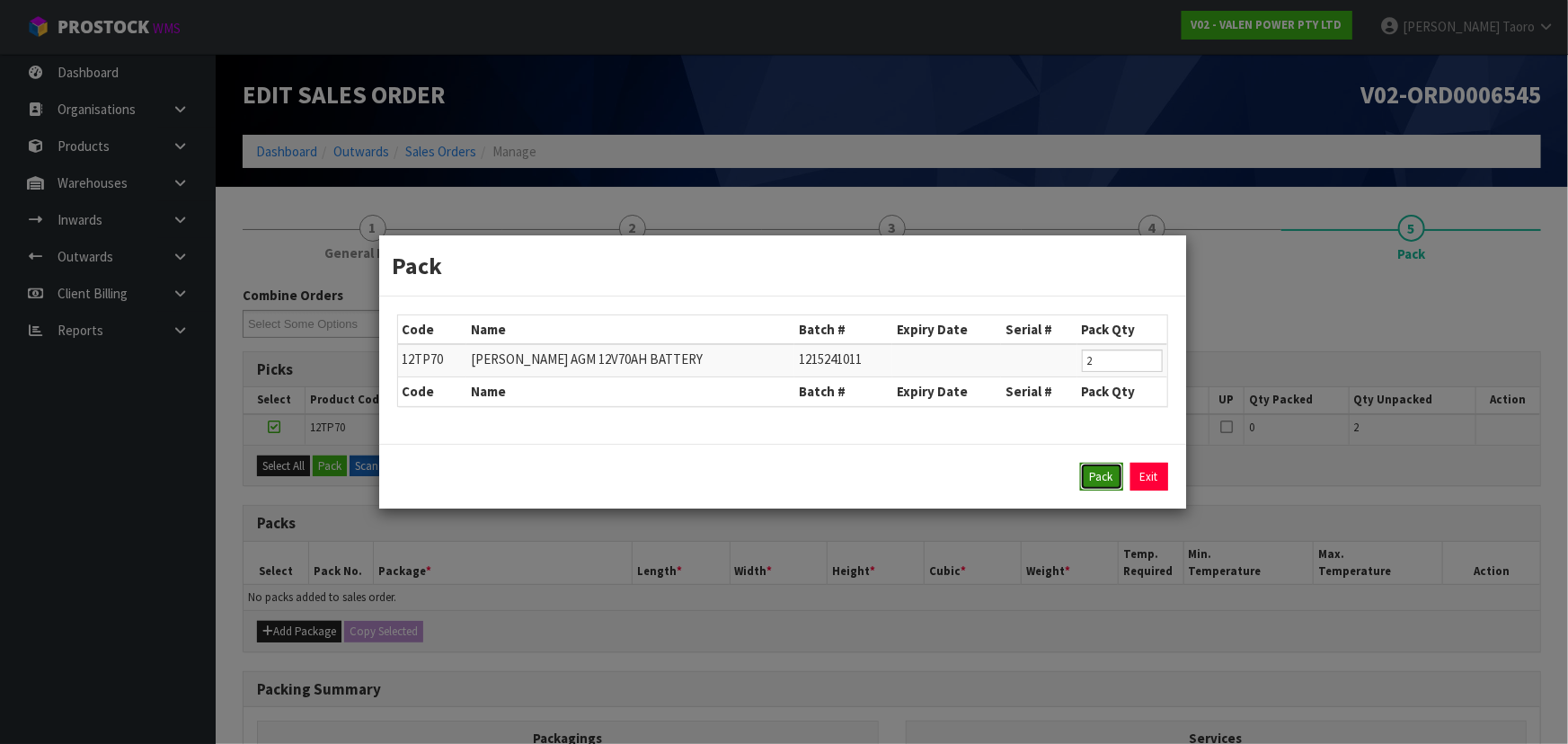
click at [1105, 476] on button "Pack" at bounding box center [1102, 477] width 43 height 29
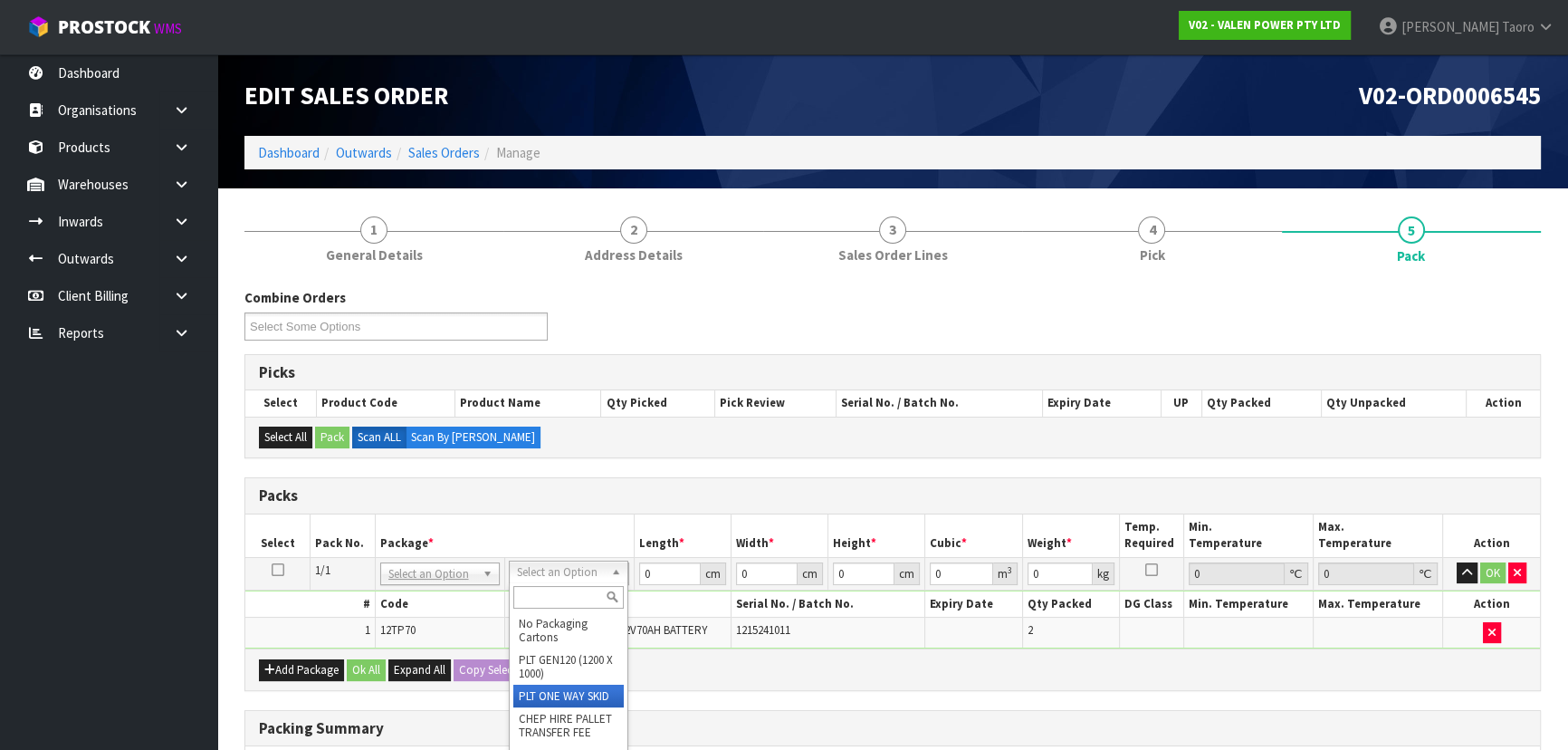
type input "48"
click at [652, 568] on input "0" at bounding box center [668, 574] width 61 height 23
type input "58"
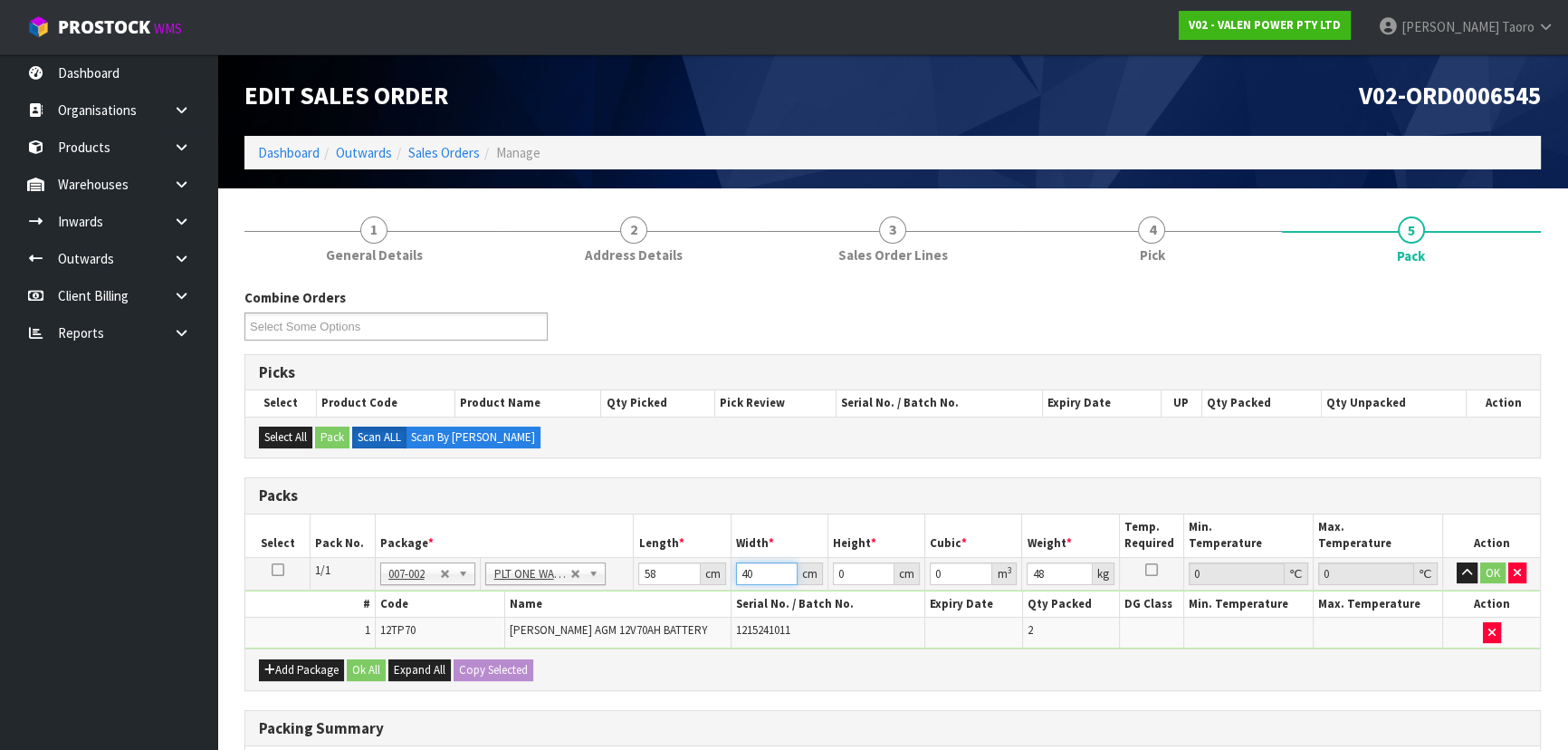
type input "40"
type input "3"
type input "0.00696"
type input "33"
type input "0.07656"
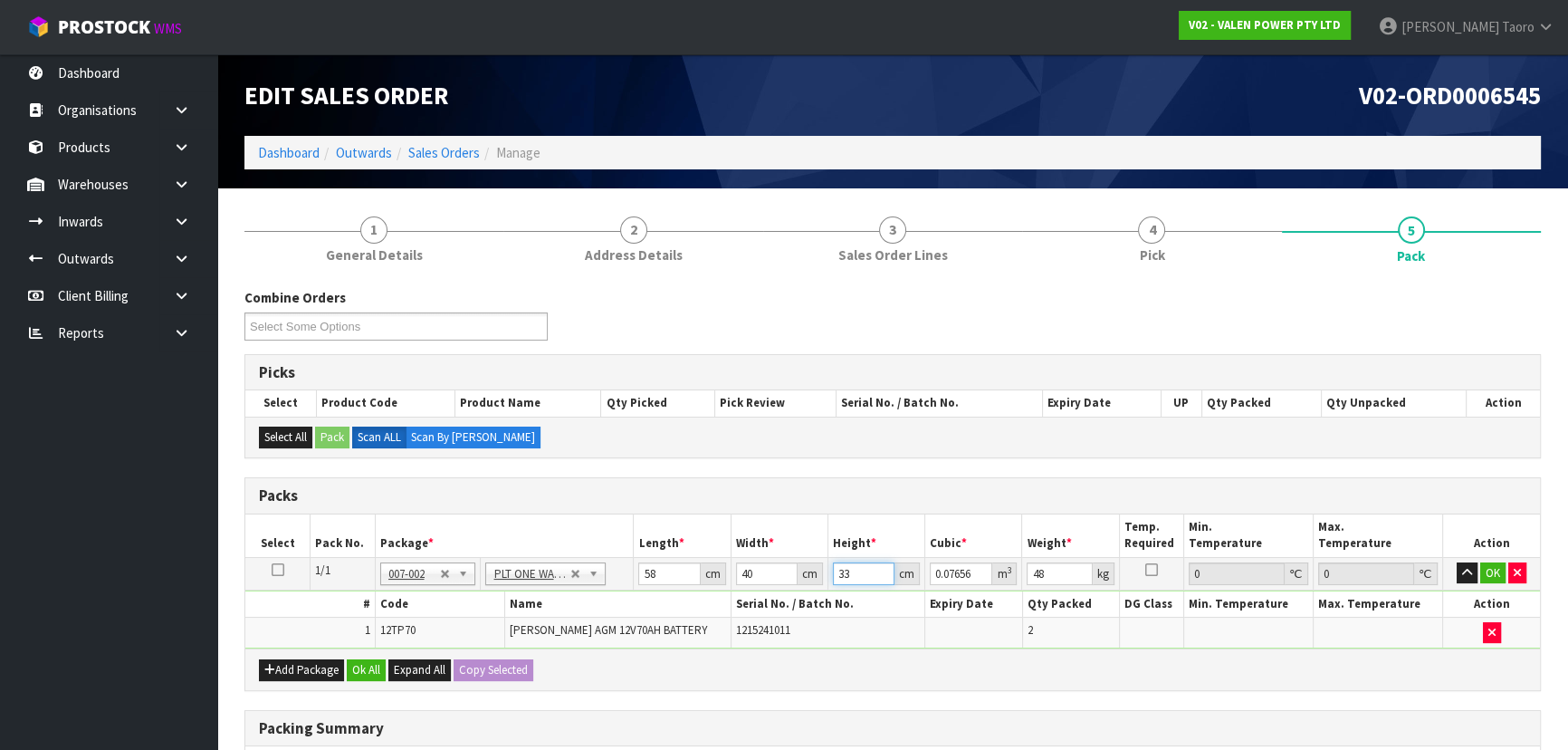
type input "33"
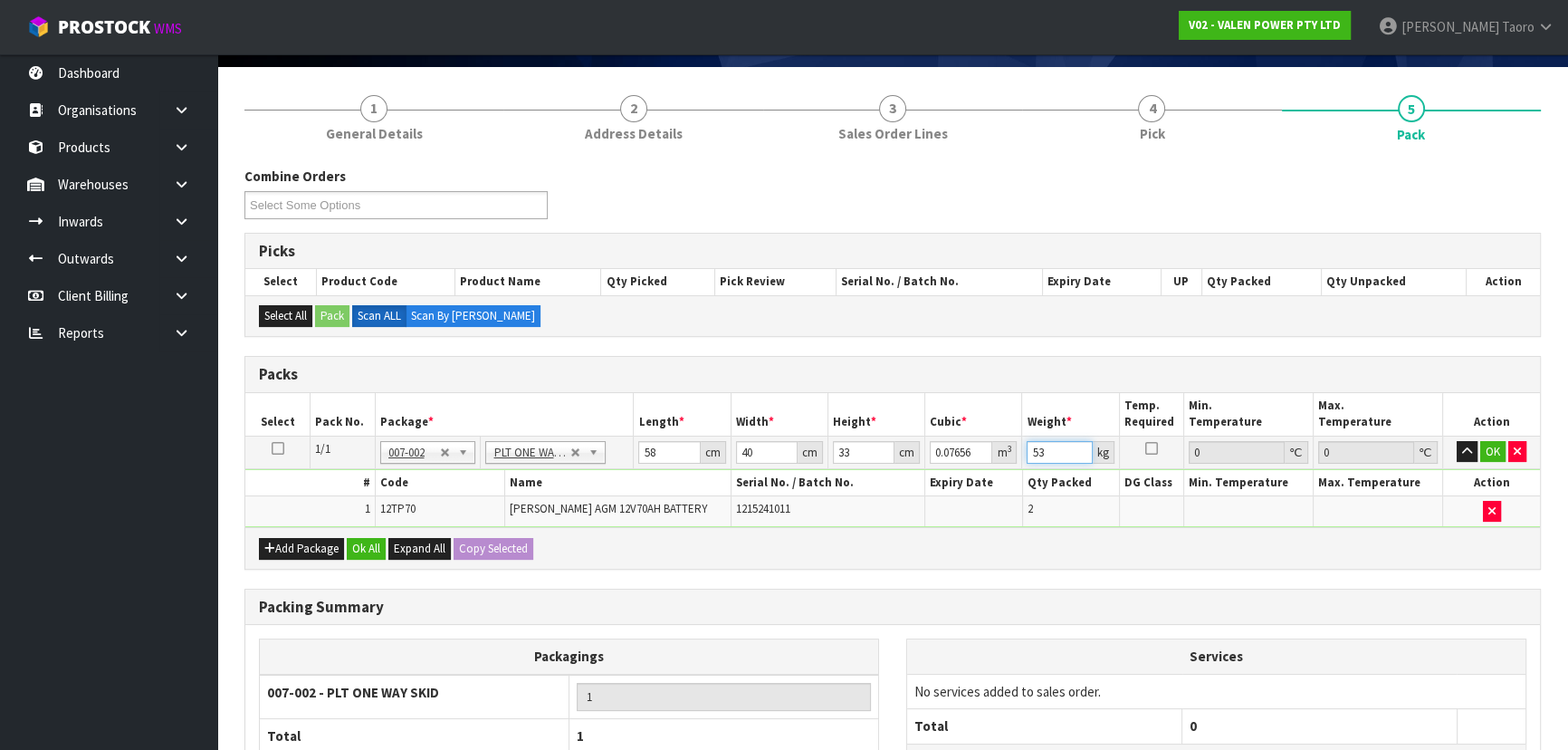
scroll to position [281, 0]
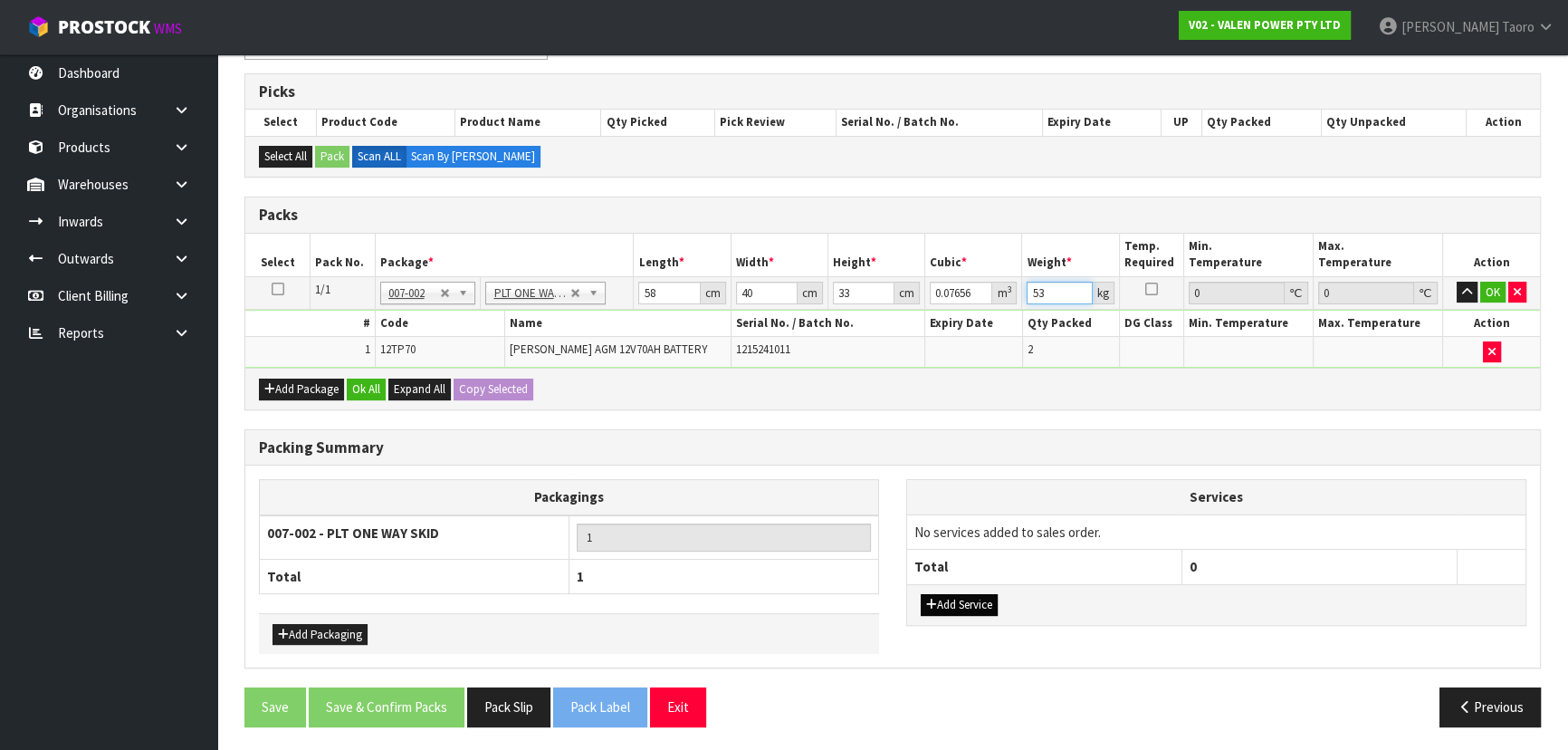
type input "53"
click at [968, 598] on button "Add Service" at bounding box center [958, 604] width 77 height 22
click at [969, 606] on button "Add Service" at bounding box center [958, 614] width 77 height 22
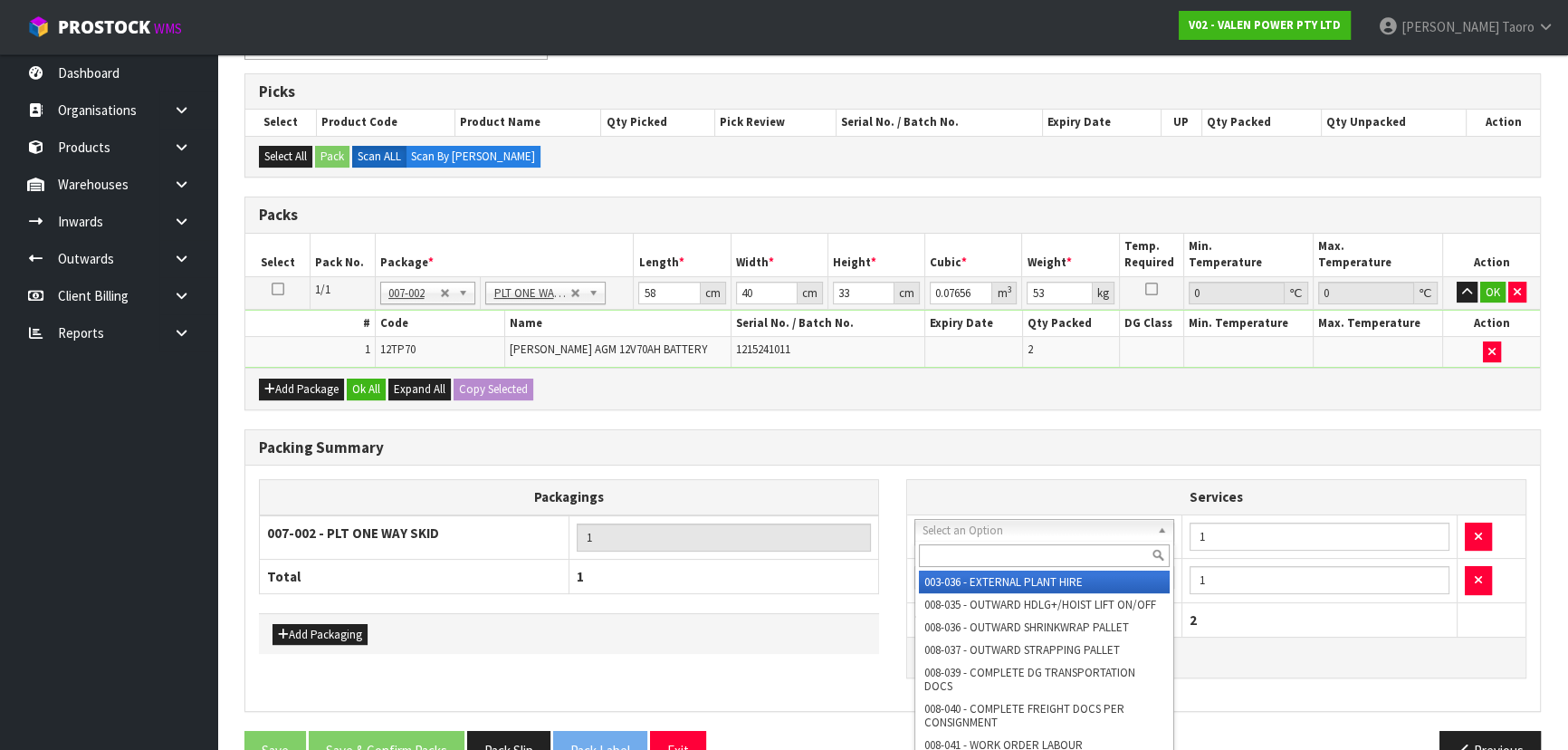
click at [1001, 553] on input "text" at bounding box center [1043, 556] width 250 height 23
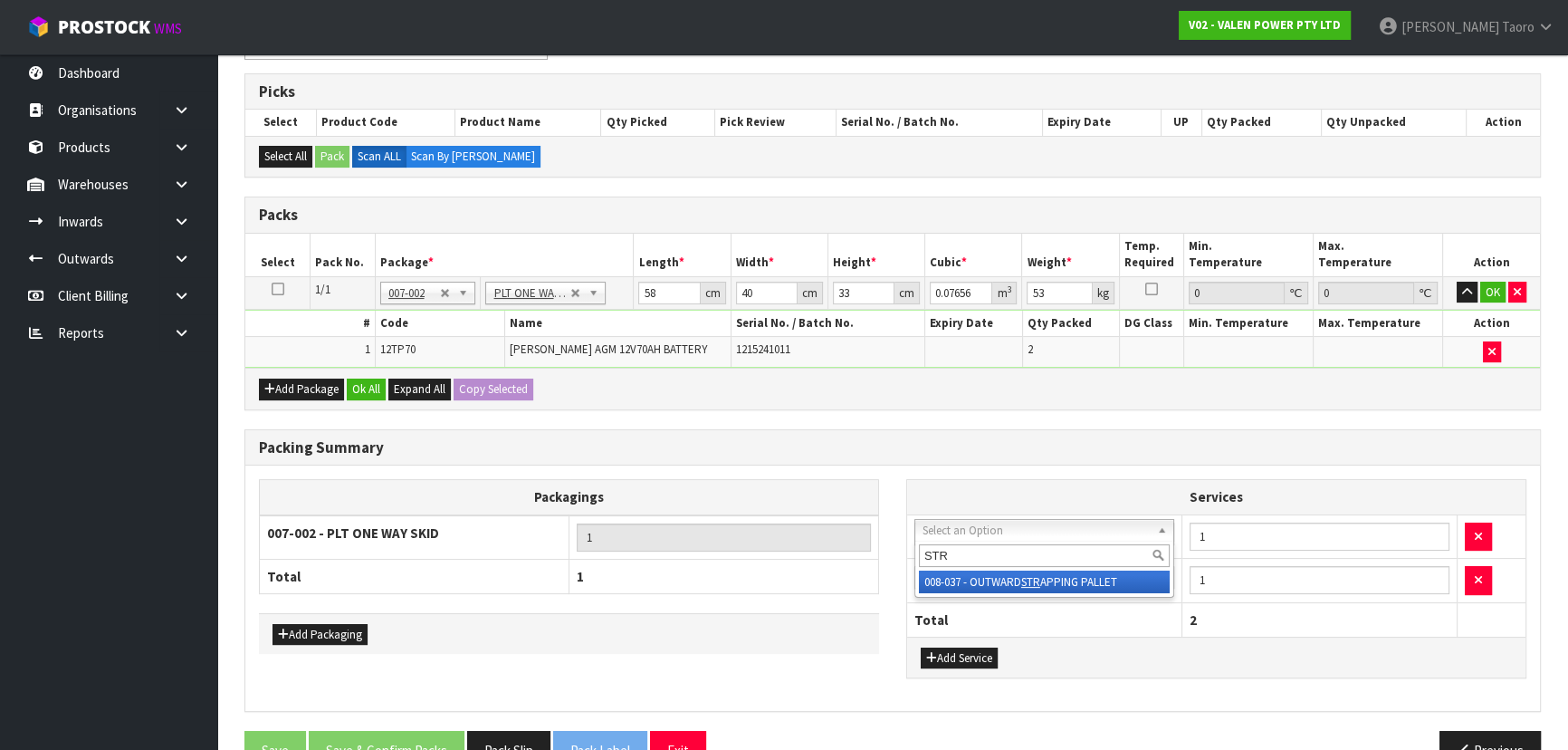
type input "STR"
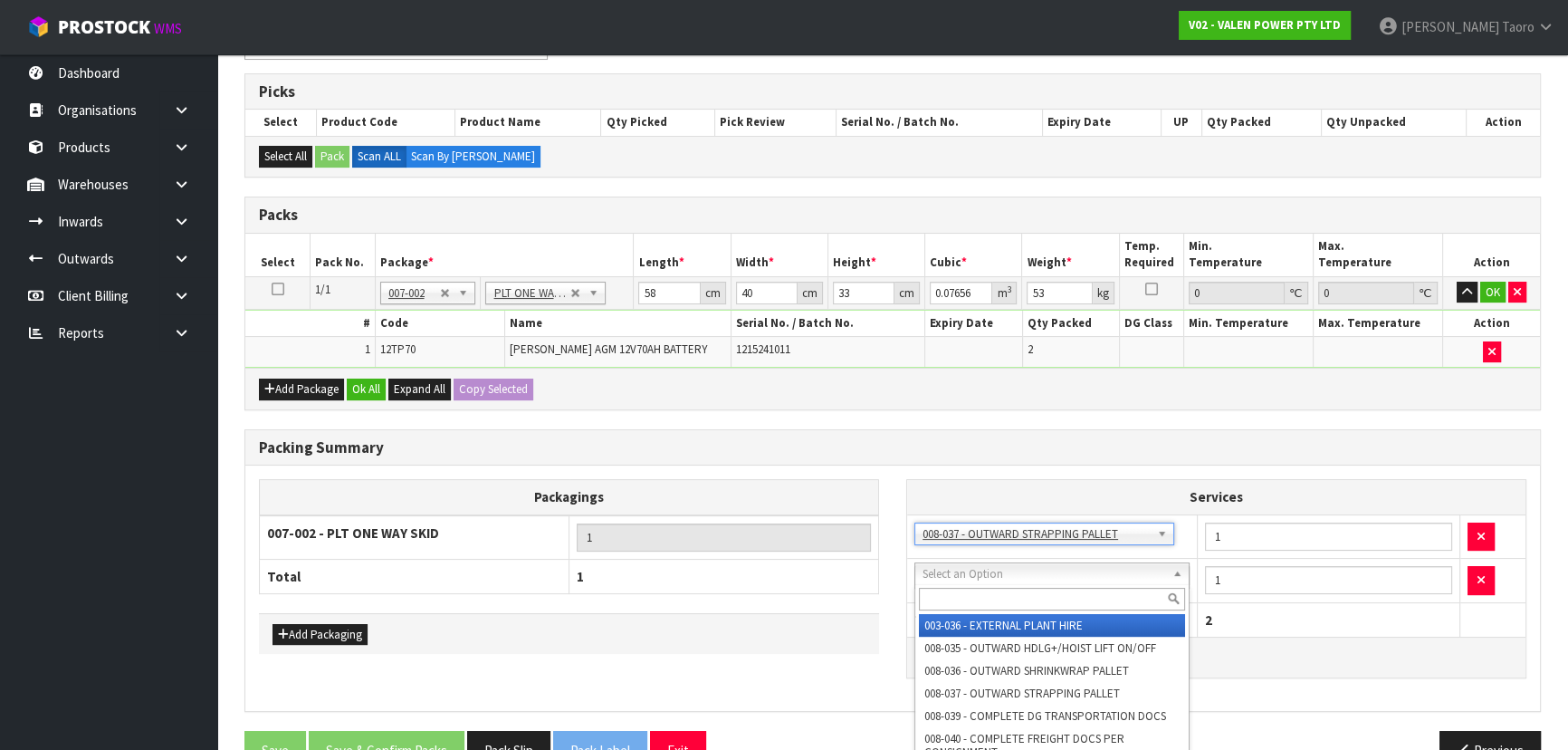
click at [1023, 591] on input "text" at bounding box center [1052, 600] width 267 height 23
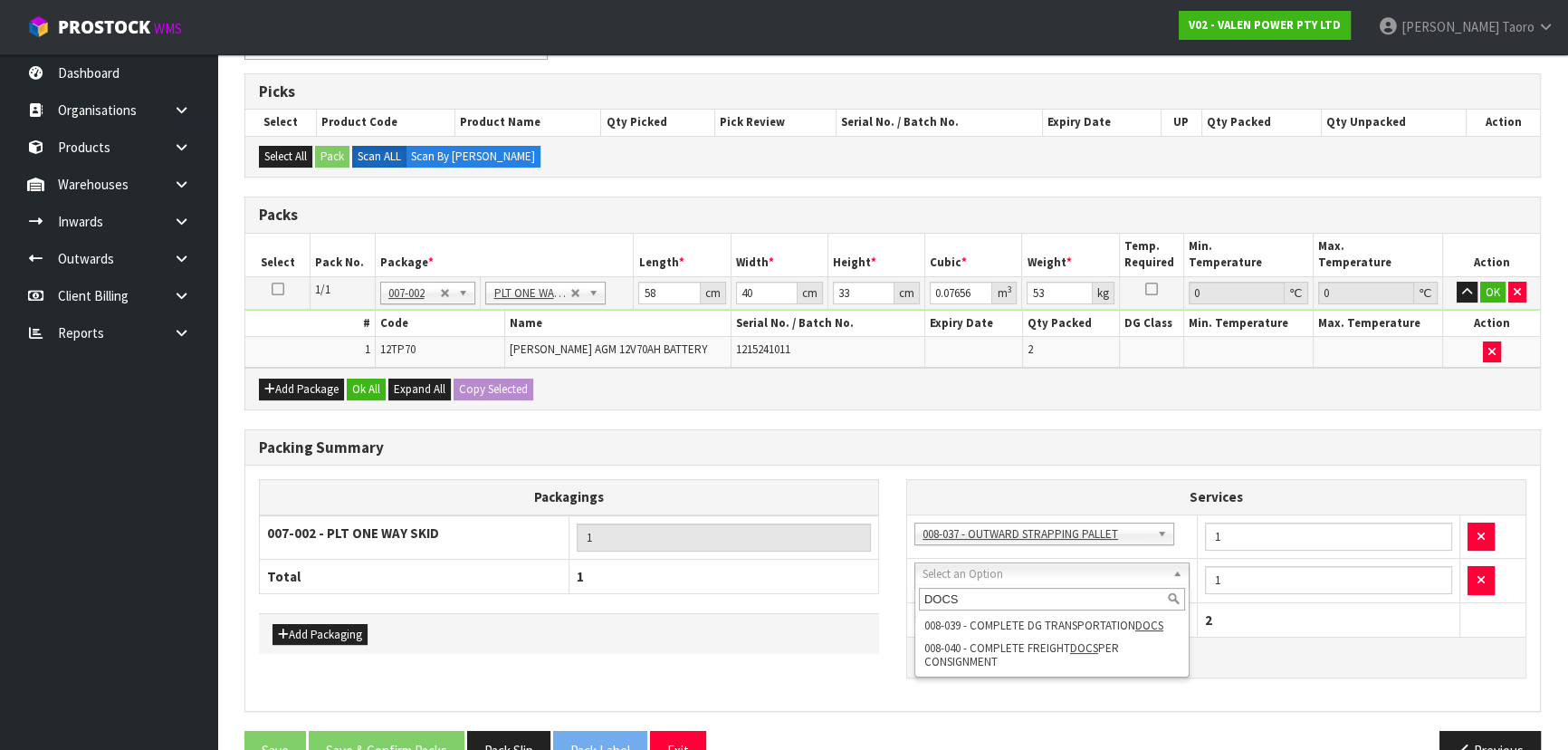
type input "DOCS"
click at [1053, 673] on div "DOCS 008-039 - COMPLETE DG TRANSPORTATION DOCS 008-040 - COMPLETE FREIGHT DOCS …" at bounding box center [1051, 631] width 275 height 94
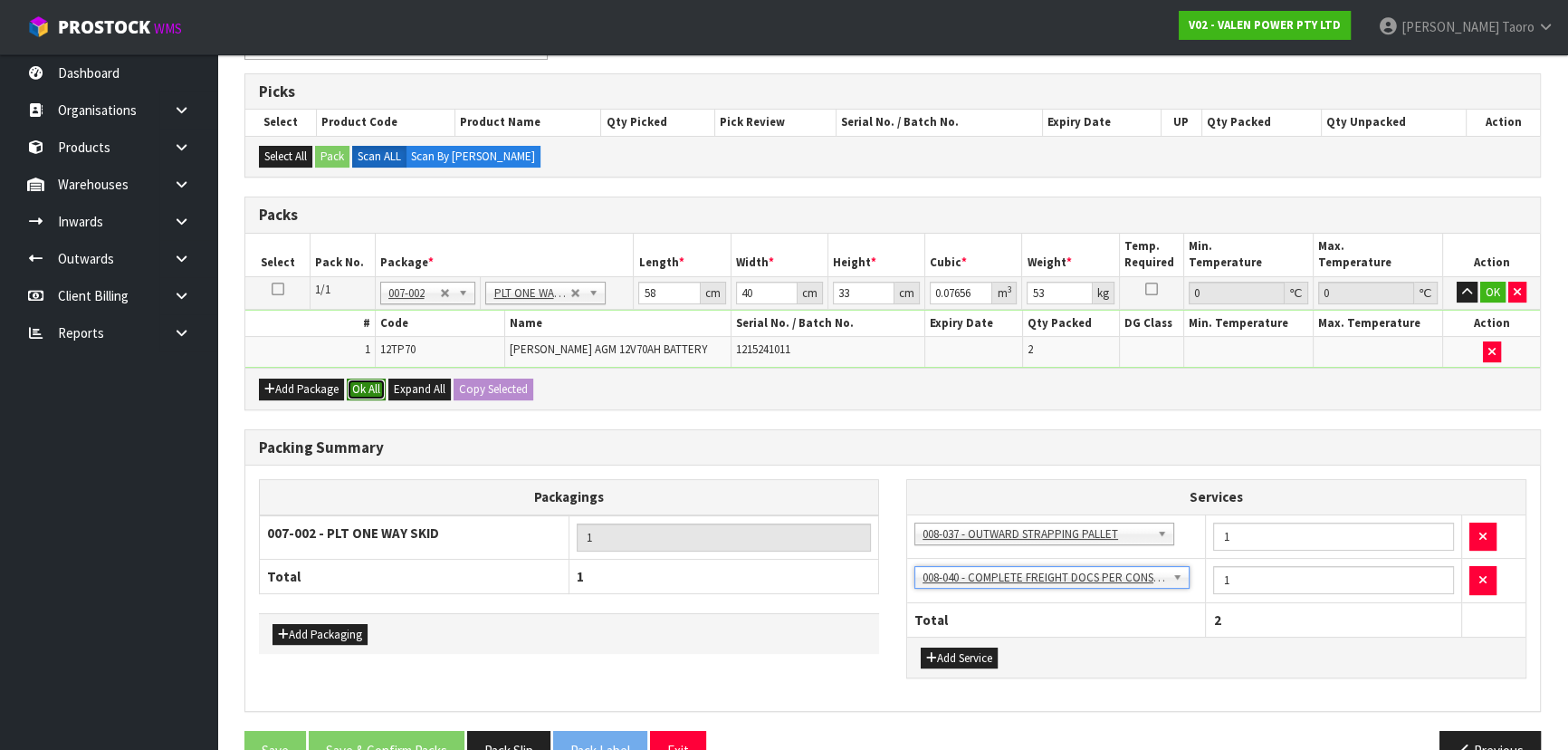
click at [369, 389] on button "Ok All" at bounding box center [366, 389] width 39 height 22
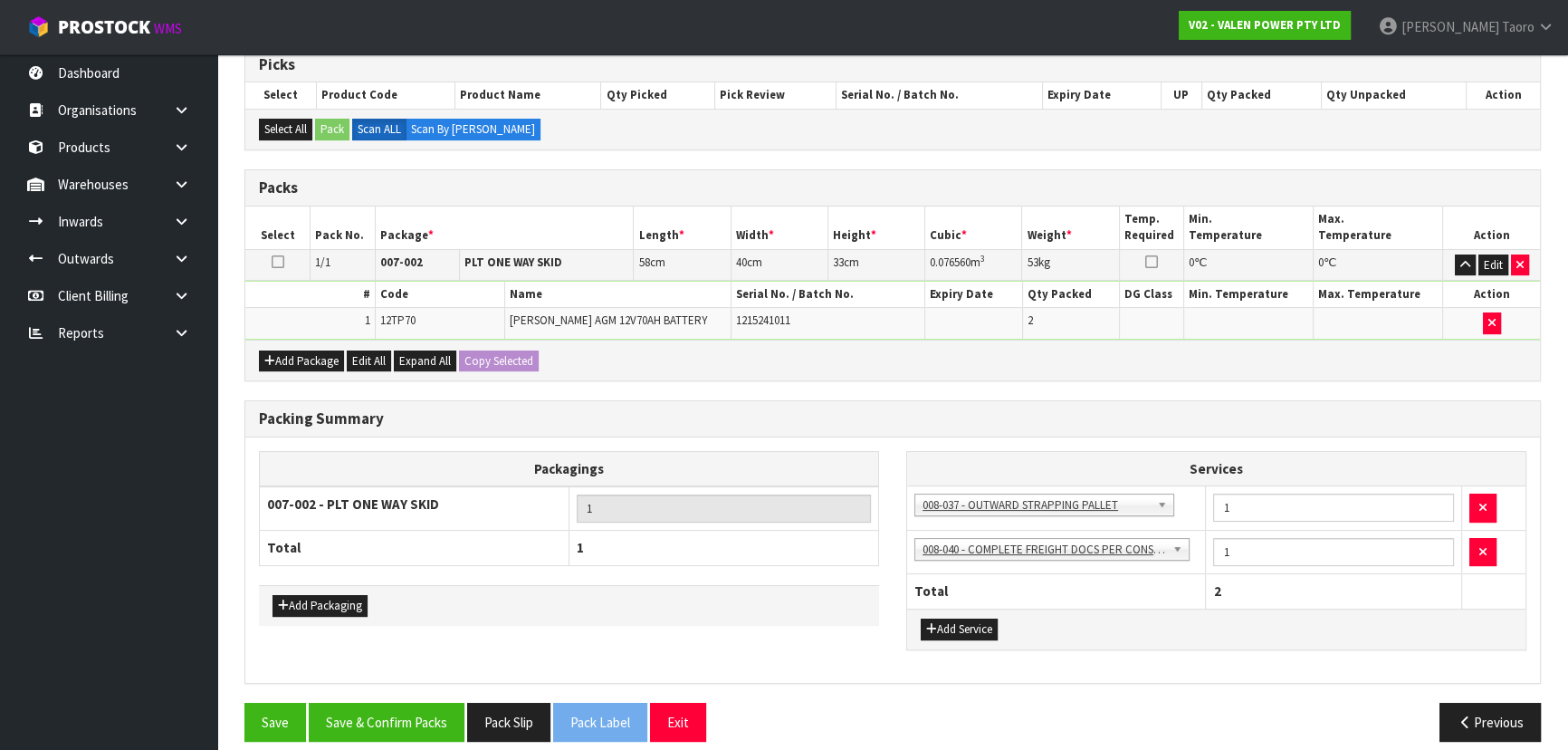
scroll to position [322, 0]
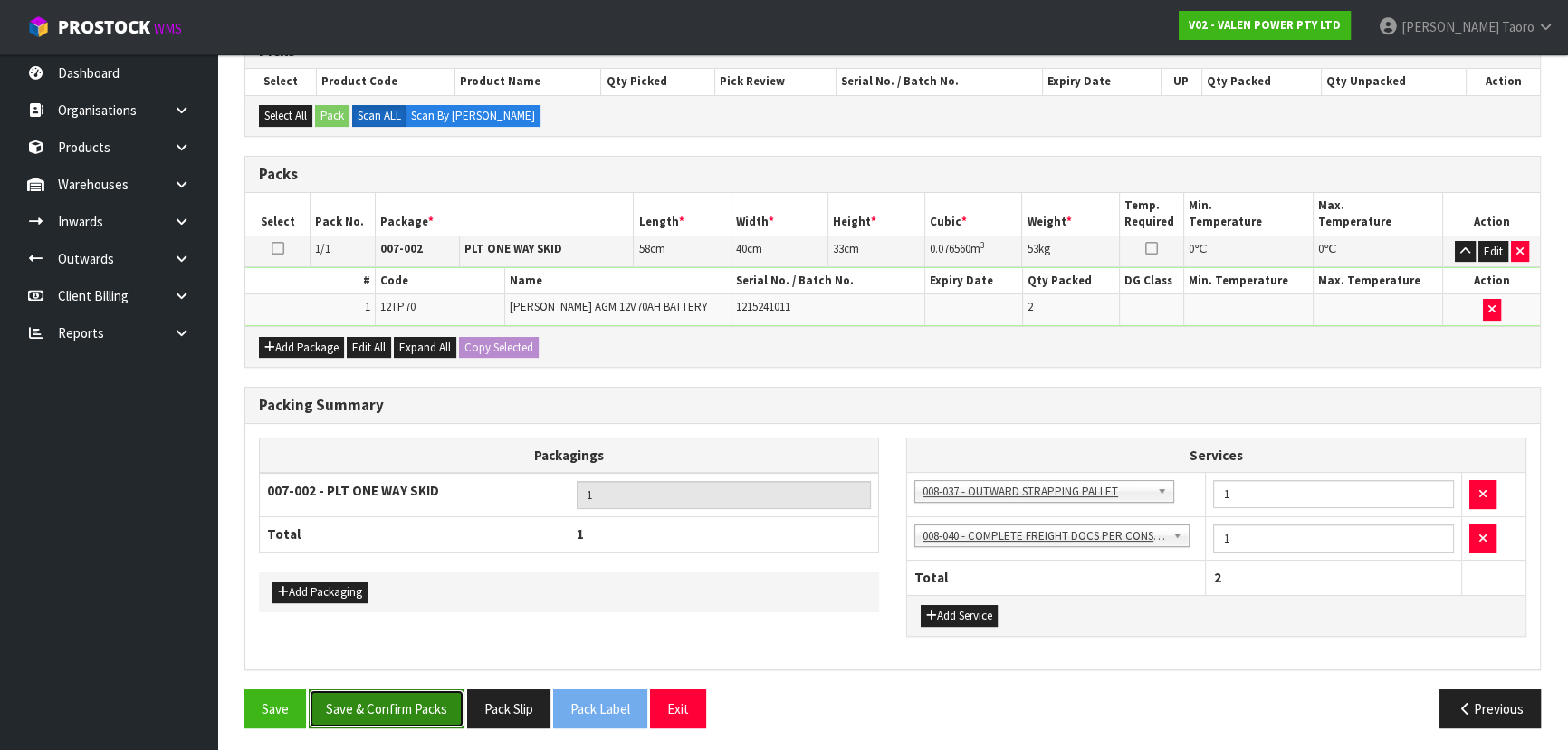
click at [397, 698] on button "Save & Confirm Packs" at bounding box center [387, 708] width 156 height 39
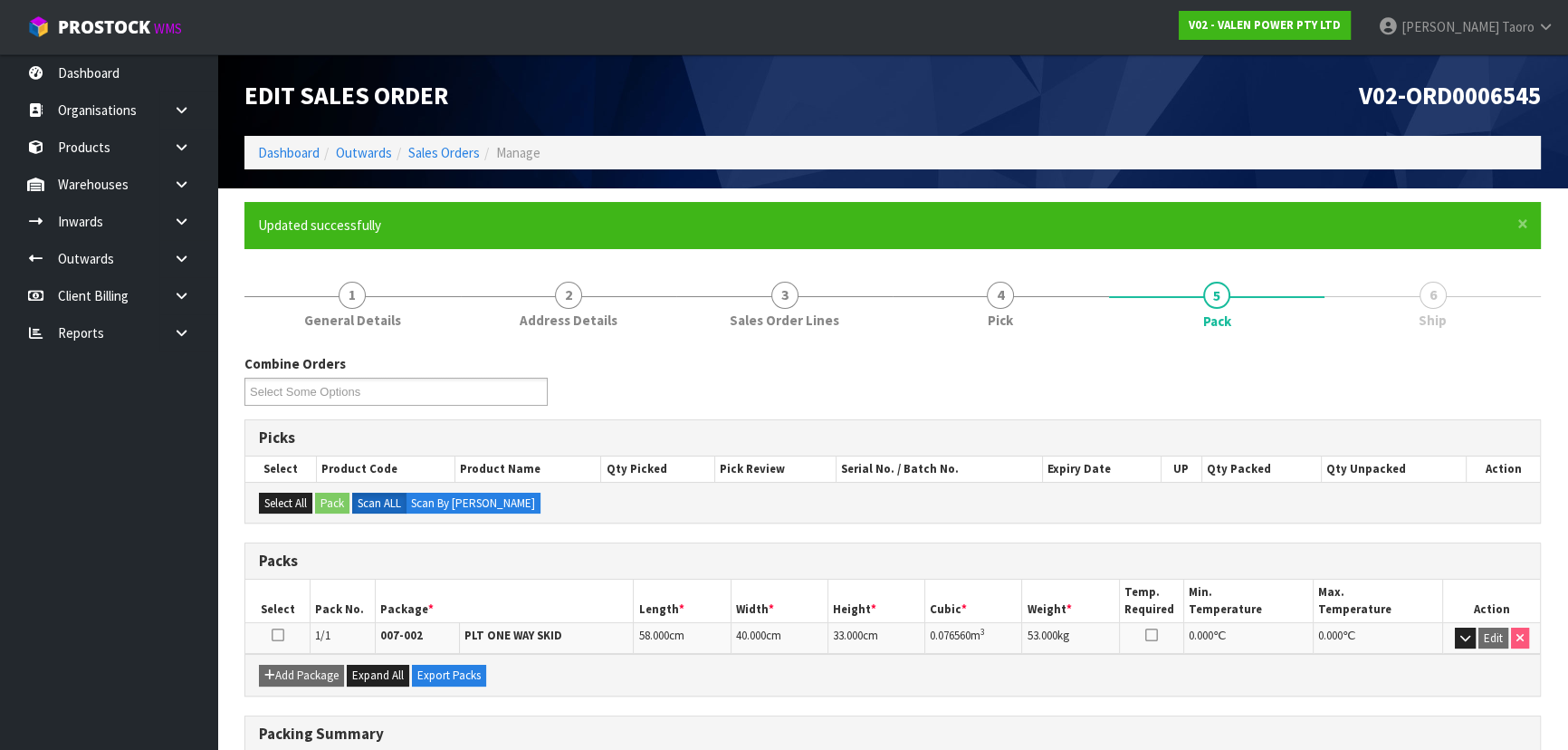
scroll to position [289, 0]
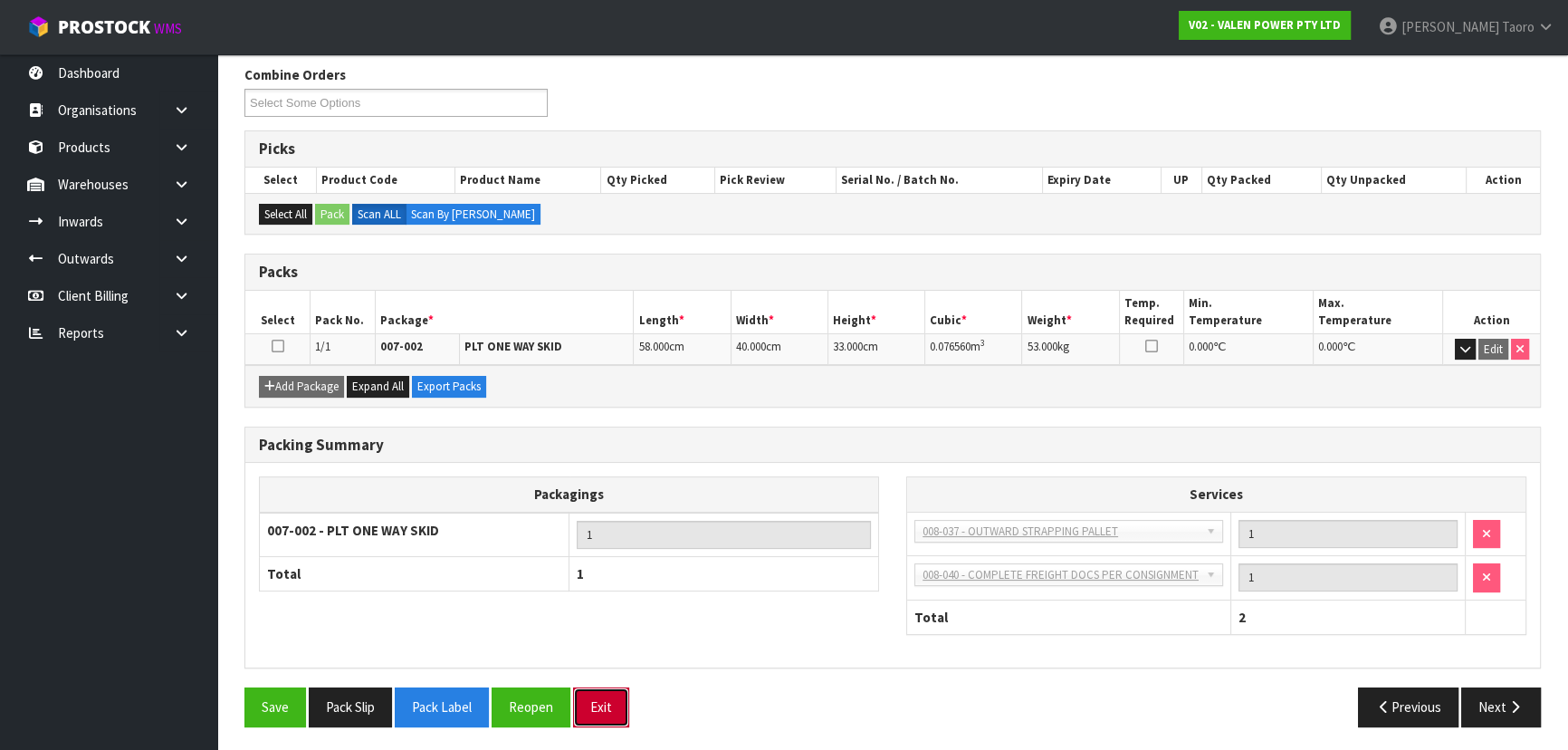
click at [605, 700] on button "Exit" at bounding box center [600, 706] width 56 height 39
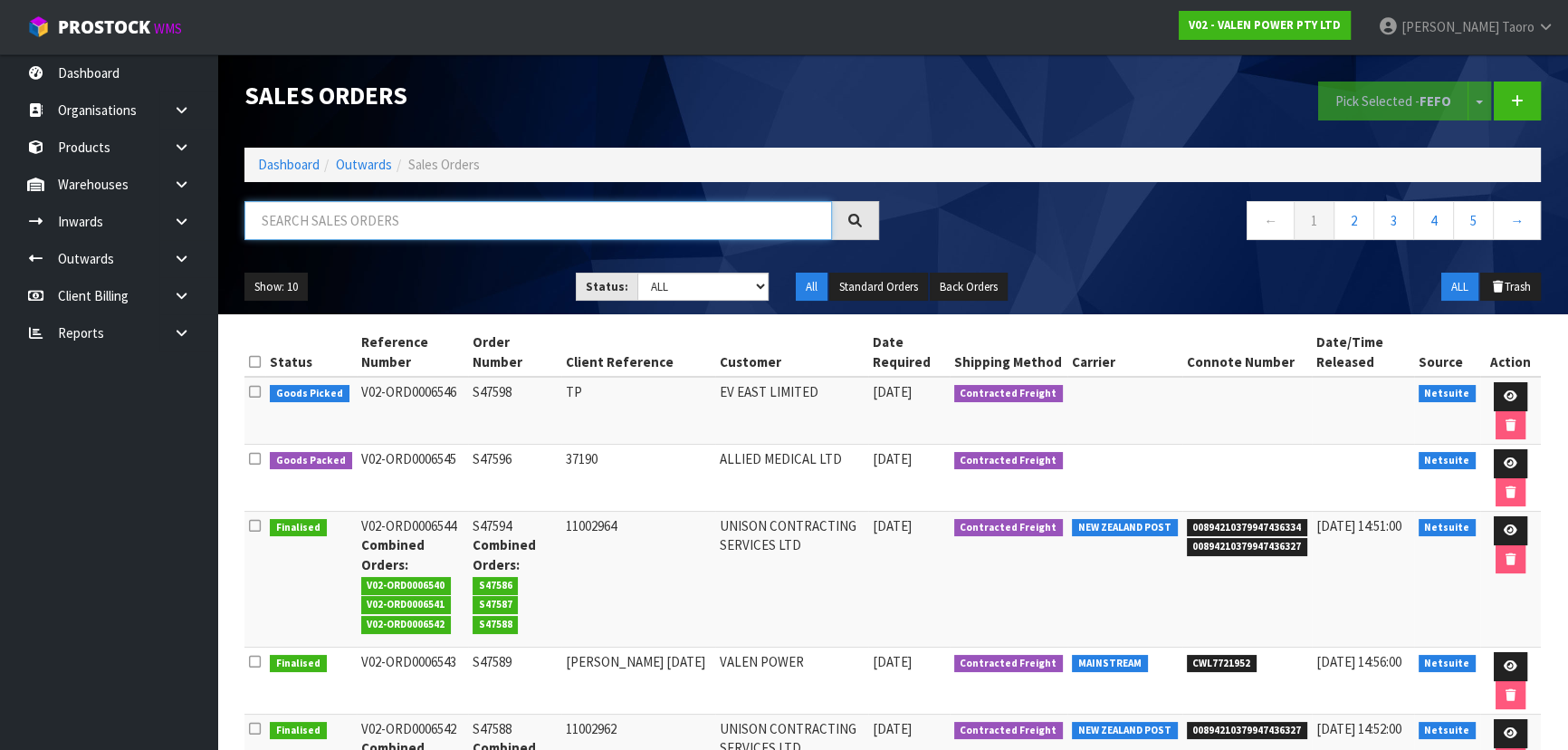
click at [675, 214] on input "text" at bounding box center [539, 220] width 588 height 39
type input "JOB-0411601"
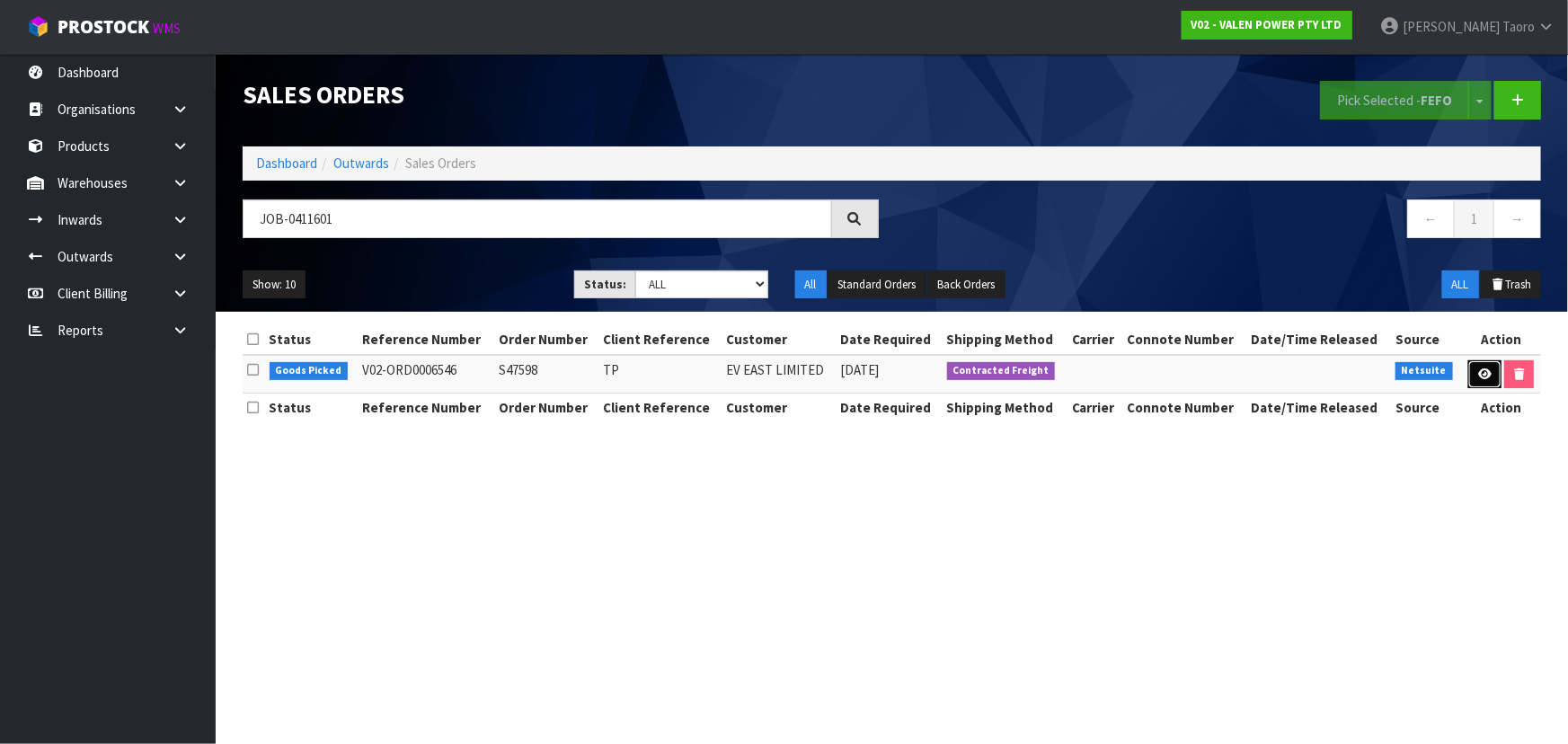
click at [1492, 367] on link at bounding box center [1484, 374] width 33 height 29
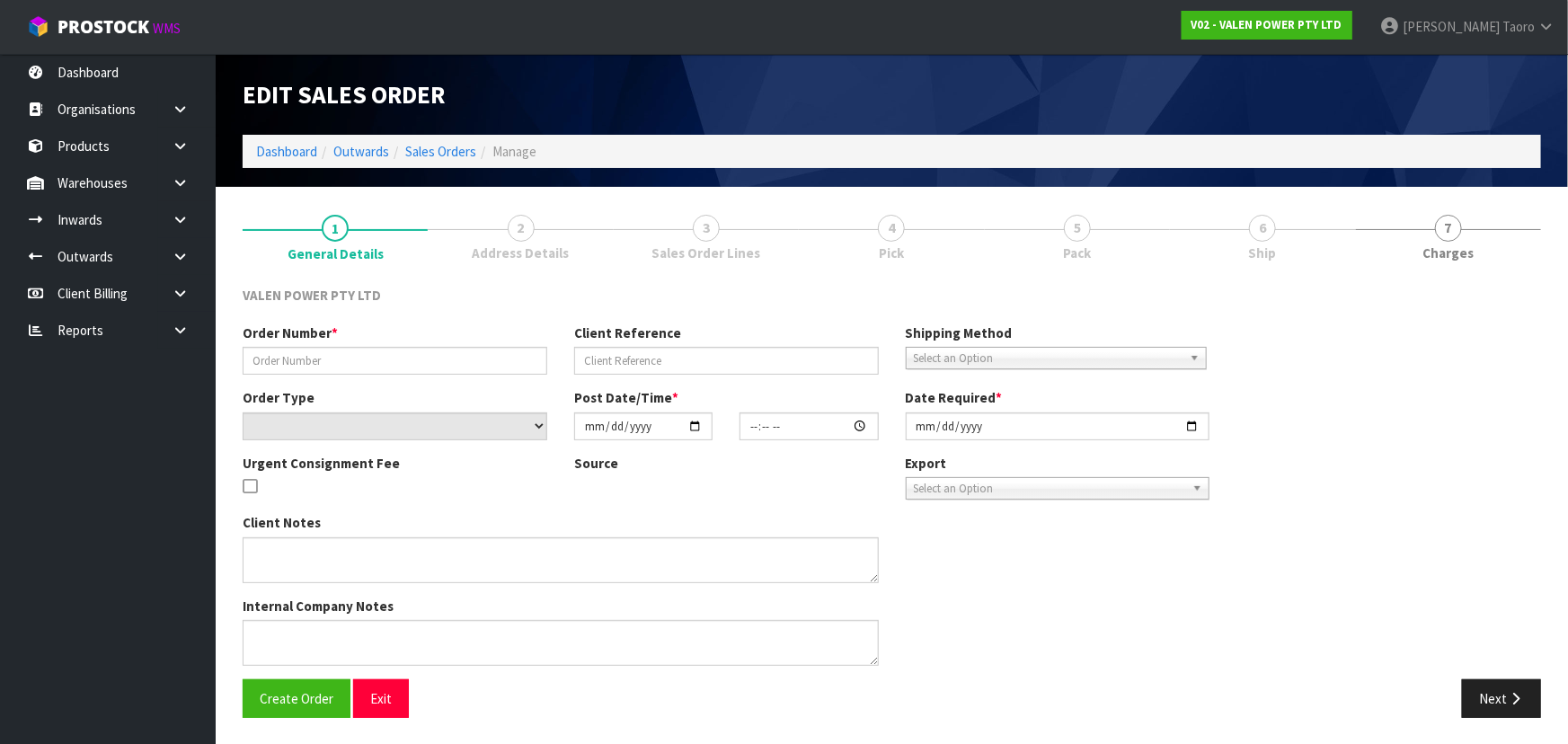
type input "S47598"
type input "TP"
select select "number:0"
type input "[DATE]"
type input "15:15:06.000"
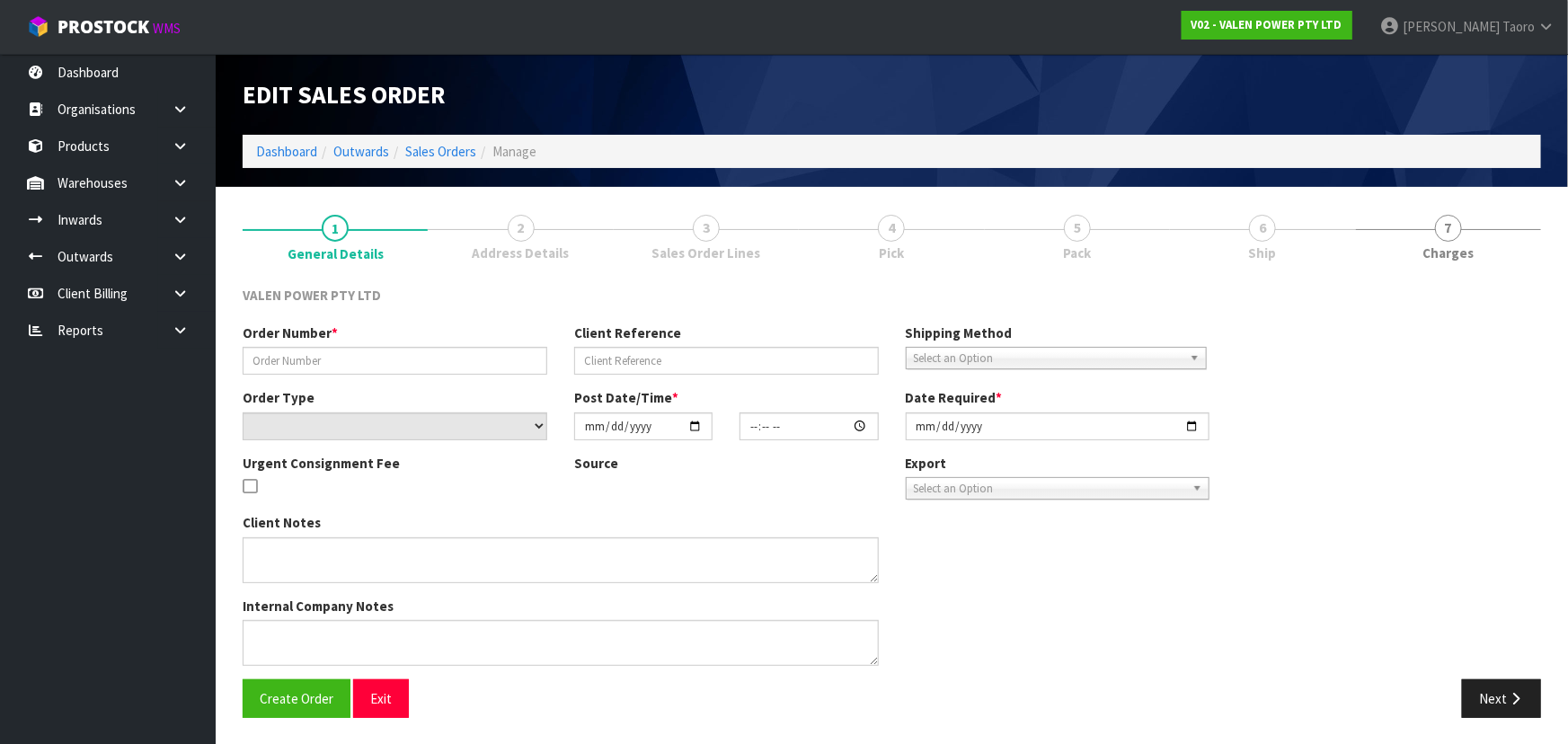
type input "[DATE]"
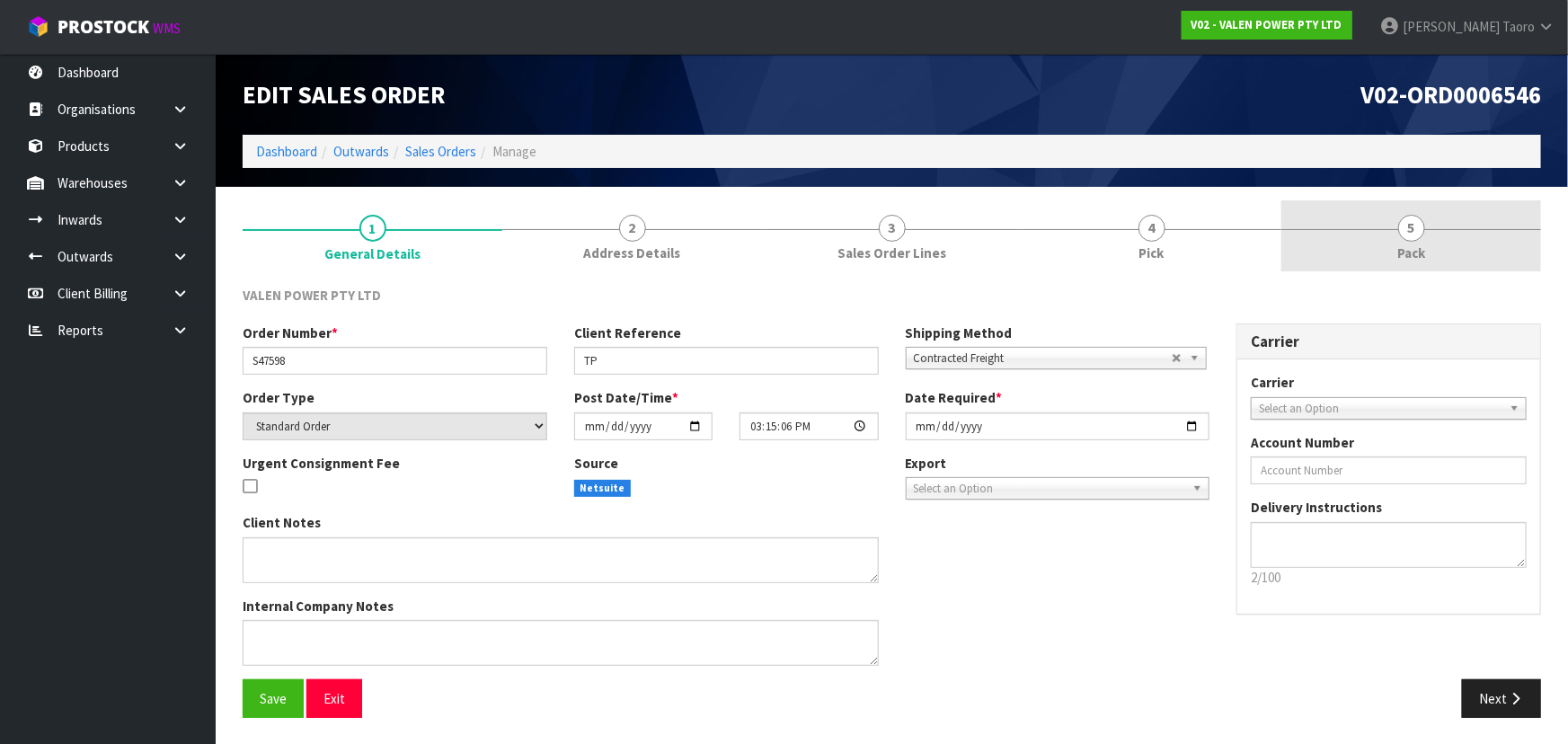
click at [1388, 235] on link "5 Pack" at bounding box center [1411, 236] width 260 height 71
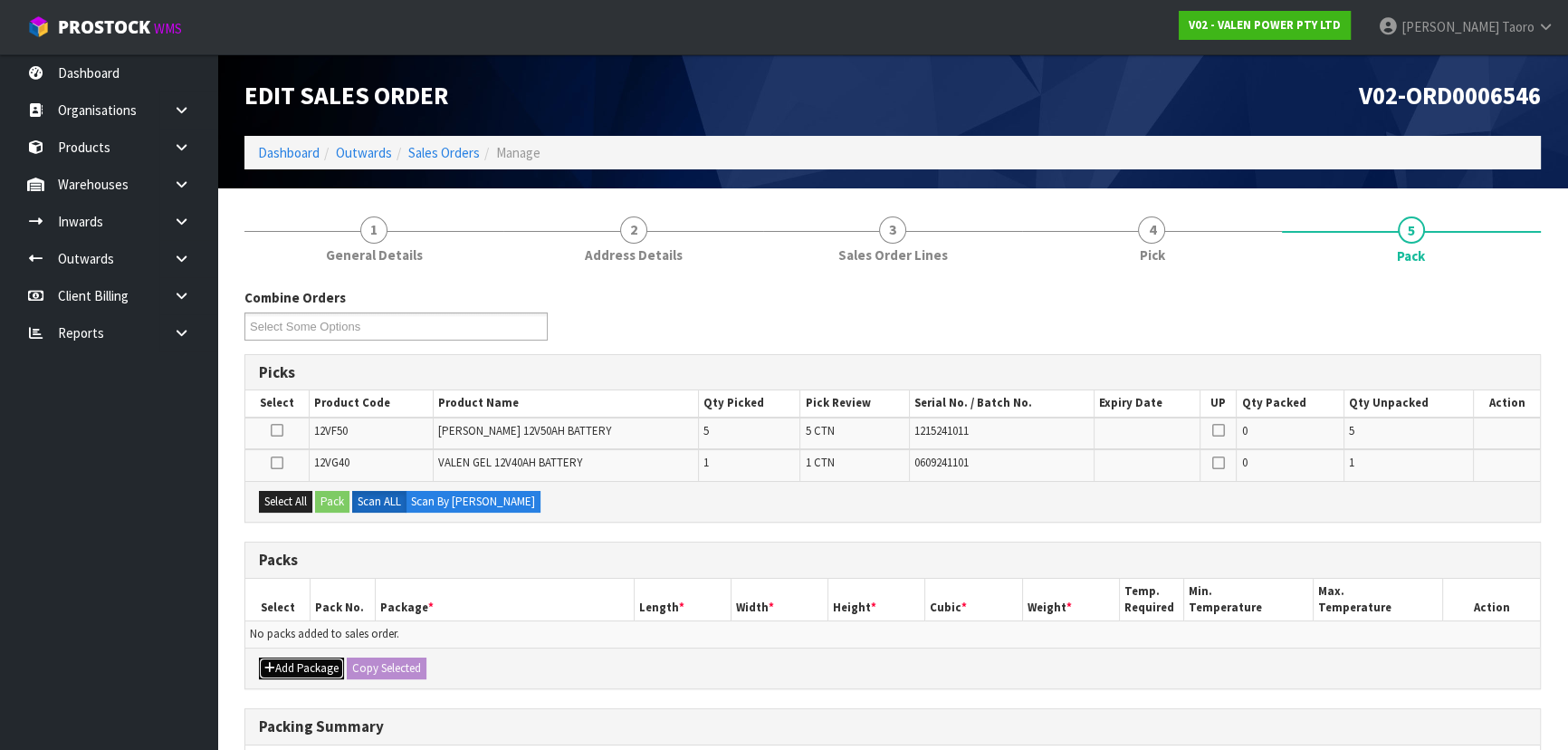
click at [273, 663] on icon "button" at bounding box center [269, 668] width 10 height 11
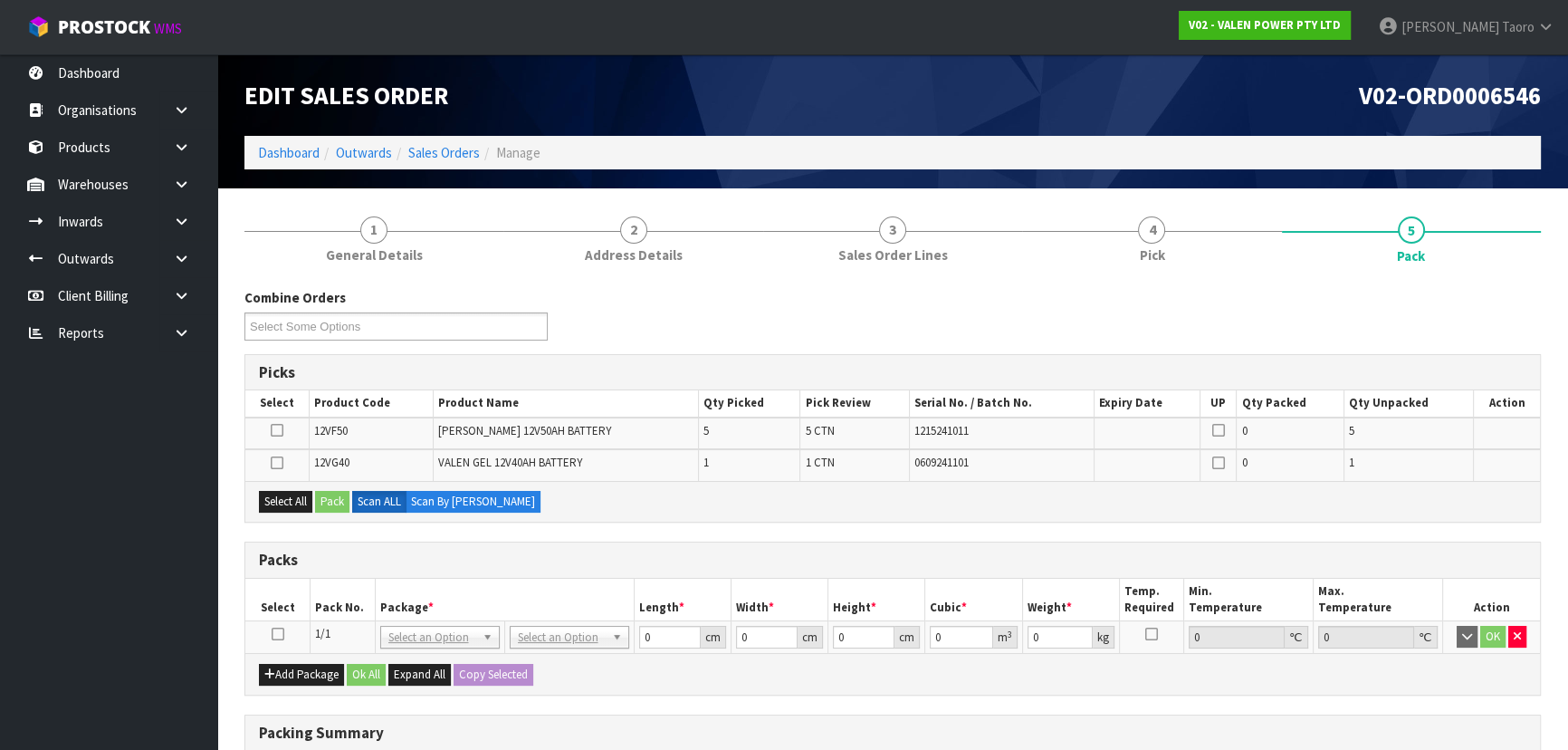
drag, startPoint x: 278, startPoint y: 637, endPoint x: 279, endPoint y: 552, distance: 85.0
click at [278, 634] on icon at bounding box center [277, 634] width 12 height 1
click at [281, 515] on div "Select All Pack Scan ALL Scan By Quantity" at bounding box center [893, 501] width 1295 height 41
click at [291, 501] on button "Select All" at bounding box center [285, 501] width 54 height 22
click at [343, 500] on button "Pack" at bounding box center [332, 501] width 34 height 22
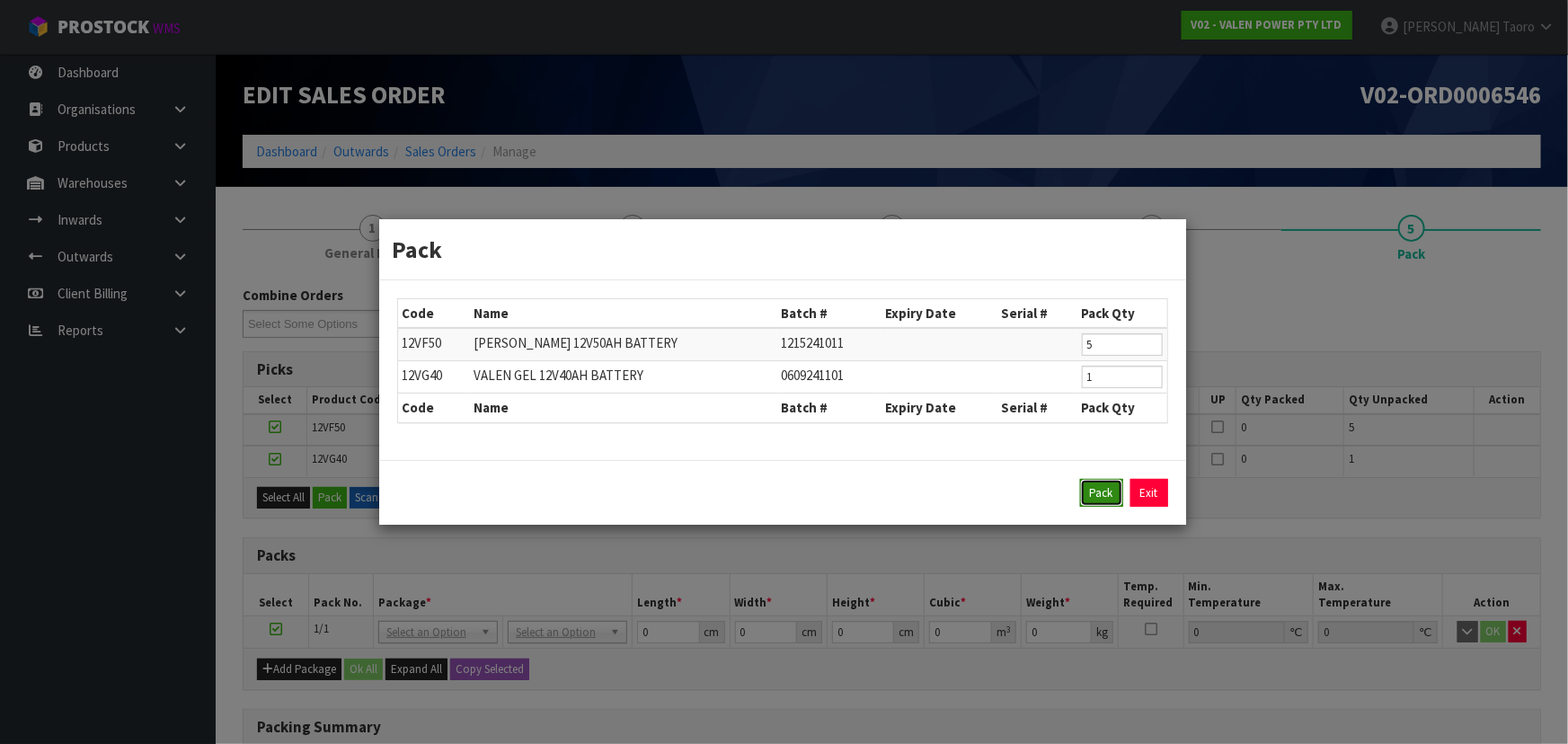
click at [1118, 480] on button "Pack" at bounding box center [1102, 493] width 43 height 29
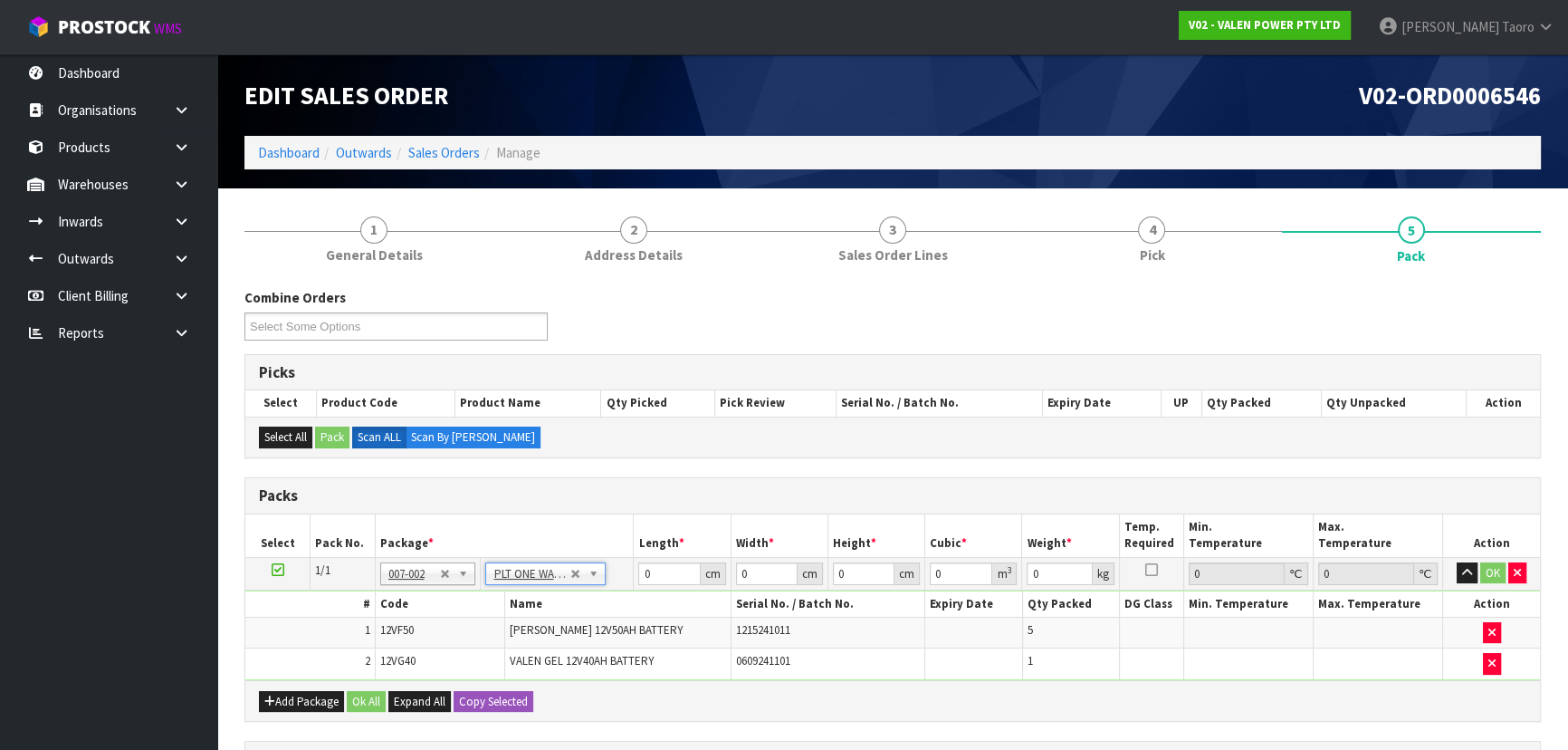
type input "91.2"
click at [662, 575] on input "0" at bounding box center [668, 574] width 61 height 23
type input "60"
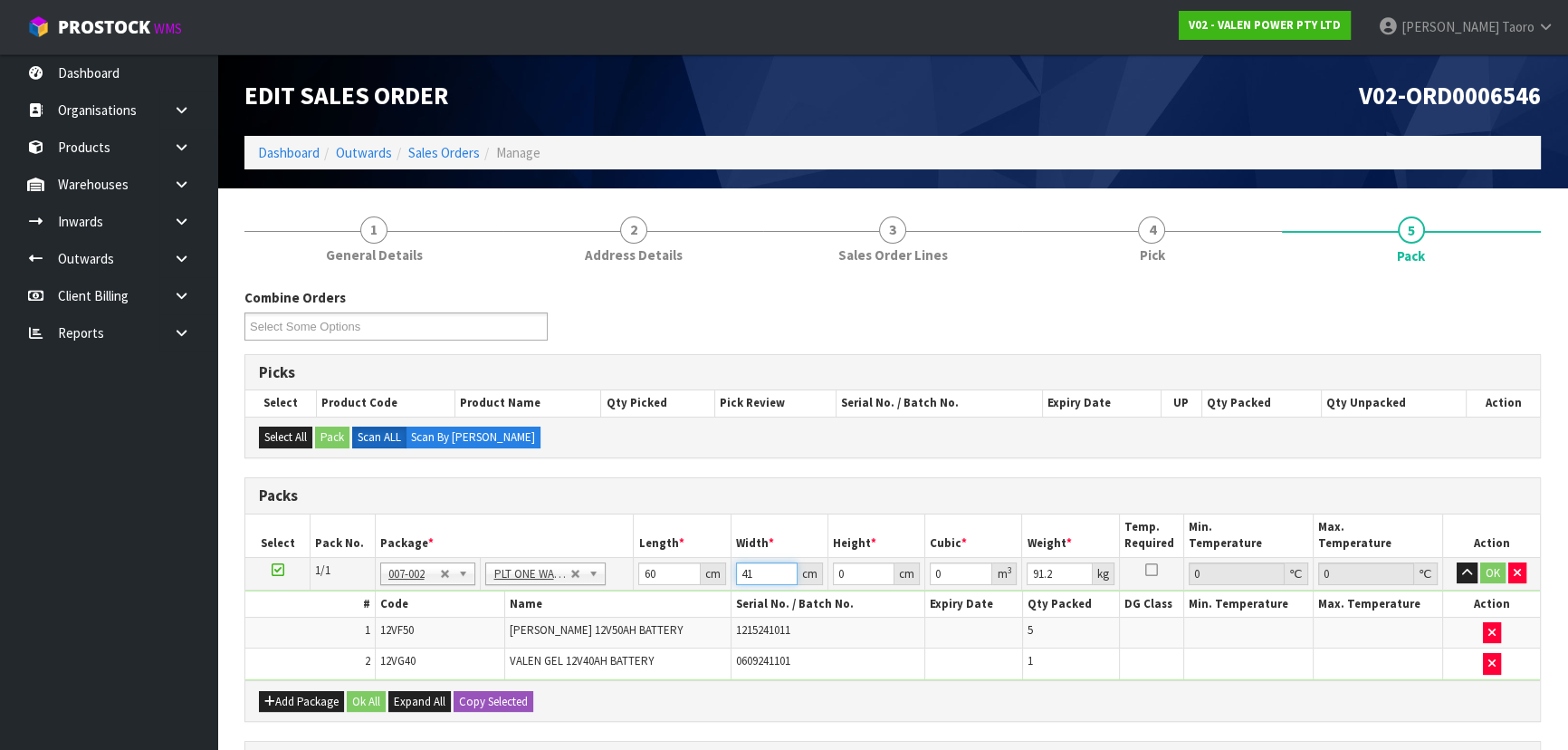
type input "41"
type input "3"
type input "0.00738"
type input "30"
type input "0.0738"
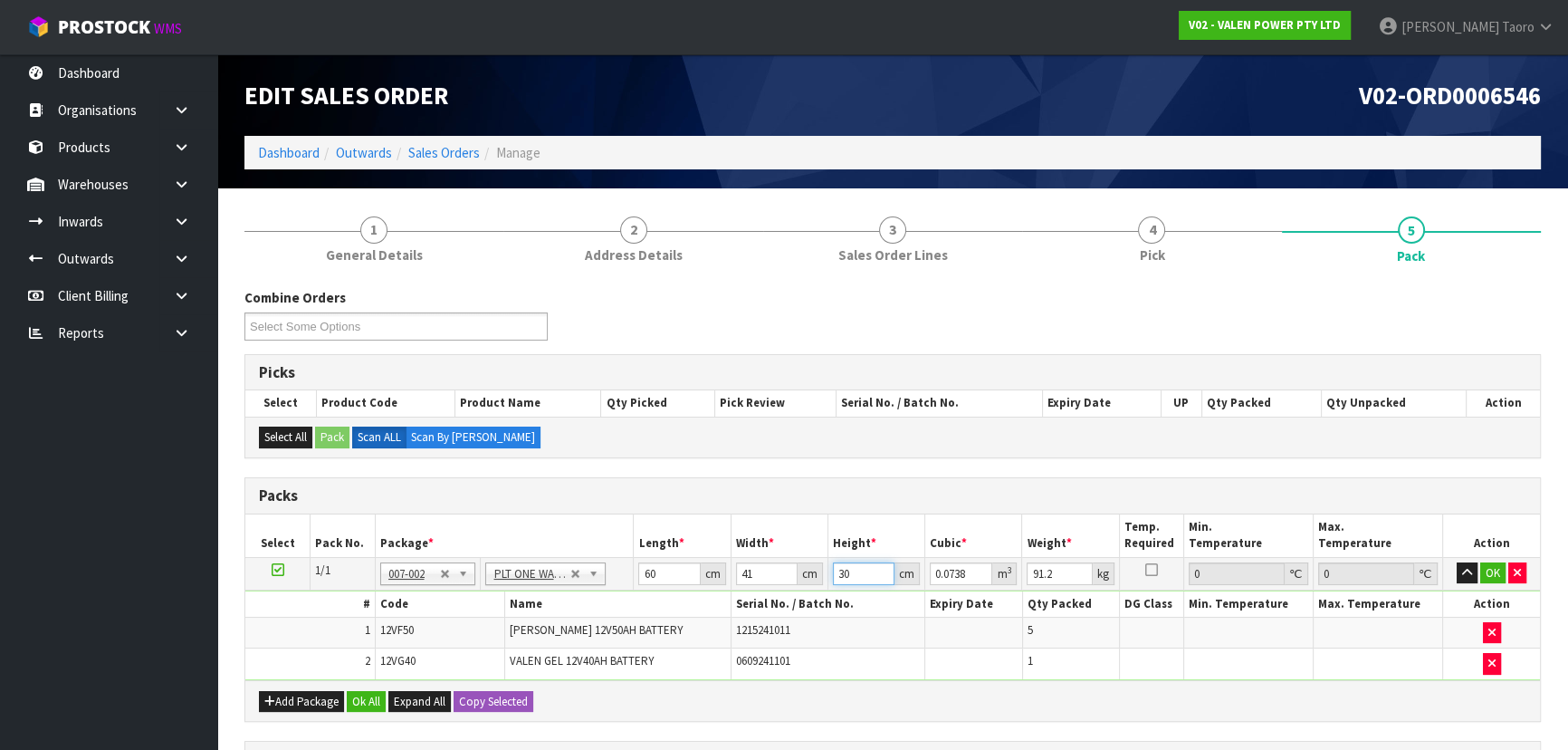
type input "30"
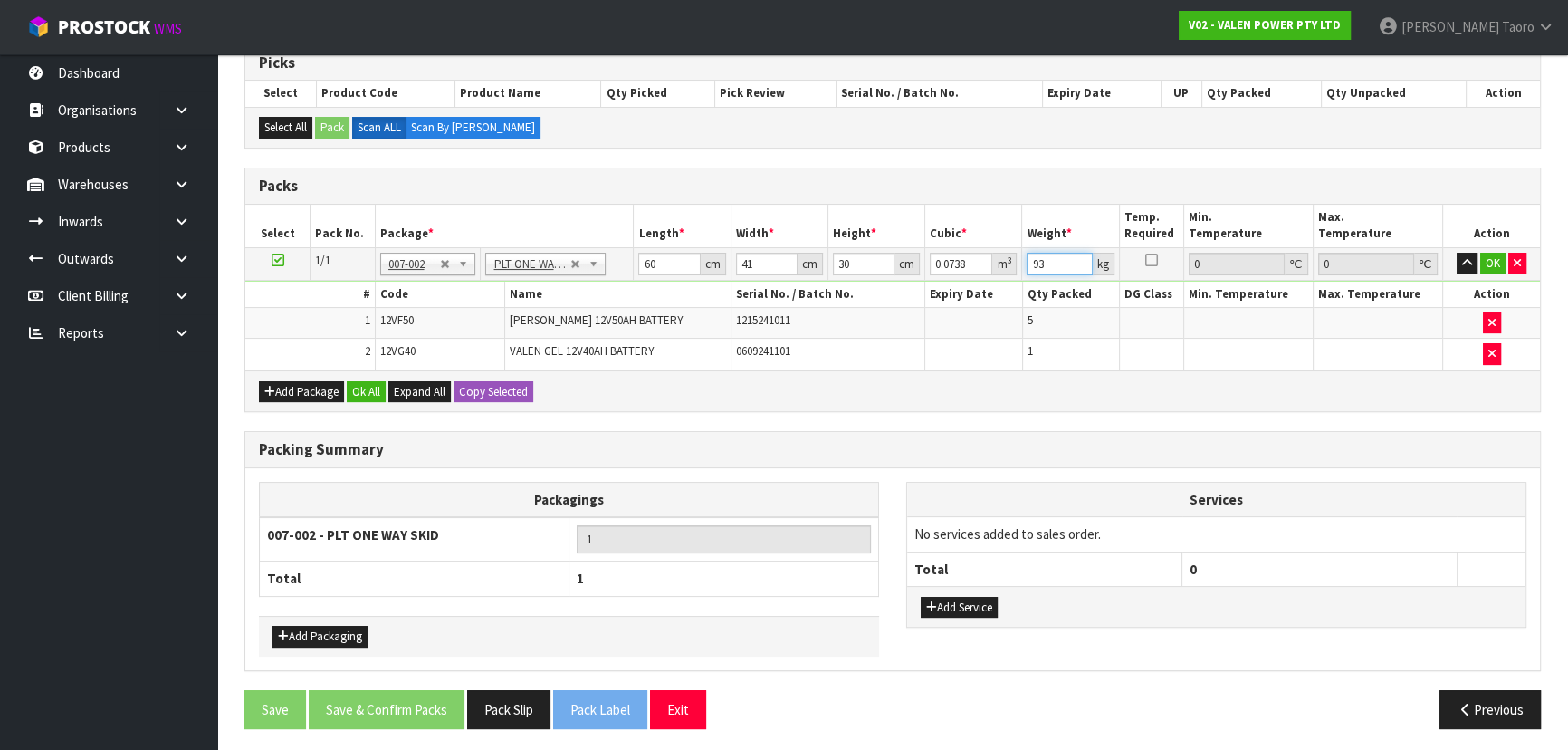
scroll to position [311, 0]
type input "93"
click at [956, 607] on button "Add Service" at bounding box center [958, 606] width 77 height 22
click at [958, 613] on button "Add Service" at bounding box center [958, 616] width 77 height 22
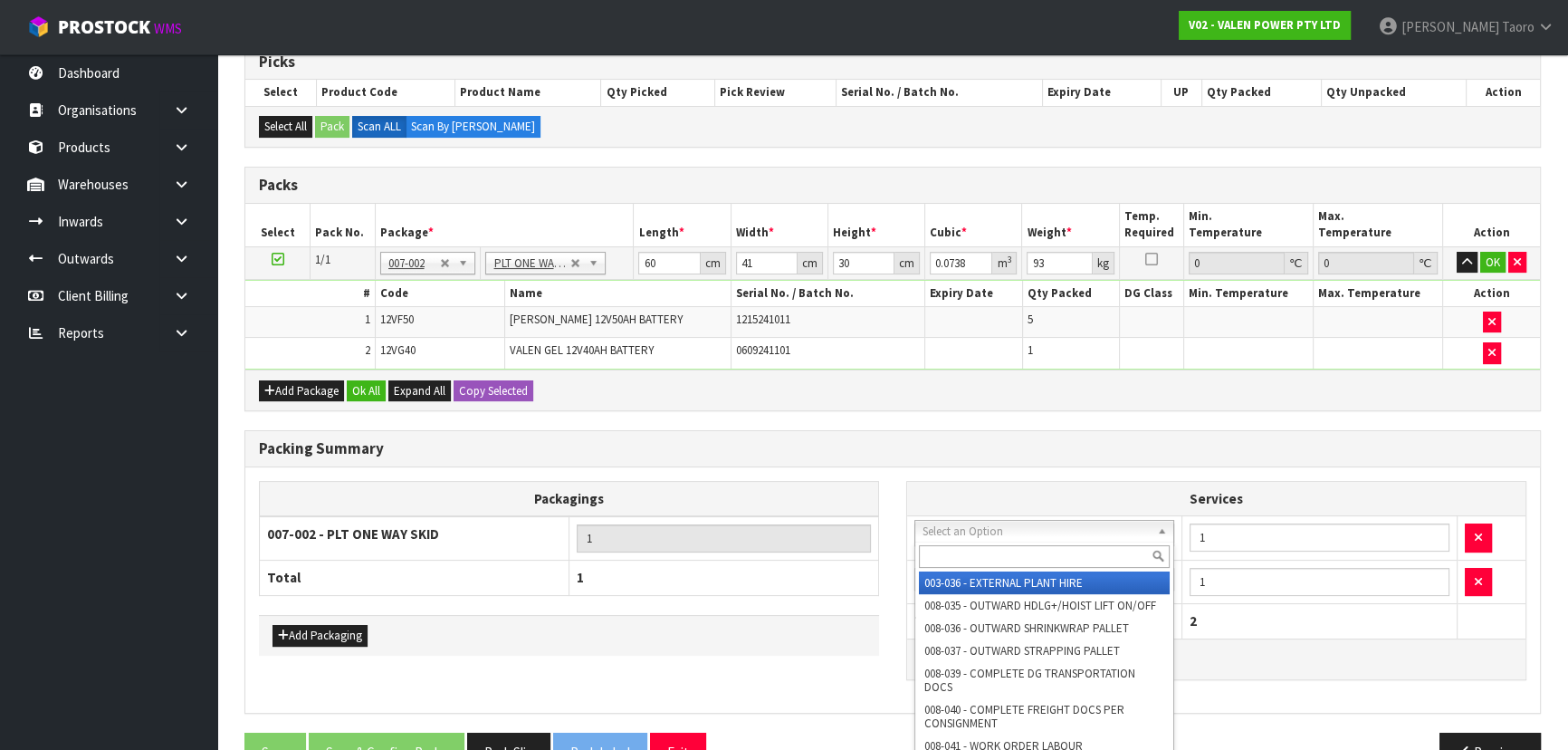
click at [969, 546] on input "text" at bounding box center [1043, 557] width 250 height 23
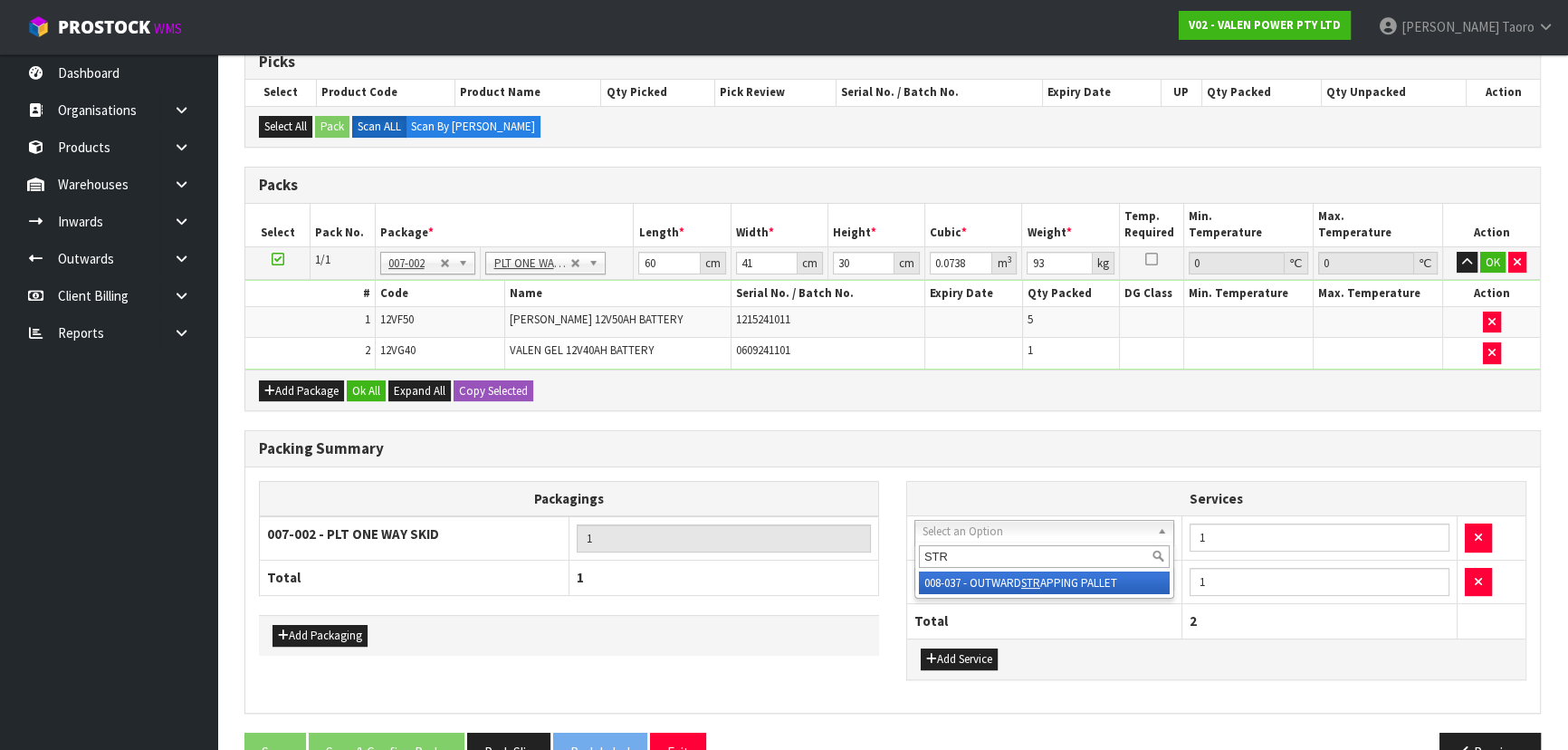
type input "STR"
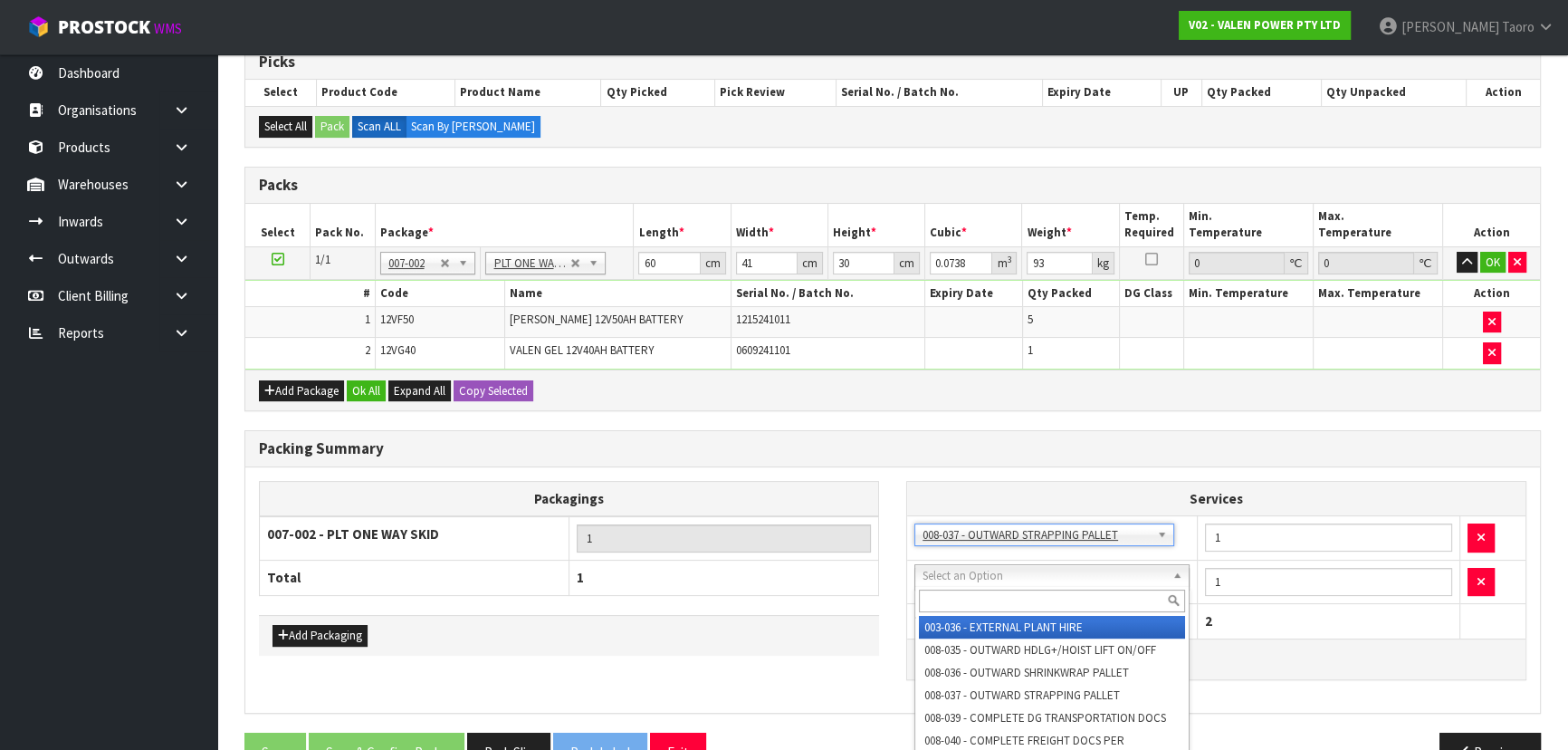
click at [990, 594] on input "text" at bounding box center [1052, 602] width 267 height 23
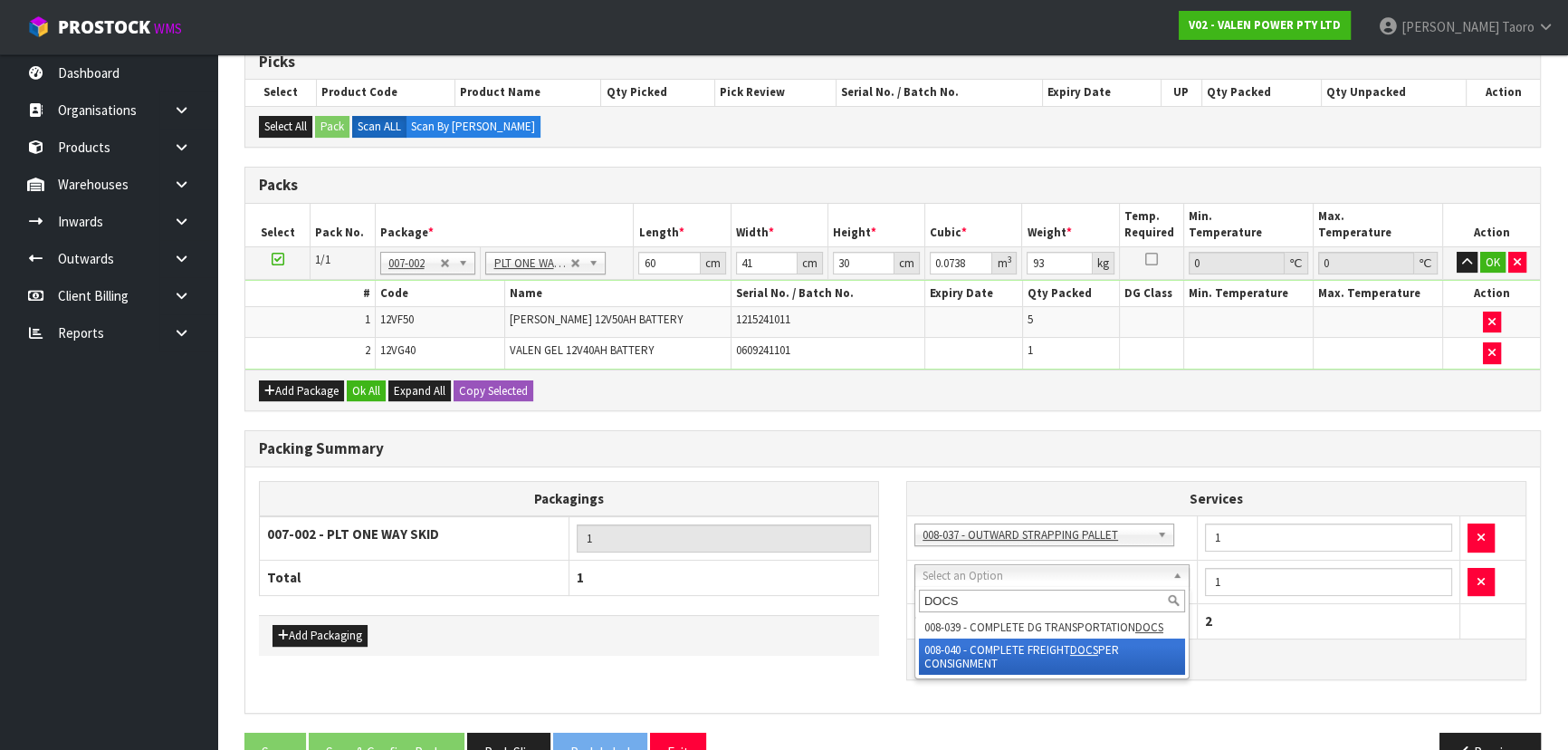
type input "DOCS"
drag, startPoint x: 1086, startPoint y: 647, endPoint x: 1107, endPoint y: 636, distance: 23.7
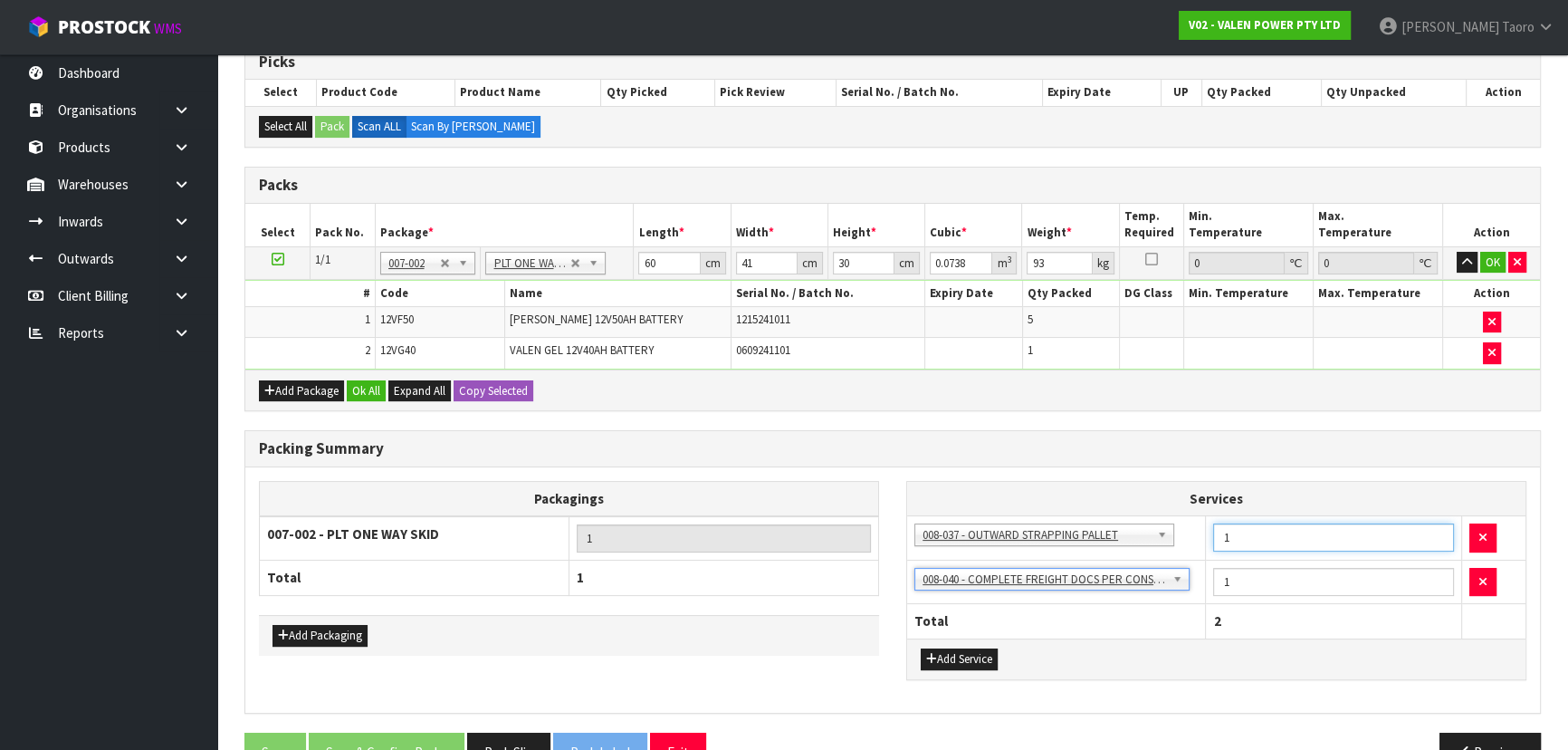
click at [1230, 532] on input "1" at bounding box center [1333, 538] width 241 height 28
type input "2"
click at [723, 340] on td "VALEN GEL 12V40AH BATTERY" at bounding box center [617, 353] width 226 height 31
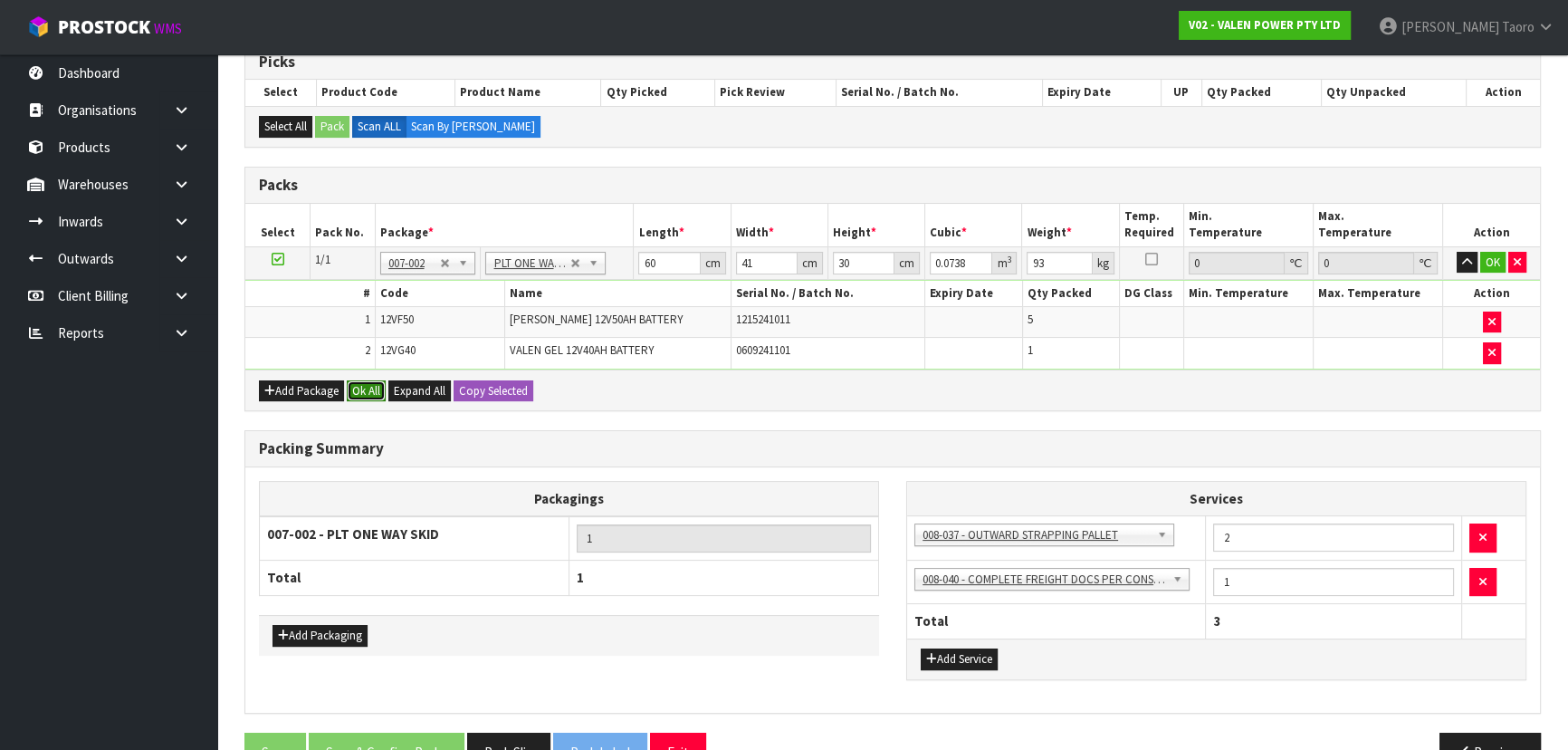
click at [371, 392] on button "Ok All" at bounding box center [366, 391] width 39 height 22
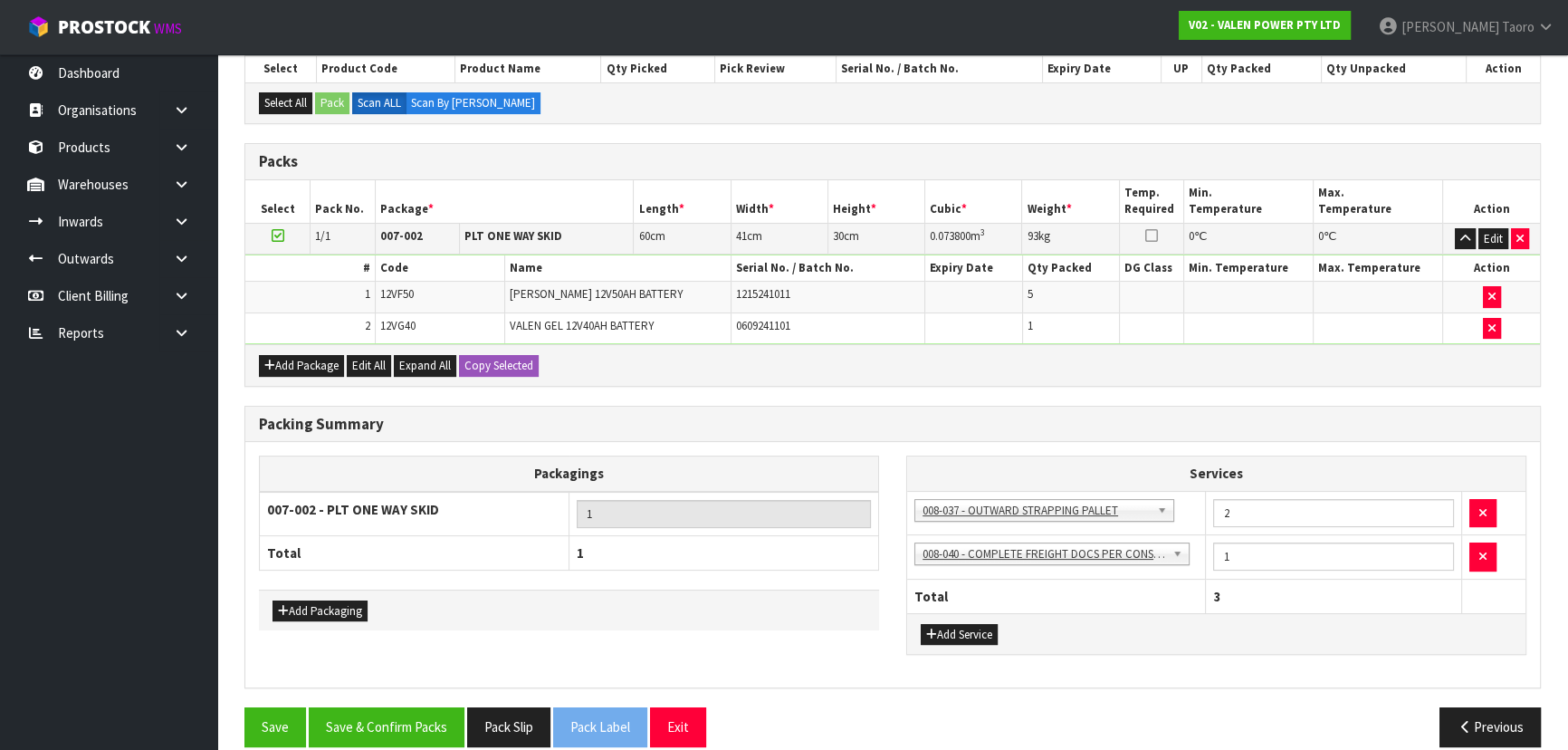
scroll to position [354, 0]
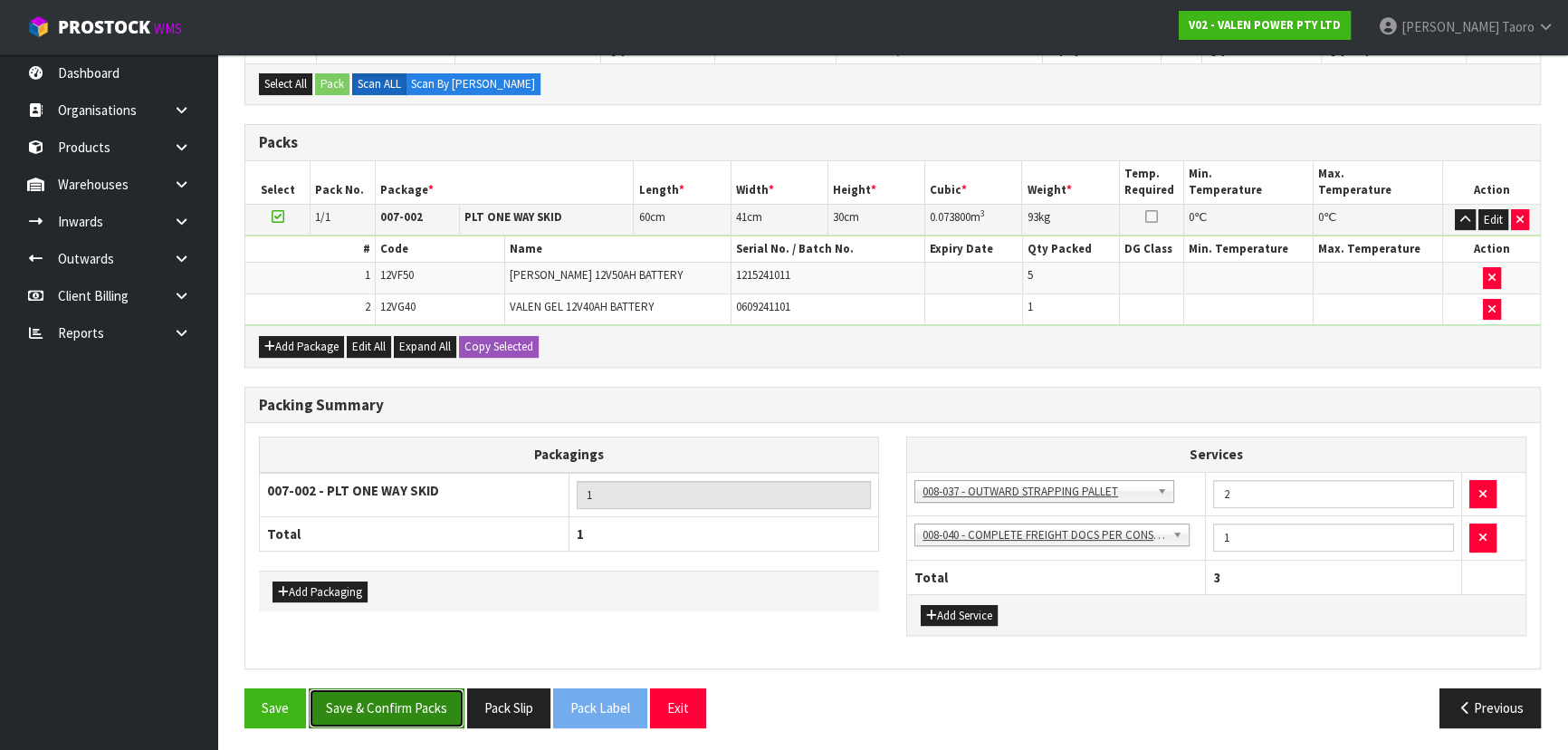
click at [426, 698] on button "Save & Confirm Packs" at bounding box center [387, 707] width 156 height 39
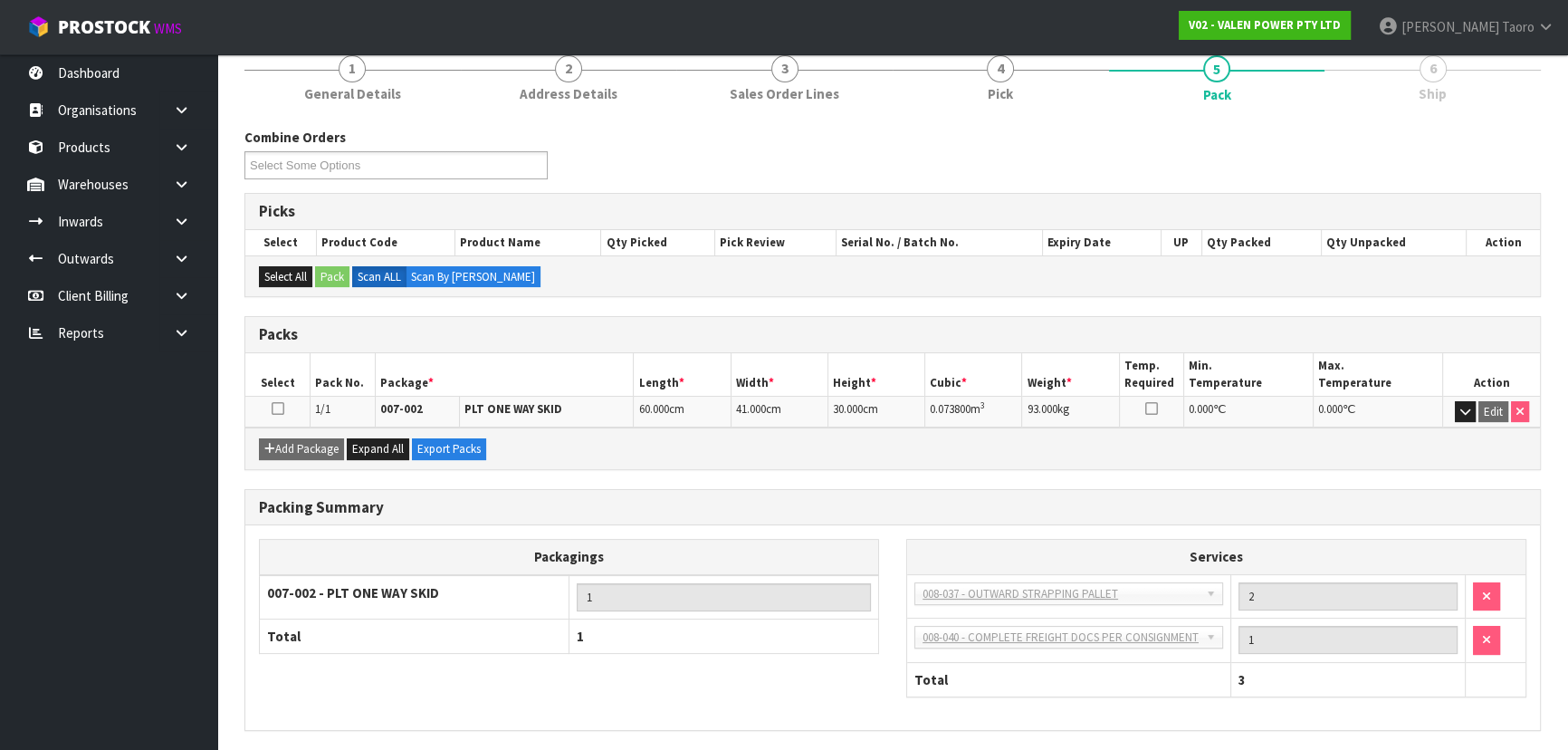
scroll to position [289, 0]
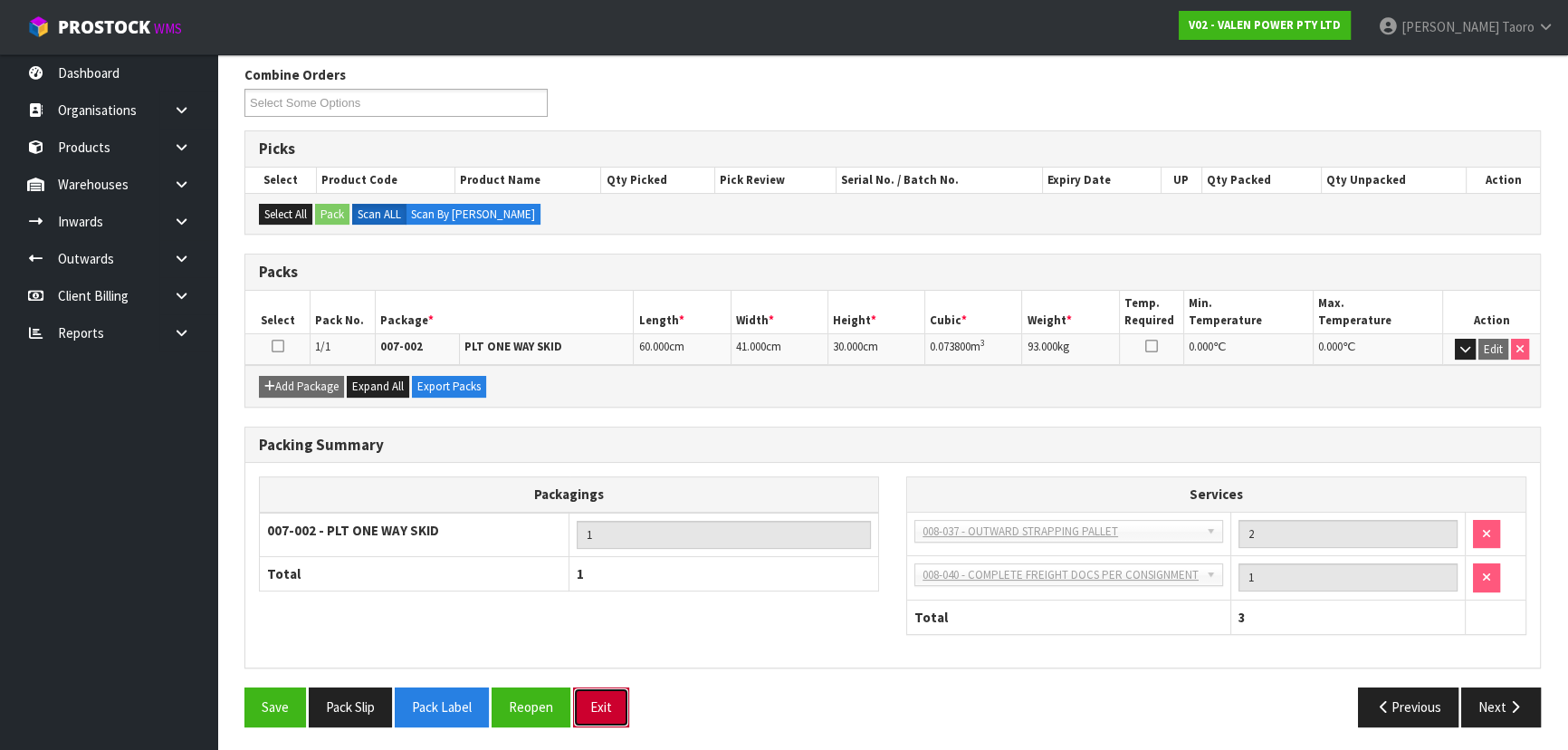
click at [612, 696] on button "Exit" at bounding box center [600, 706] width 56 height 39
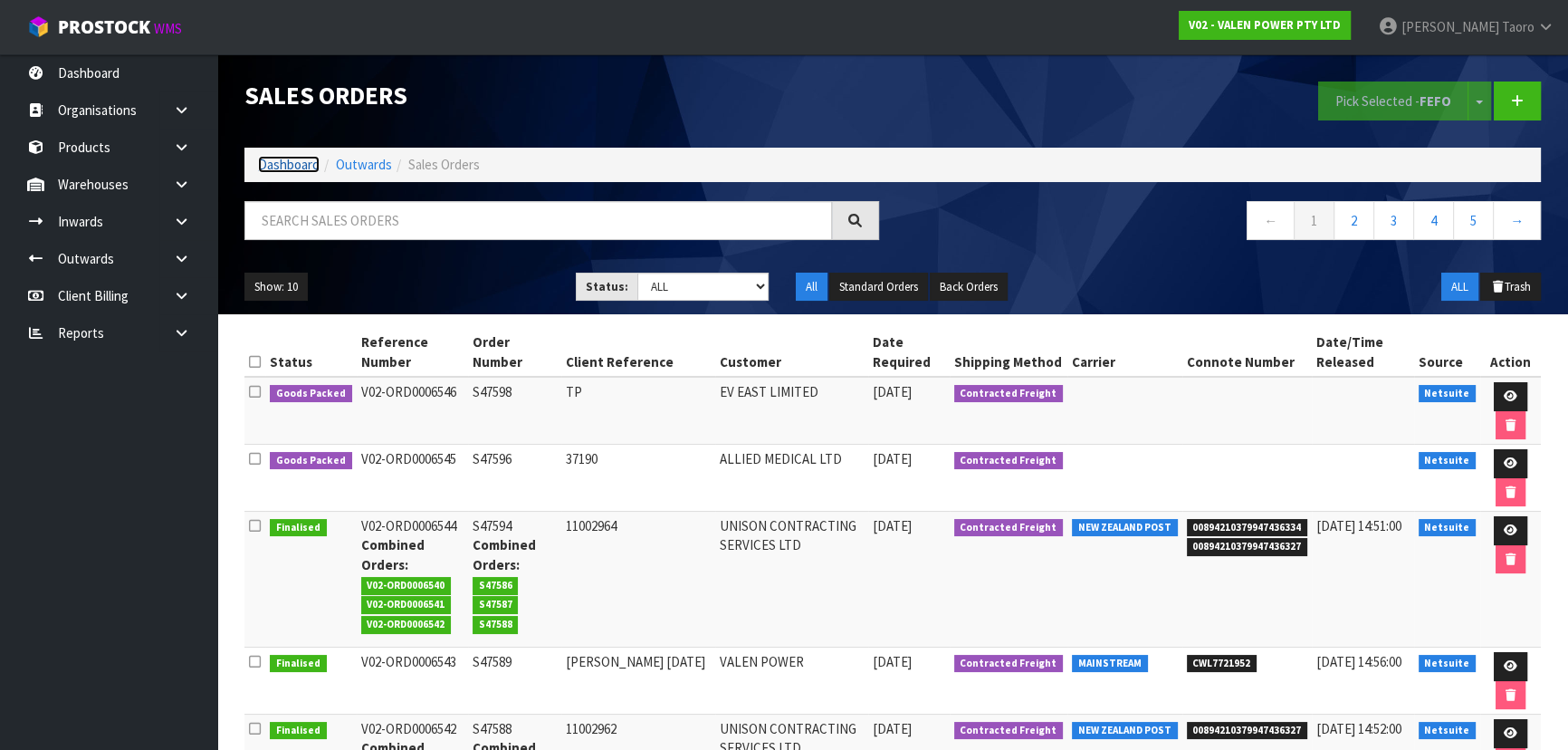
click at [306, 161] on link "Dashboard" at bounding box center [288, 165] width 61 height 17
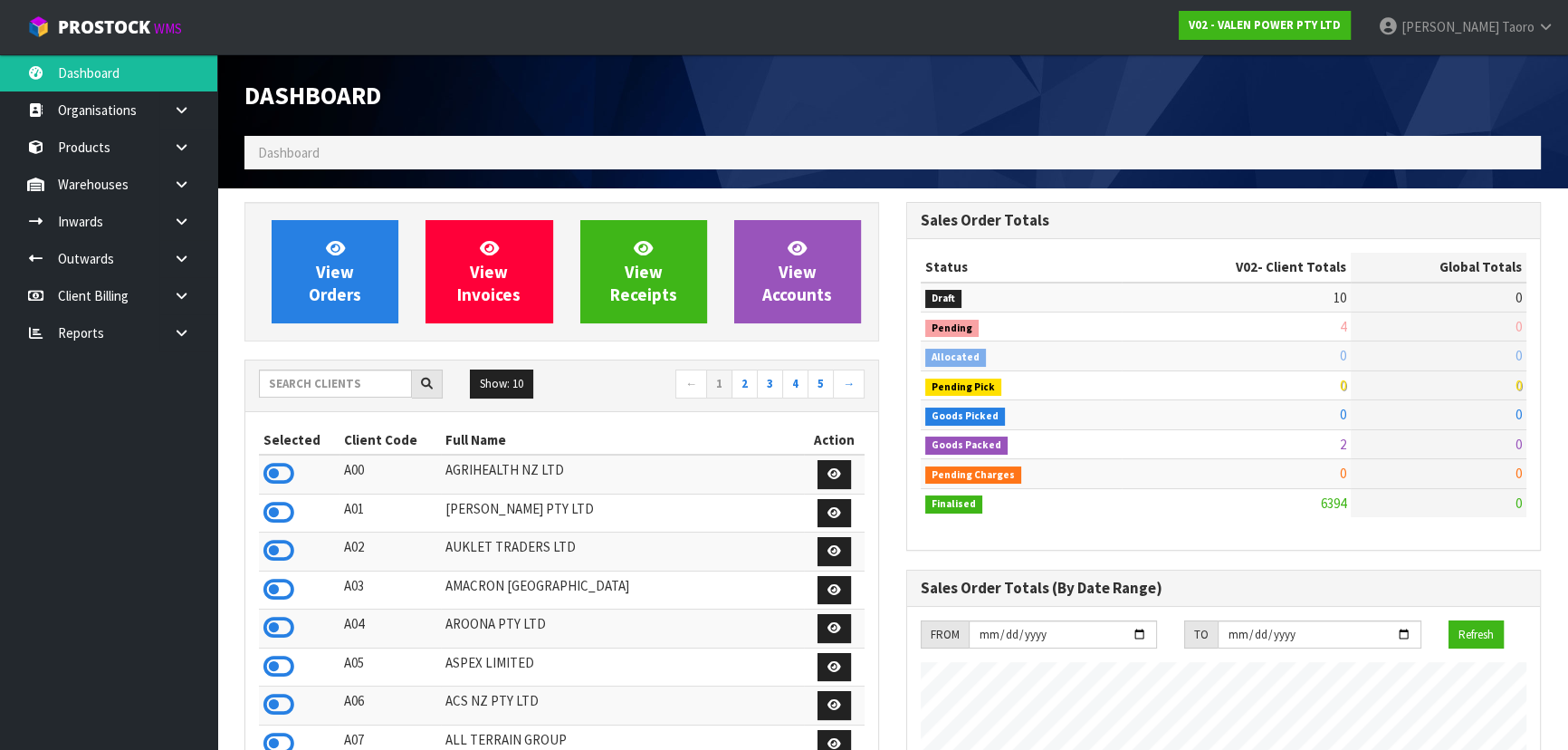
click at [481, 127] on div "Dashboard" at bounding box center [561, 95] width 662 height 81
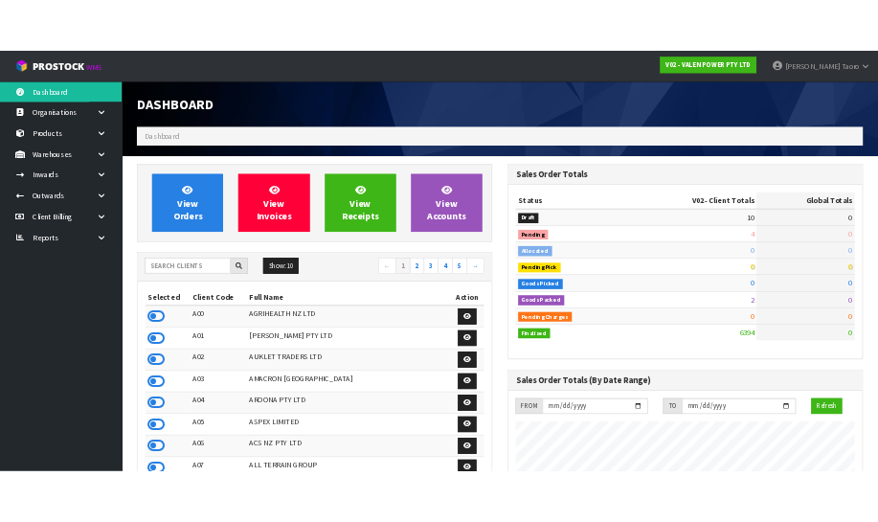
scroll to position [1448, 699]
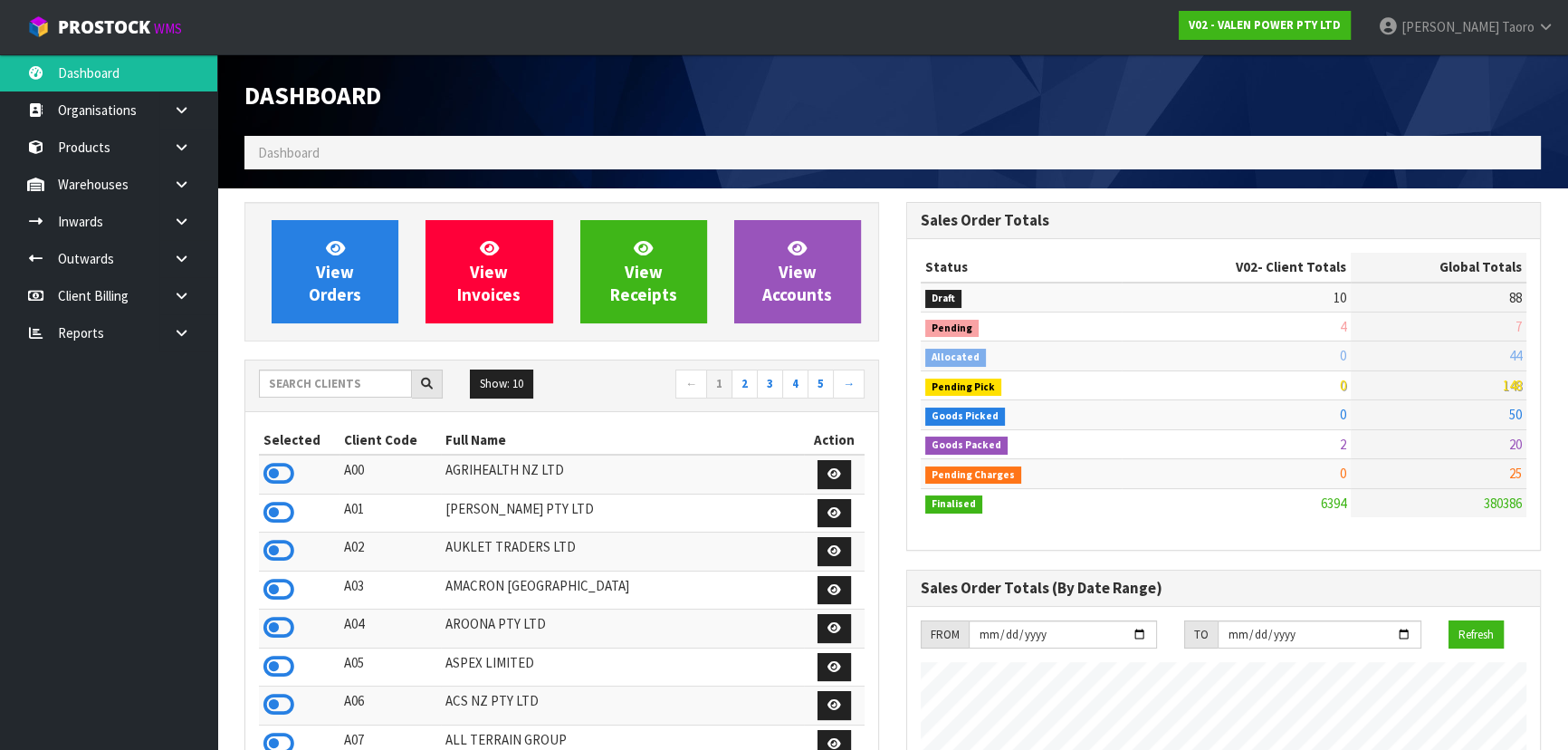
click at [341, 372] on input "text" at bounding box center [336, 384] width 153 height 28
click at [343, 373] on input "text" at bounding box center [336, 384] width 153 height 28
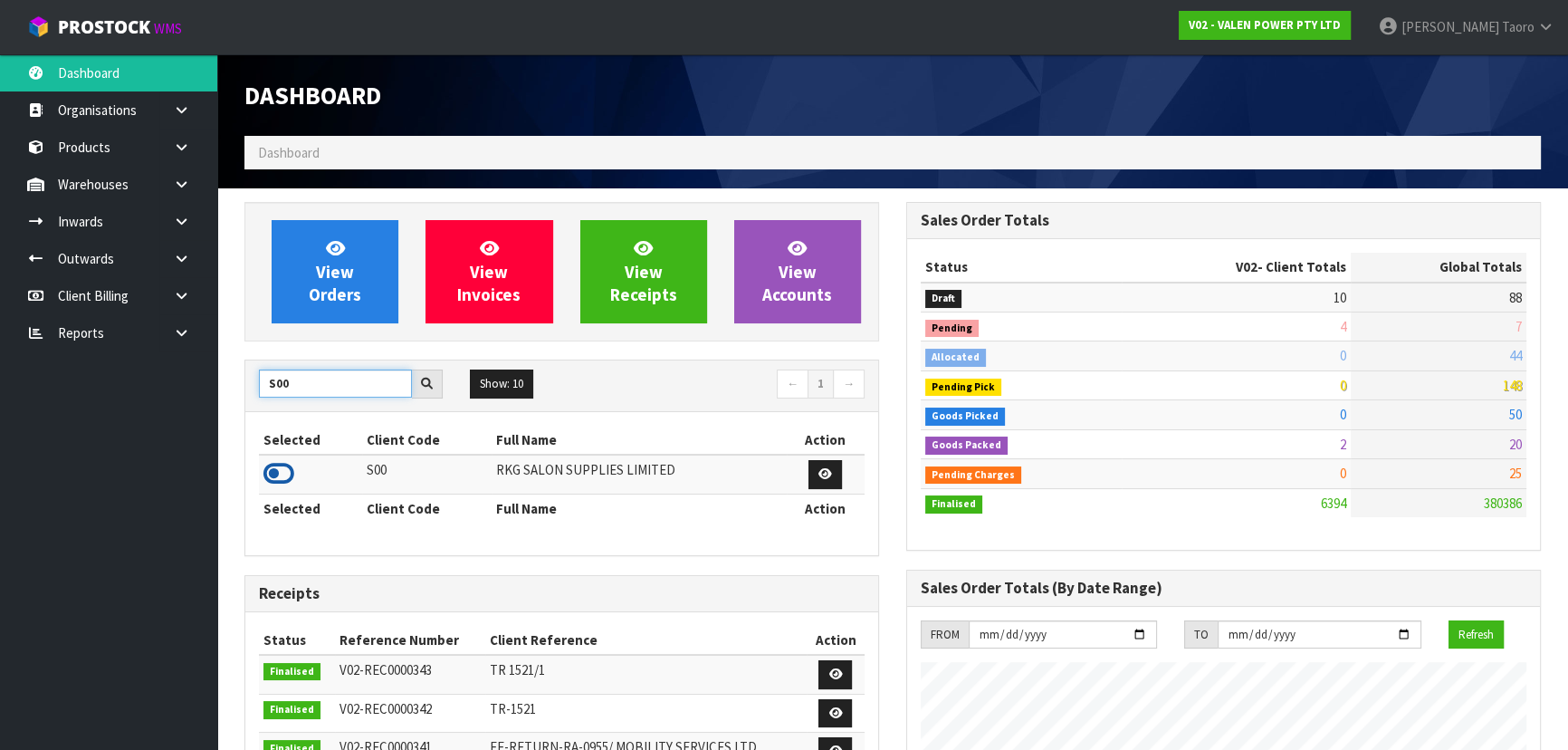
type input "S00"
click at [276, 473] on icon at bounding box center [279, 474] width 31 height 27
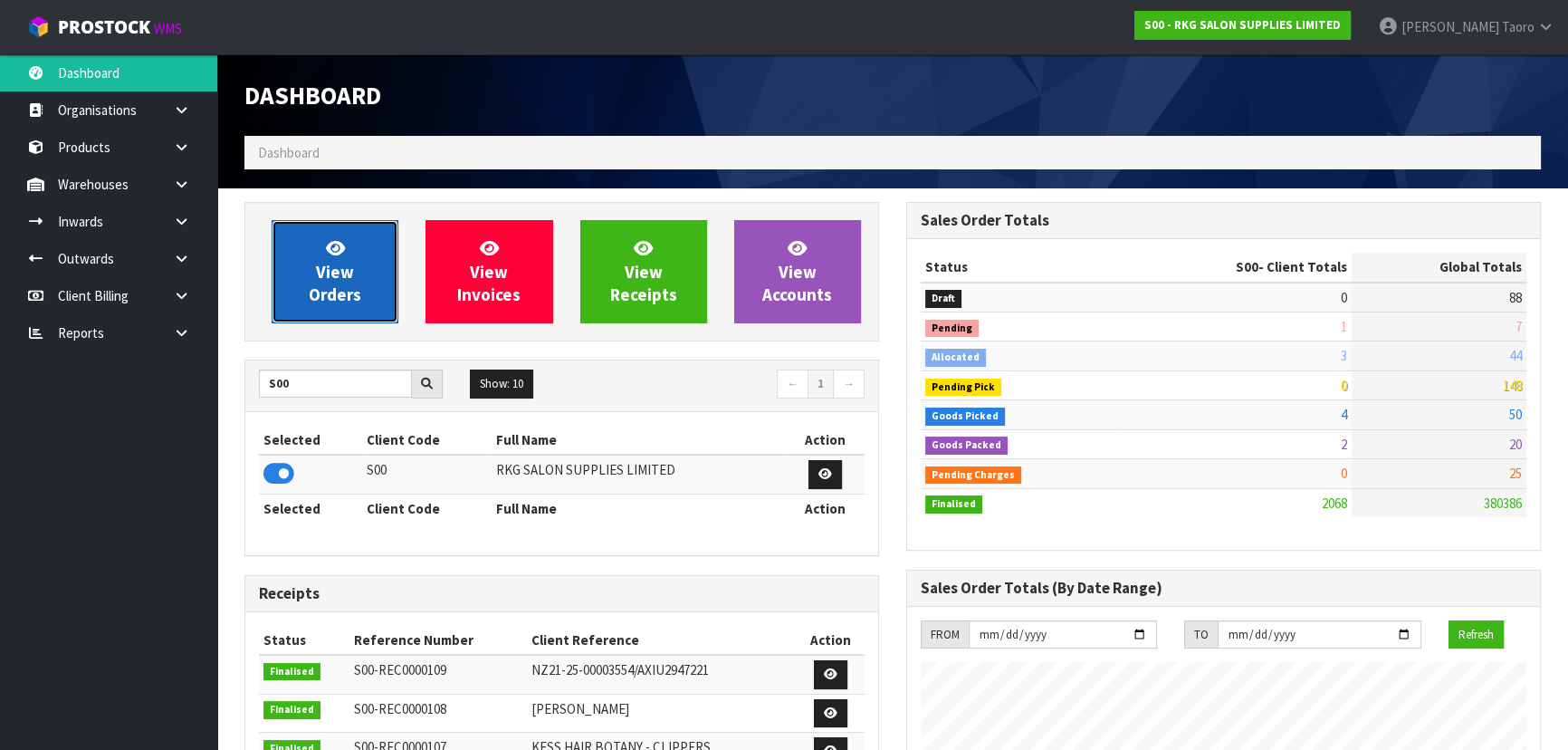
click at [330, 274] on span "View Orders" at bounding box center [336, 271] width 53 height 68
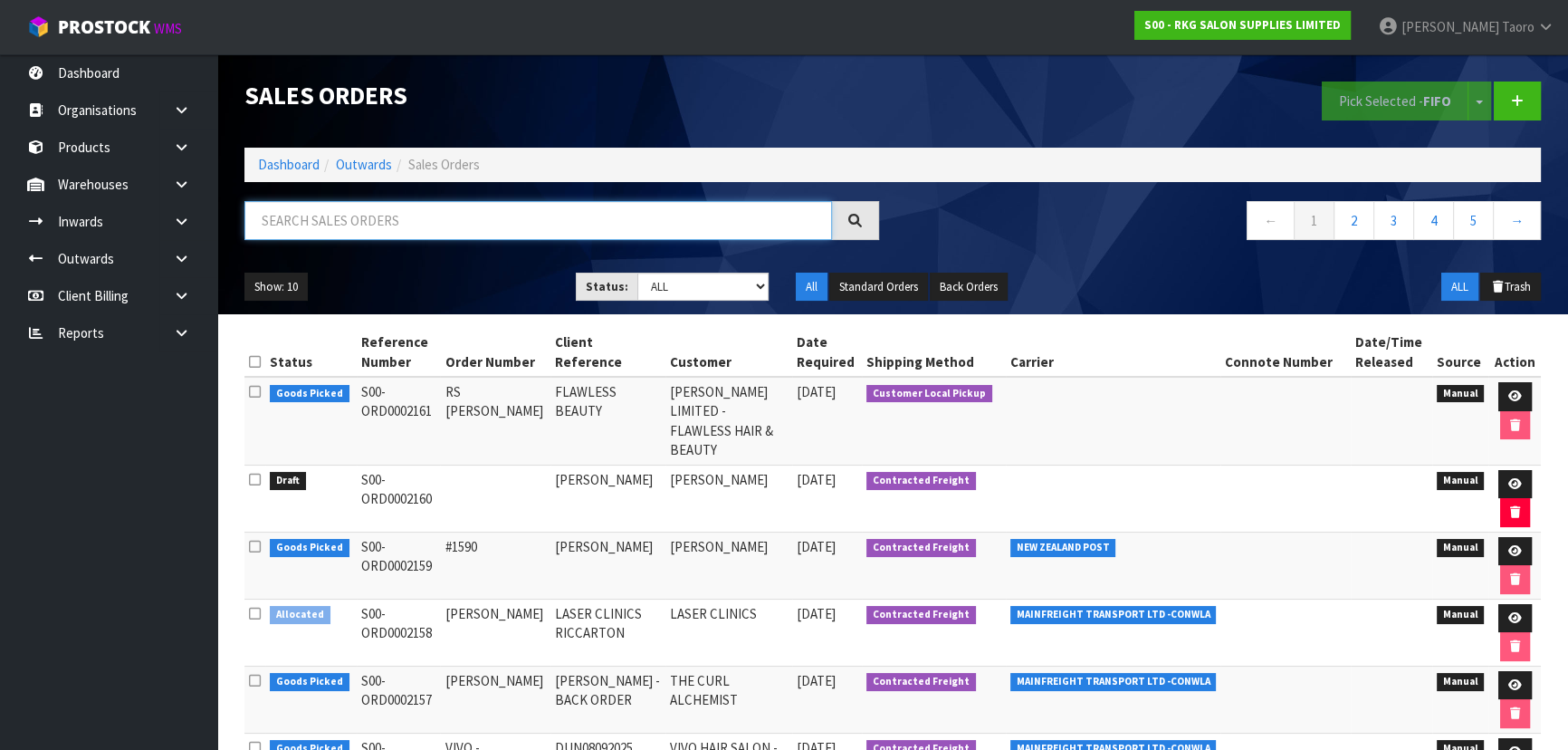
click at [360, 221] on input "text" at bounding box center [539, 220] width 588 height 39
type input "2161"
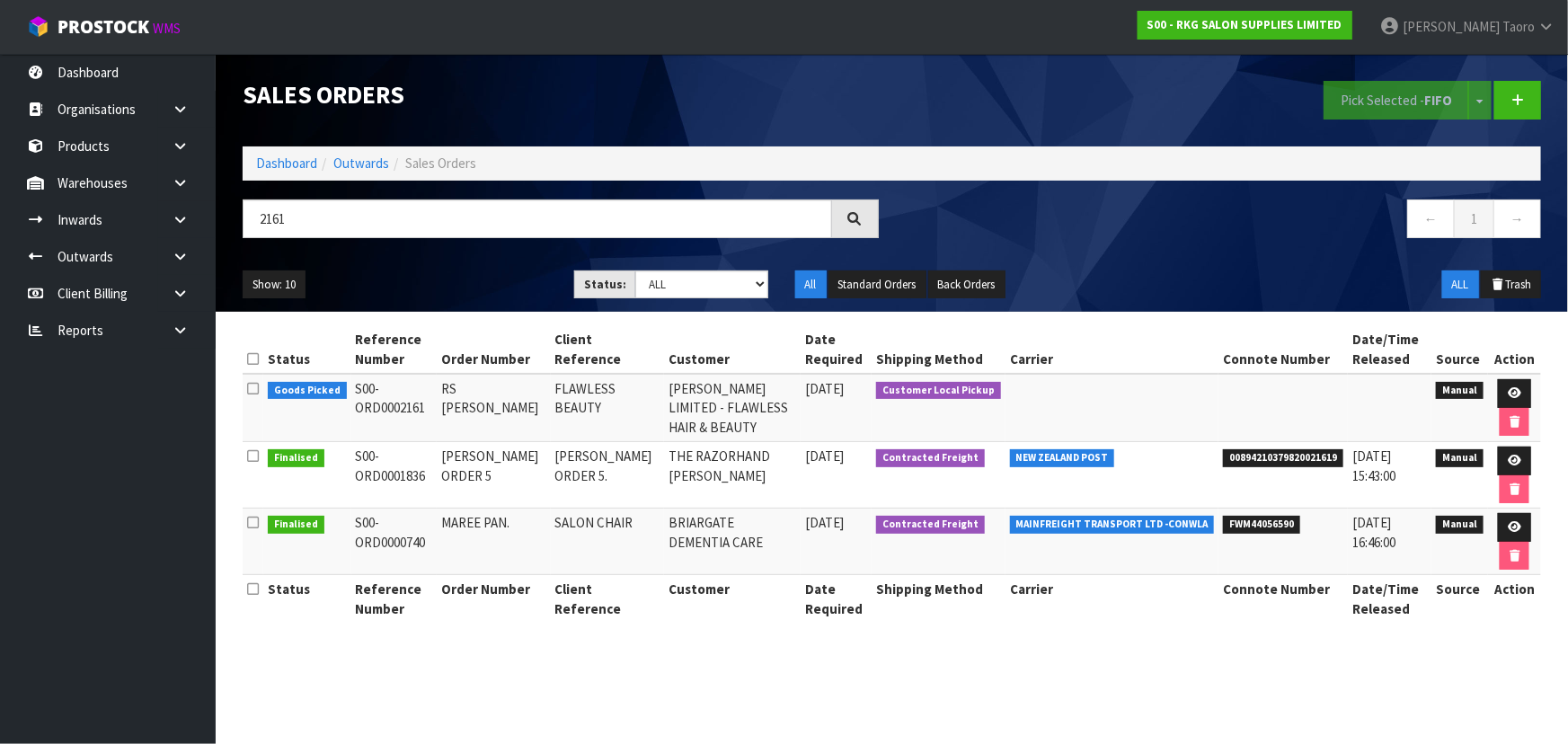
click at [1493, 387] on td at bounding box center [1515, 407] width 53 height 68
click at [1508, 387] on icon at bounding box center [1515, 393] width 13 height 11
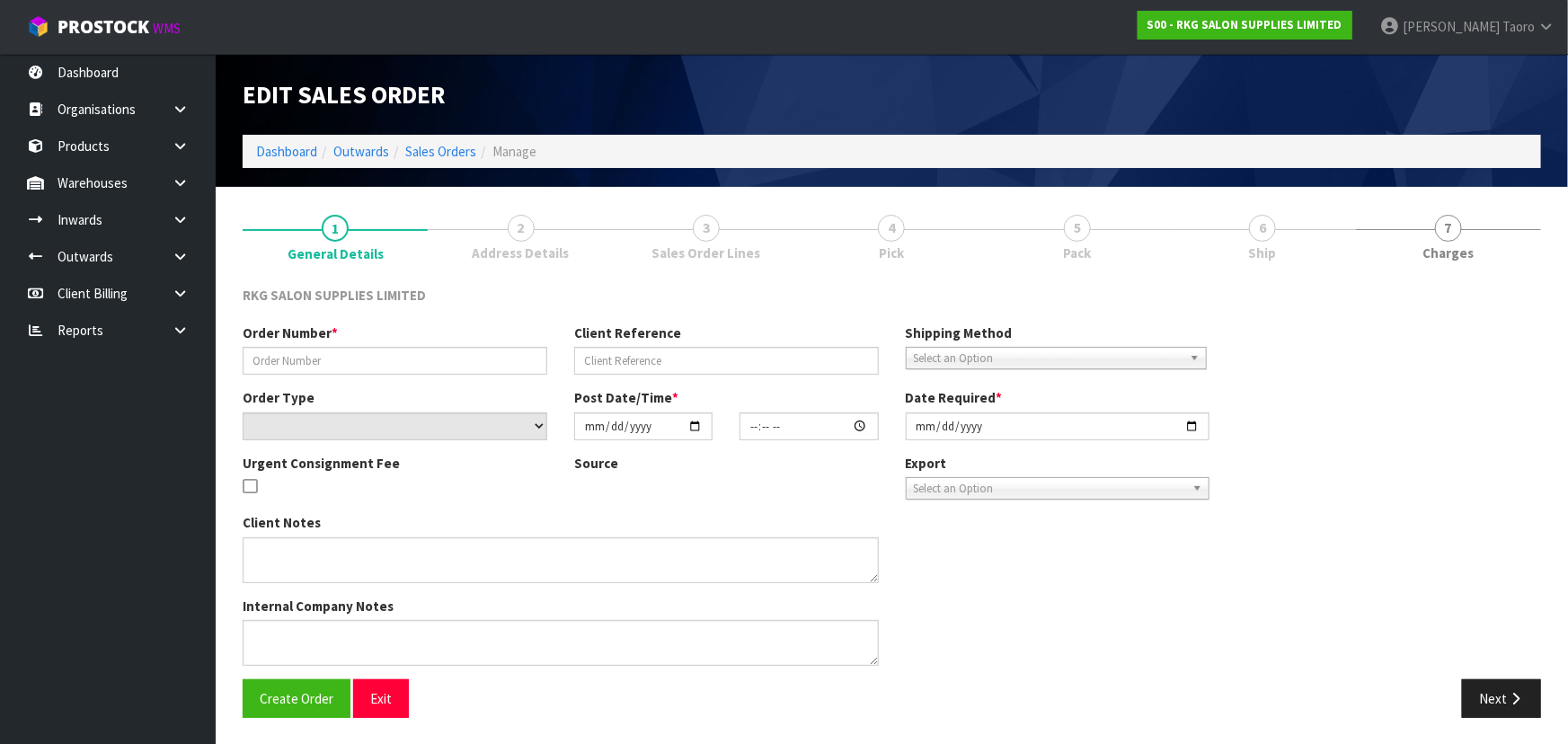
type input "RS MANN RUPINDER"
type input "FLAWLESS BEAUTY"
select select "number:0"
type input "[DATE]"
type input "00:00:00.000"
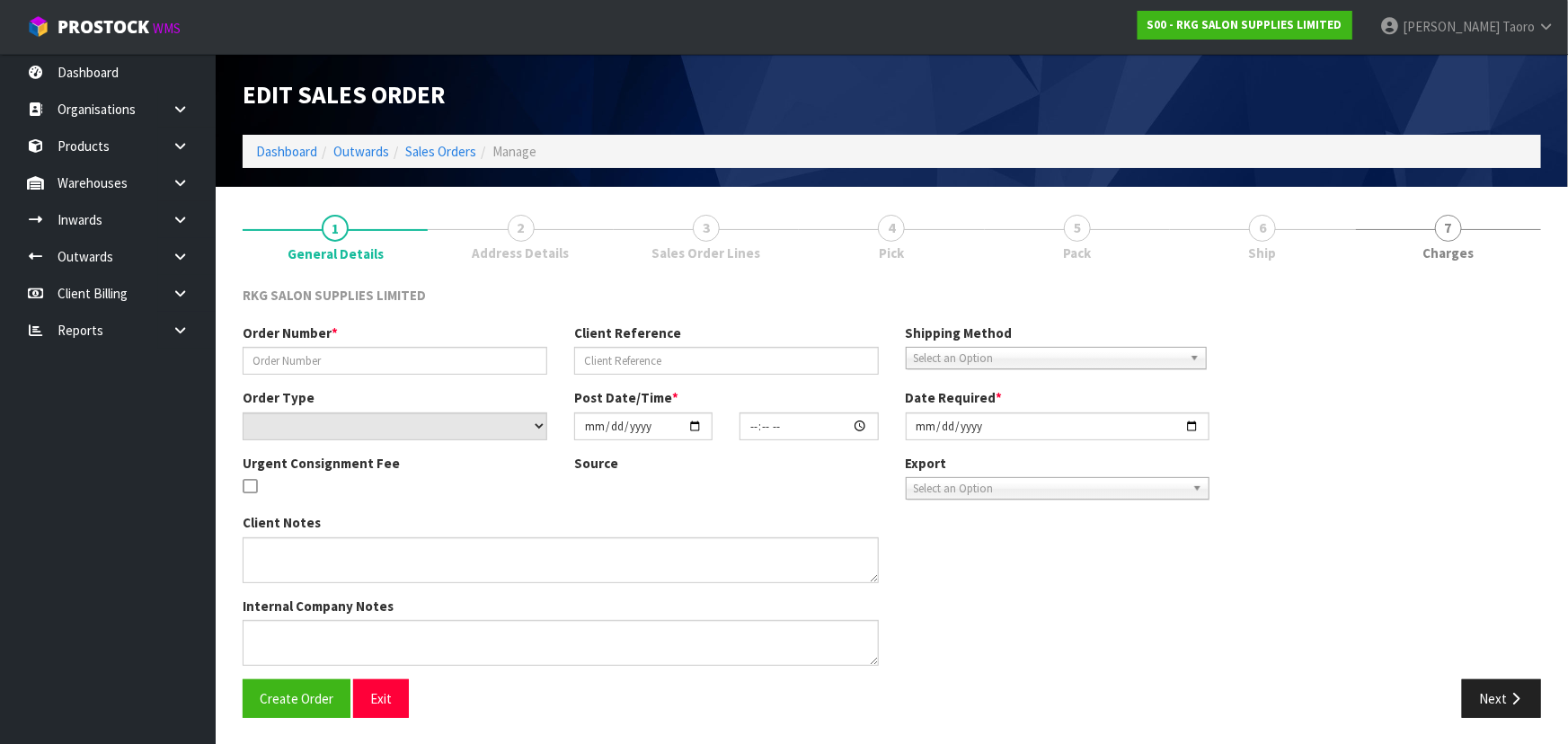
type input "[DATE]"
type textarea "FOR PICK UP TODAY"
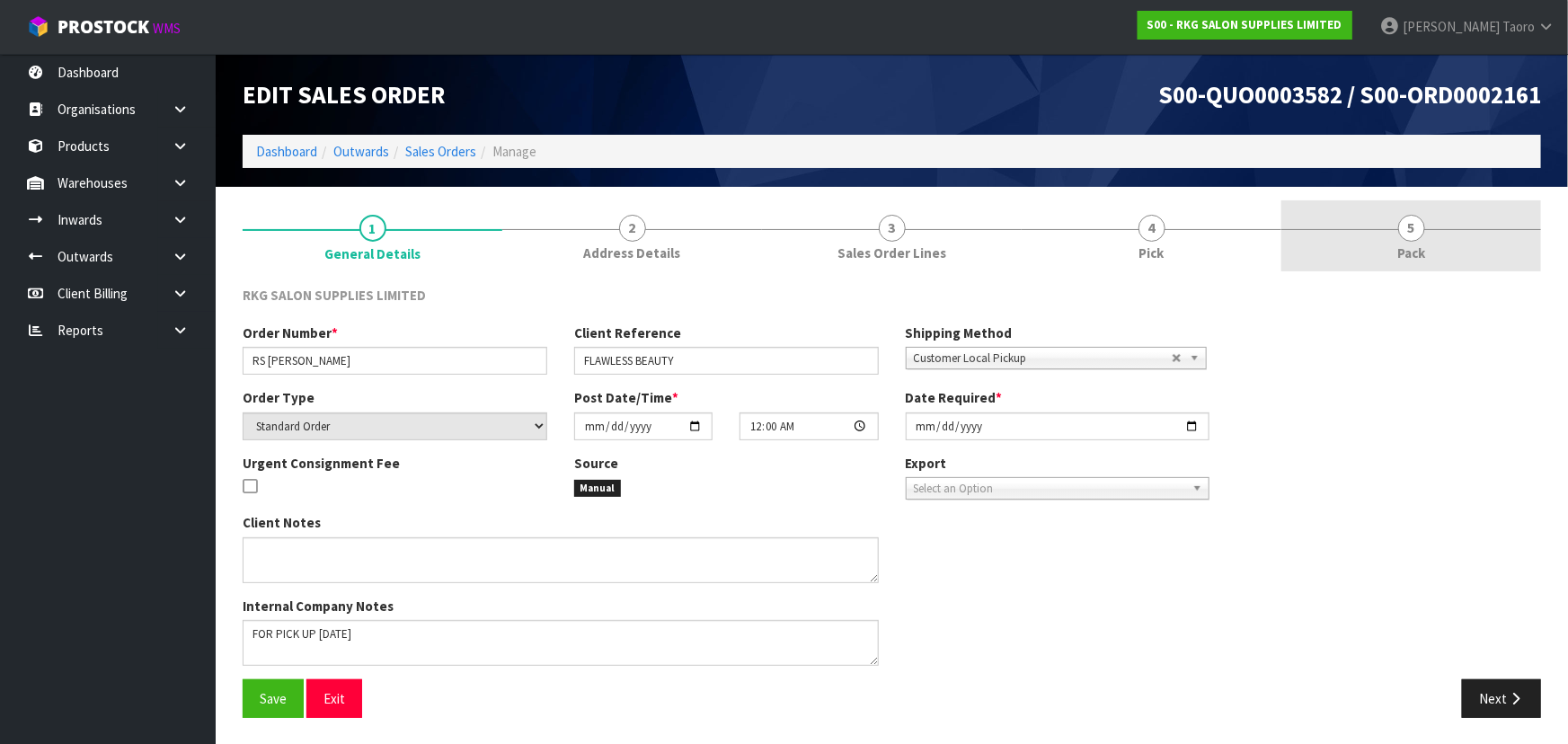
drag, startPoint x: 1363, startPoint y: 232, endPoint x: 1343, endPoint y: 235, distance: 20.2
click at [1363, 231] on link "5 Pack" at bounding box center [1411, 236] width 260 height 71
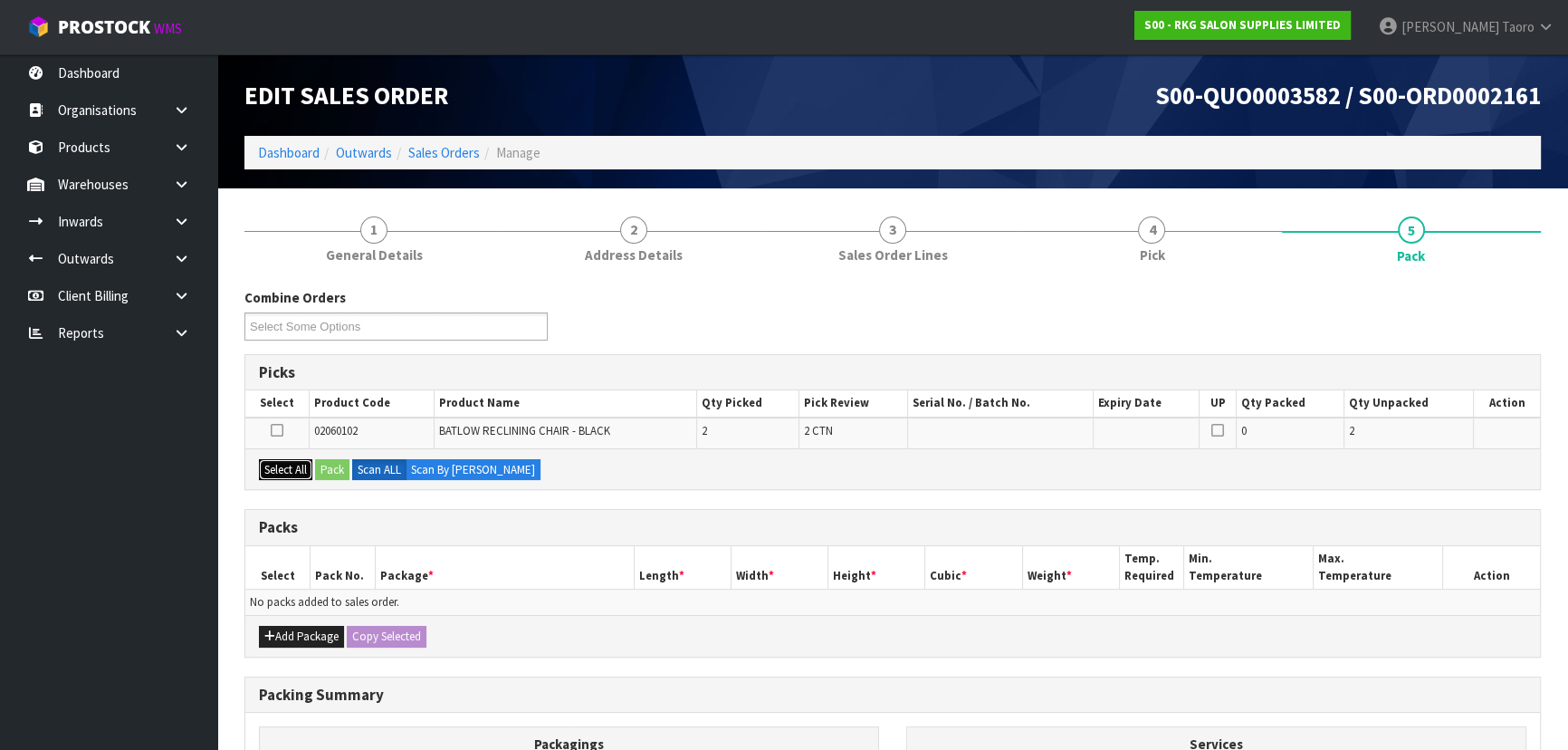
click at [299, 461] on button "Select All" at bounding box center [285, 470] width 54 height 22
click at [333, 463] on button "Pack" at bounding box center [332, 470] width 34 height 22
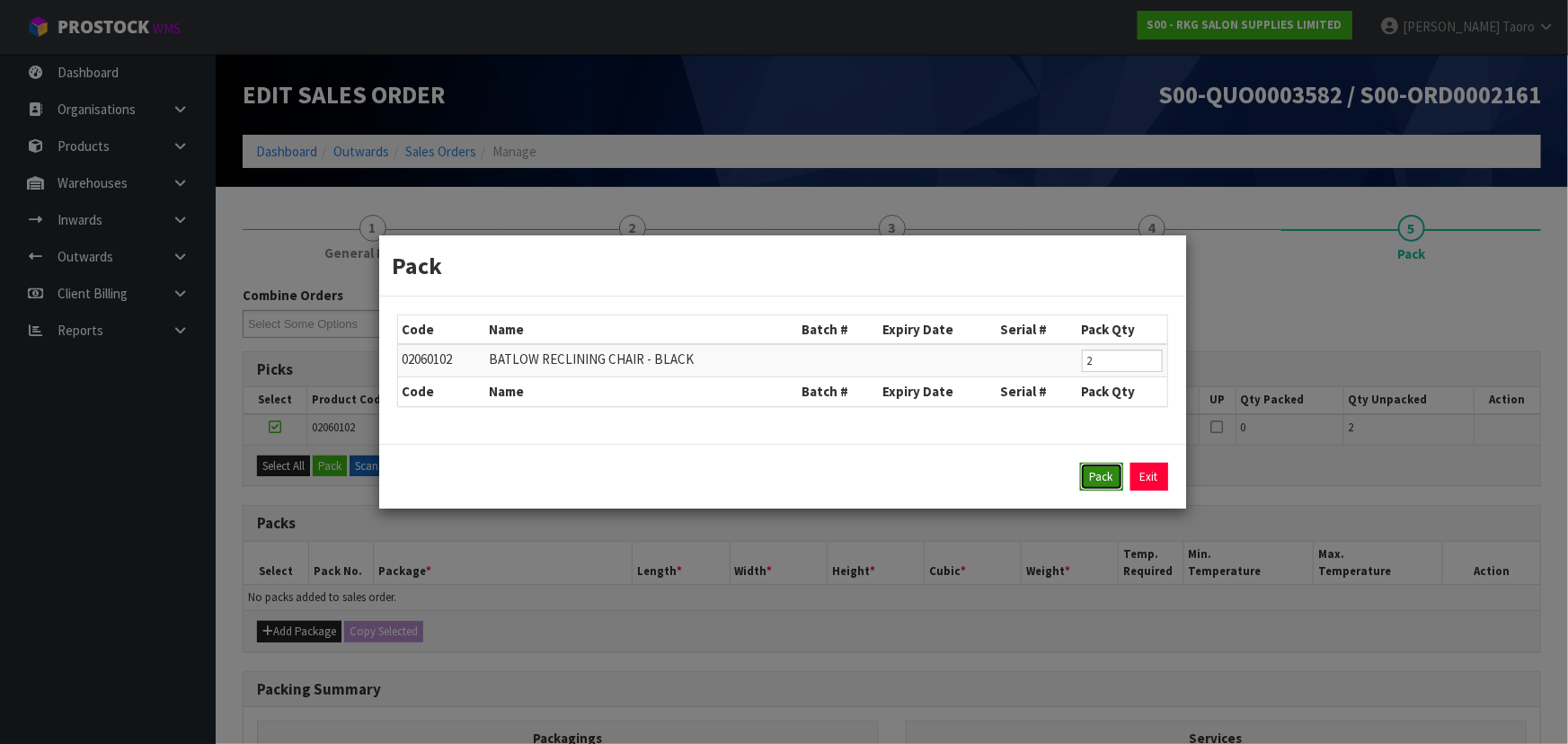
click at [1088, 470] on button "Pack" at bounding box center [1102, 477] width 43 height 29
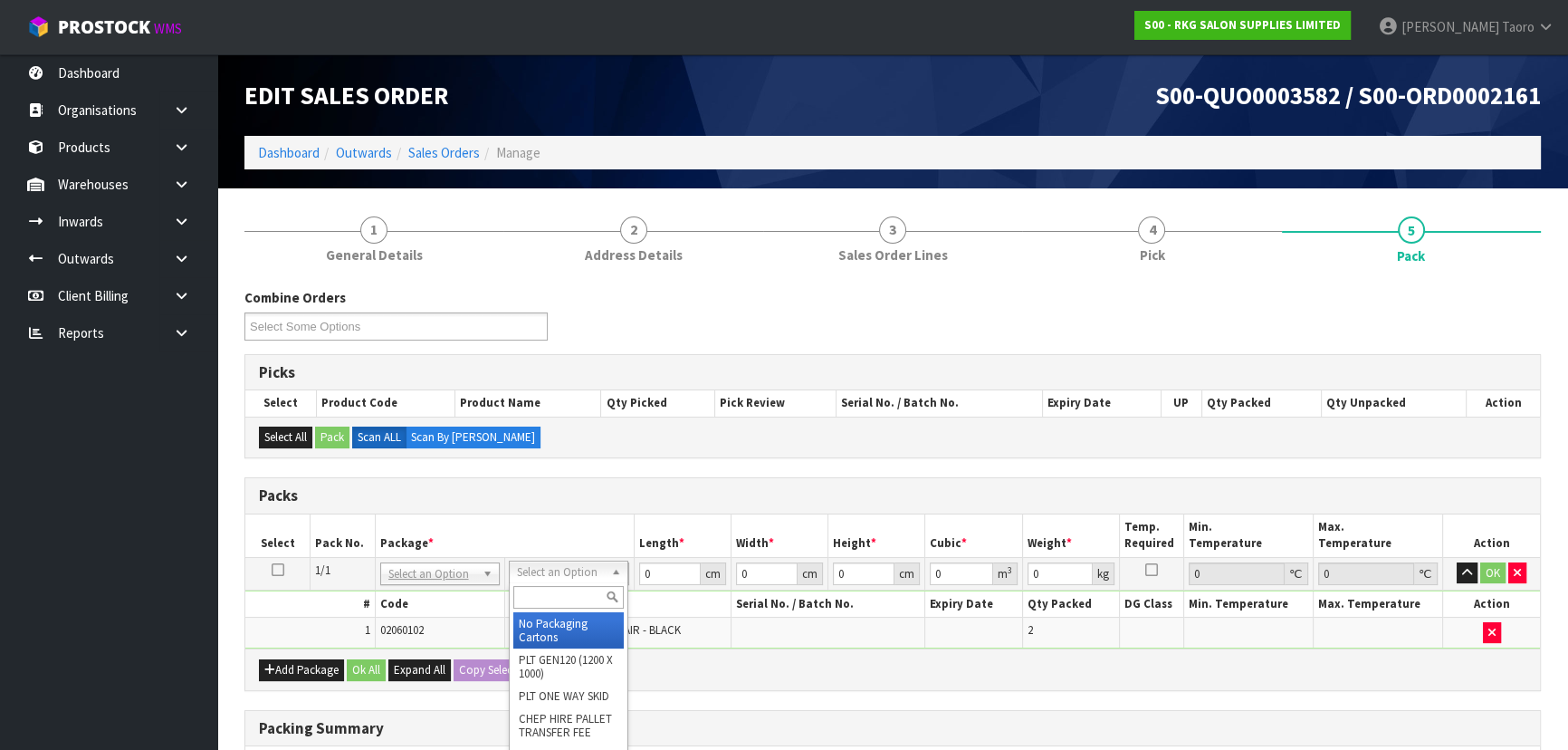
click at [577, 598] on input "text" at bounding box center [568, 598] width 111 height 23
type input "RE"
type input "60"
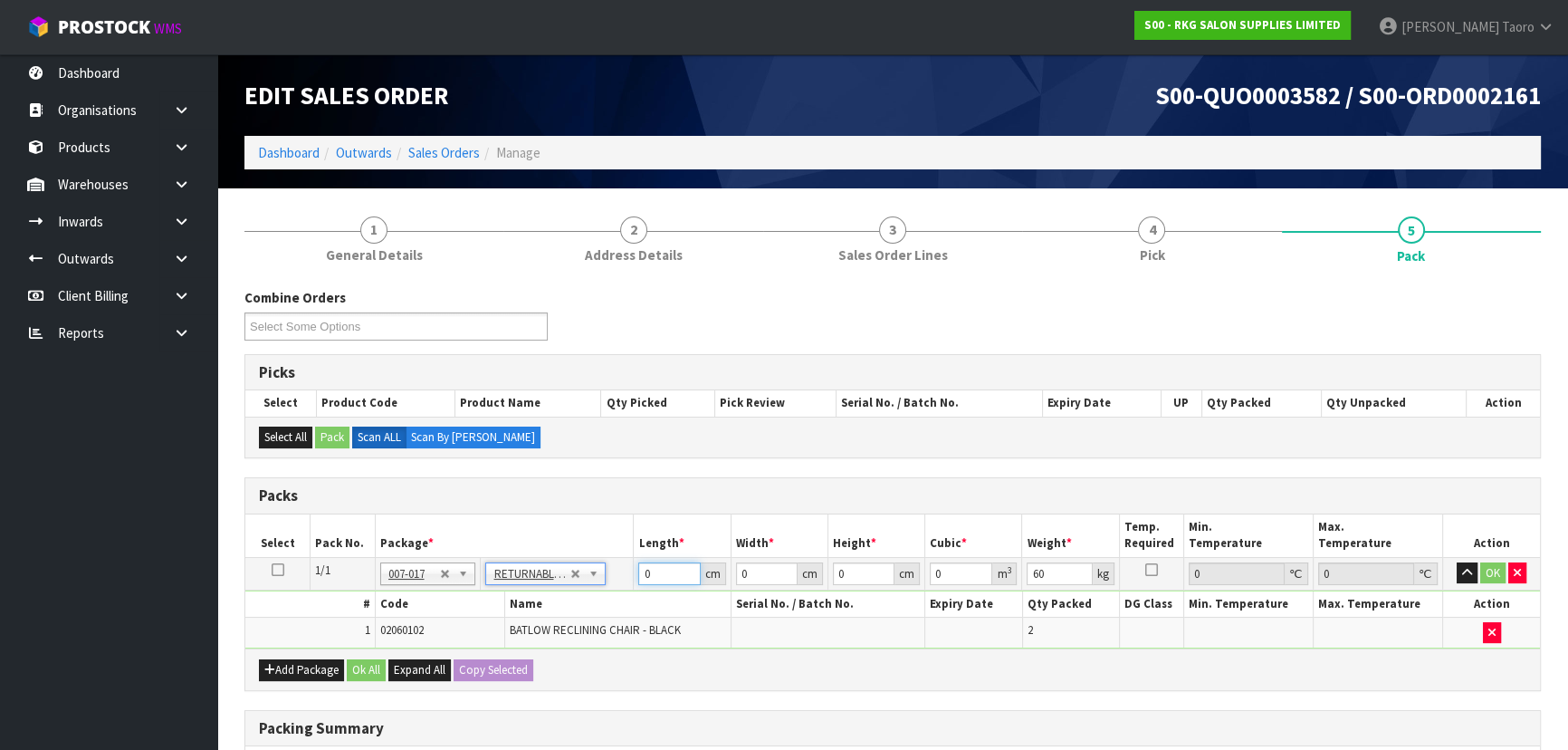
click at [653, 577] on input "0" at bounding box center [668, 574] width 61 height 23
type input "120"
type input "100"
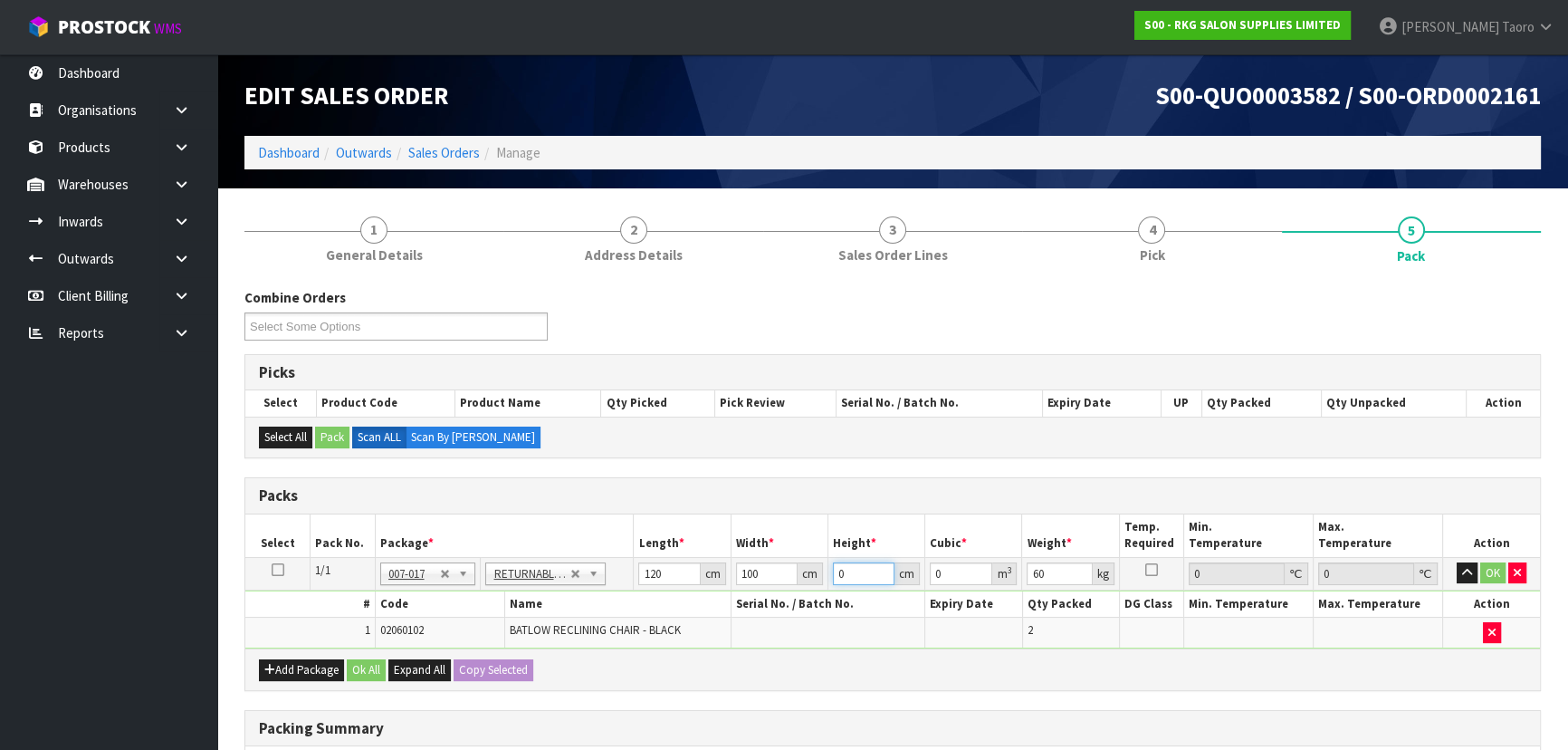
type input "6"
type input "0.072"
type input "60"
type input "0.72"
type input "60"
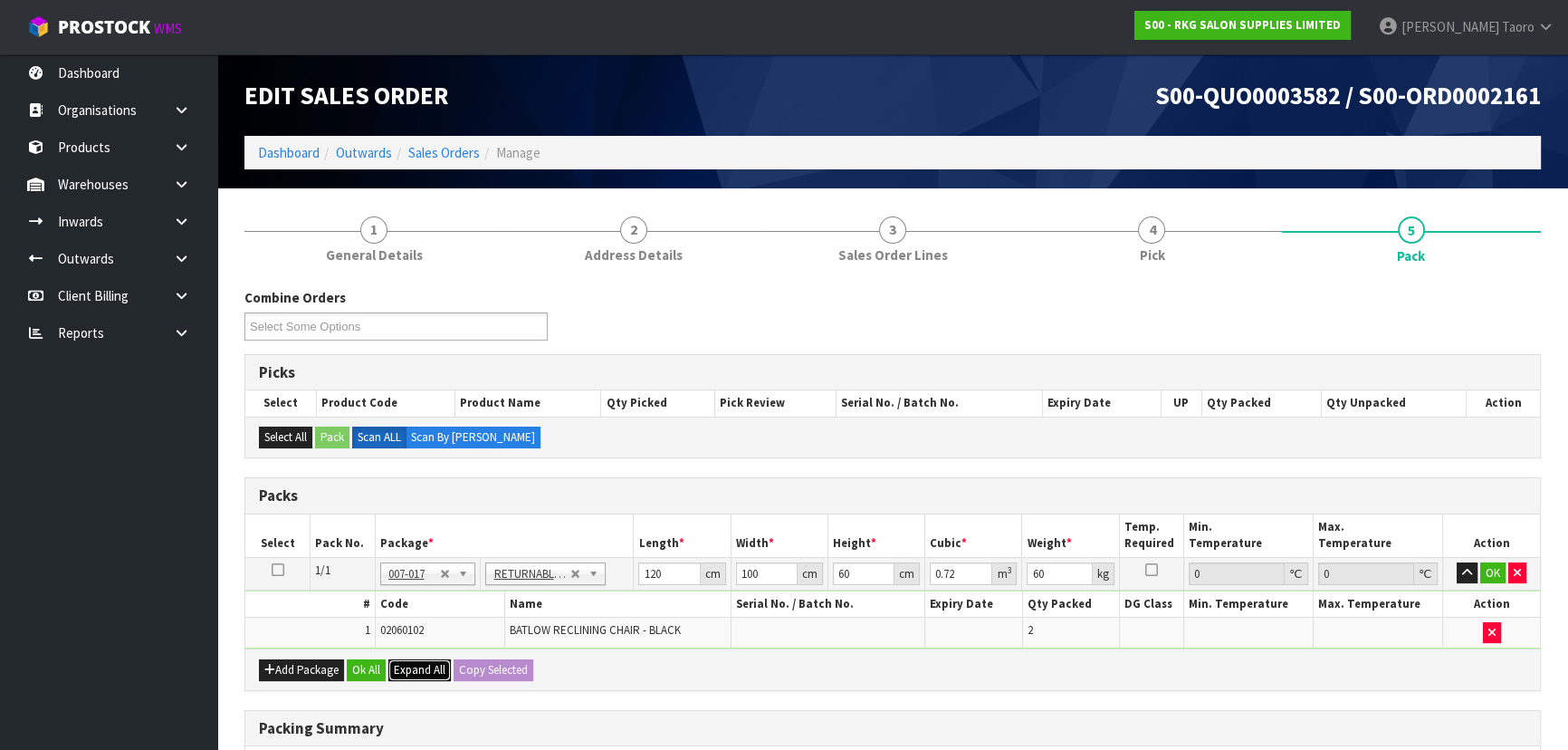
drag, startPoint x: 389, startPoint y: 671, endPoint x: 380, endPoint y: 672, distance: 9.1
click at [388, 671] on button "Expand All" at bounding box center [420, 670] width 62 height 22
click at [375, 671] on button "Ok All" at bounding box center [366, 670] width 39 height 22
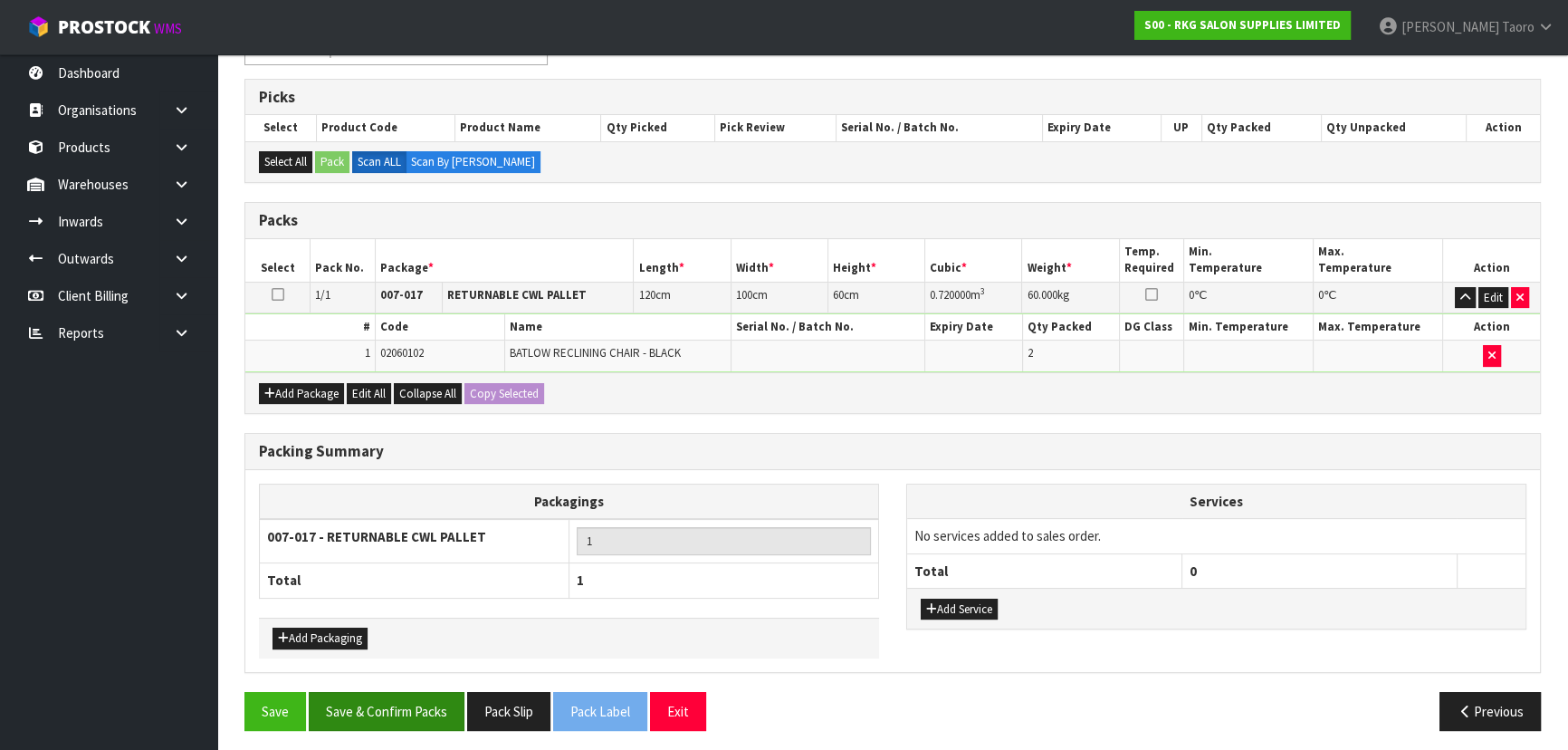
scroll to position [279, 0]
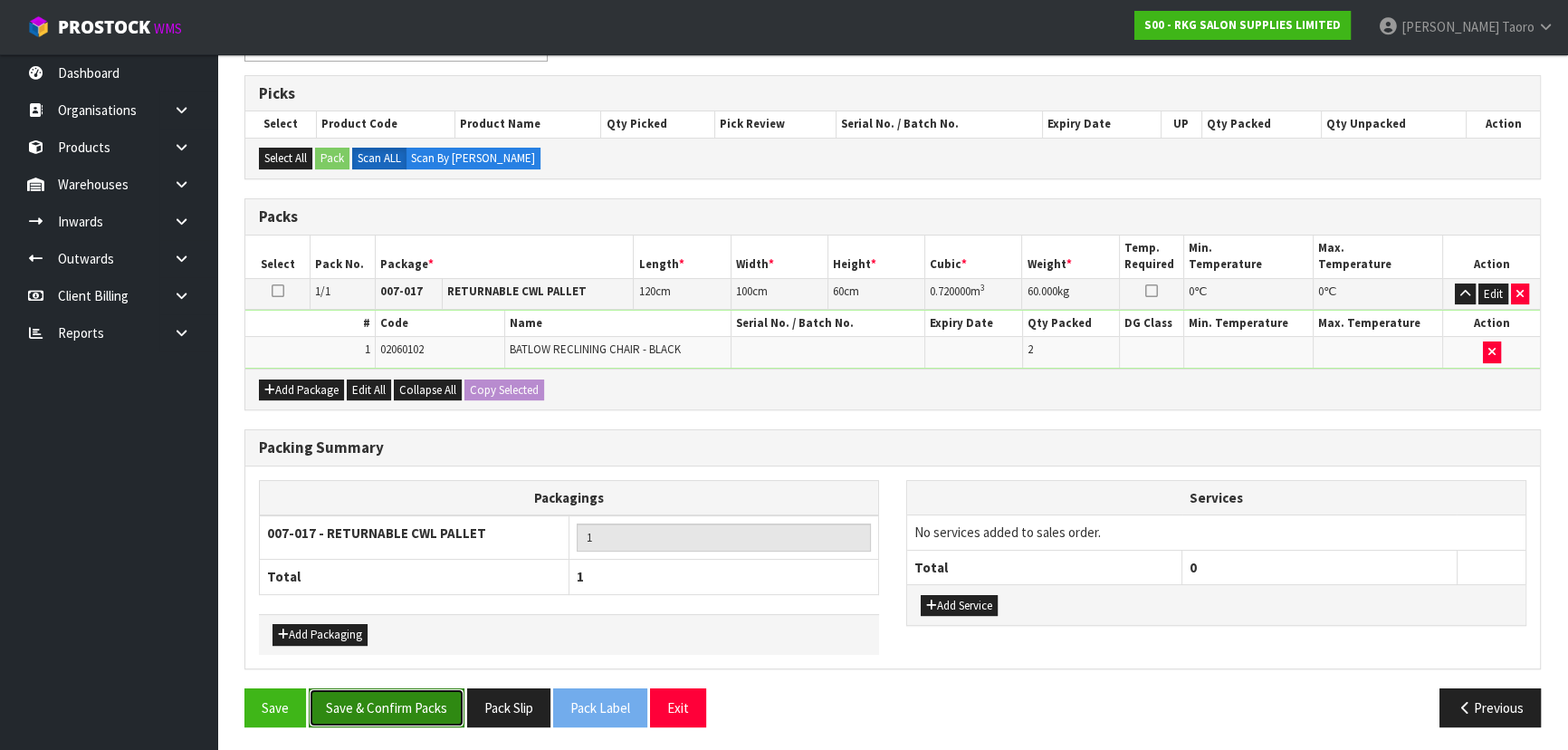
drag, startPoint x: 392, startPoint y: 706, endPoint x: 394, endPoint y: 686, distance: 20.1
click at [393, 706] on button "Save & Confirm Packs" at bounding box center [387, 707] width 156 height 39
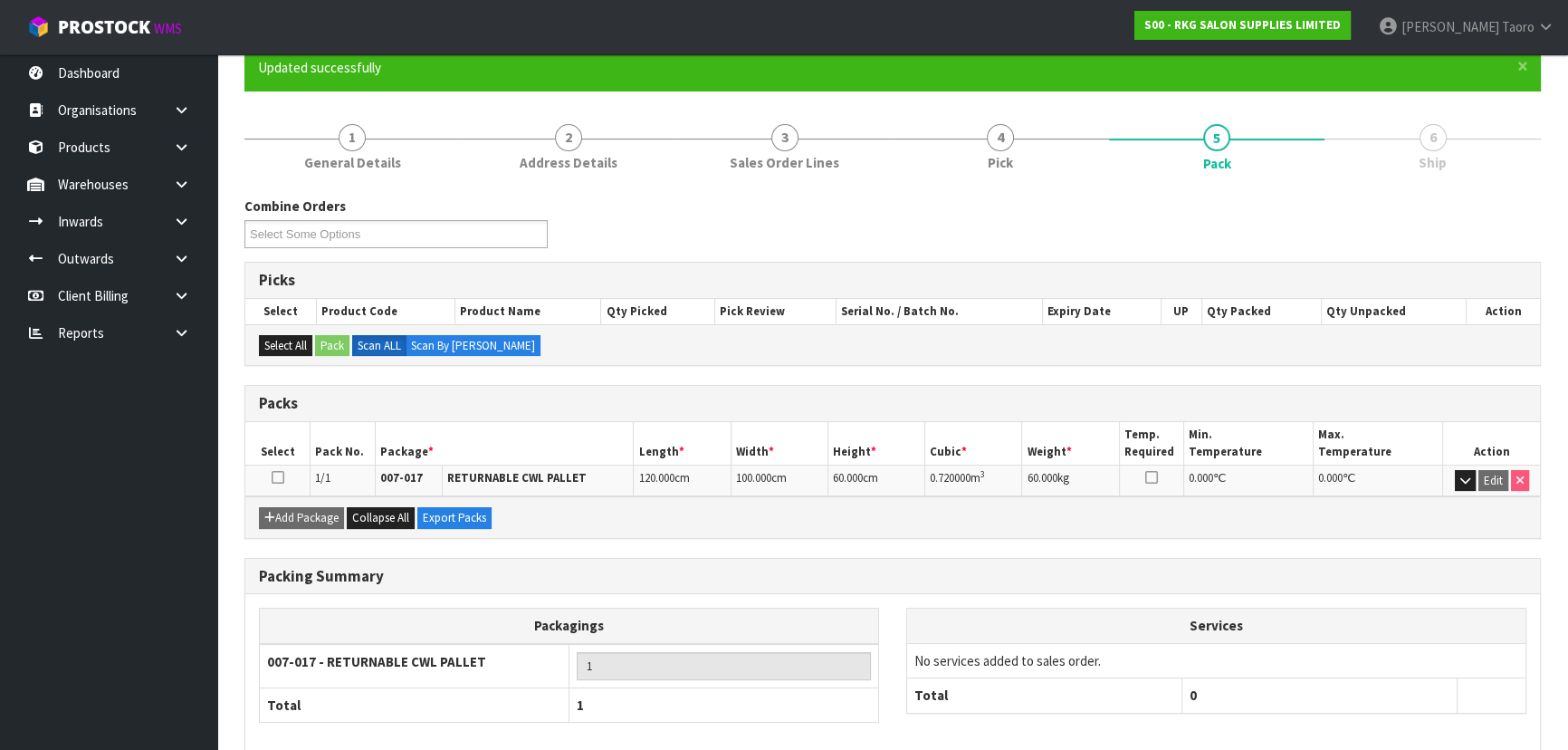
scroll to position [246, 0]
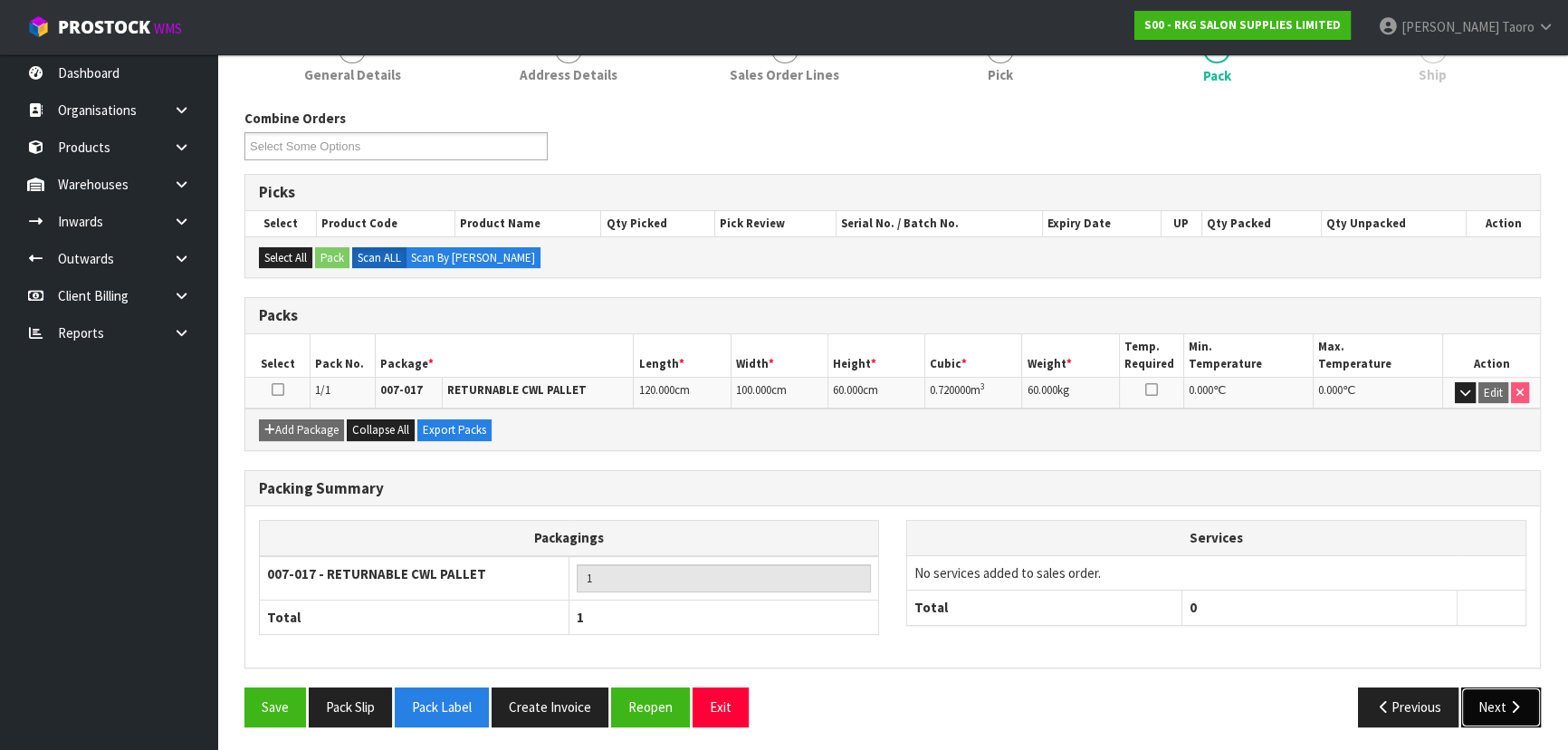
click at [1493, 690] on button "Next" at bounding box center [1501, 706] width 79 height 39
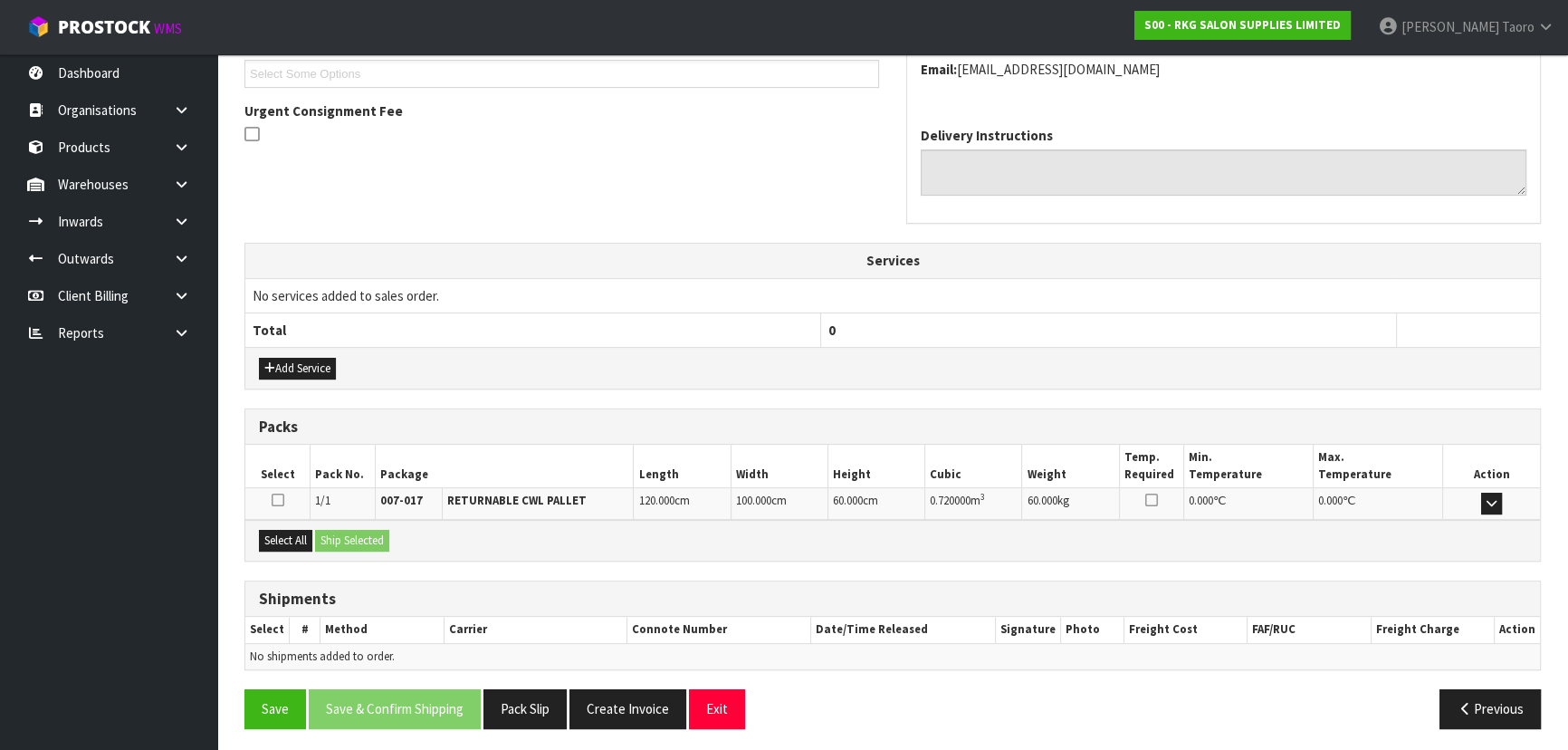
scroll to position [501, 0]
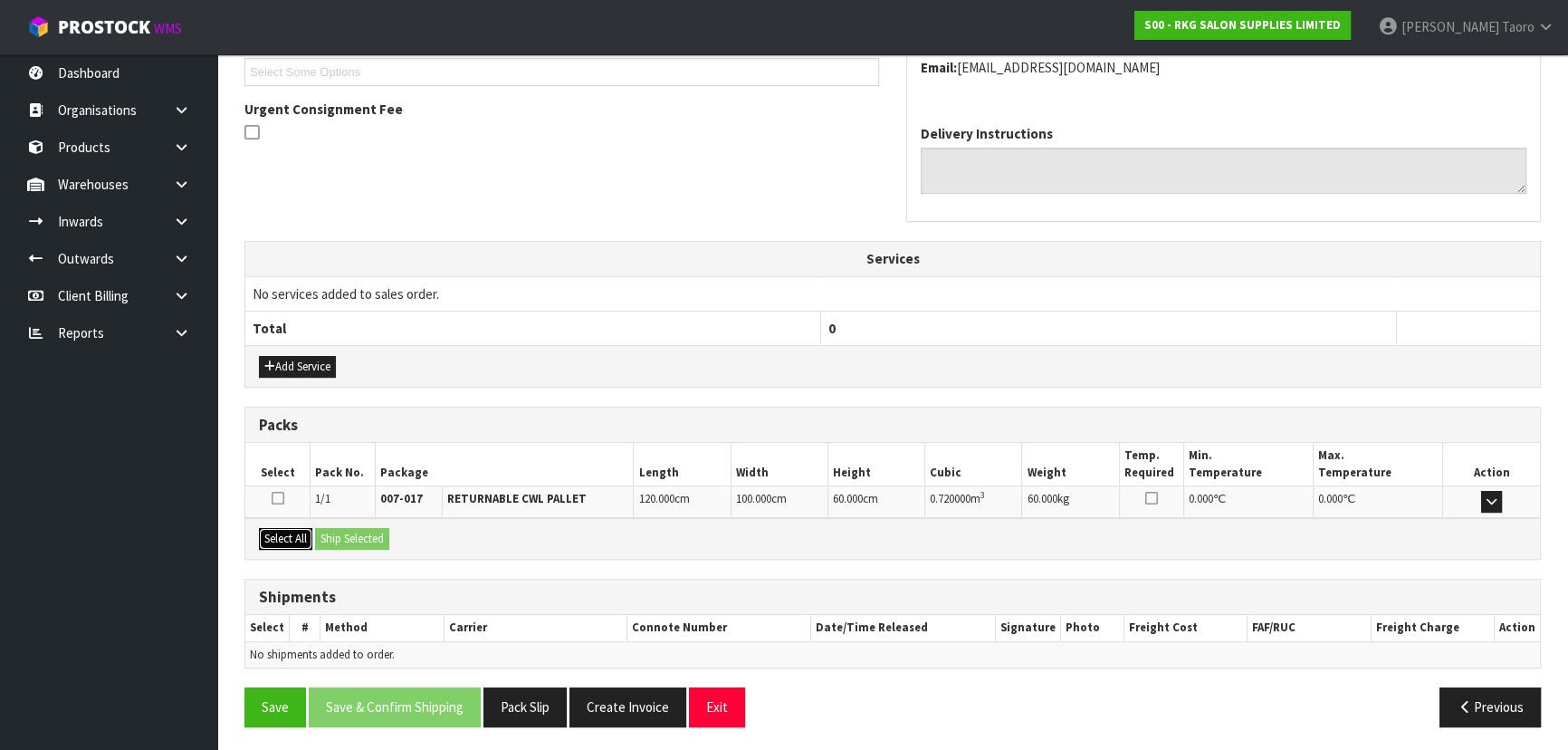
click at [290, 534] on button "Select All" at bounding box center [285, 538] width 54 height 22
click at [325, 530] on button "Ship Selected" at bounding box center [352, 538] width 75 height 22
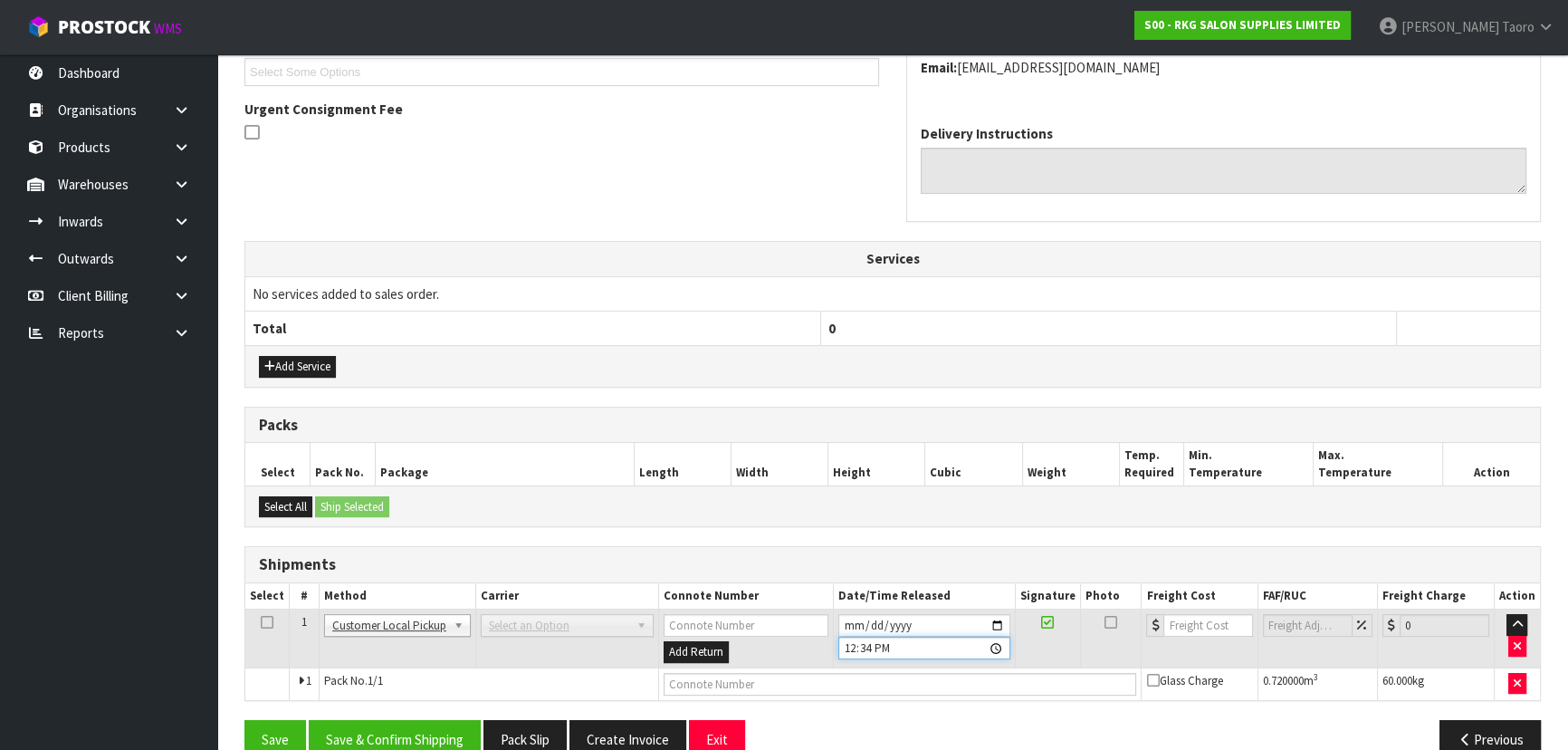
click at [864, 644] on input "12:34:00.000" at bounding box center [924, 648] width 172 height 23
type input "12:10"
click at [863, 674] on input "text" at bounding box center [900, 685] width 474 height 23
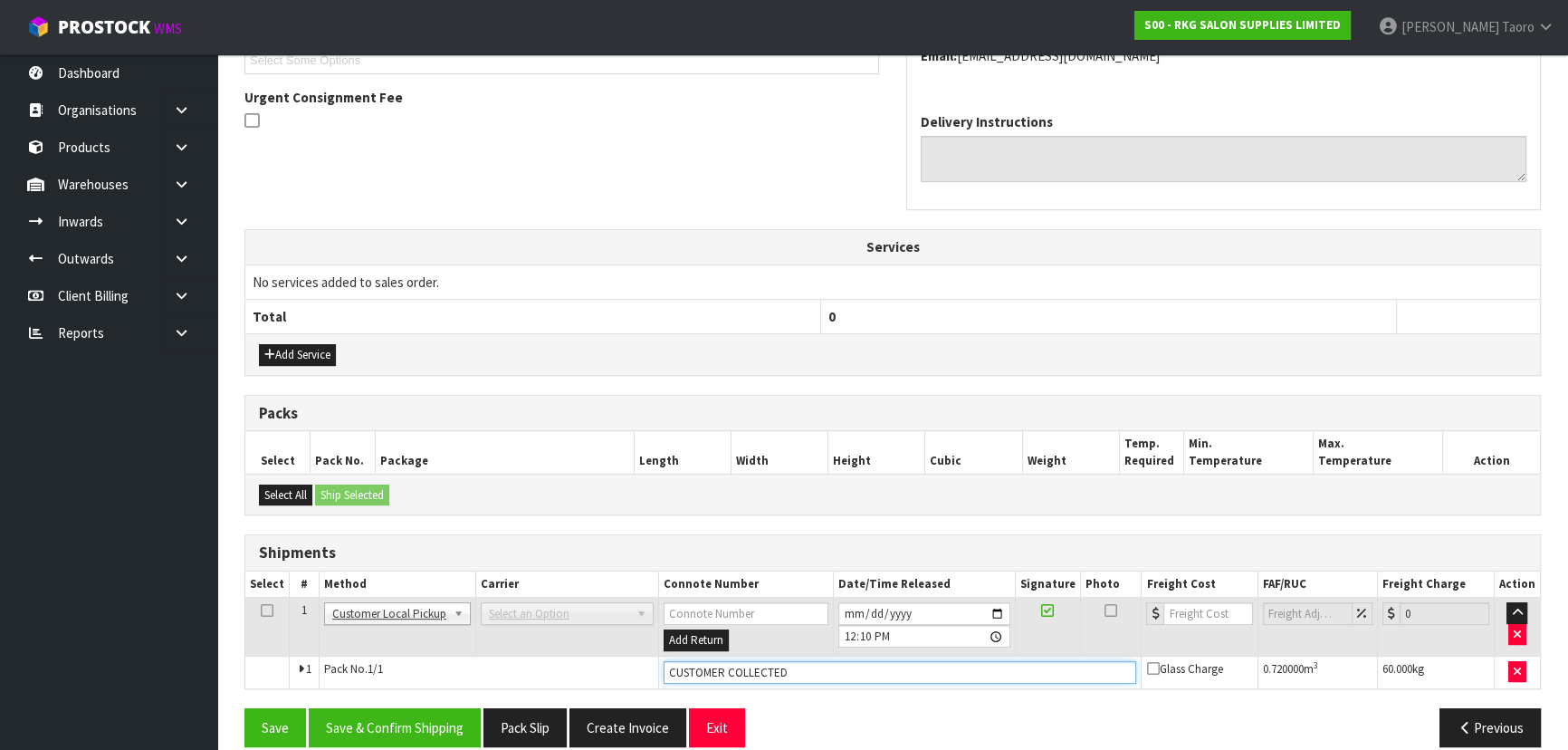
scroll to position [533, 0]
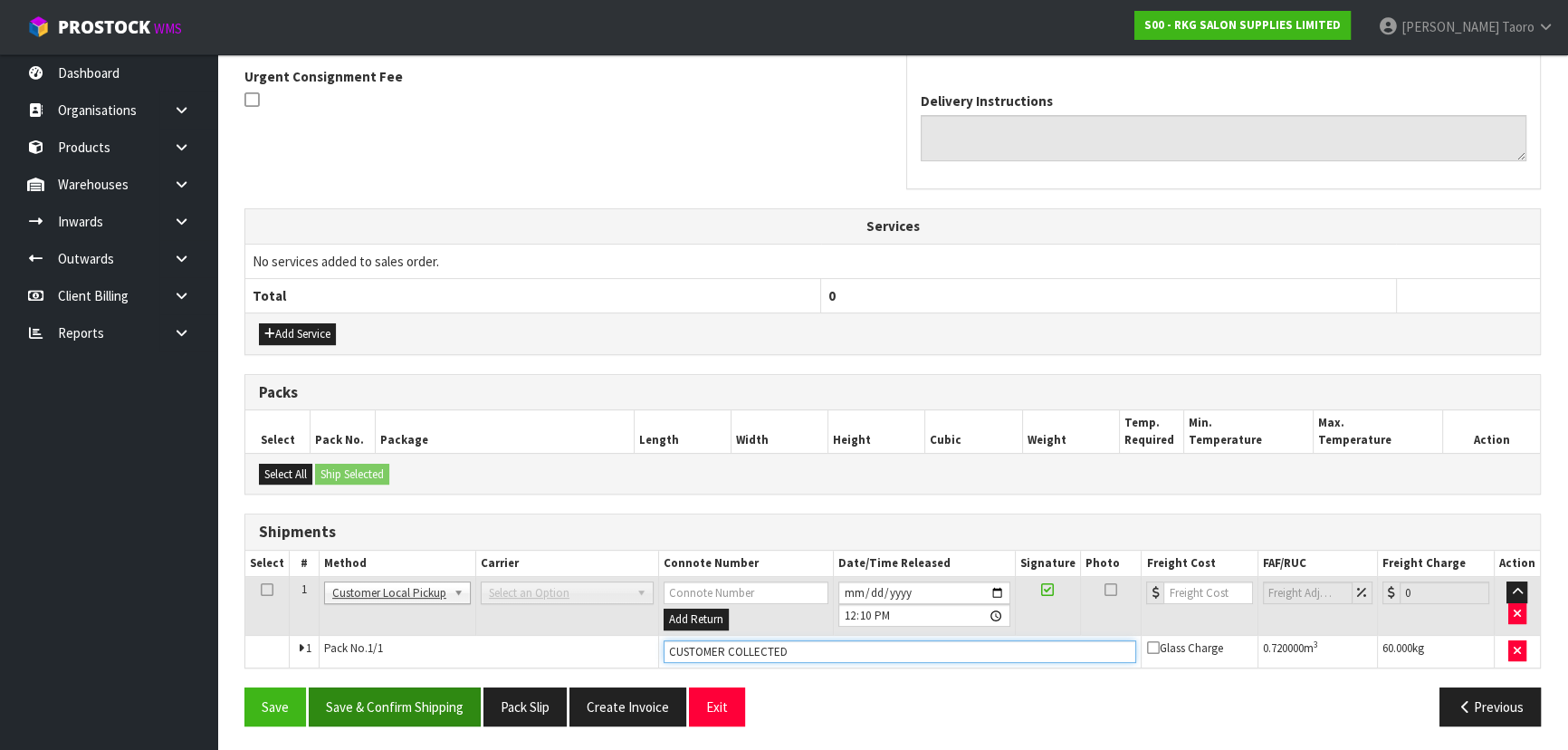
type input "CUSTOMER COLLECTED"
click at [419, 696] on button "Save & Confirm Shipping" at bounding box center [395, 706] width 172 height 39
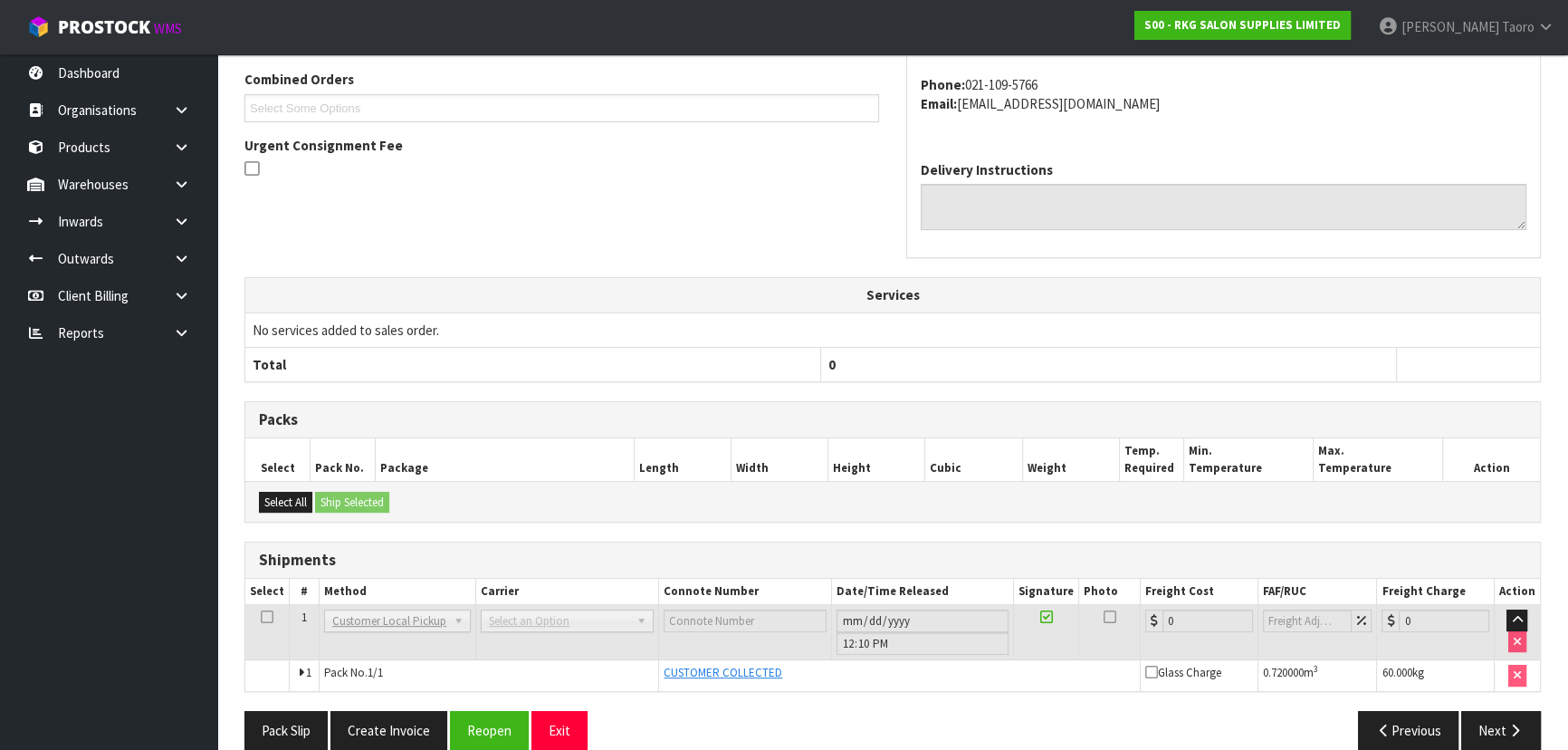
scroll to position [489, 0]
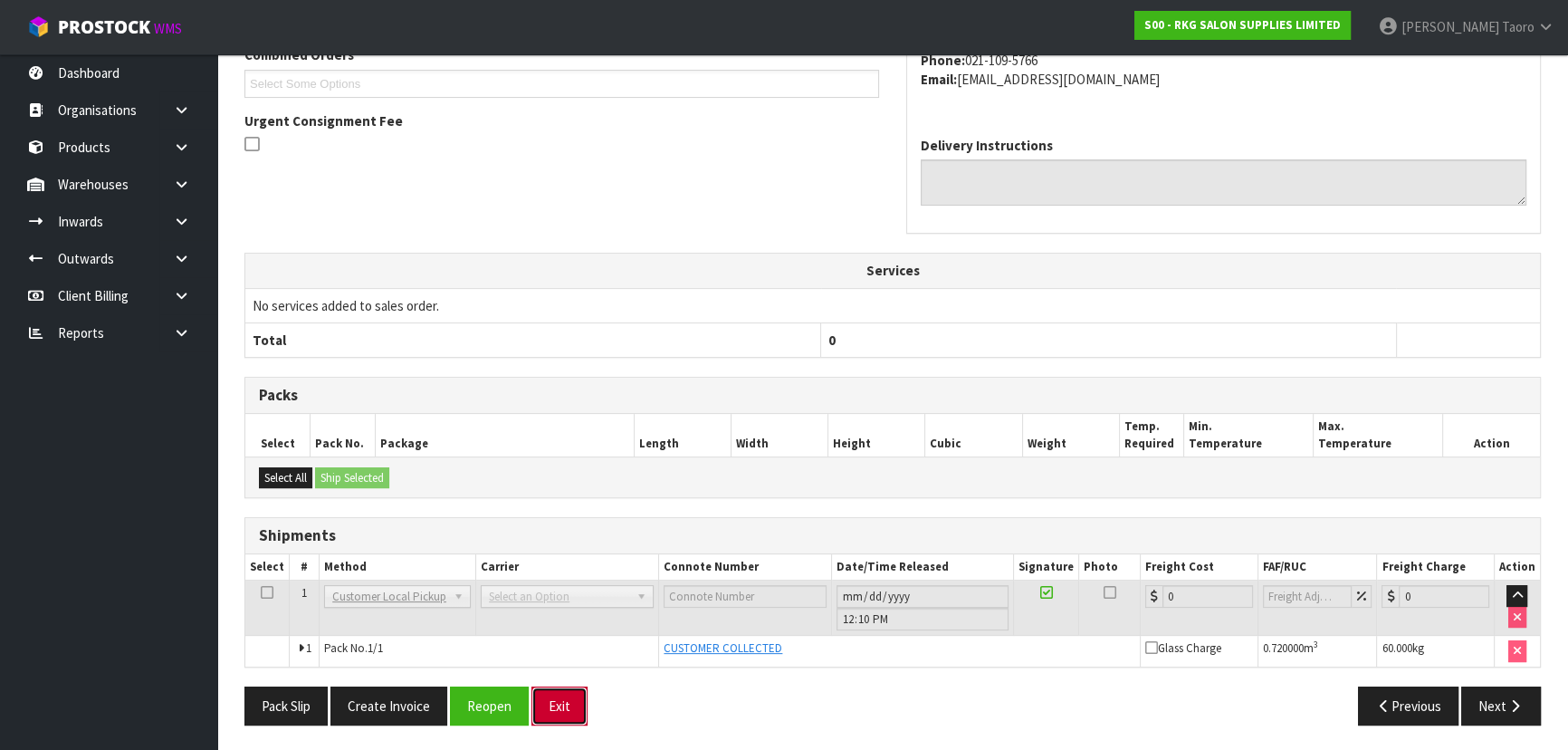
click at [561, 698] on button "Exit" at bounding box center [559, 706] width 56 height 39
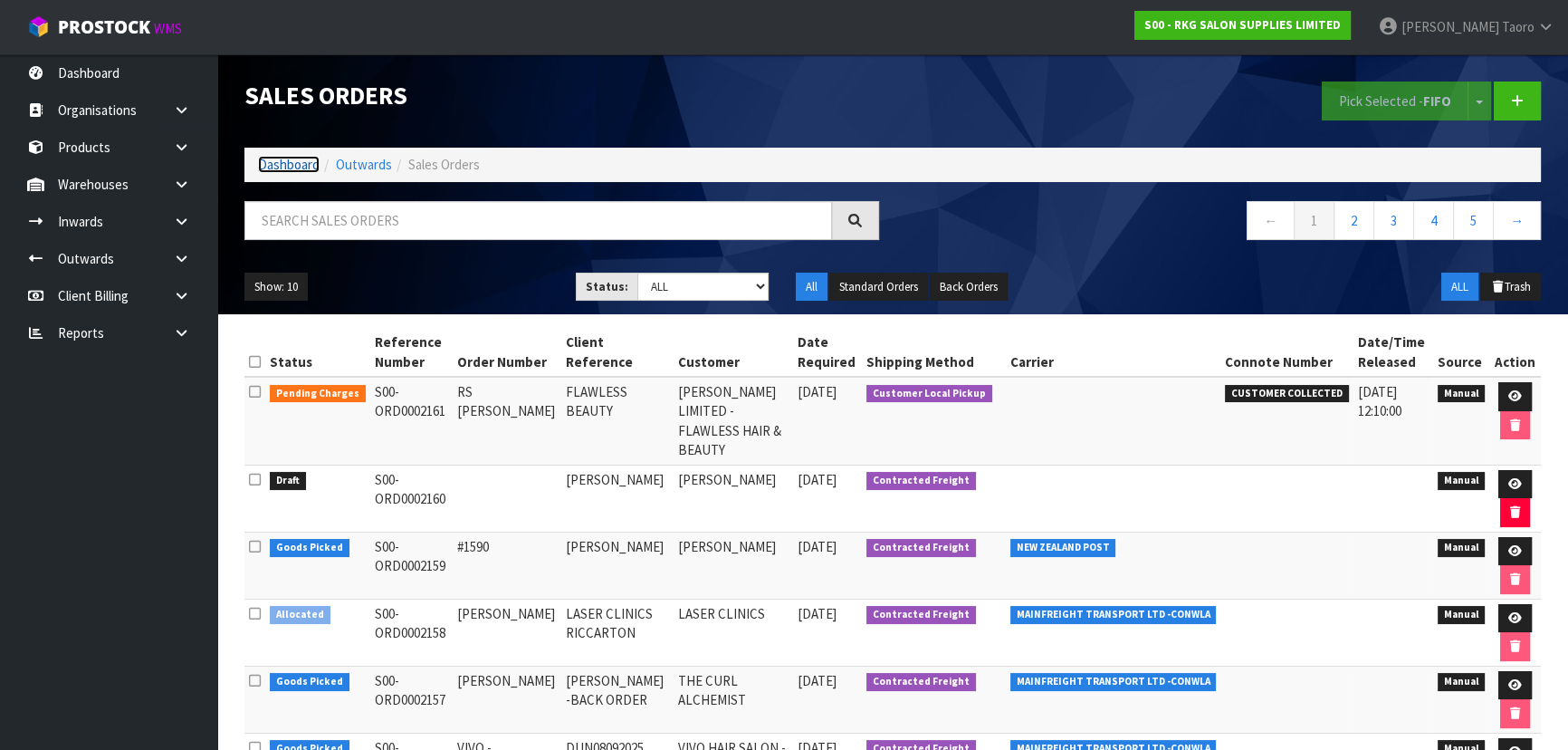
click at [293, 165] on link "Dashboard" at bounding box center [288, 165] width 61 height 17
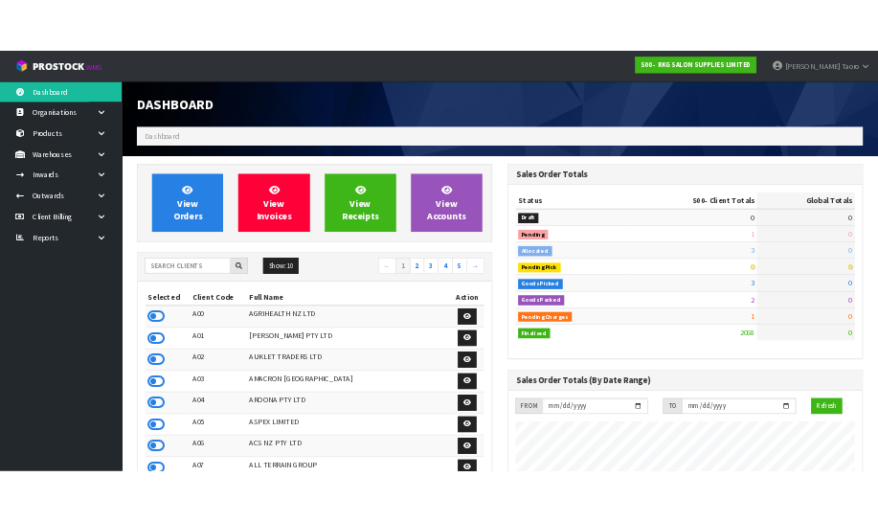
scroll to position [1448, 699]
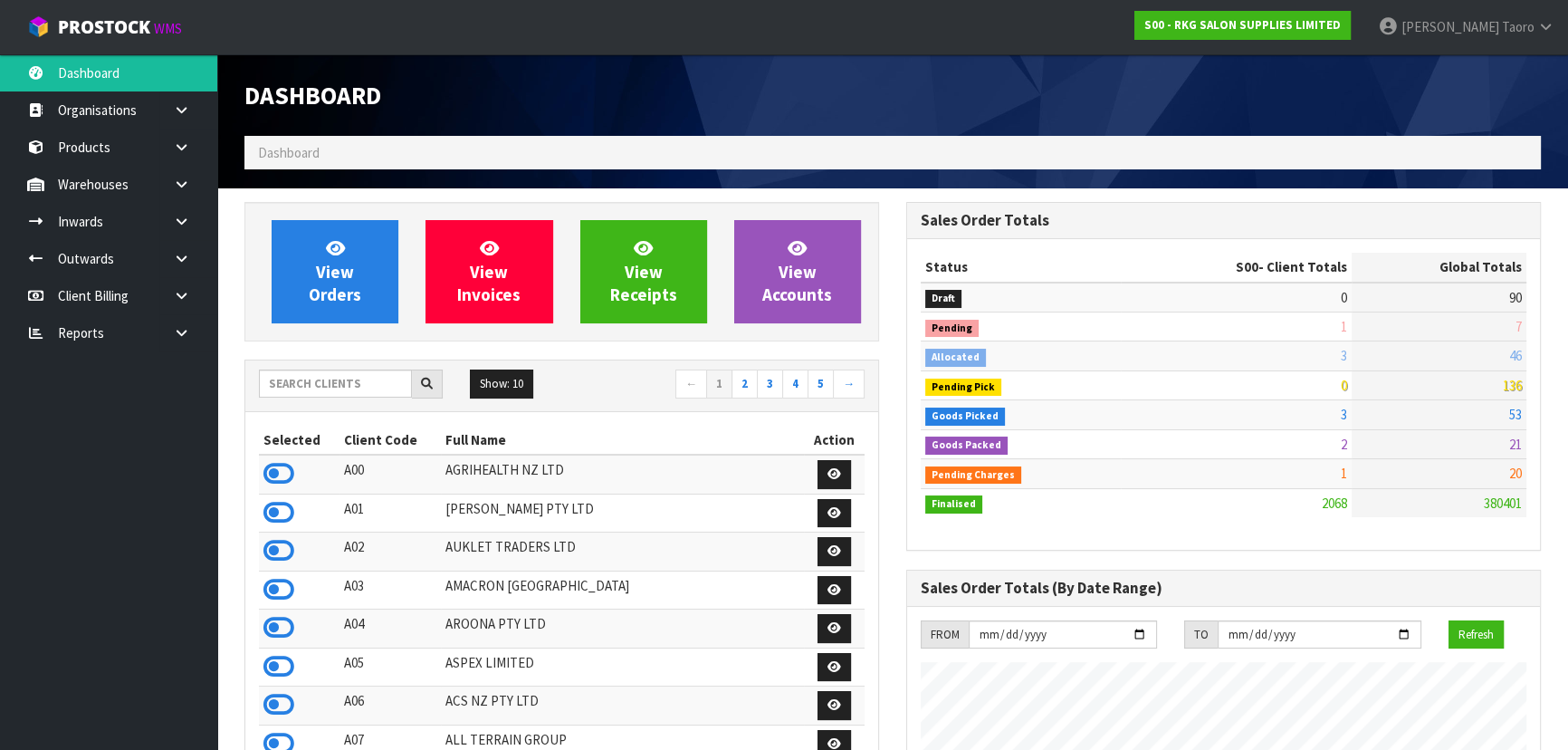
drag, startPoint x: 789, startPoint y: 344, endPoint x: 803, endPoint y: 359, distance: 20.5
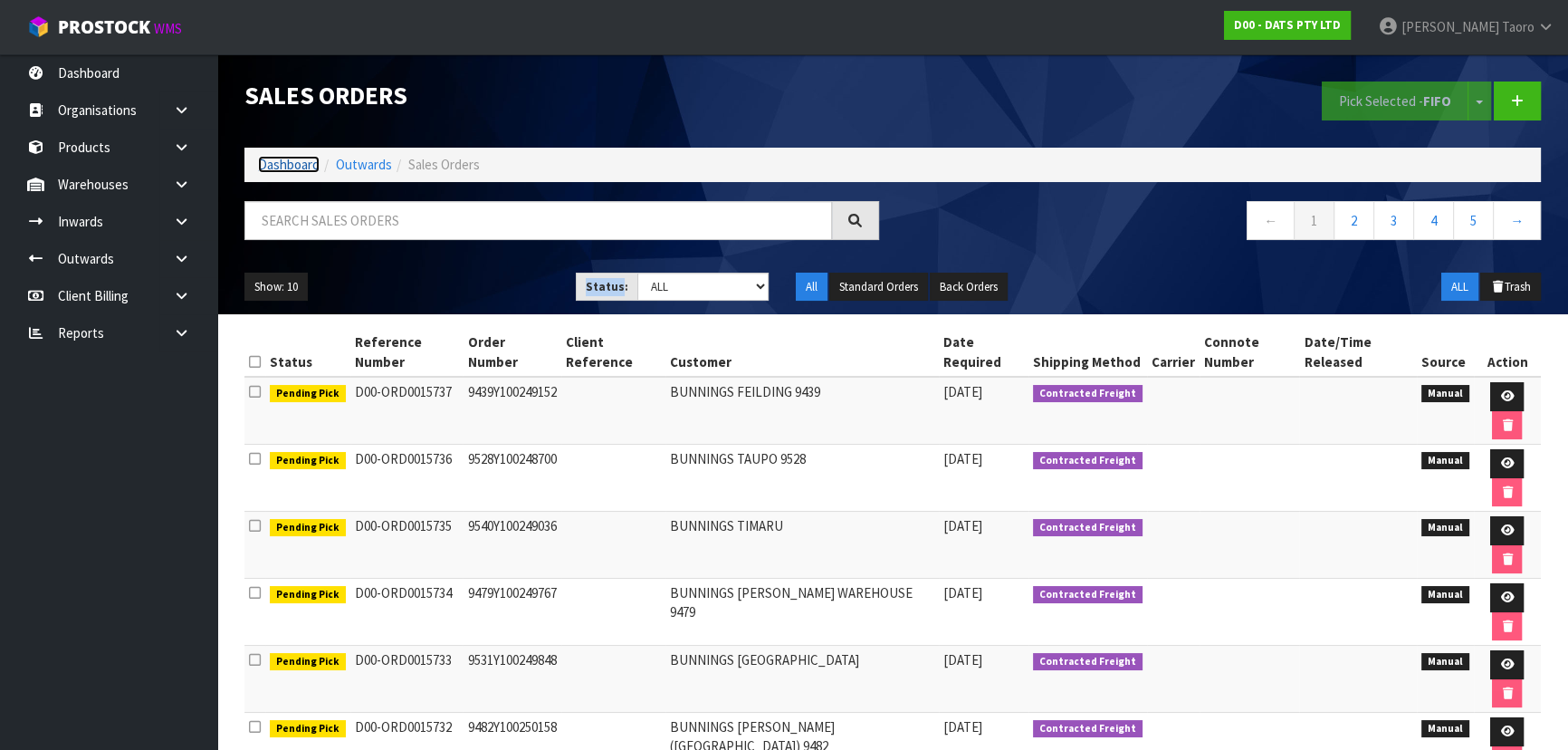
click at [306, 166] on link "Dashboard" at bounding box center [288, 165] width 61 height 17
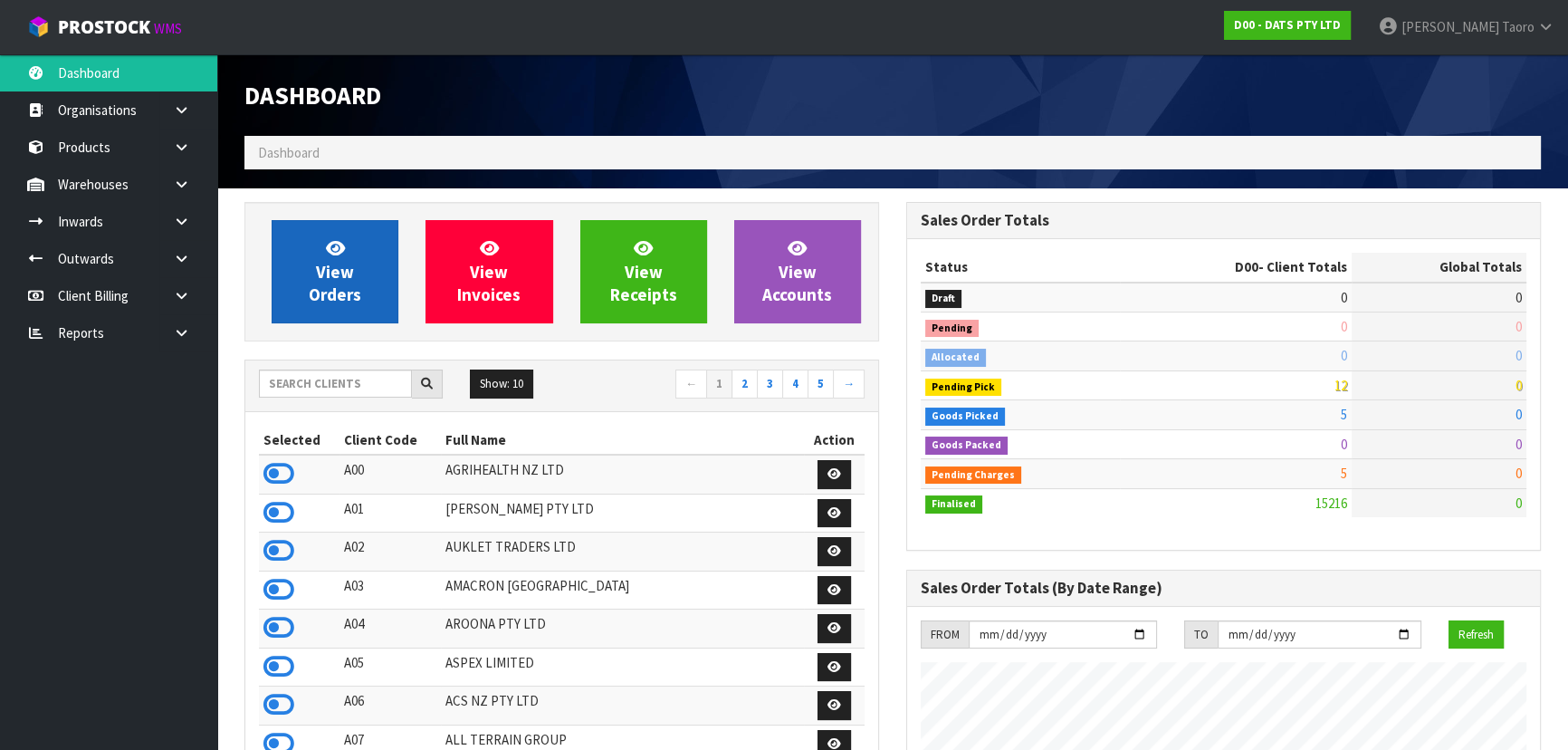
scroll to position [1369, 661]
click at [341, 263] on span "View Orders" at bounding box center [336, 271] width 53 height 68
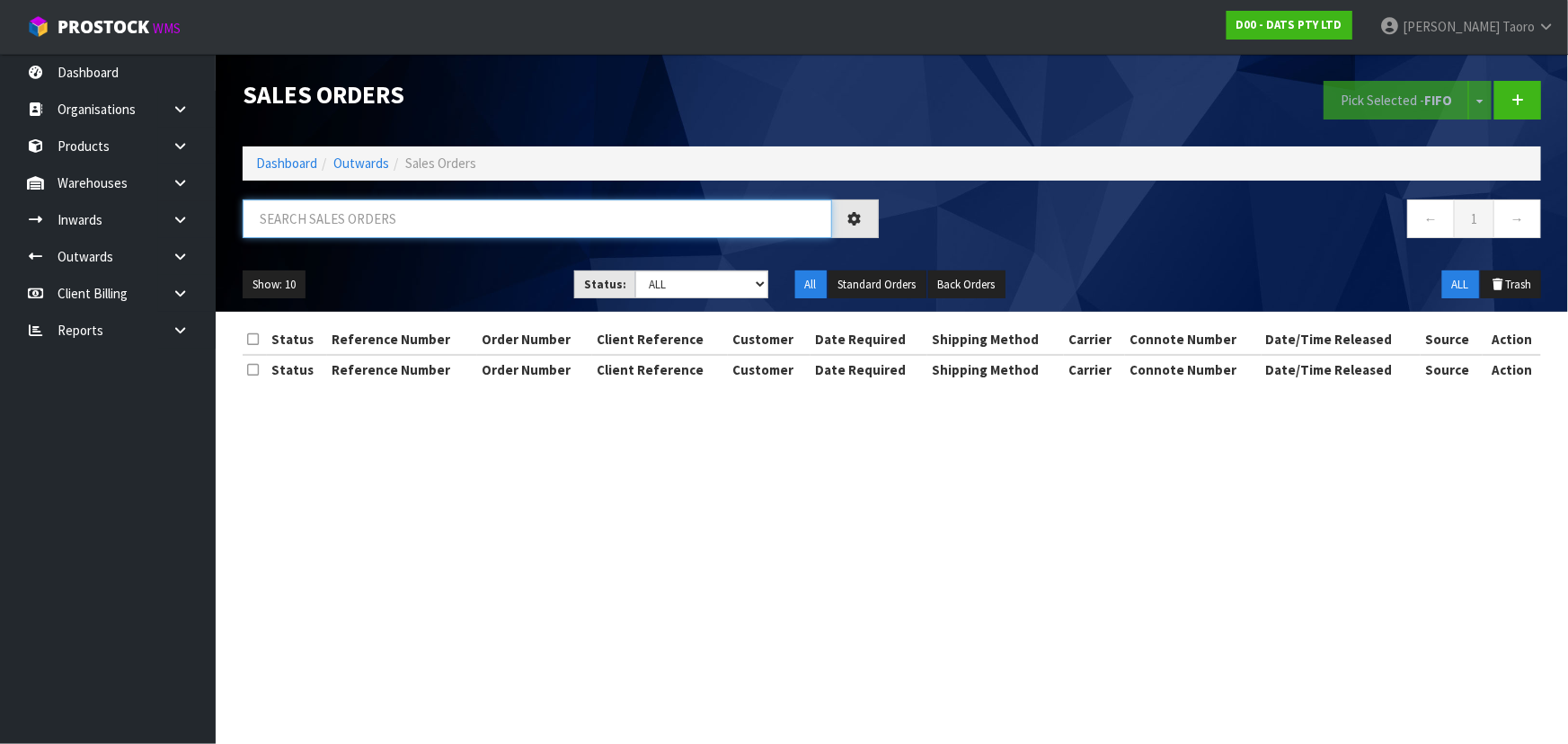
click at [364, 230] on input "text" at bounding box center [538, 219] width 589 height 38
type input "JOB-0411121"
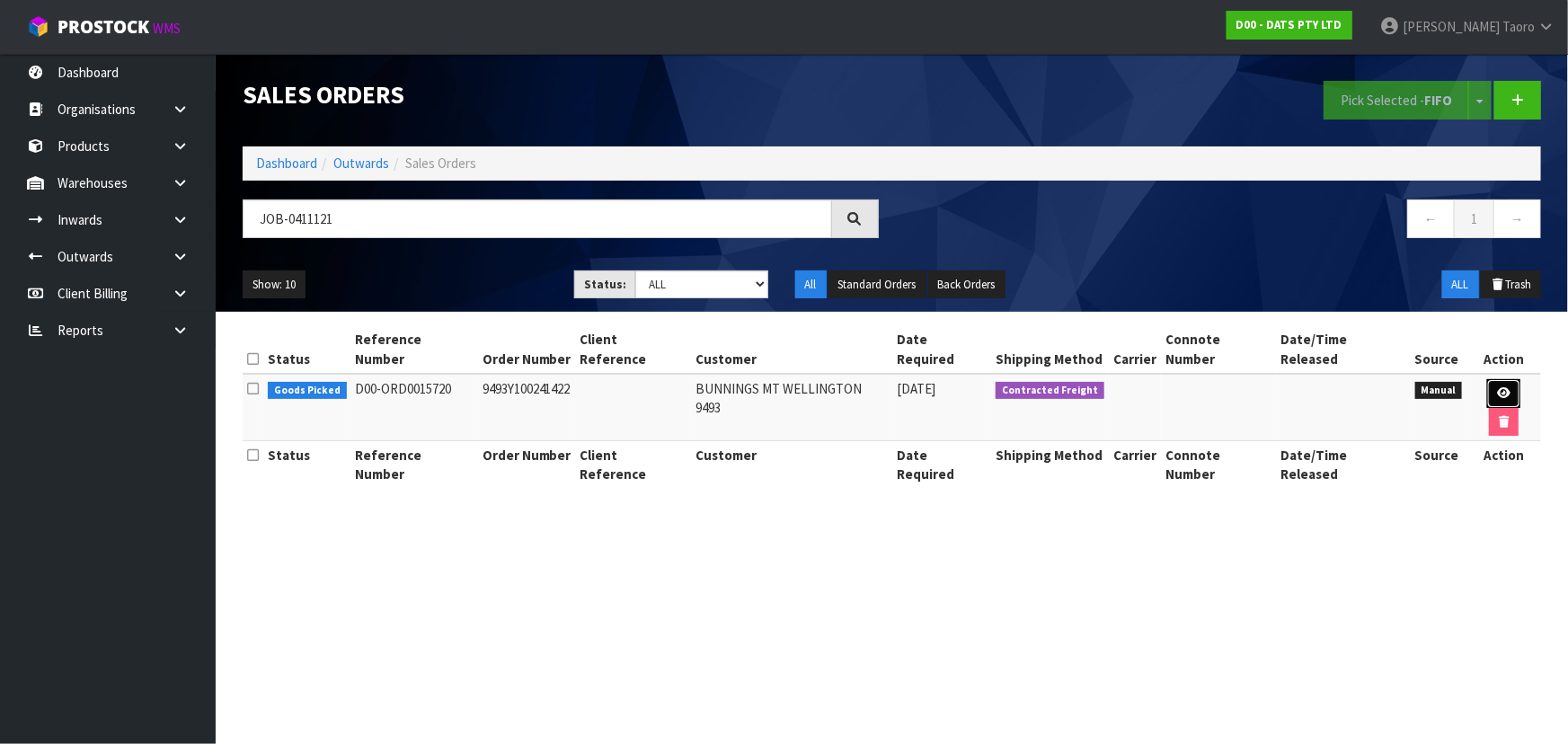
click at [1498, 387] on icon at bounding box center [1504, 393] width 13 height 11
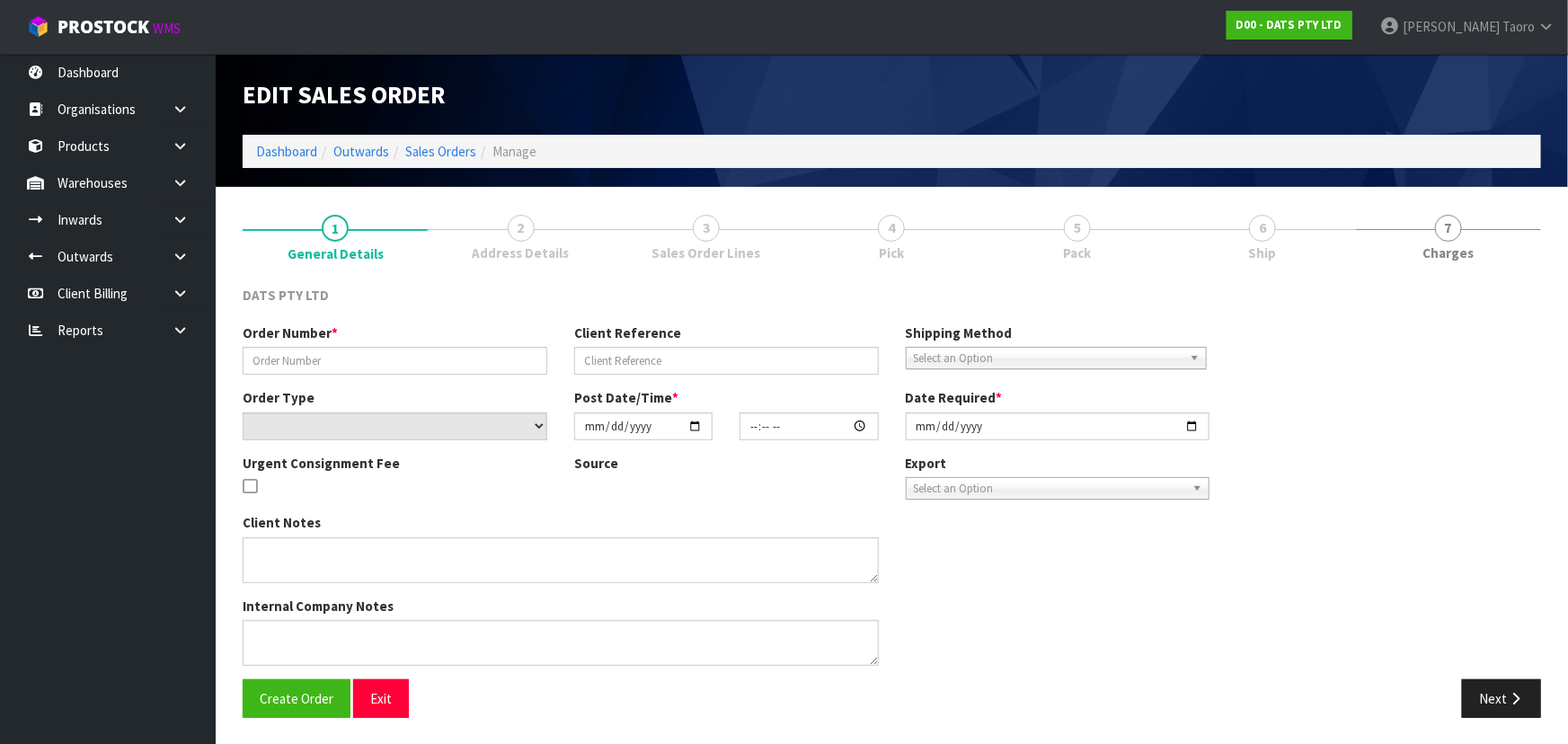
type input "9493Y100241422"
select select "number:0"
type input "2025-09-05"
type input "08:55:00.000"
type input "[DATE]"
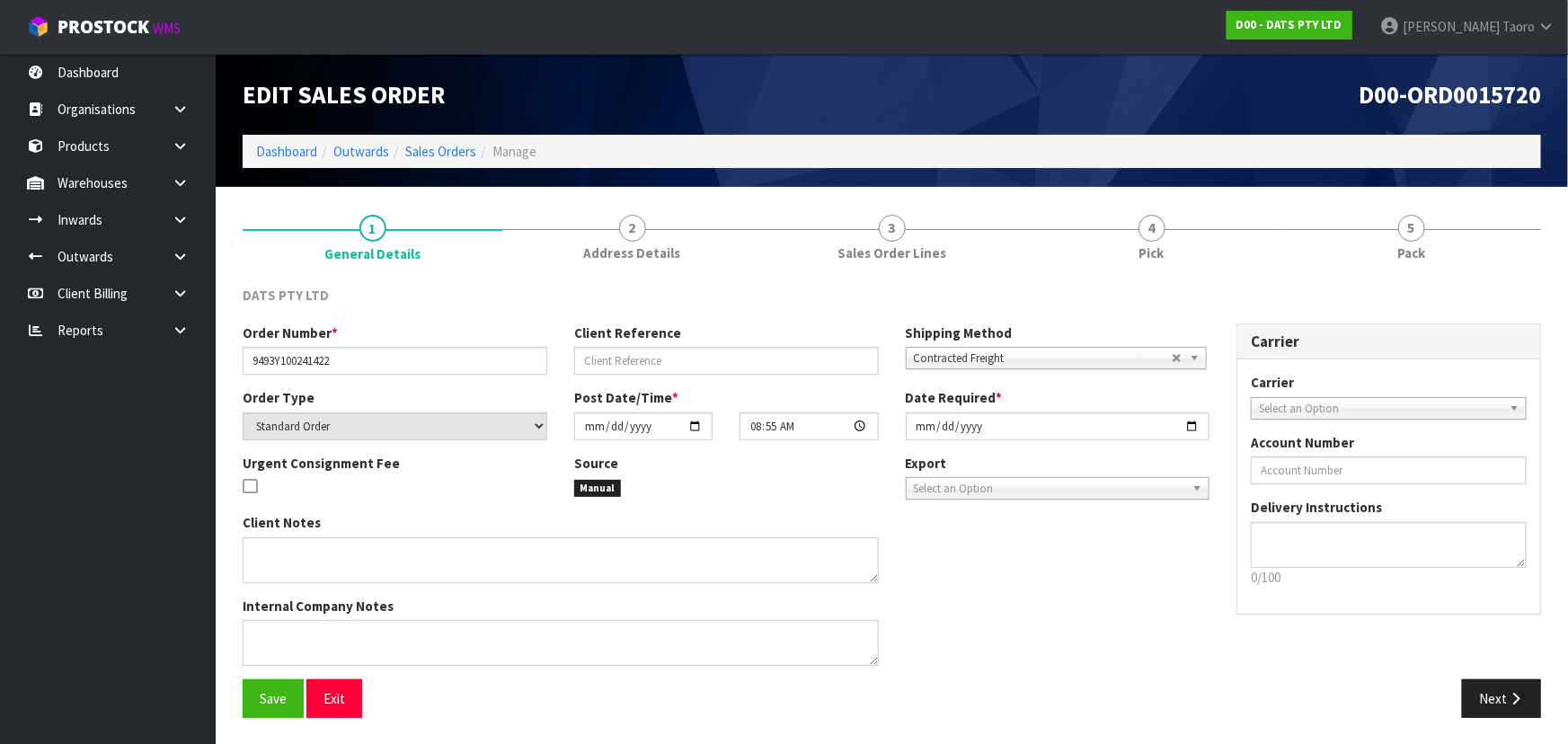
drag, startPoint x: 1420, startPoint y: 247, endPoint x: 1195, endPoint y: 288, distance: 228.7
click at [1415, 248] on span "Pack" at bounding box center [1411, 253] width 28 height 19
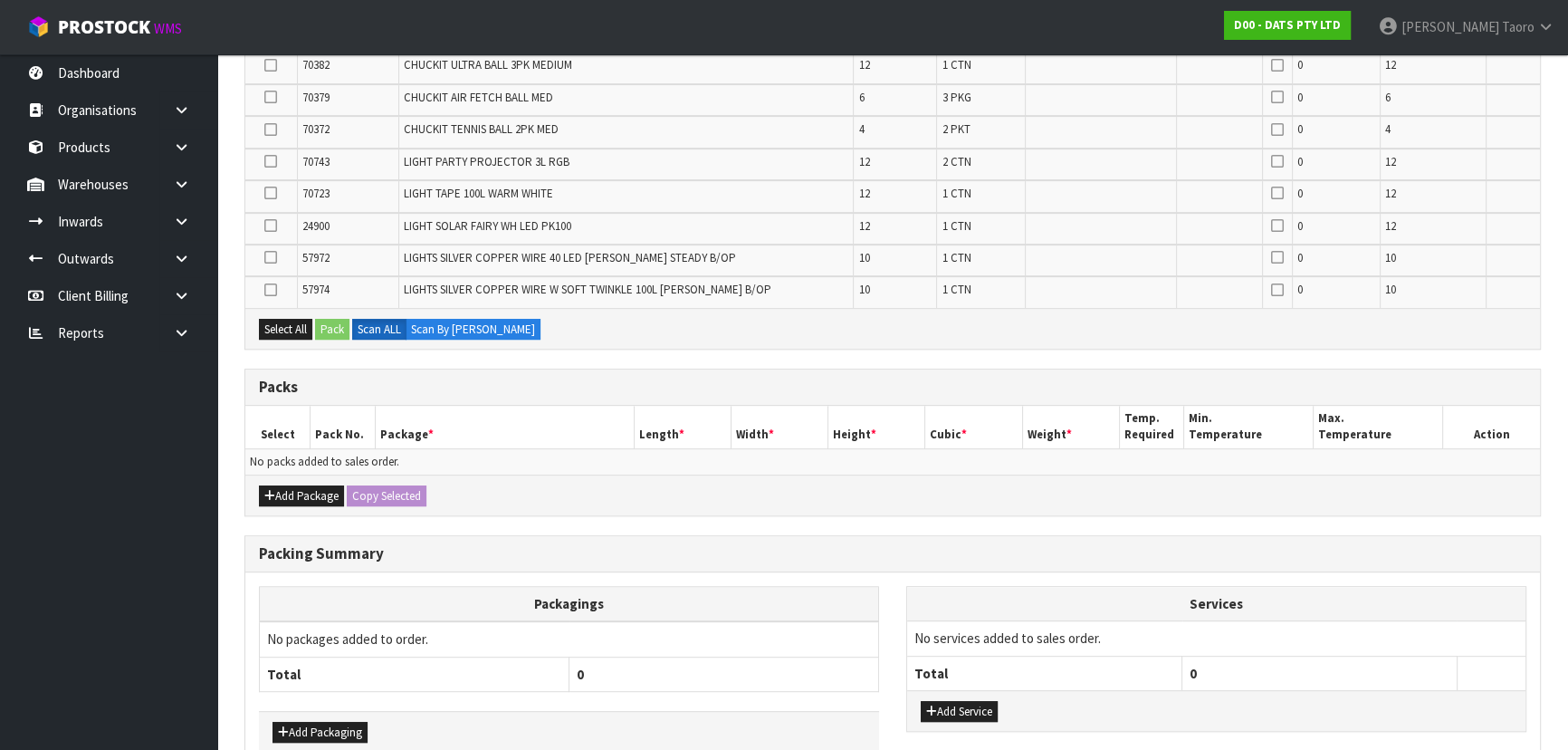
scroll to position [941, 0]
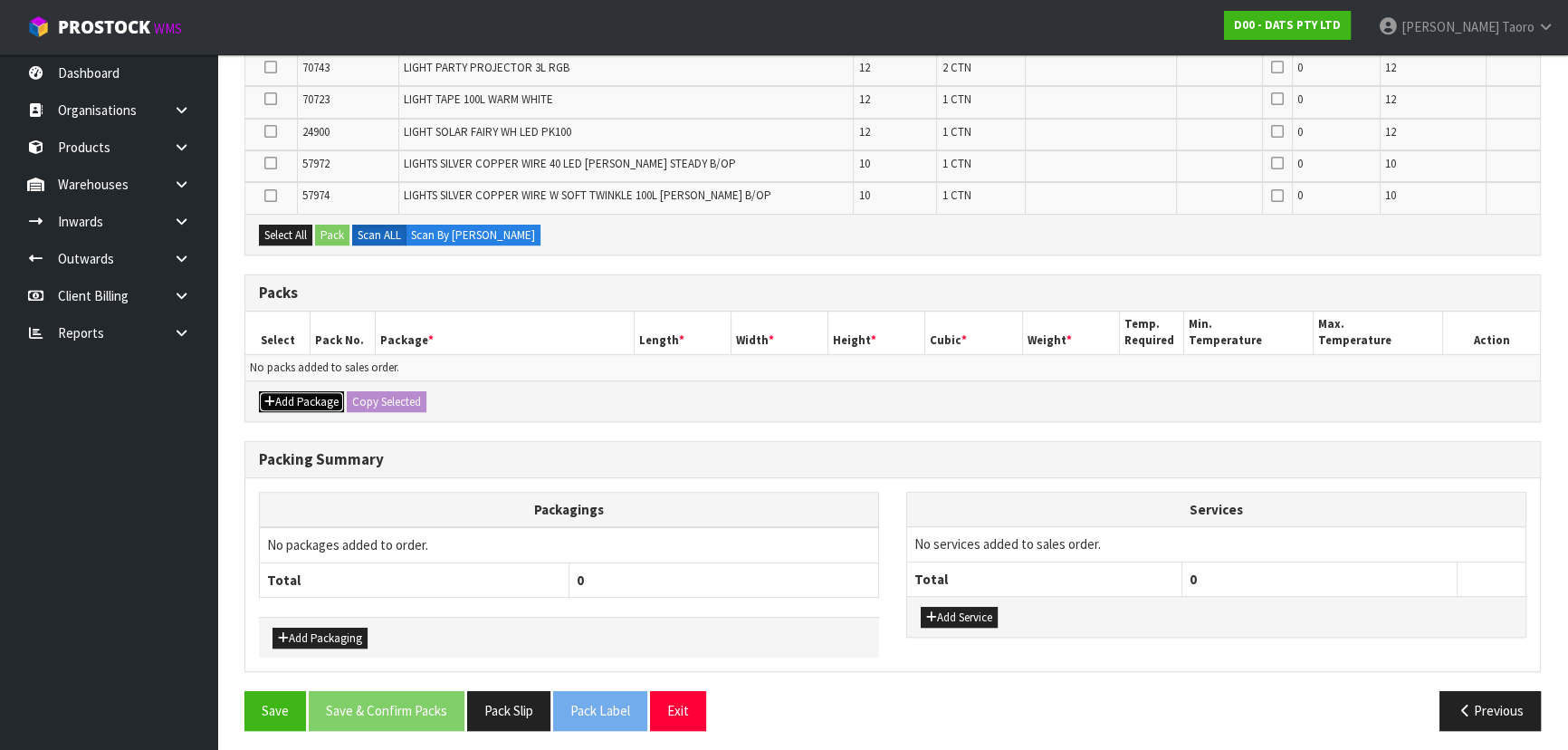
click at [309, 398] on button "Add Package" at bounding box center [302, 402] width 85 height 22
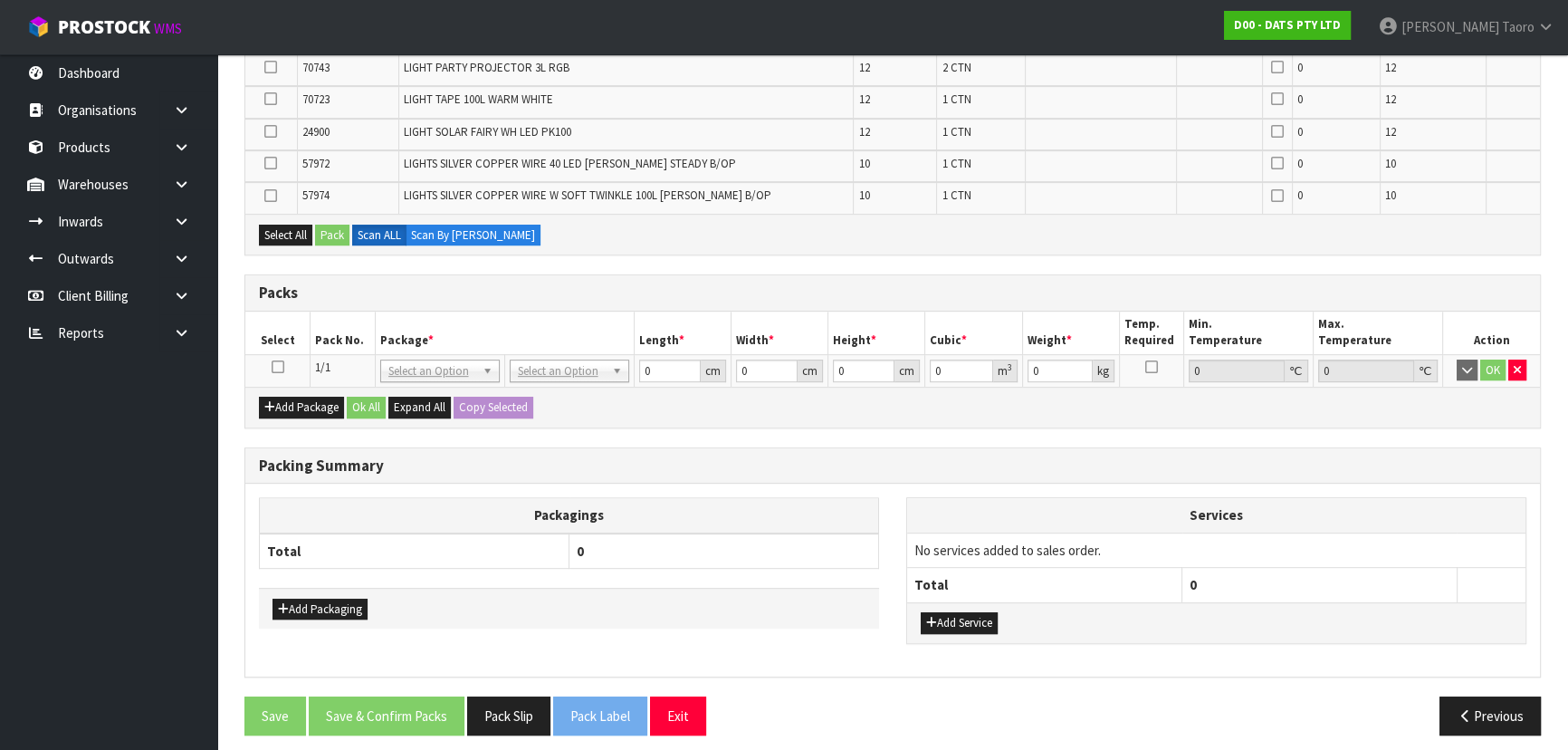
click at [277, 367] on icon at bounding box center [277, 367] width 12 height 1
click at [375, 328] on th "Package *" at bounding box center [505, 332] width 259 height 43
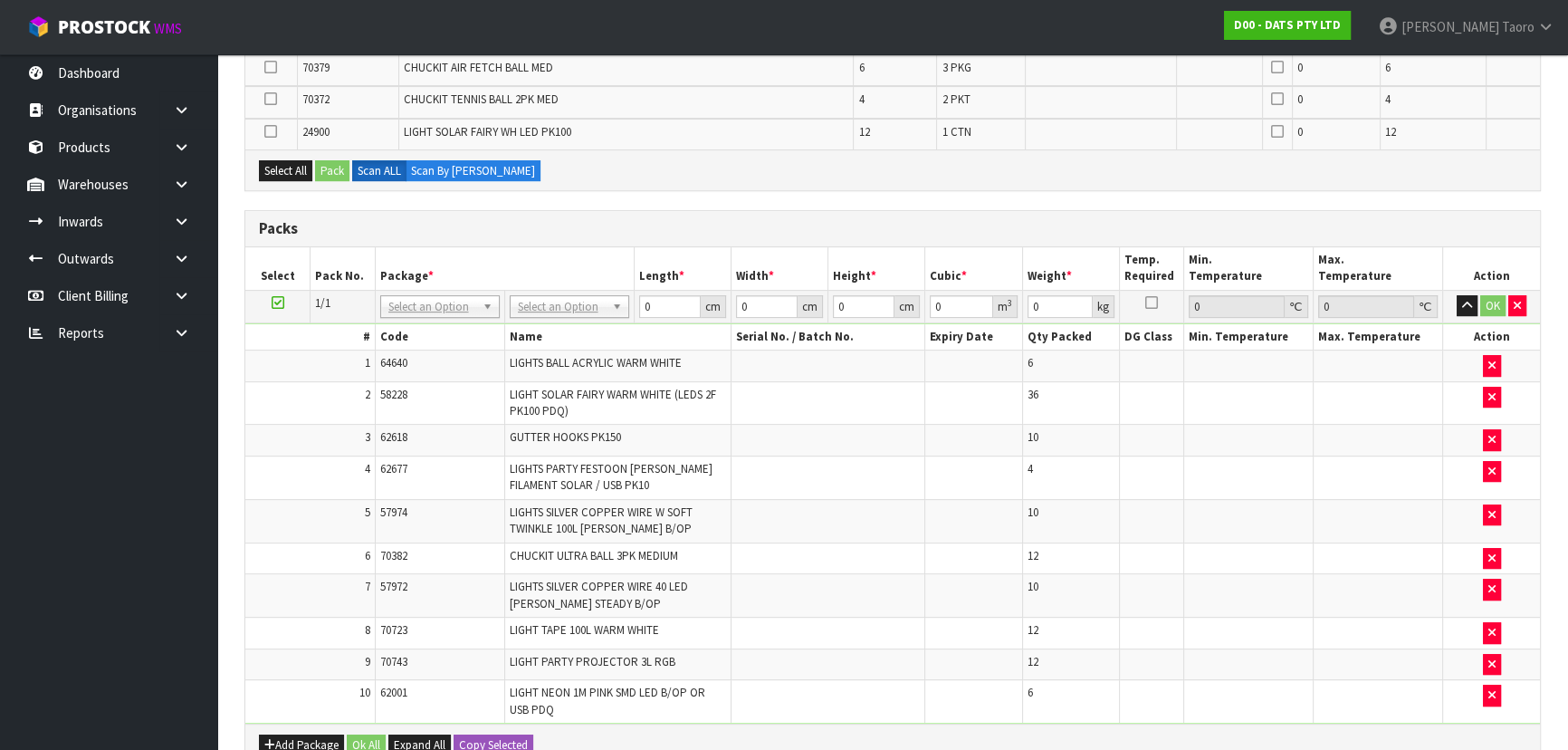
scroll to position [0, 0]
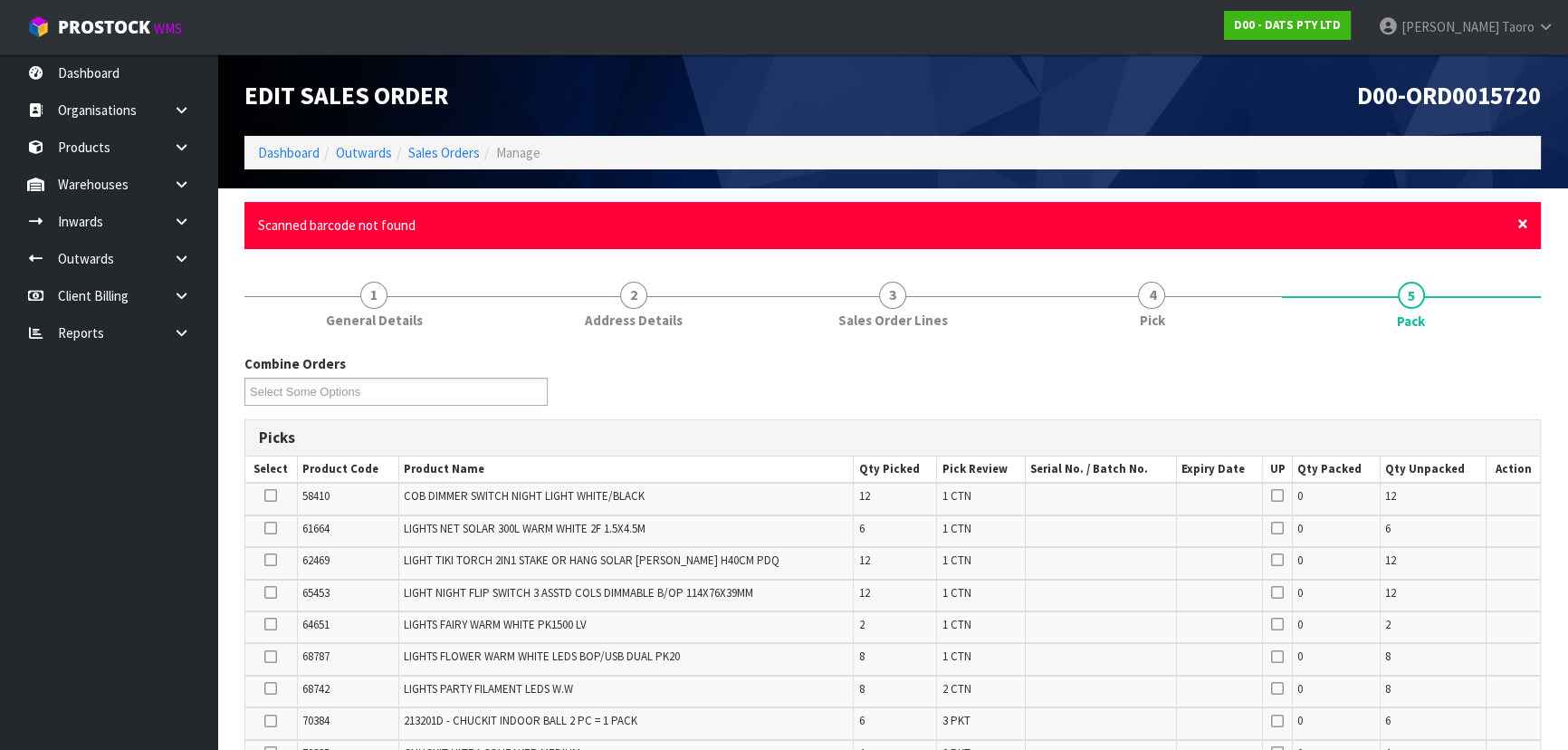
click at [1520, 219] on span "×" at bounding box center [1522, 223] width 10 height 26
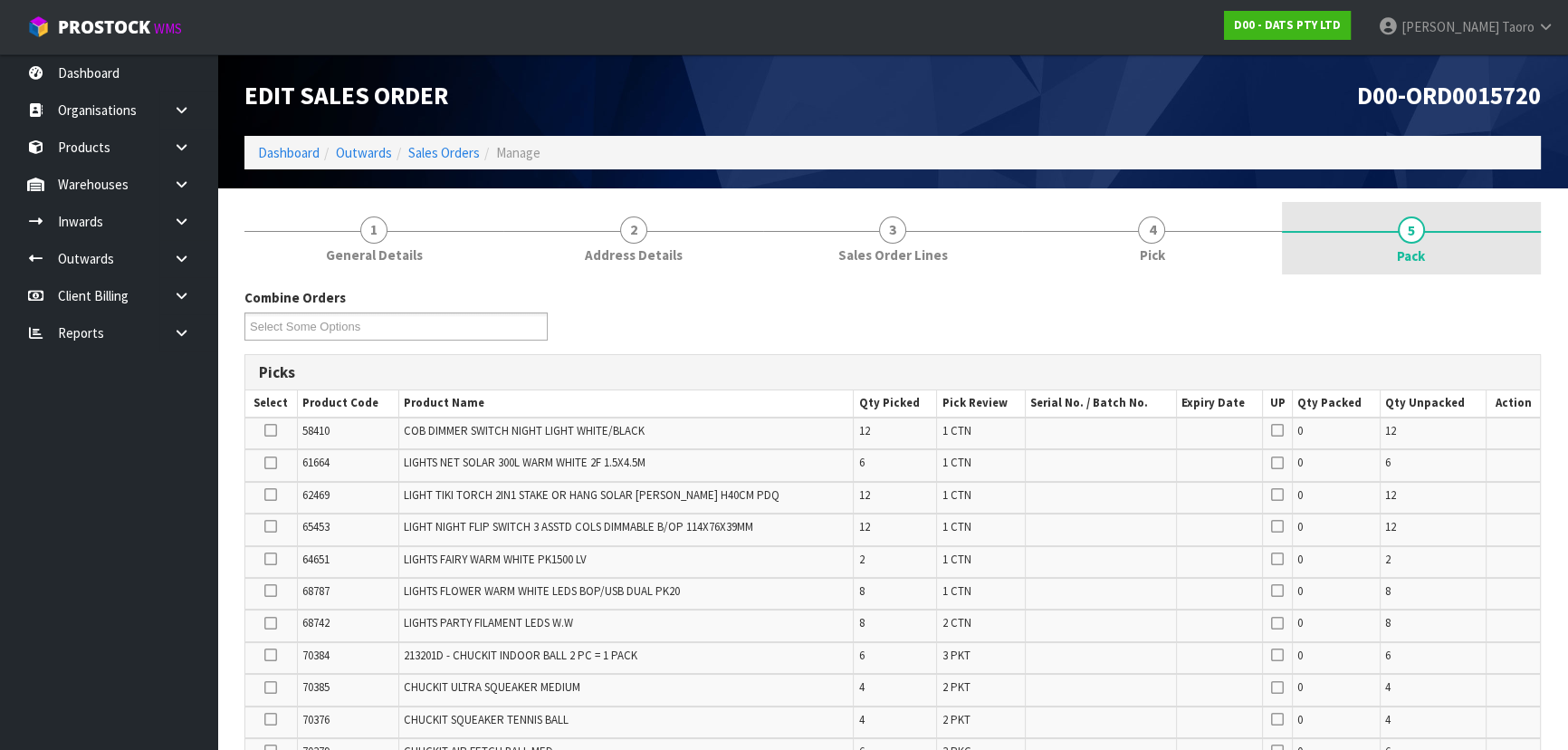
click at [1535, 269] on link "5 Pack" at bounding box center [1411, 238] width 259 height 73
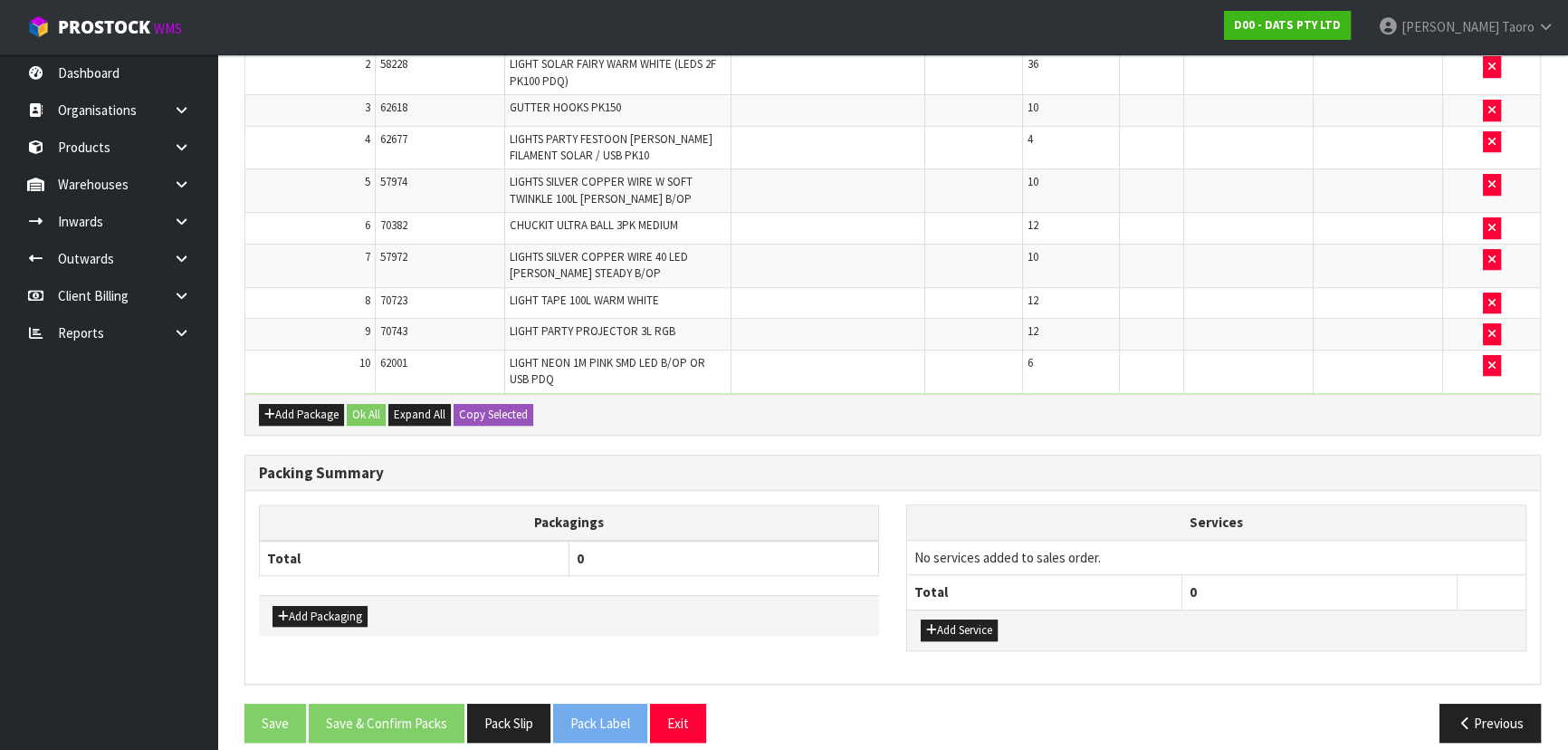
scroll to position [1025, 0]
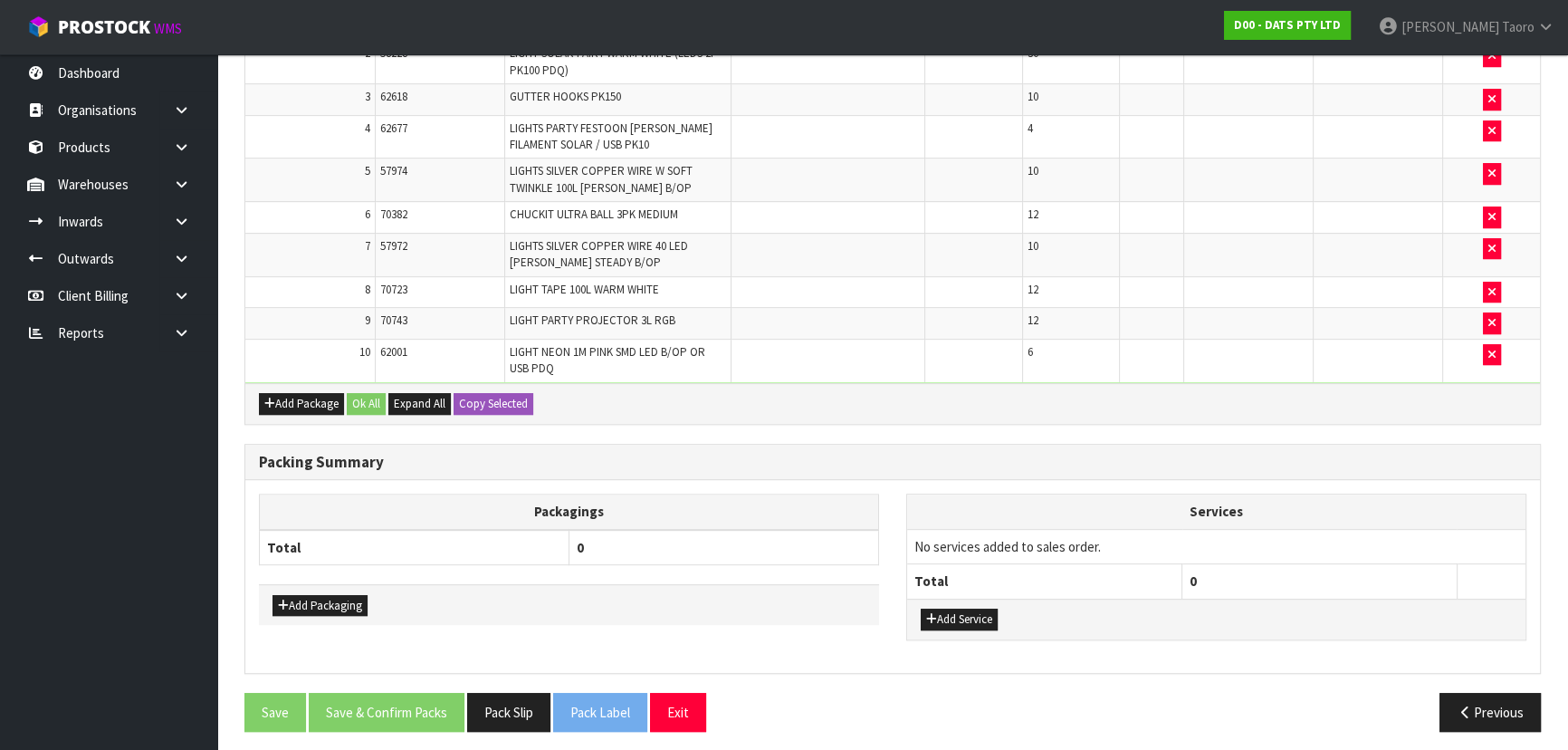
click at [1483, 428] on div "Combine Orders D00-ORD0015716 D00-ORD0015717 D00-ORD0015719 D00-ORD0015720 D00-…" at bounding box center [893, 4] width 1297 height 1483
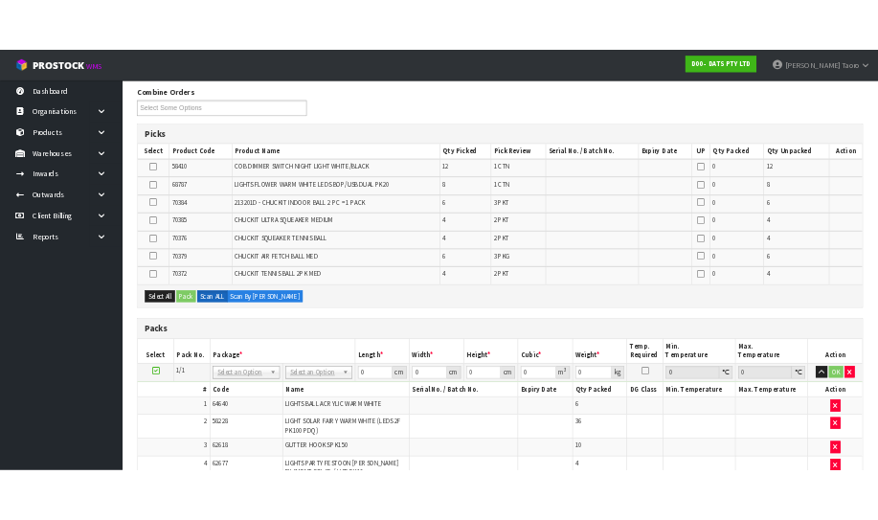
scroll to position [261, 0]
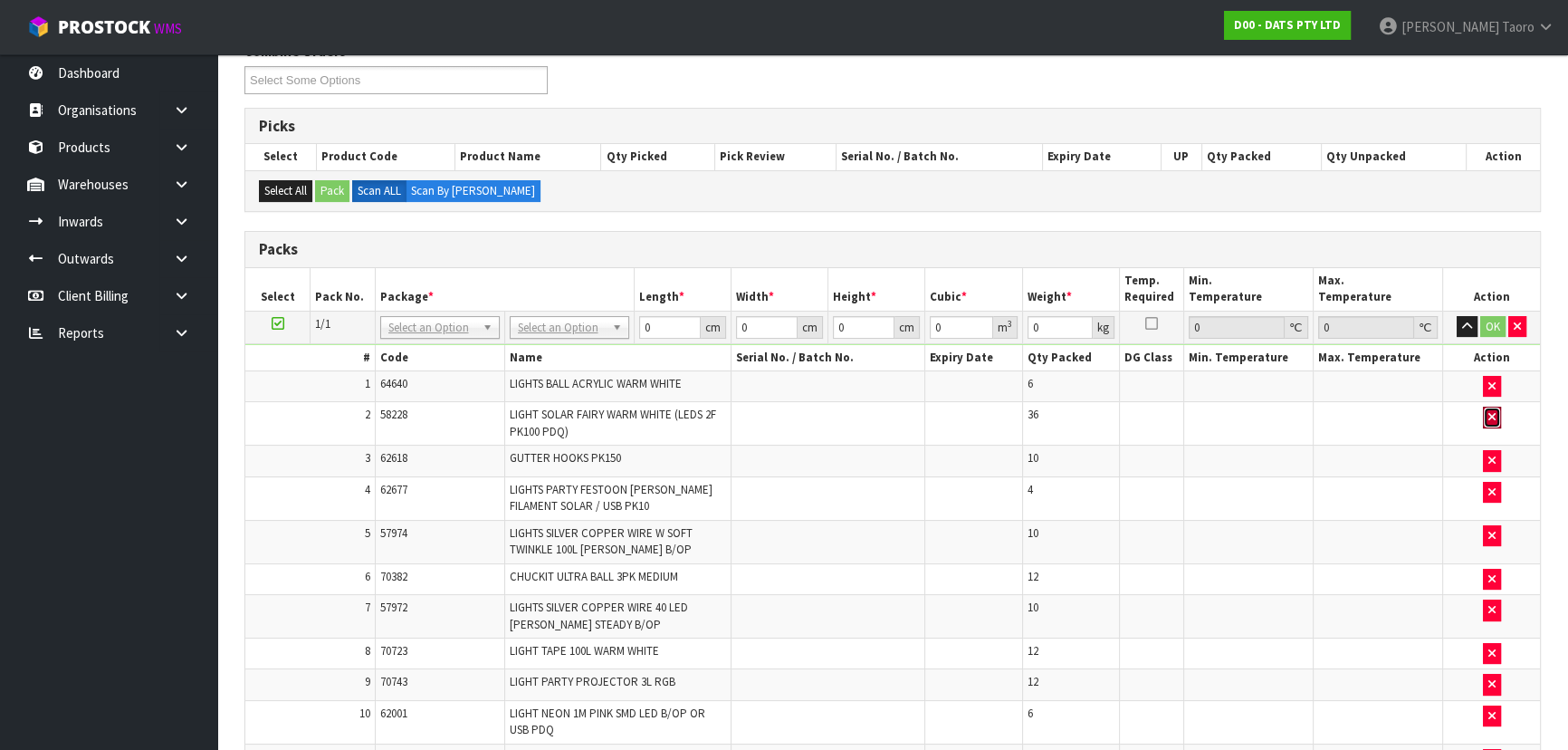
drag, startPoint x: 1485, startPoint y: 410, endPoint x: 1485, endPoint y: 424, distance: 14.0
click at [1485, 412] on button "button" at bounding box center [1491, 417] width 18 height 22
click at [1485, 397] on button "button" at bounding box center [1491, 386] width 18 height 22
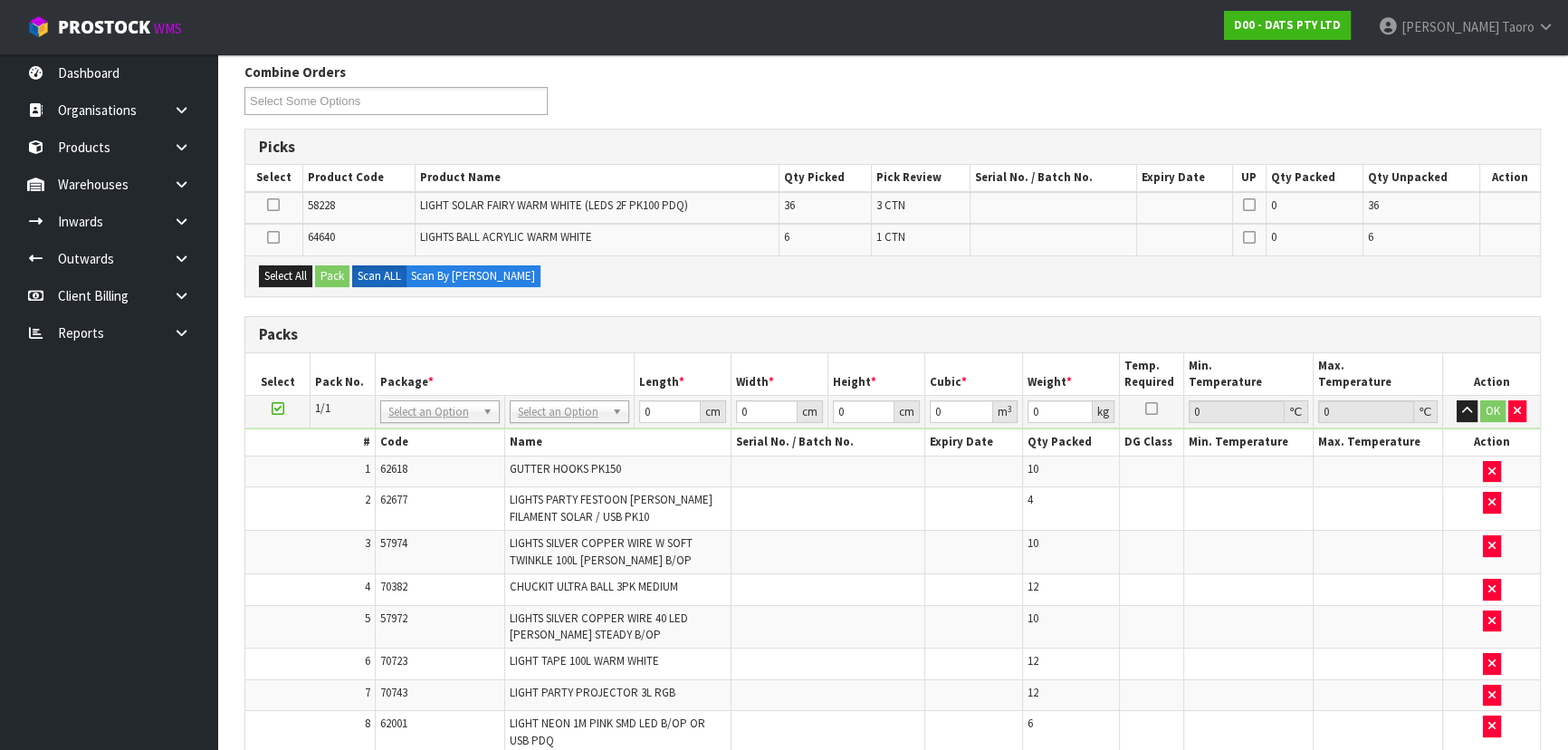
scroll to position [329, 0]
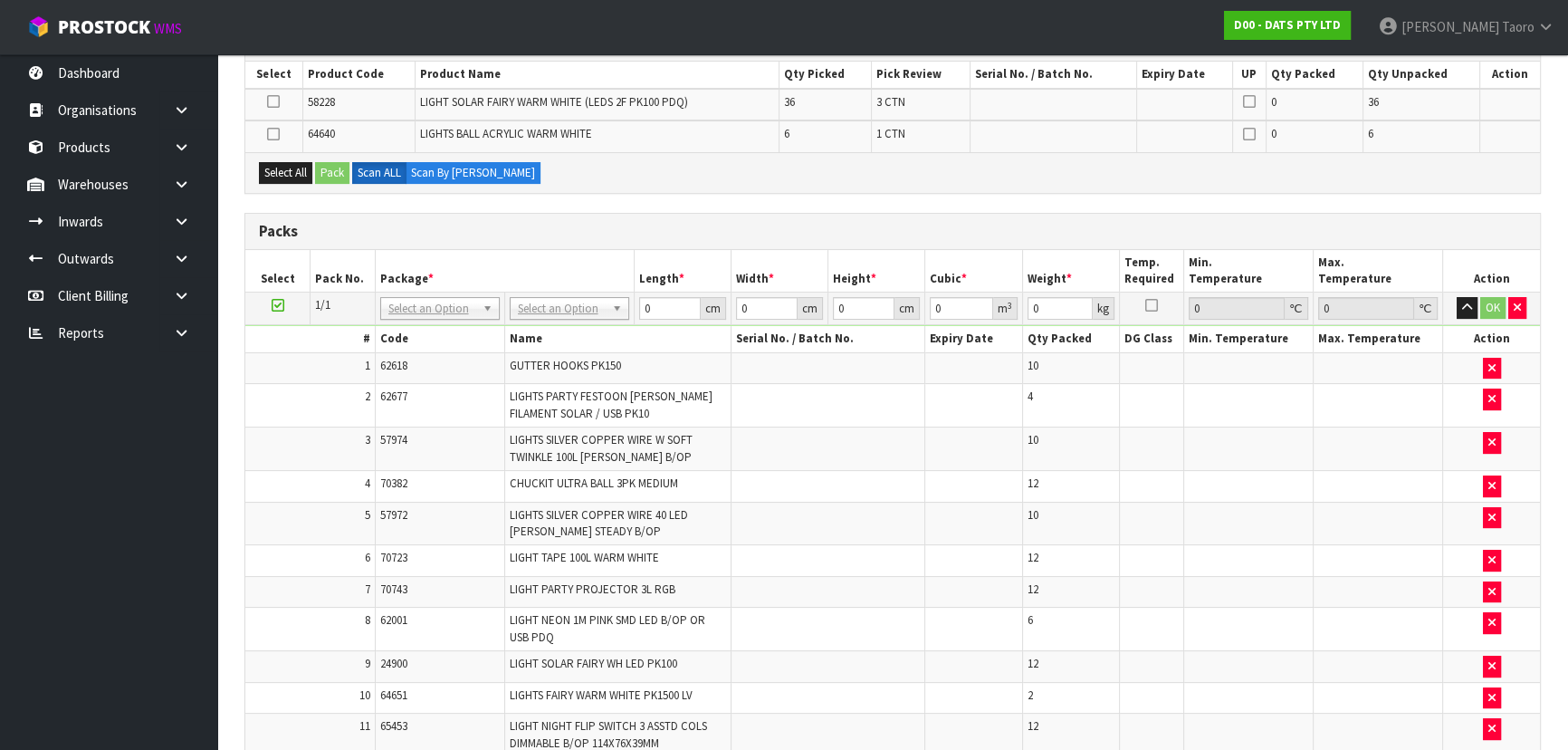
click at [785, 207] on div "Combine Orders D00-ORD0015716 D00-ORD0015717 D00-ORD0015719 D00-ORD0015720 D00-…" at bounding box center [893, 726] width 1297 height 1534
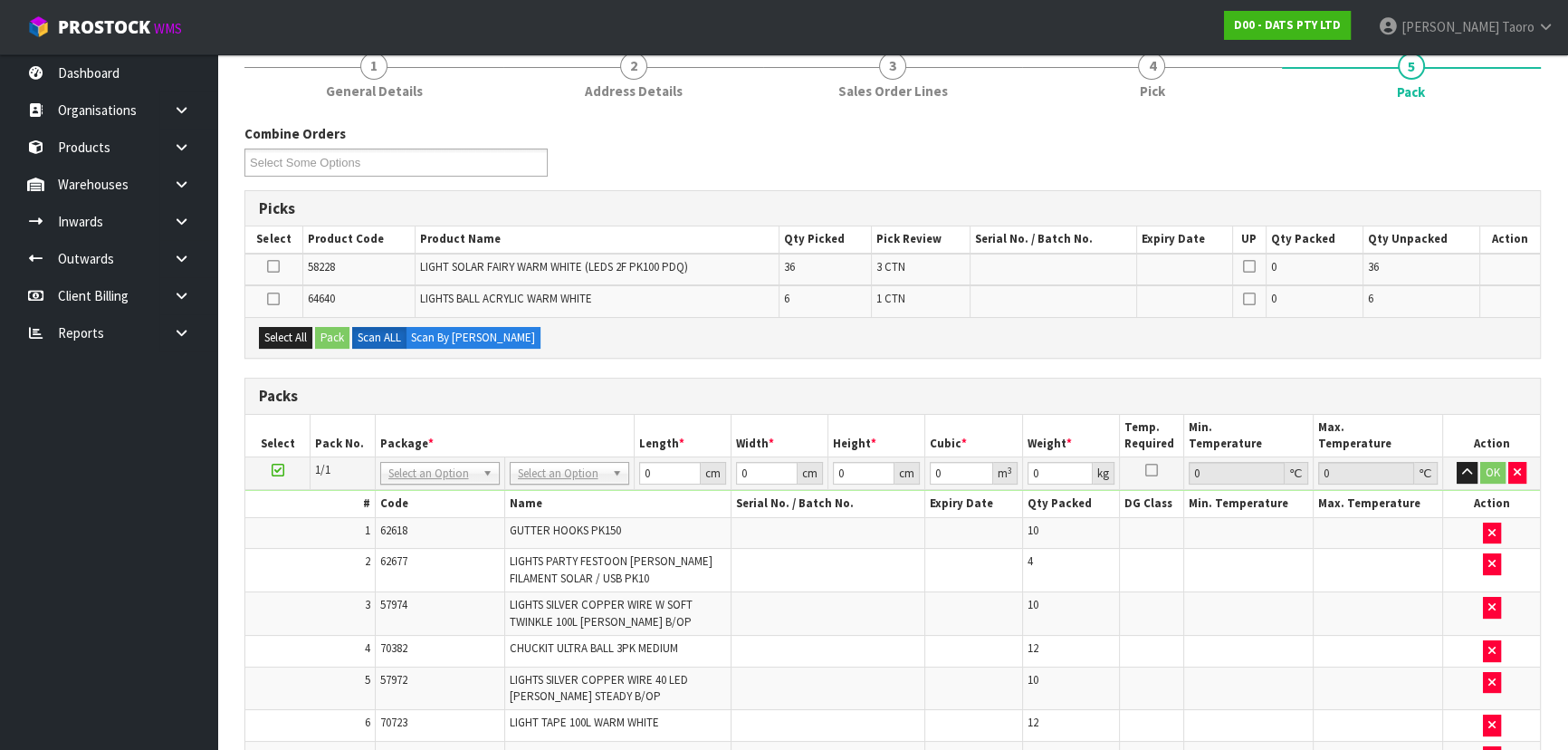
scroll to position [81, 0]
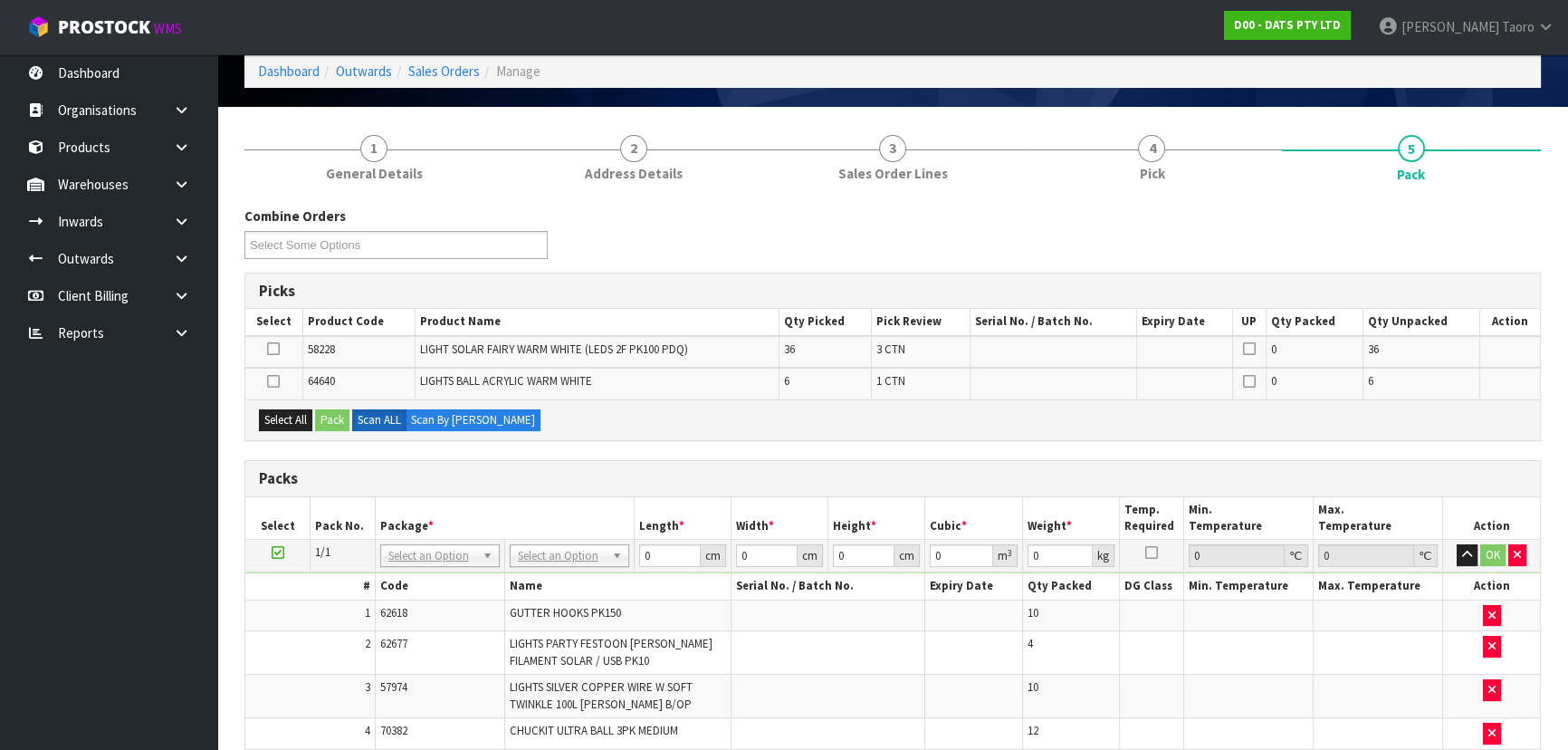
click at [777, 215] on div "Combine Orders D00-ORD0015716 D00-ORD0015717 D00-ORD0015719 D00-ORD0015720 D00-…" at bounding box center [892, 238] width 1323 height 65
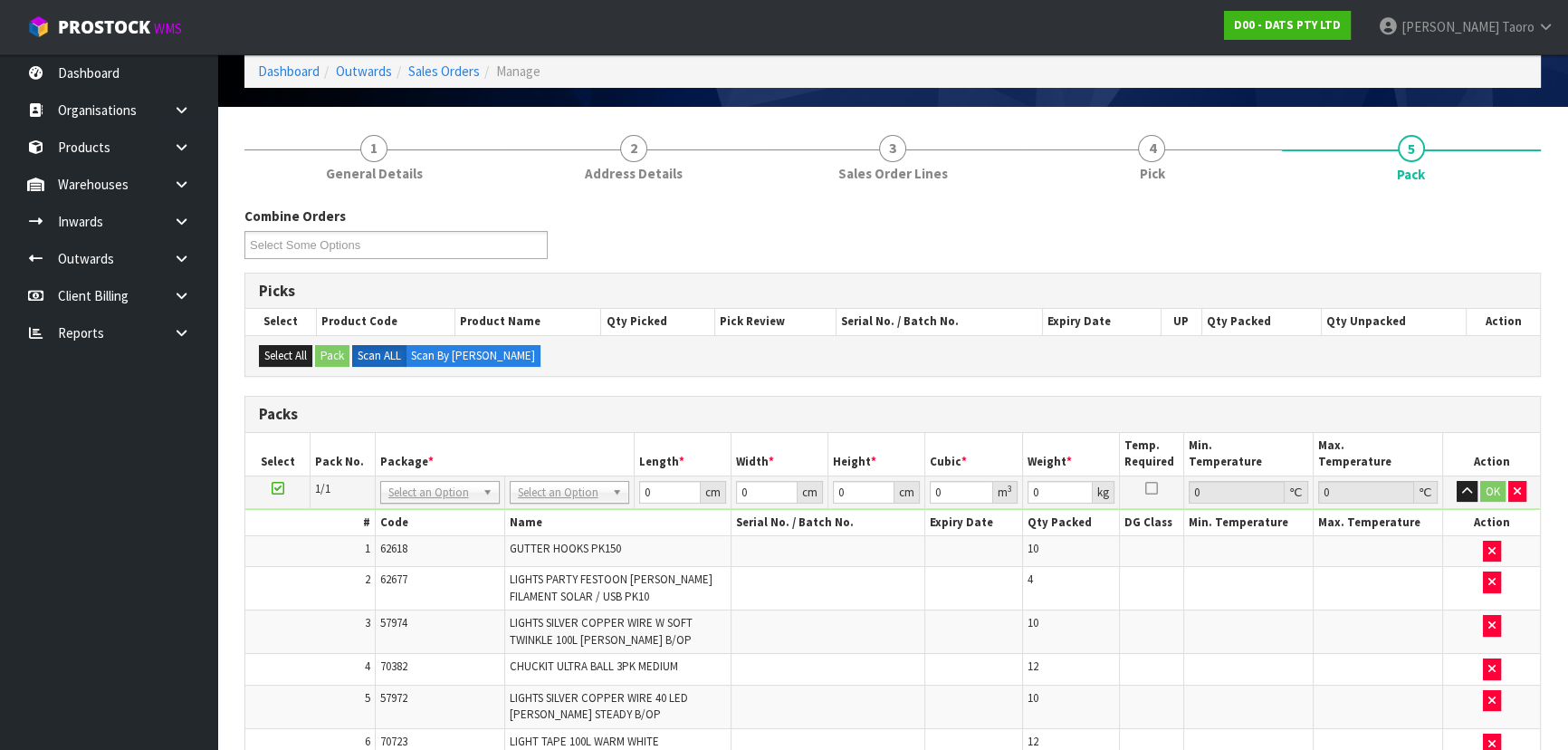
drag, startPoint x: 805, startPoint y: 229, endPoint x: 789, endPoint y: 254, distance: 29.7
click at [805, 229] on div "Combine Orders D00-ORD0015716 D00-ORD0015717 D00-ORD0015719 D00-ORD0015720 D00-…" at bounding box center [892, 238] width 1323 height 65
drag, startPoint x: 575, startPoint y: 490, endPoint x: 577, endPoint y: 475, distance: 15.1
click at [658, 490] on input "0" at bounding box center [668, 493] width 61 height 23
type input "120"
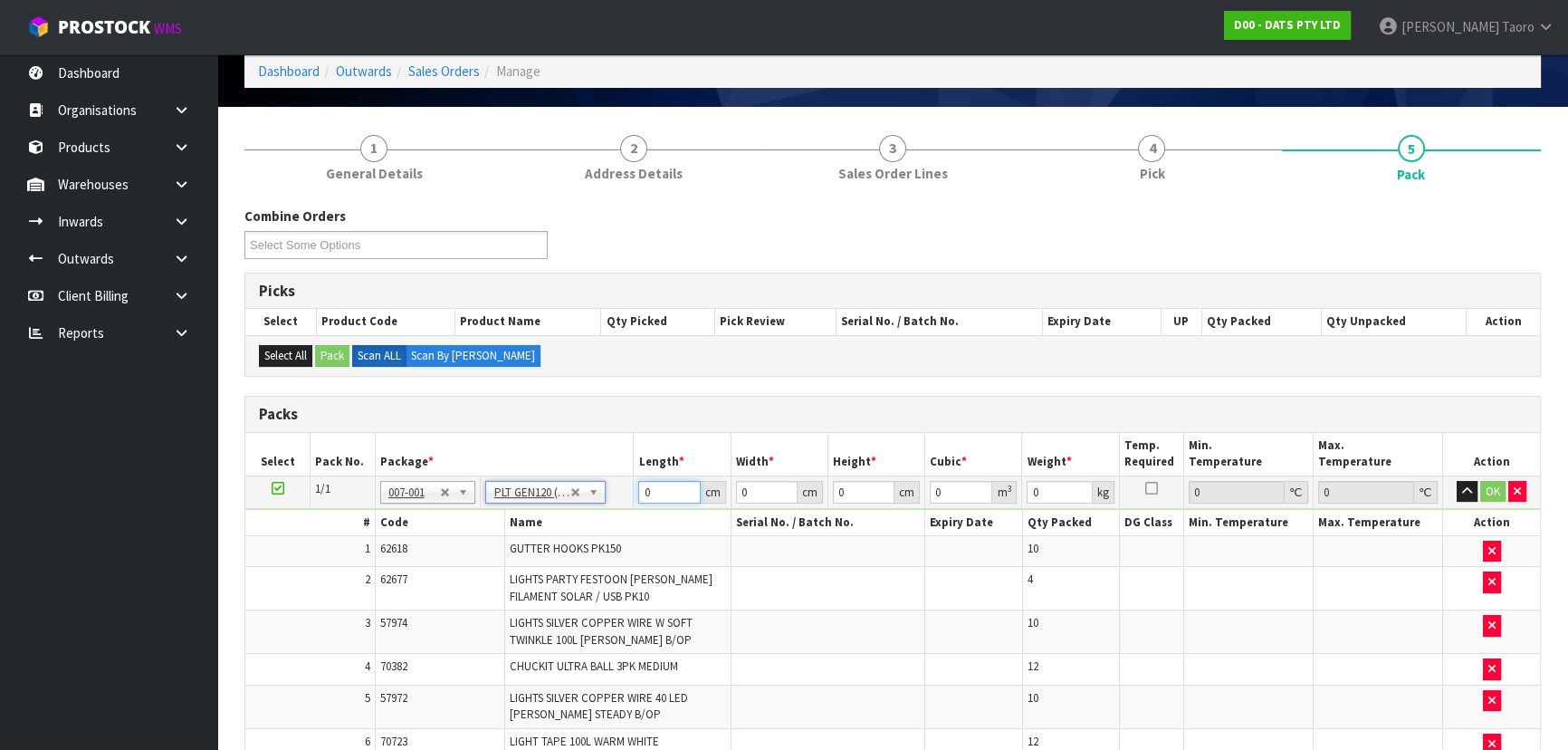
type input "100"
type input "89.04"
click at [658, 490] on input "120" at bounding box center [668, 493] width 61 height 23
click at [659, 490] on input "120" at bounding box center [668, 493] width 61 height 23
type input "100"
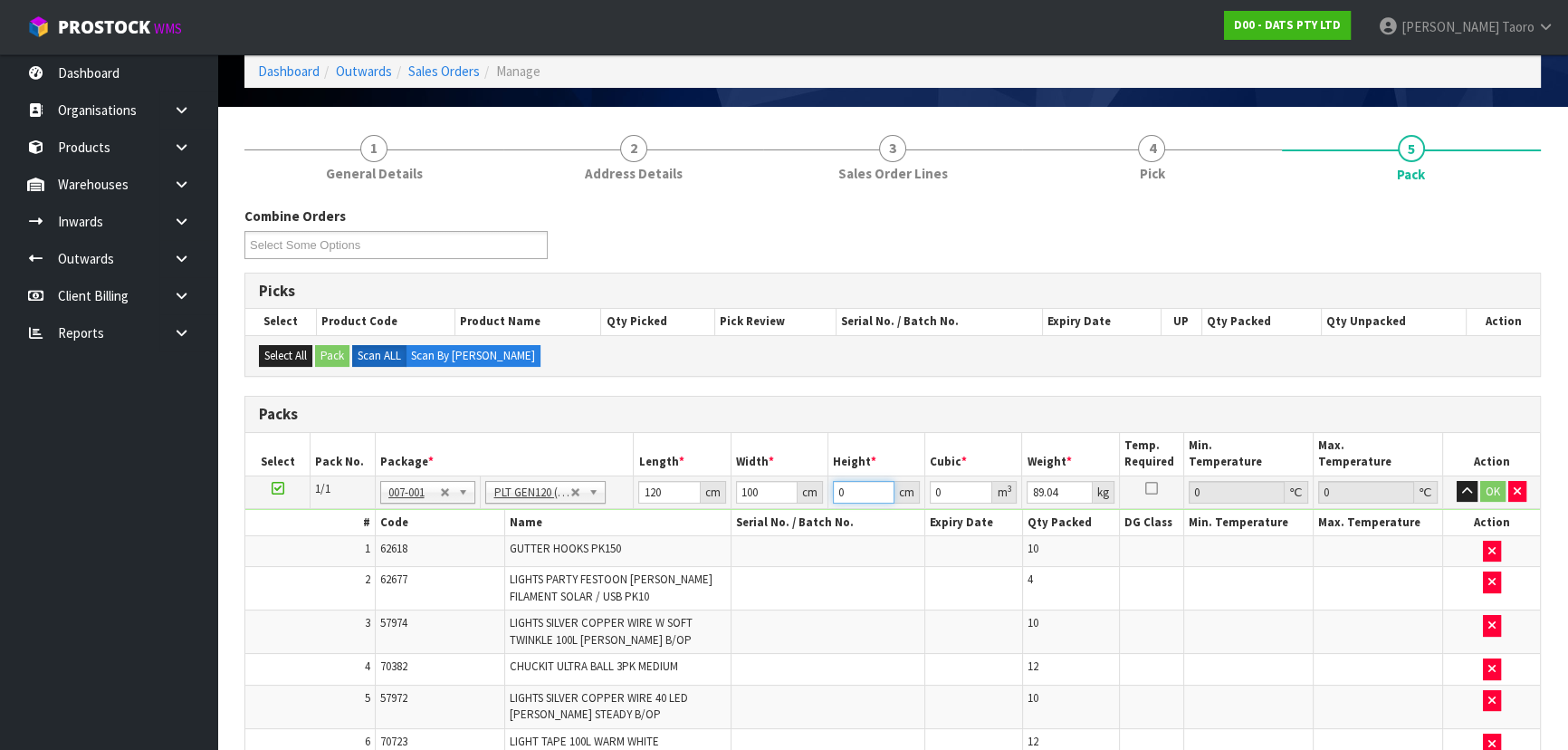
type input "7"
type input "0.084"
type input "78"
type input "0.936"
type input "78"
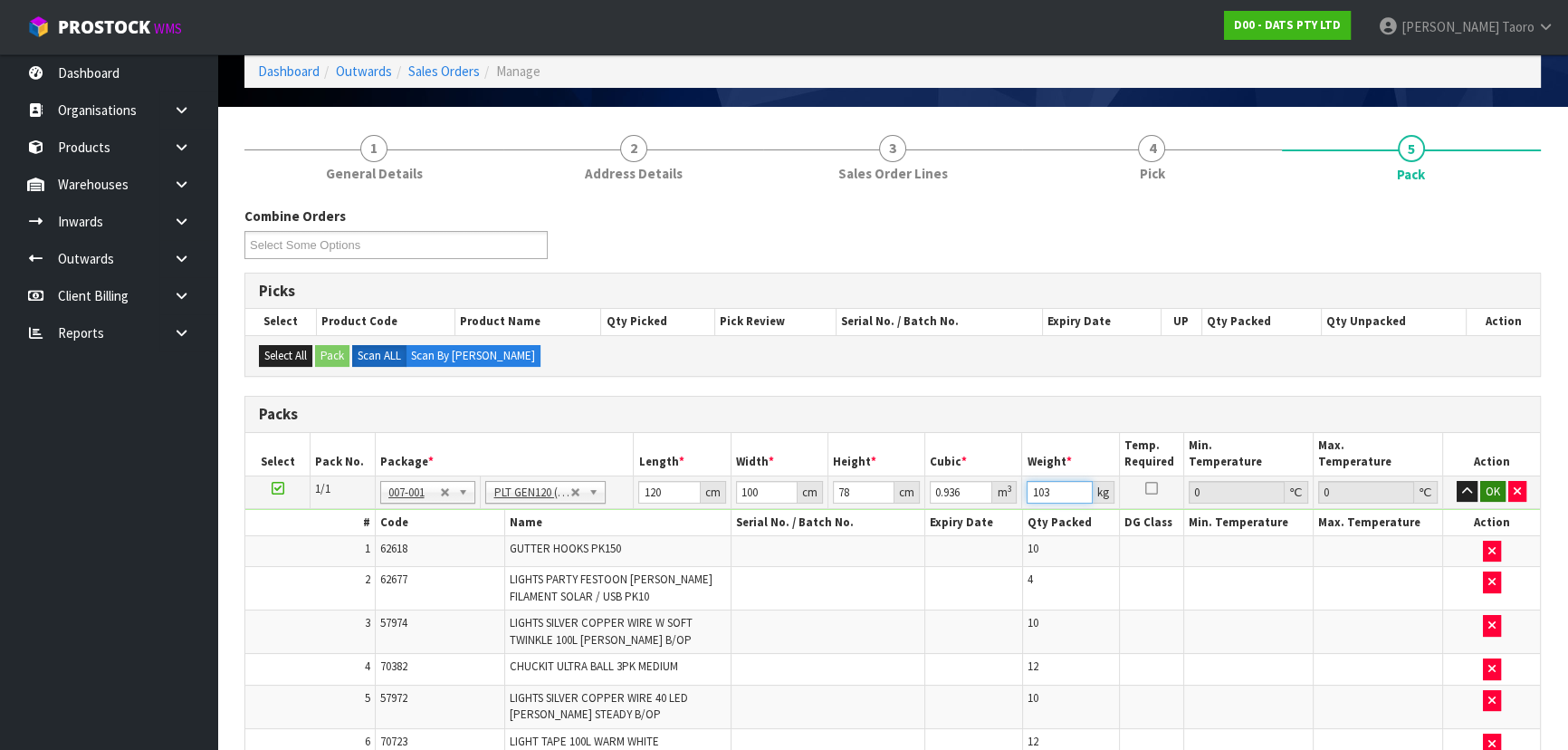
type input "103"
click at [1489, 481] on button "OK" at bounding box center [1492, 492] width 26 height 22
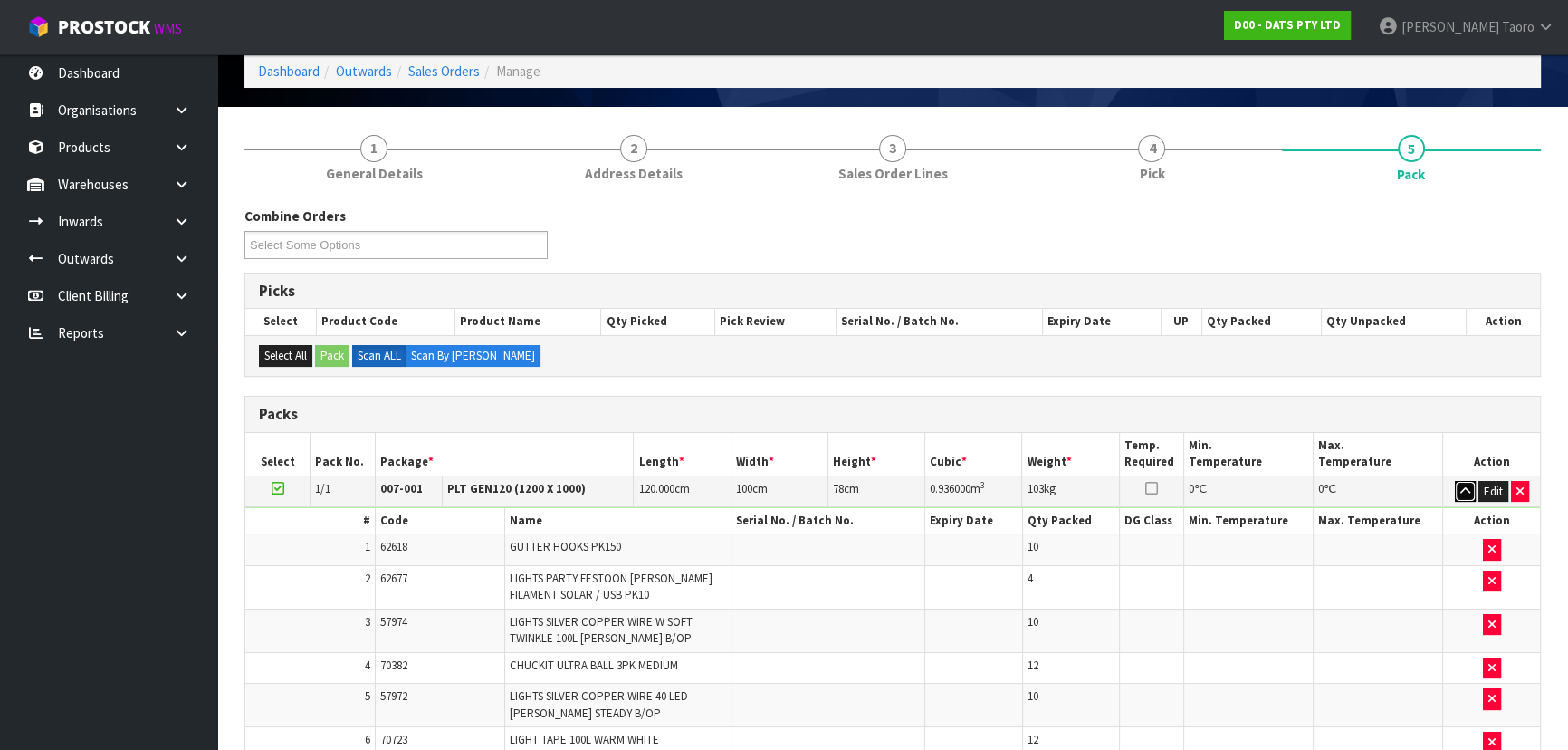
drag, startPoint x: 1471, startPoint y: 482, endPoint x: 1385, endPoint y: 486, distance: 86.1
click at [1469, 482] on button "button" at bounding box center [1465, 492] width 21 height 22
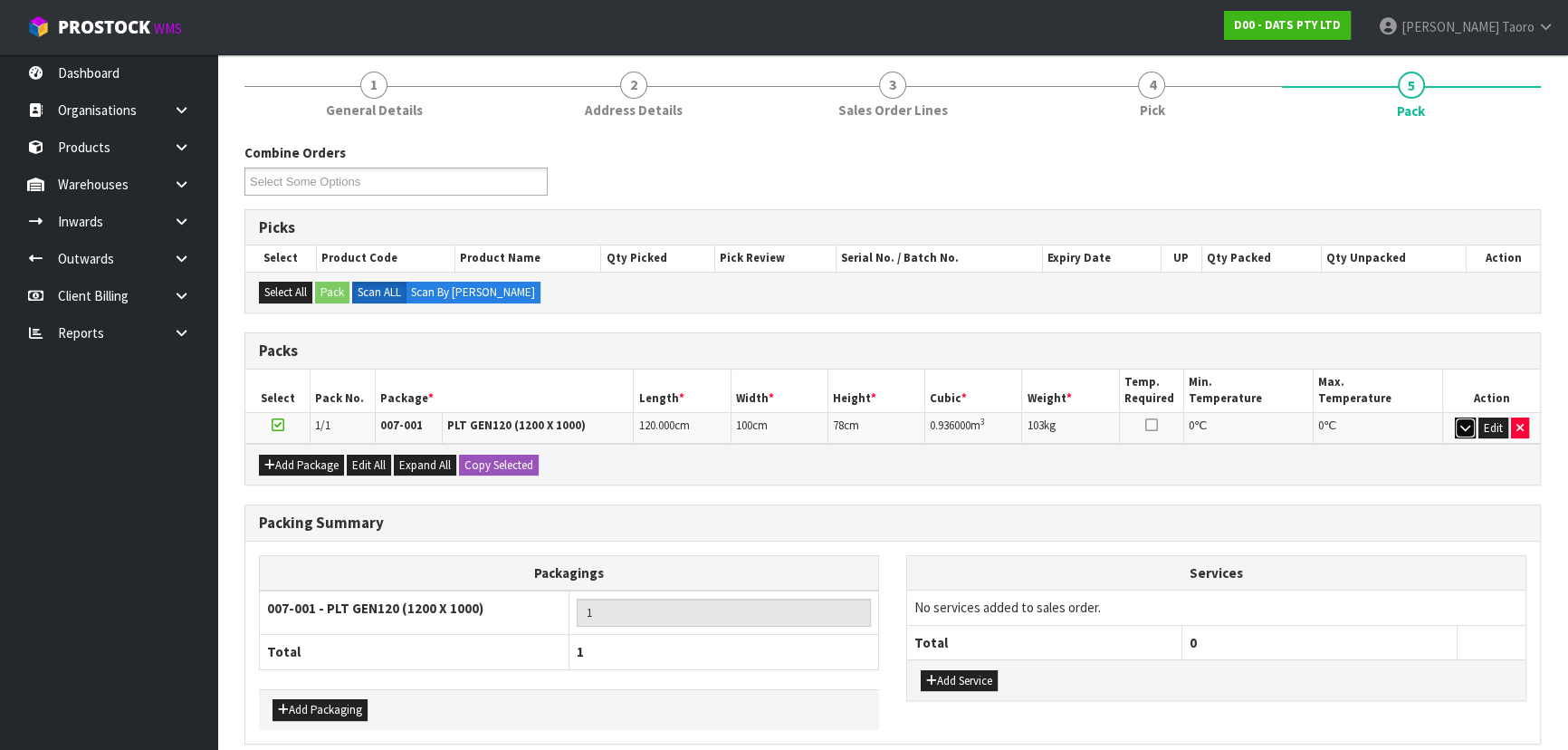
scroll to position [220, 0]
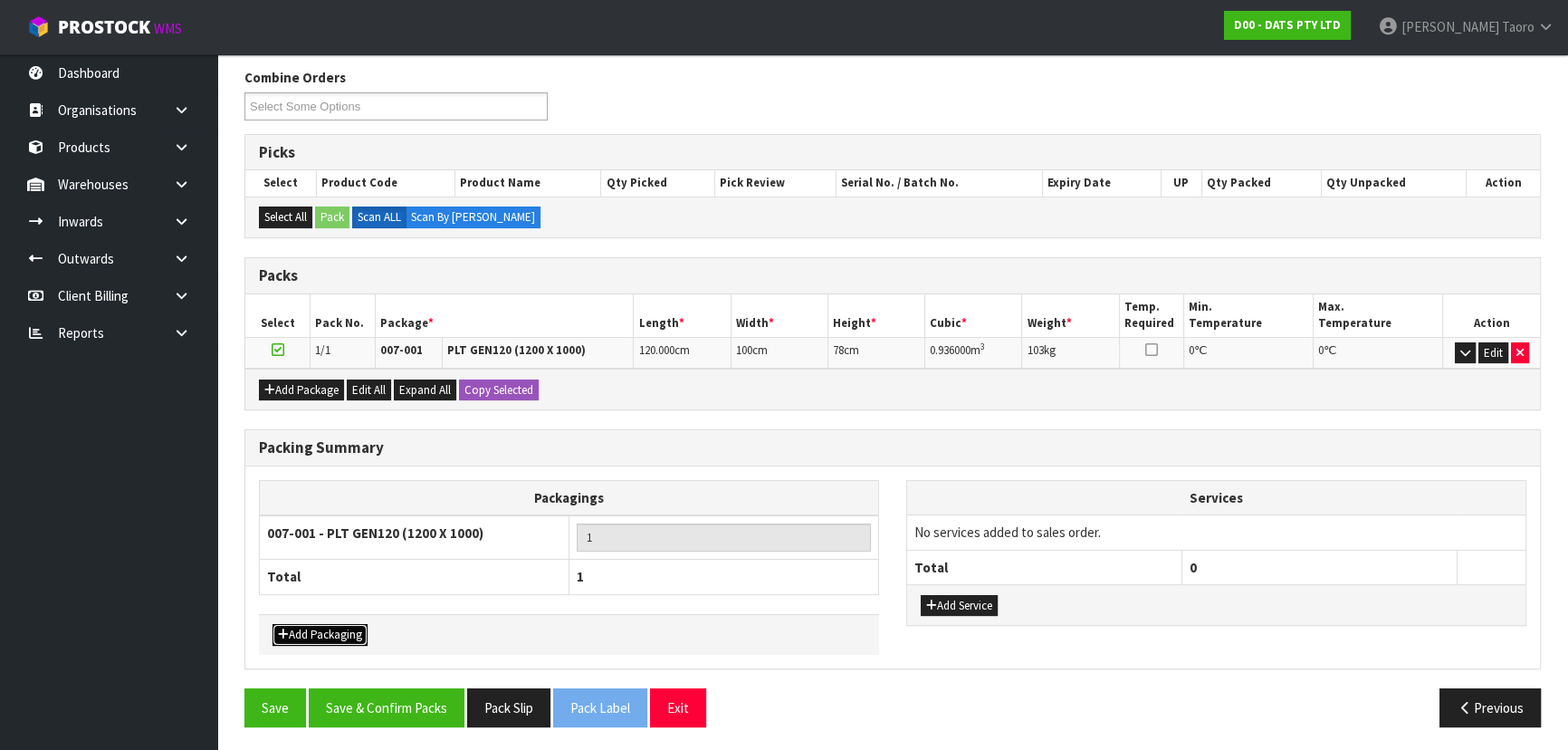
click at [346, 626] on button "Add Packaging" at bounding box center [319, 635] width 95 height 22
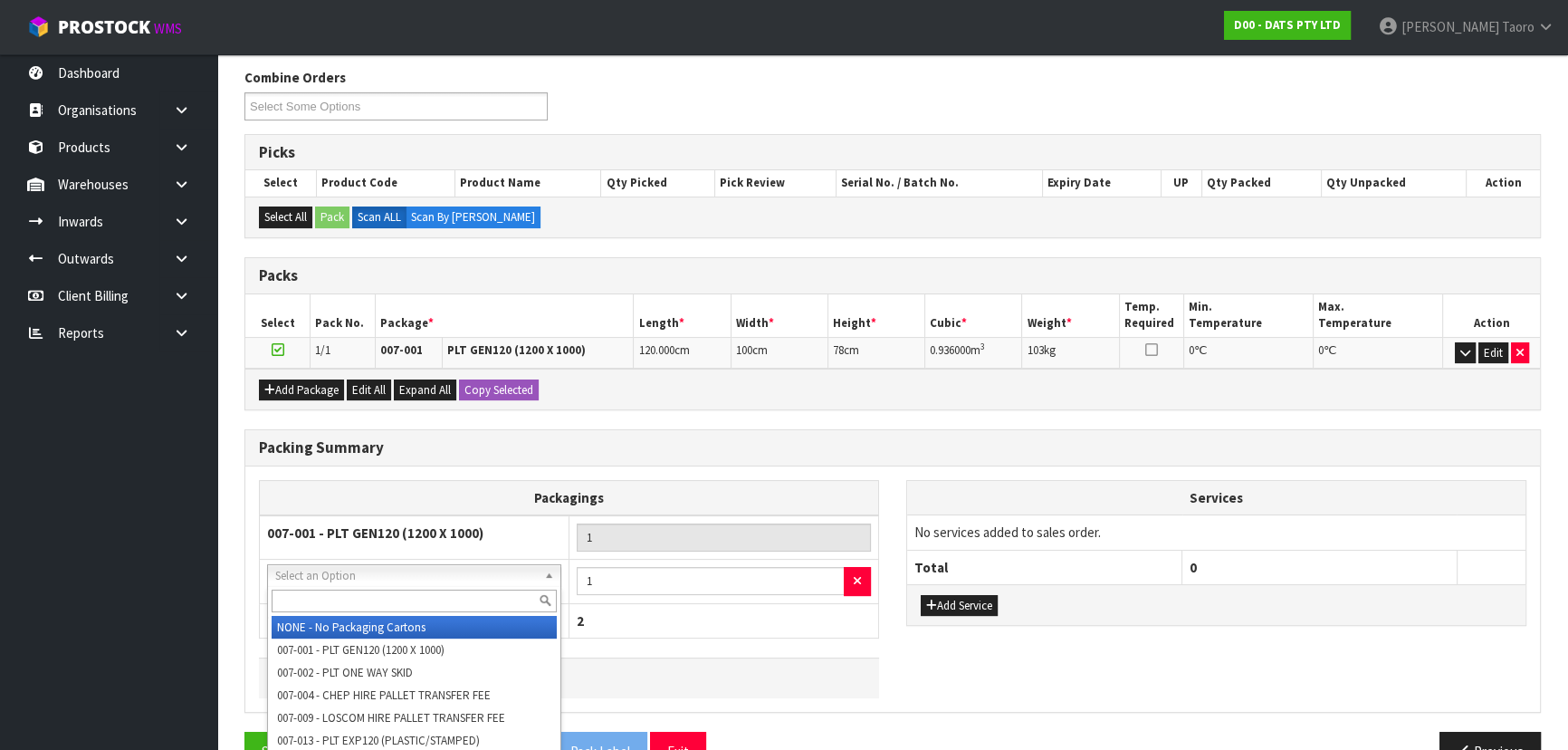
drag, startPoint x: 380, startPoint y: 592, endPoint x: 389, endPoint y: 594, distance: 9.2
click at [381, 592] on input "text" at bounding box center [414, 602] width 285 height 23
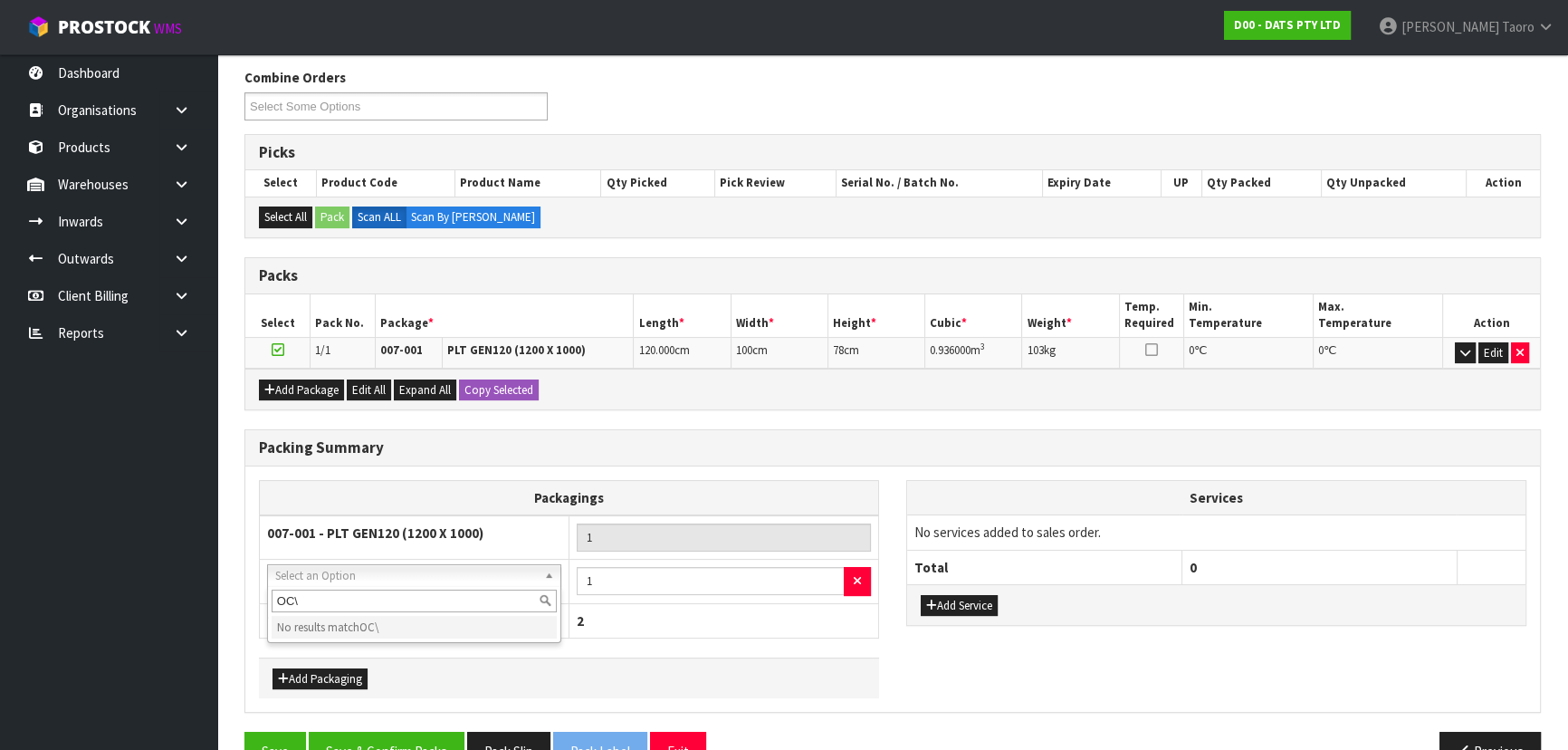
type input "OC"
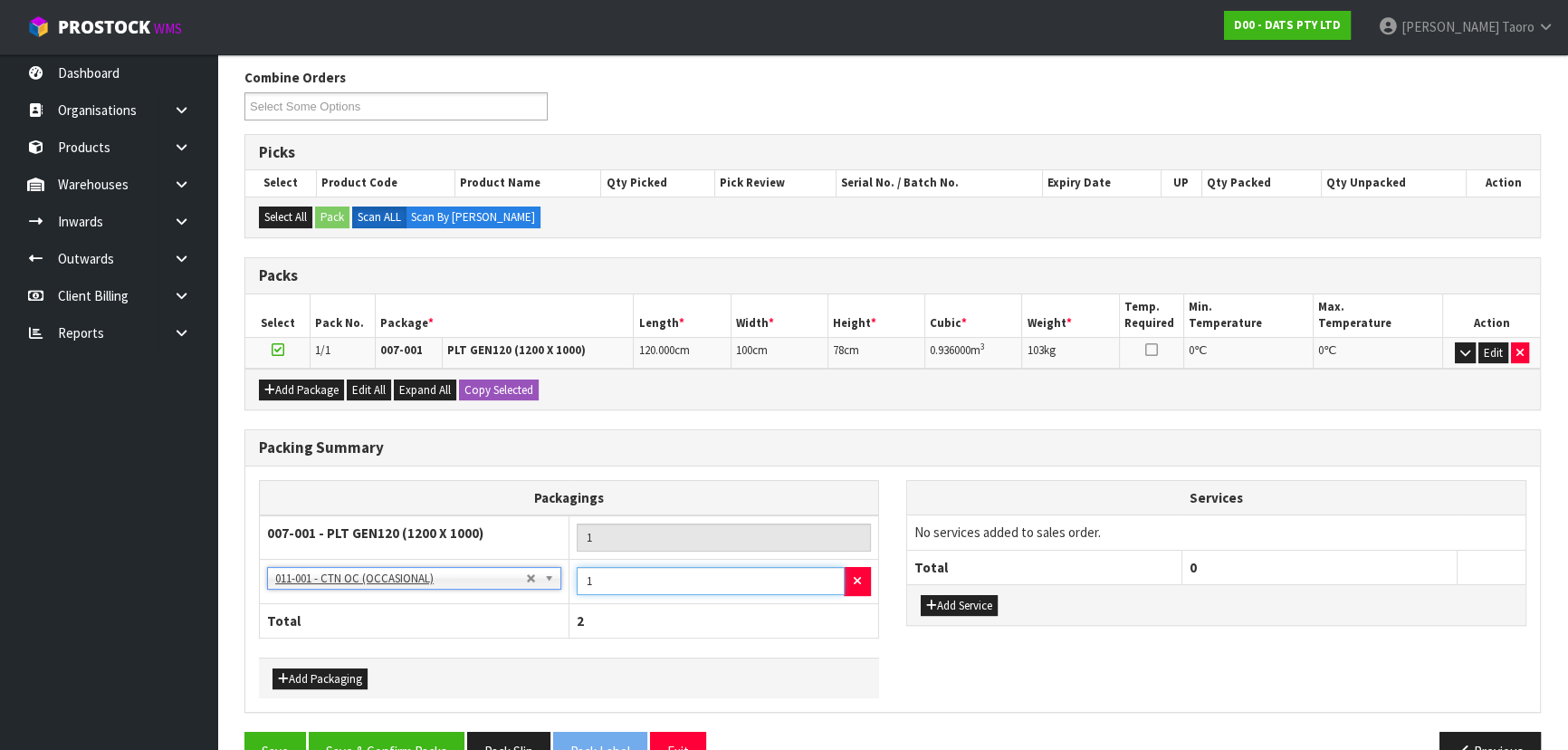
click at [685, 587] on input "1" at bounding box center [711, 582] width 268 height 28
click at [685, 587] on input "2" at bounding box center [711, 582] width 268 height 28
type input "2"
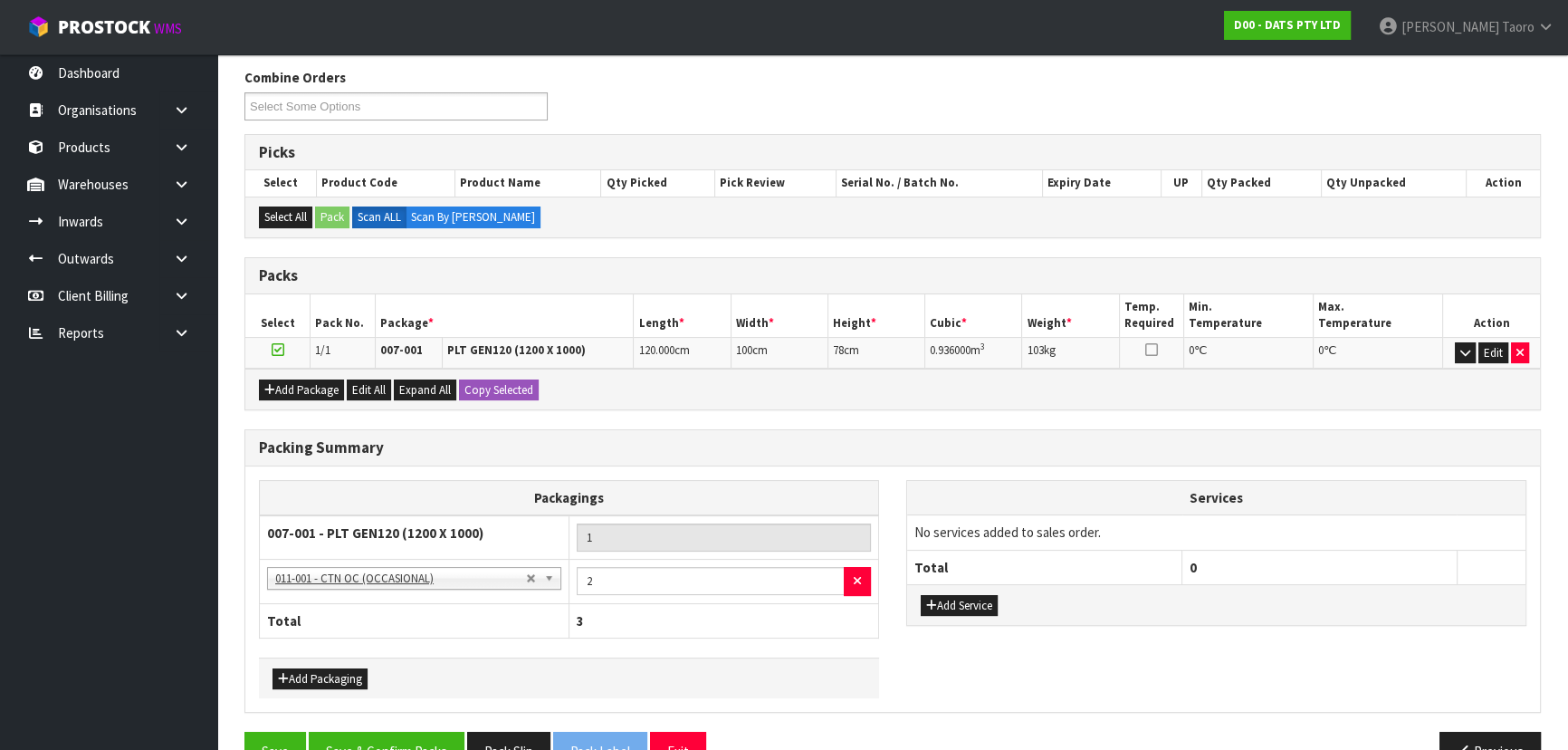
drag, startPoint x: 698, startPoint y: 614, endPoint x: 574, endPoint y: 636, distance: 125.9
click at [700, 613] on th "3" at bounding box center [724, 620] width 310 height 34
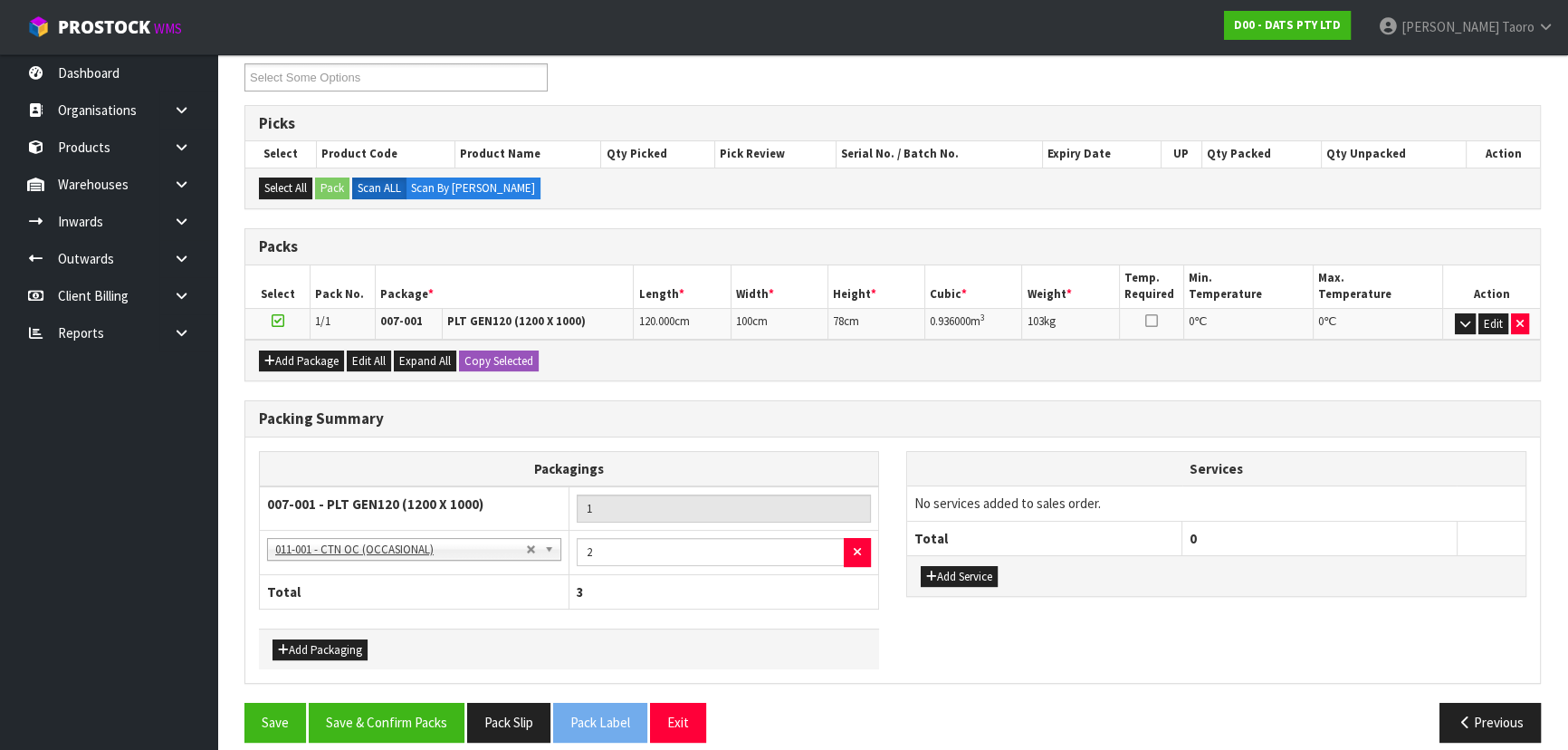
scroll to position [264, 0]
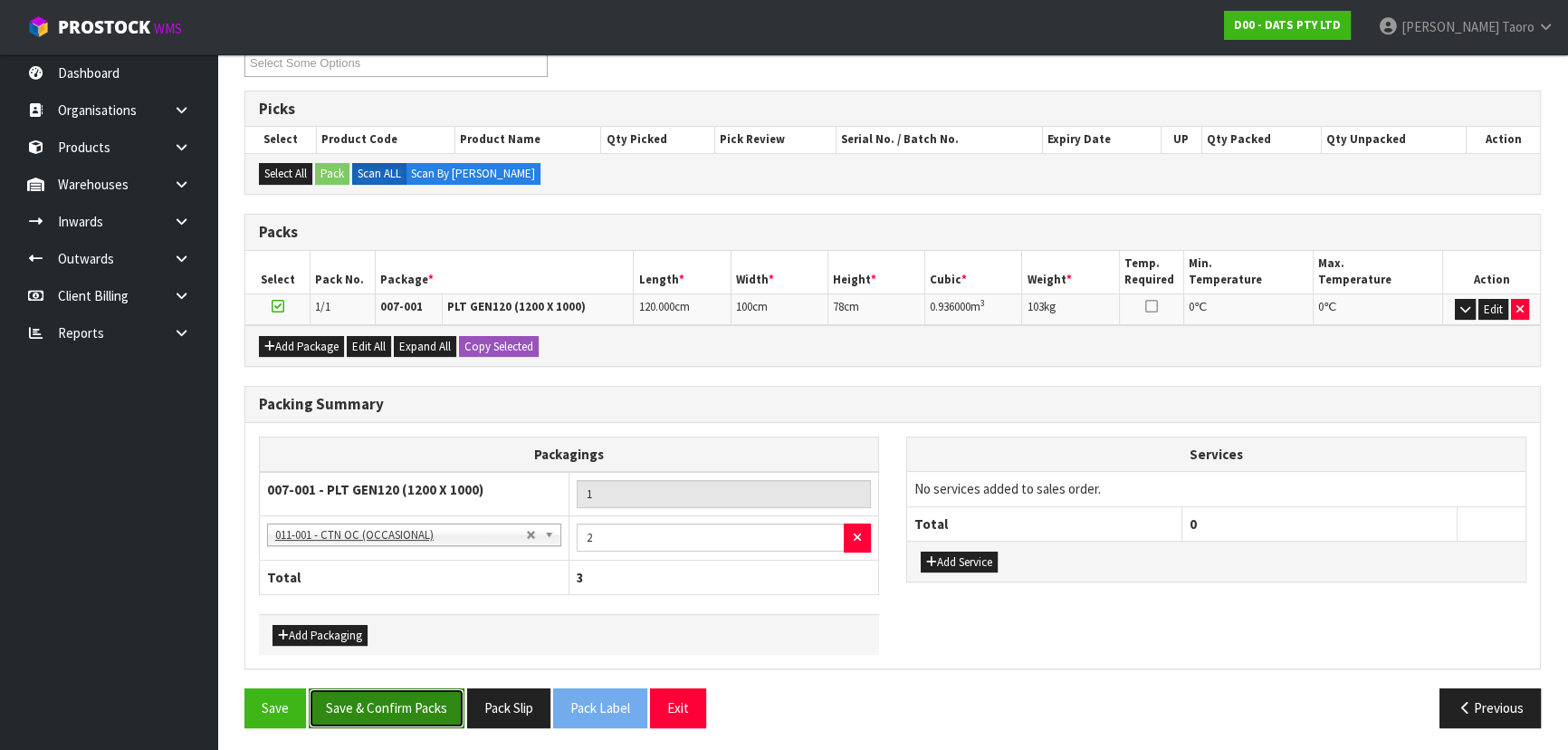
click at [440, 689] on button "Save & Confirm Packs" at bounding box center [387, 707] width 156 height 39
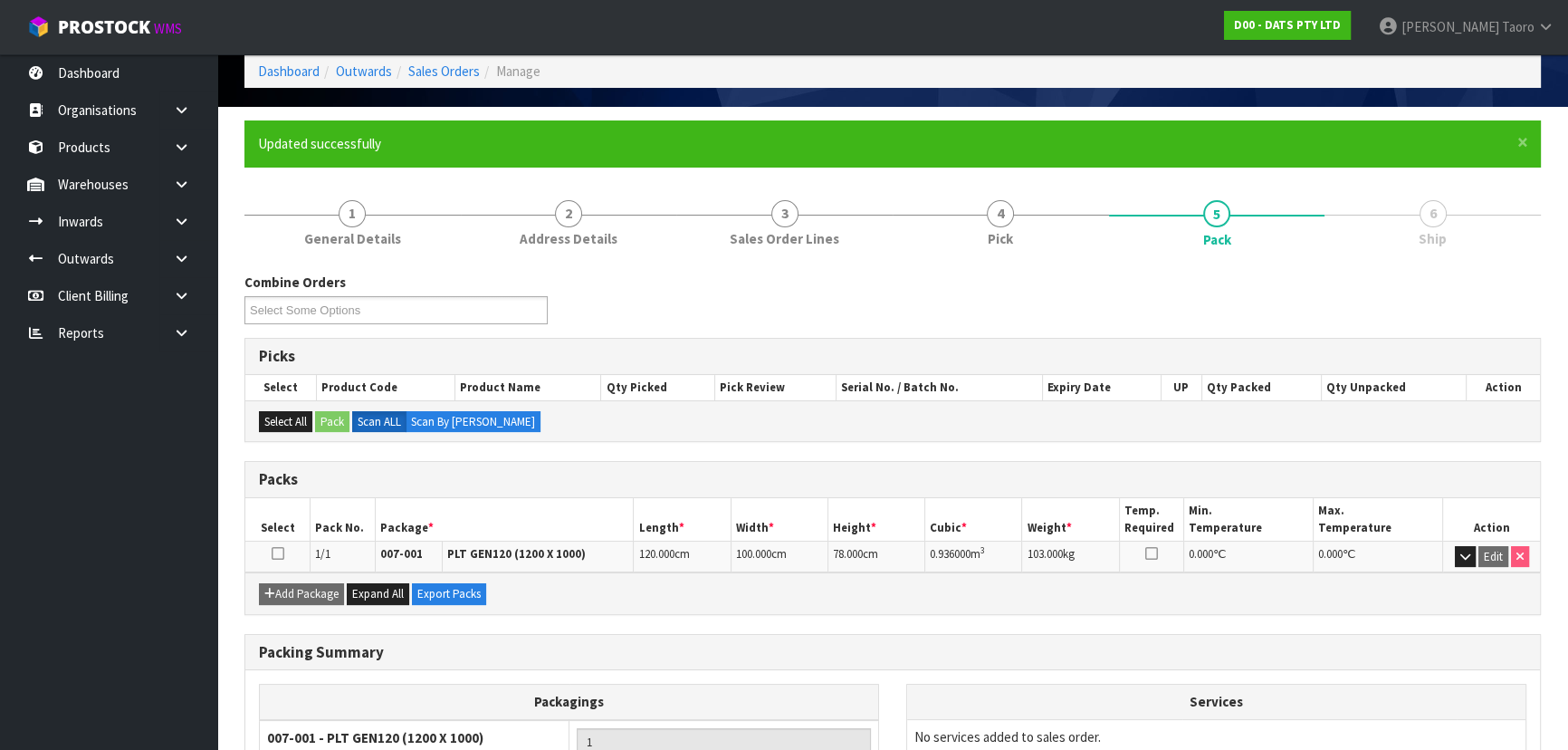
scroll to position [290, 0]
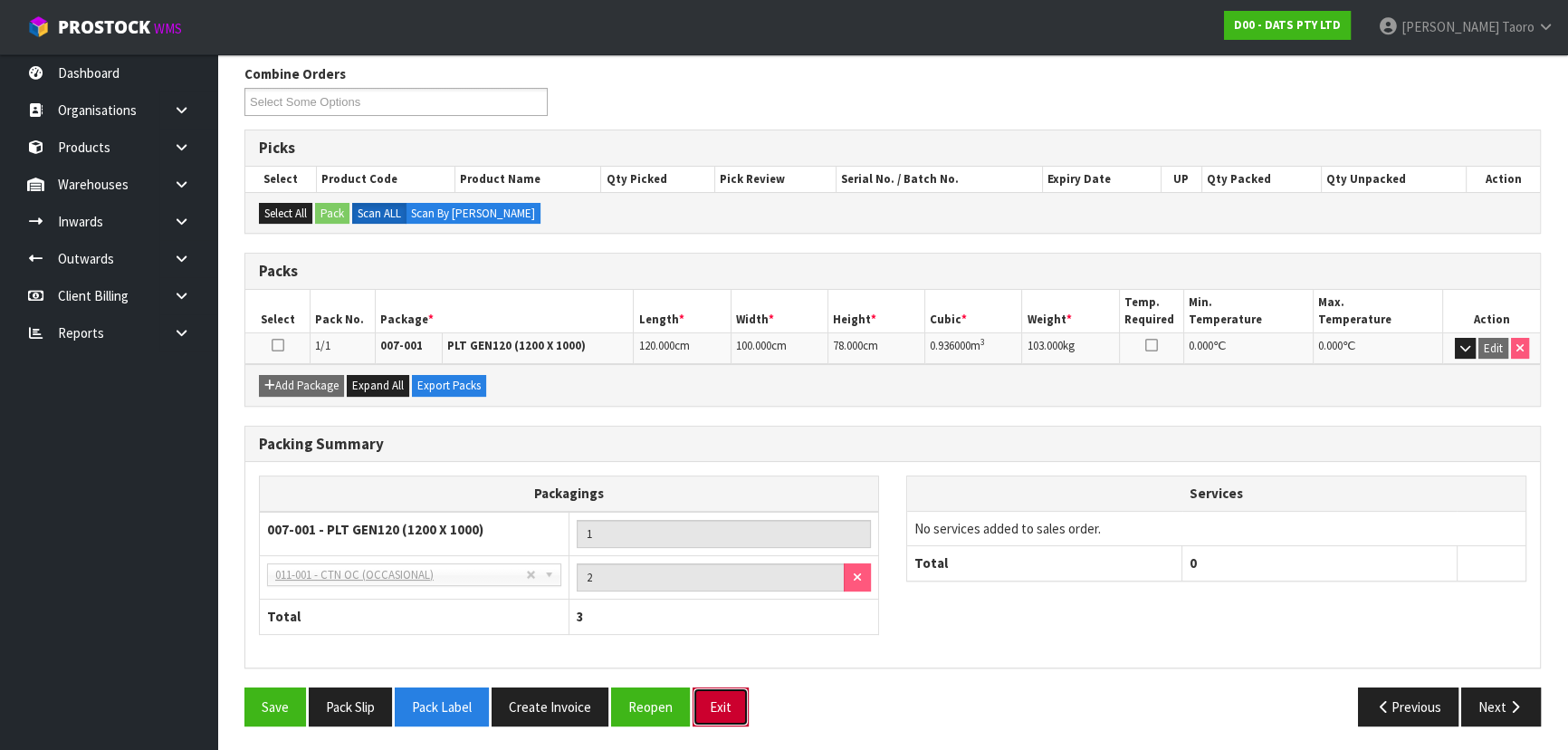
click at [725, 706] on button "Exit" at bounding box center [720, 706] width 56 height 39
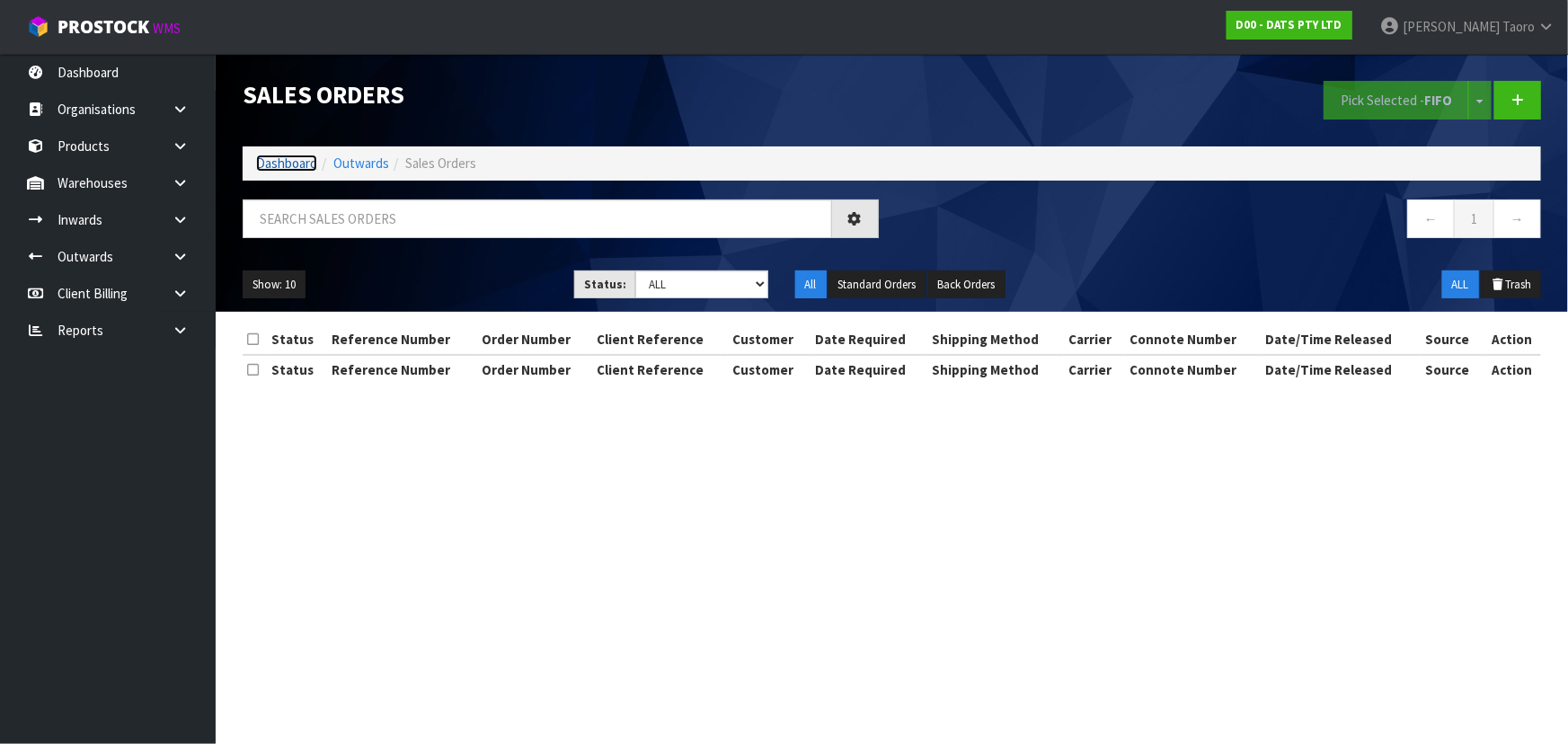
click at [269, 161] on link "Dashboard" at bounding box center [286, 163] width 61 height 17
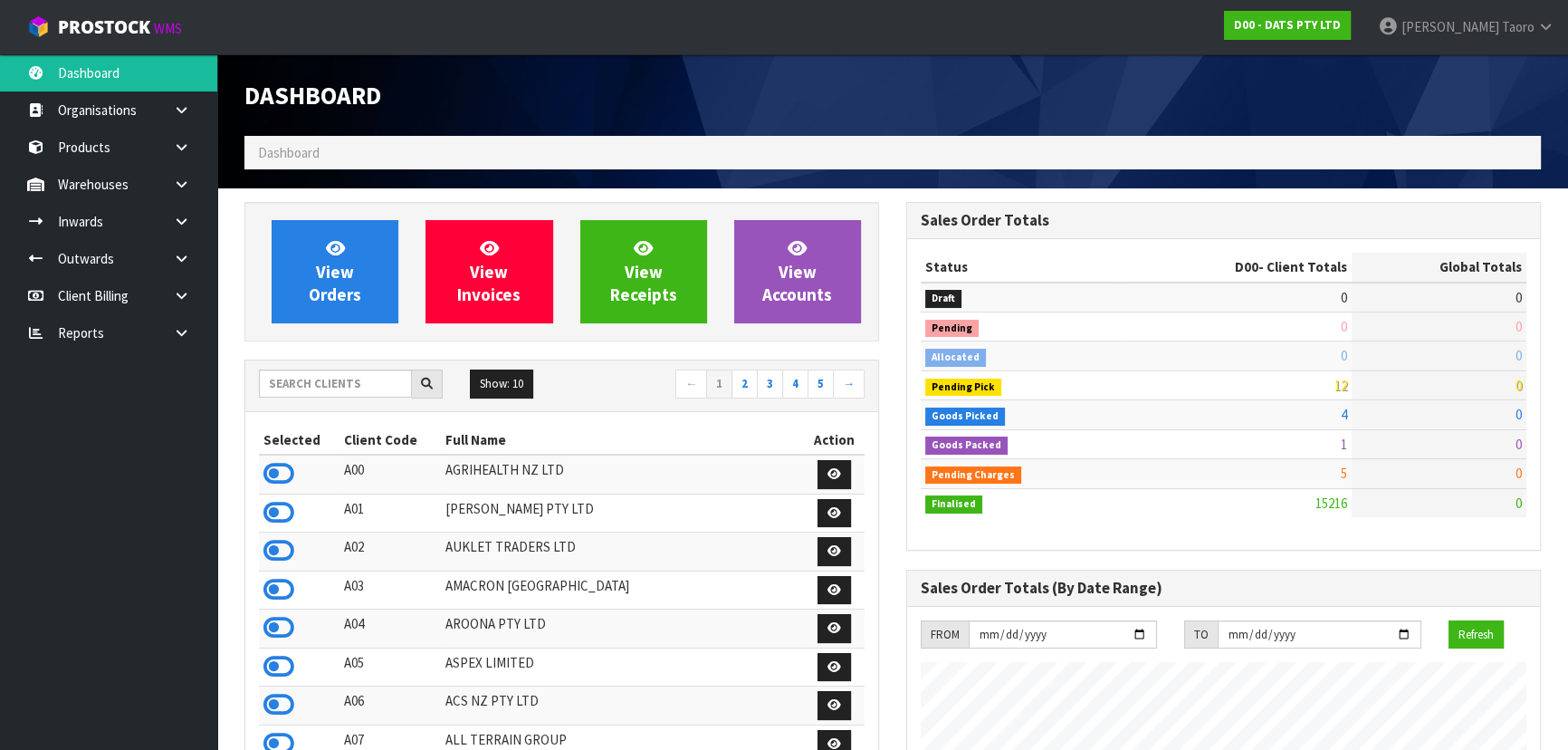
scroll to position [1369, 661]
